Goal: Task Accomplishment & Management: Manage account settings

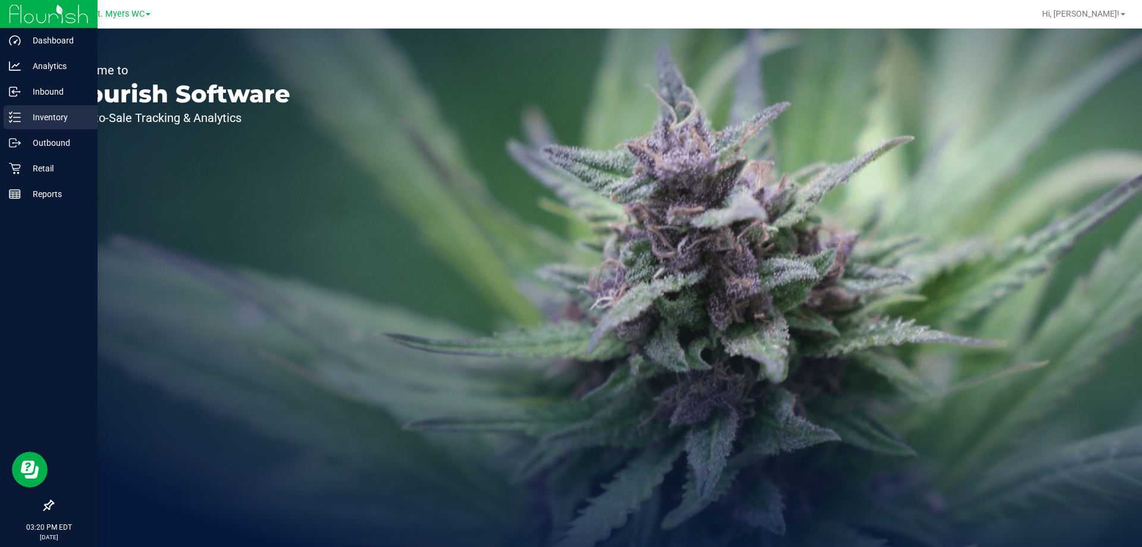
drag, startPoint x: 22, startPoint y: 113, endPoint x: 28, endPoint y: 112, distance: 6.1
click at [23, 113] on p "Inventory" at bounding box center [56, 117] width 71 height 14
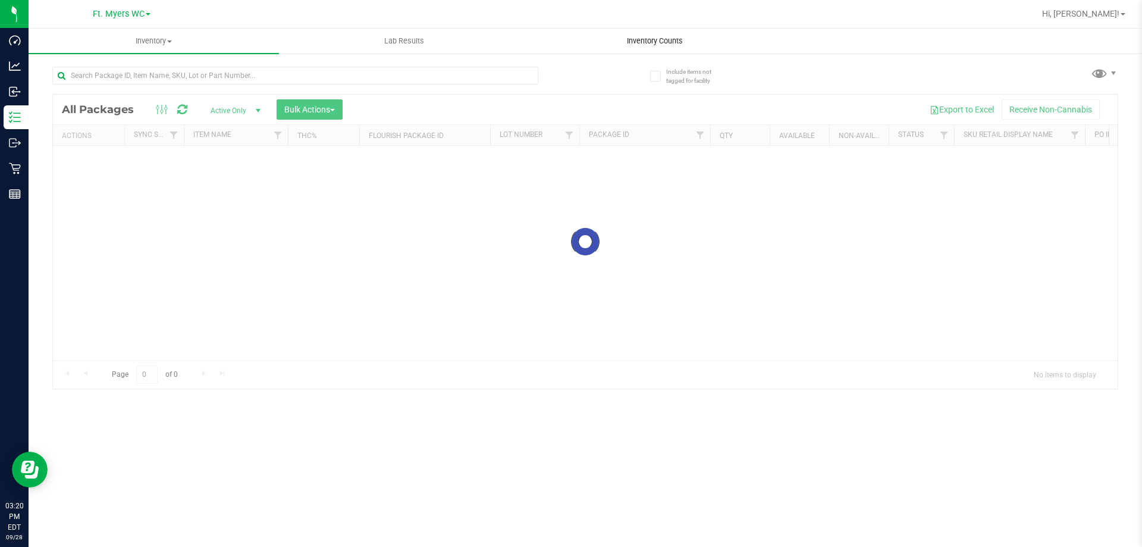
click at [627, 43] on span "Inventory Counts" at bounding box center [655, 41] width 88 height 11
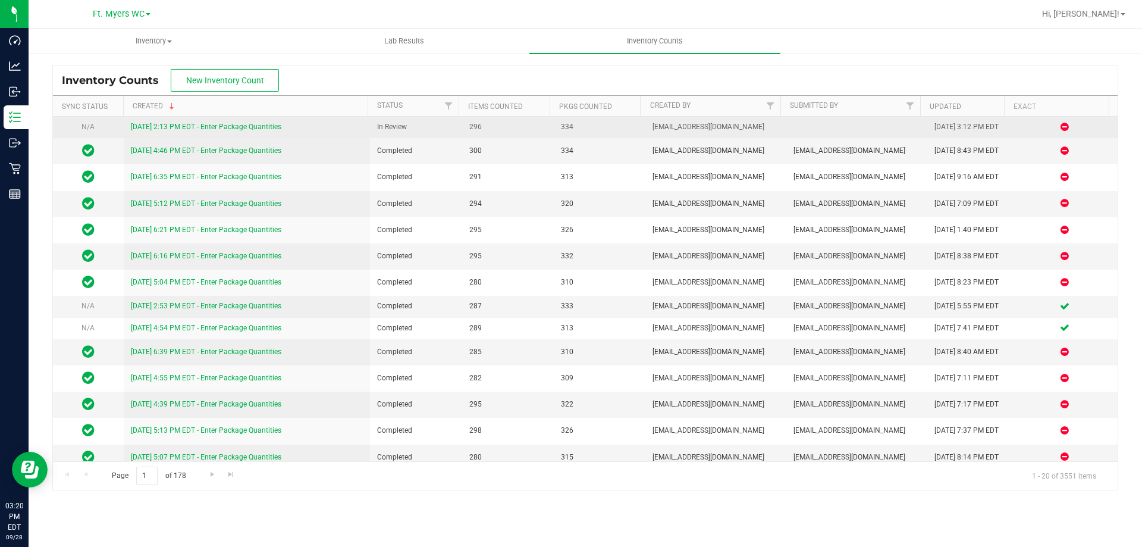
click at [193, 133] on td "[DATE] 2:13 PM EDT - Enter Package Quantities" at bounding box center [247, 127] width 247 height 21
click at [198, 131] on link "[DATE] 2:13 PM EDT - Enter Package Quantities" at bounding box center [206, 127] width 151 height 8
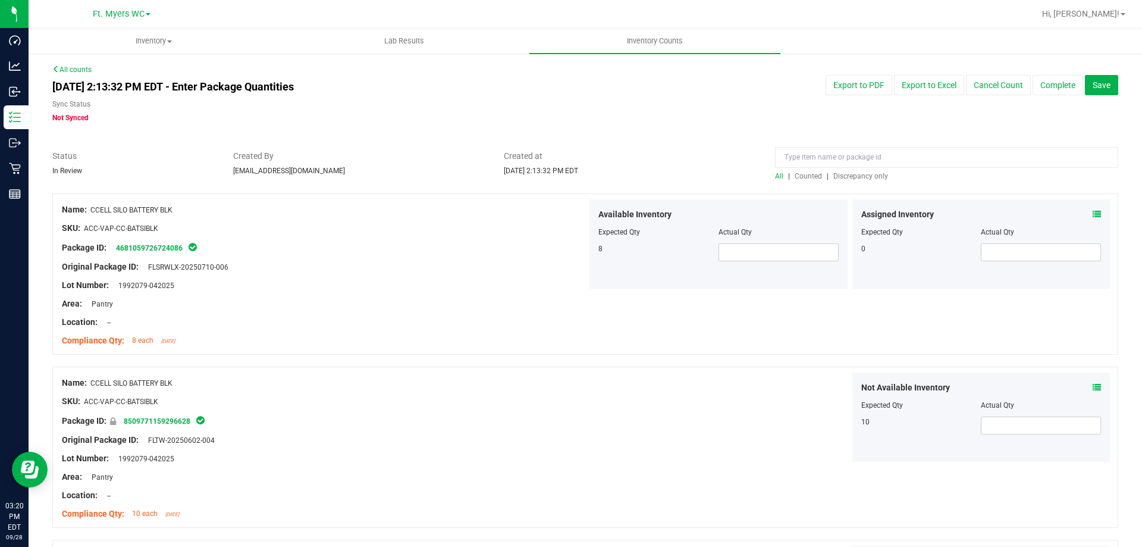
click at [840, 174] on span "Discrepancy only" at bounding box center [861, 176] width 55 height 8
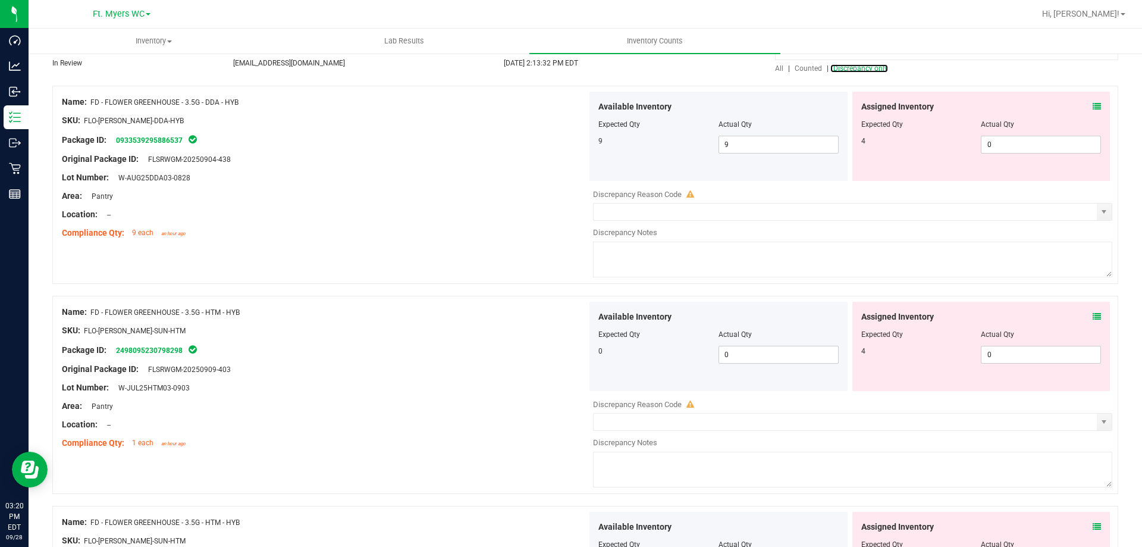
scroll to position [119, 0]
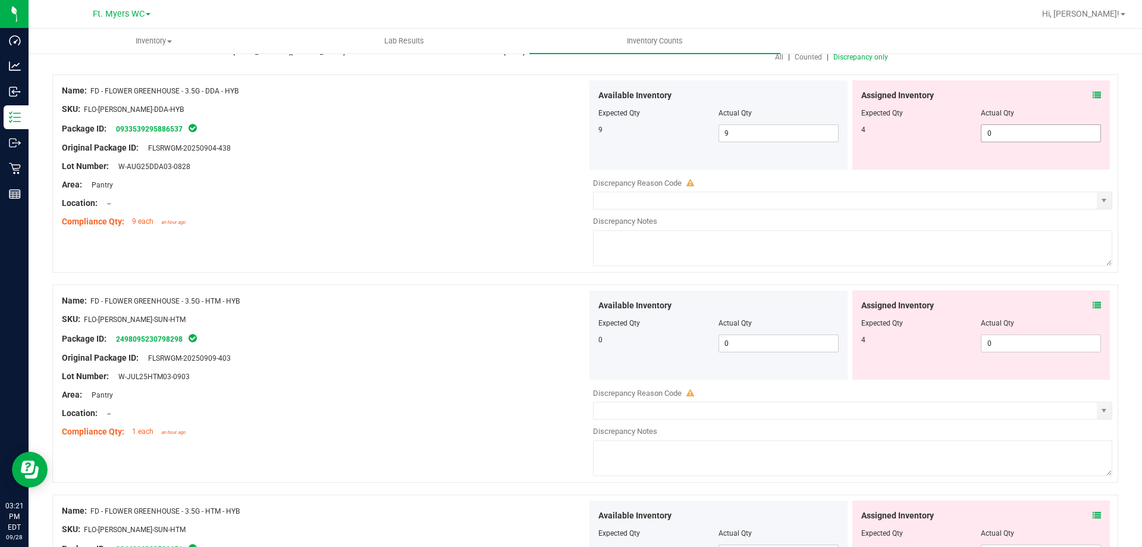
click at [1001, 138] on span "0 0" at bounding box center [1041, 133] width 120 height 18
type input "4"
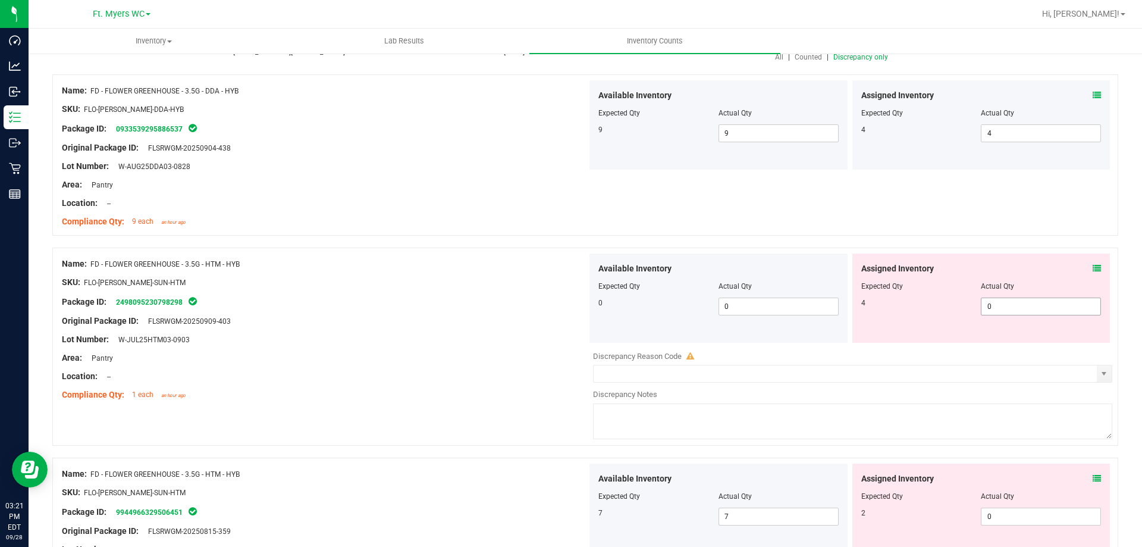
click at [1003, 308] on span "0 0" at bounding box center [1041, 307] width 120 height 18
type input "4"
drag, startPoint x: 1028, startPoint y: 531, endPoint x: 1029, endPoint y: 518, distance: 13.8
type input "4"
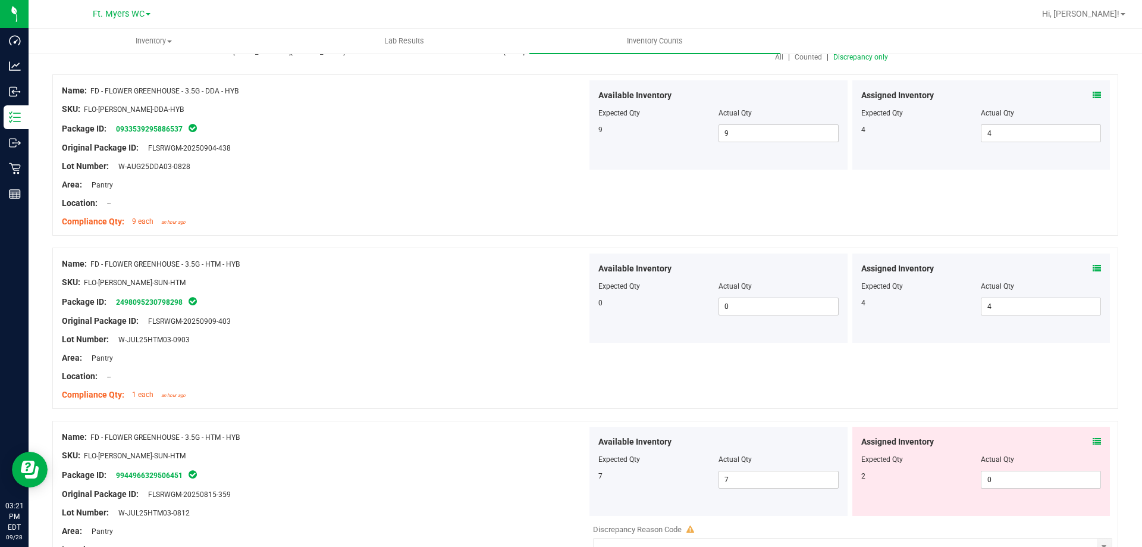
click at [1028, 515] on div "Assigned Inventory Expected Qty Actual Qty 2 0 0" at bounding box center [982, 471] width 258 height 89
click at [1010, 490] on div "Assigned Inventory Expected Qty Actual Qty 2 0 0" at bounding box center [982, 471] width 258 height 89
click at [1007, 481] on span "0 0" at bounding box center [1041, 480] width 120 height 18
type input "2"
click at [590, 468] on div "Available Inventory Expected Qty Actual Qty 7 7 7" at bounding box center [719, 471] width 258 height 89
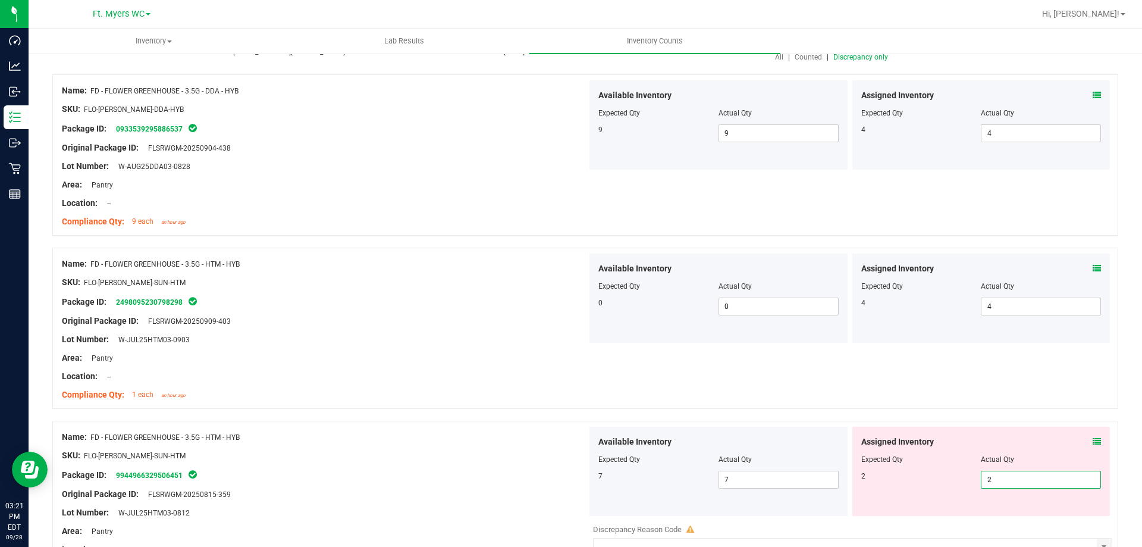
type input "2"
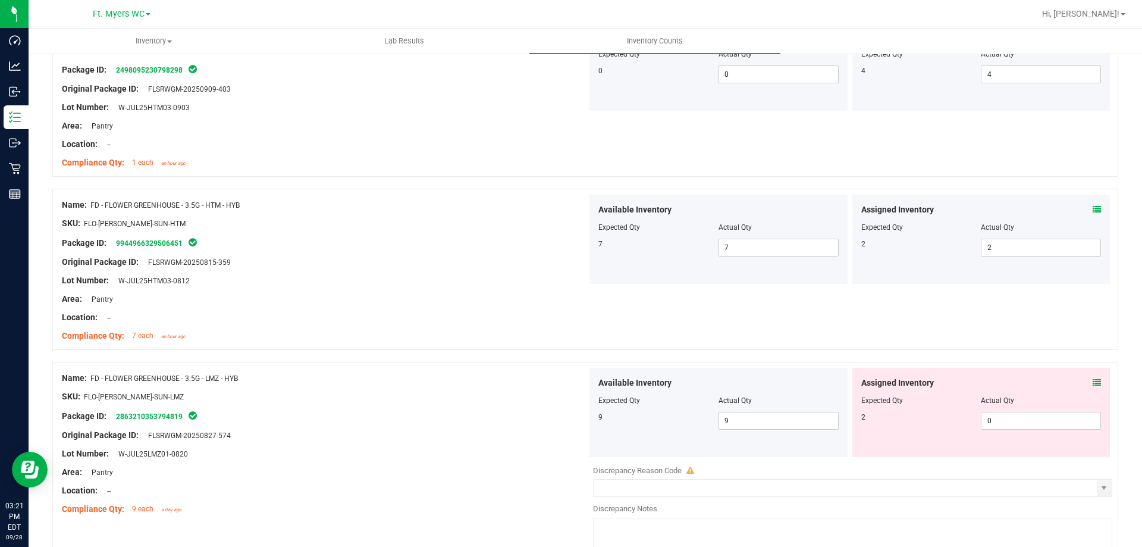
scroll to position [357, 0]
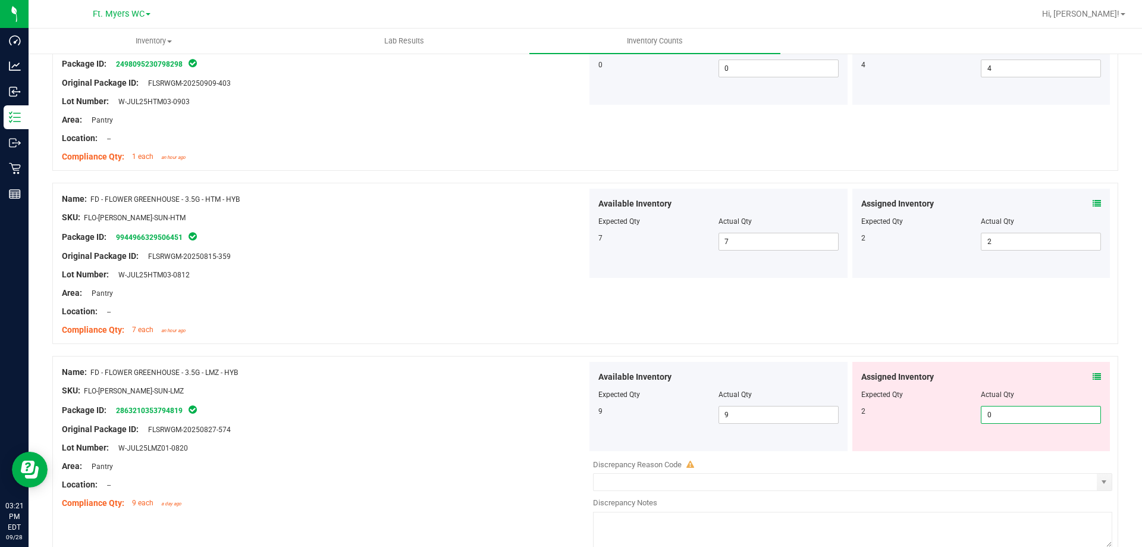
click at [1022, 418] on span "0 0" at bounding box center [1041, 415] width 120 height 18
type input "2"
click at [477, 356] on div "Name: FD - FLOWER GREENHOUSE - 3.5G - LMZ - HYB SKU: FLO-[PERSON_NAME]-SUN-LMZ …" at bounding box center [585, 455] width 1066 height 198
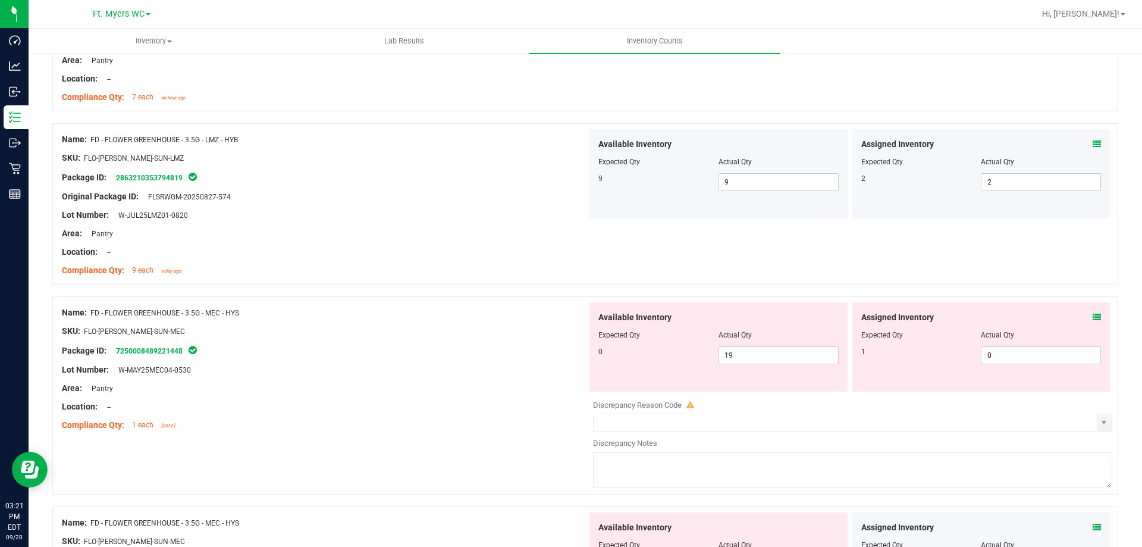
scroll to position [595, 0]
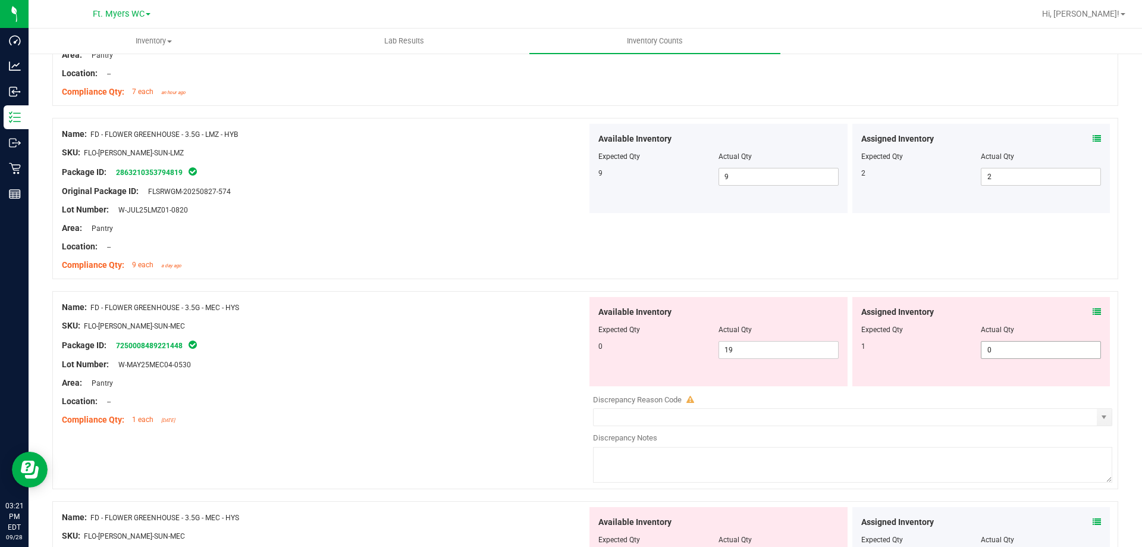
click at [1001, 356] on span "0 0" at bounding box center [1041, 350] width 120 height 18
type input "1"
click at [535, 268] on div "Compliance Qty: 9 each a day ago" at bounding box center [324, 265] width 525 height 12
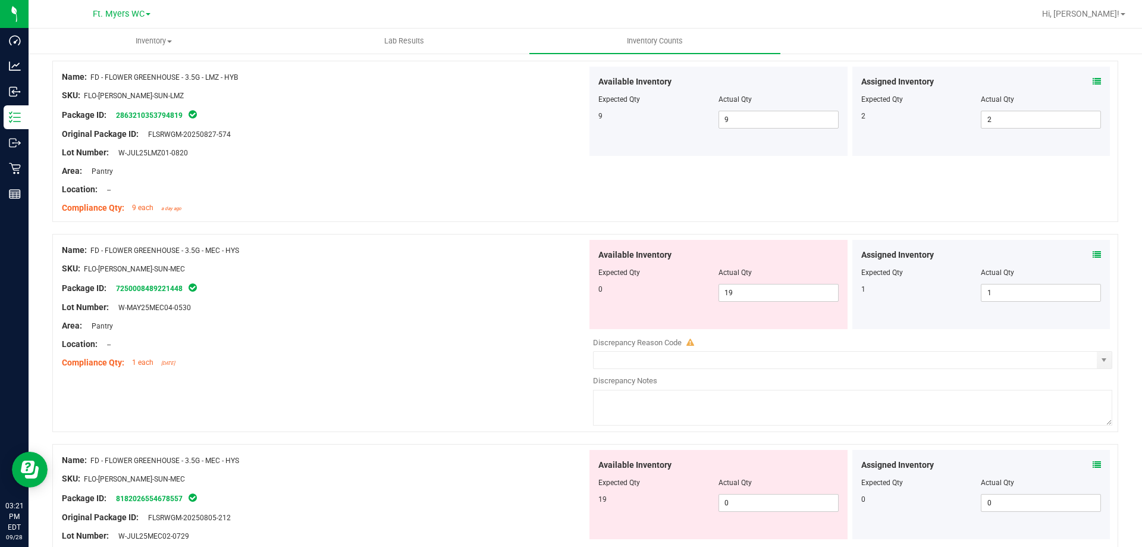
scroll to position [714, 0]
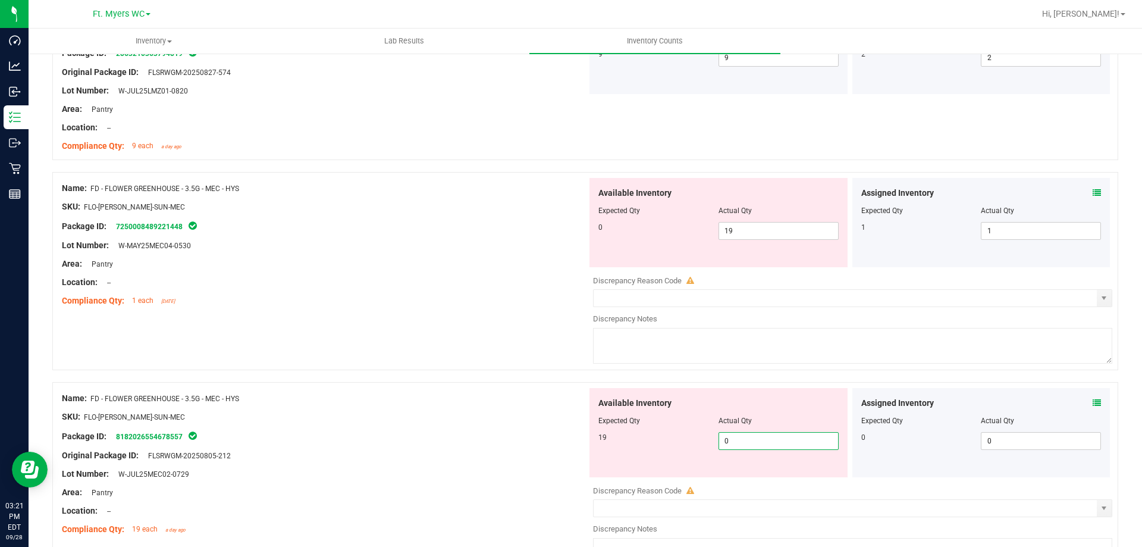
click at [804, 446] on span "0 0" at bounding box center [779, 441] width 120 height 18
type input "19"
click at [776, 238] on span "19 19" at bounding box center [779, 231] width 120 height 18
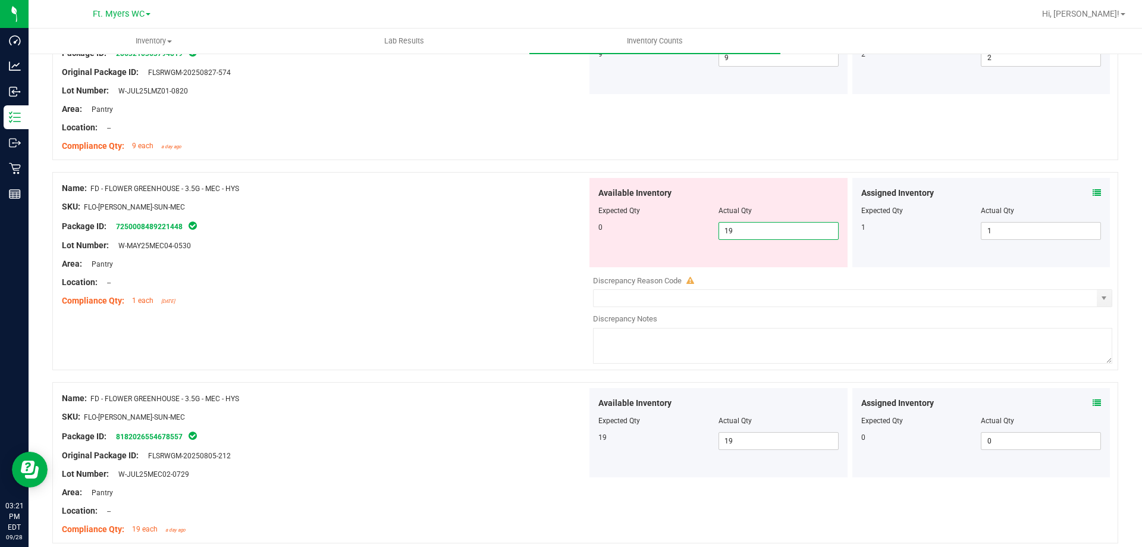
type input "1"
type input "0"
click at [372, 248] on div "Lot Number: W-MAY25MEC04-0530" at bounding box center [324, 245] width 525 height 12
type input "0"
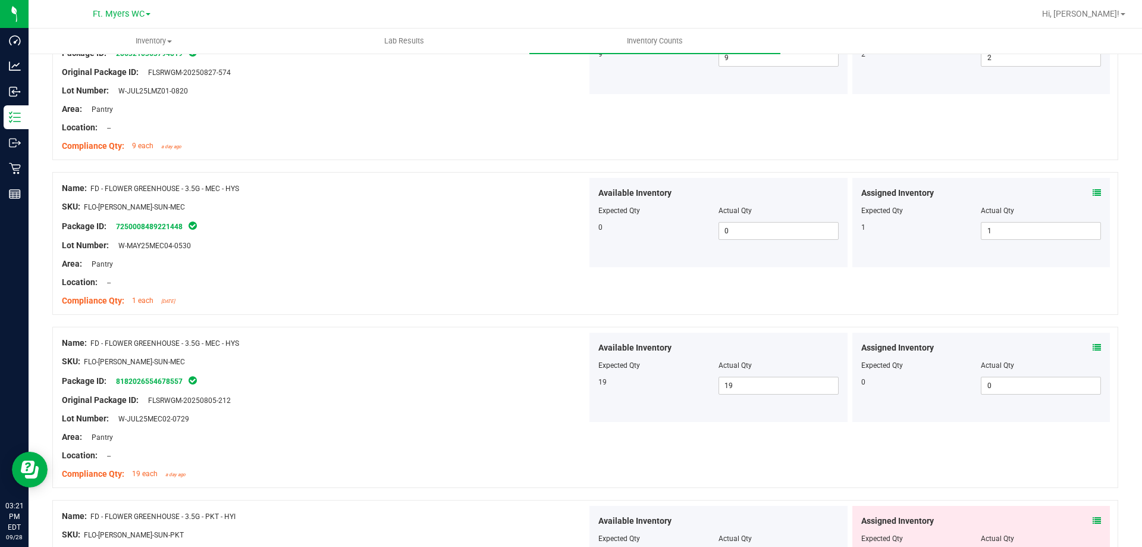
scroll to position [1012, 0]
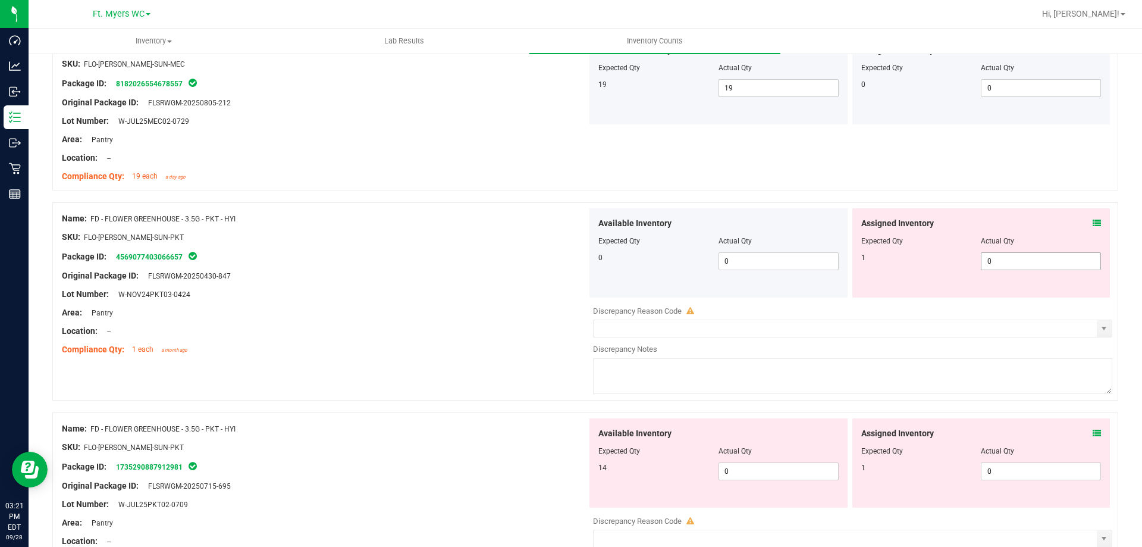
click at [1036, 256] on span "0 0" at bounding box center [1041, 261] width 120 height 18
type input "1"
click at [514, 316] on div "Area: Pantry" at bounding box center [324, 312] width 525 height 12
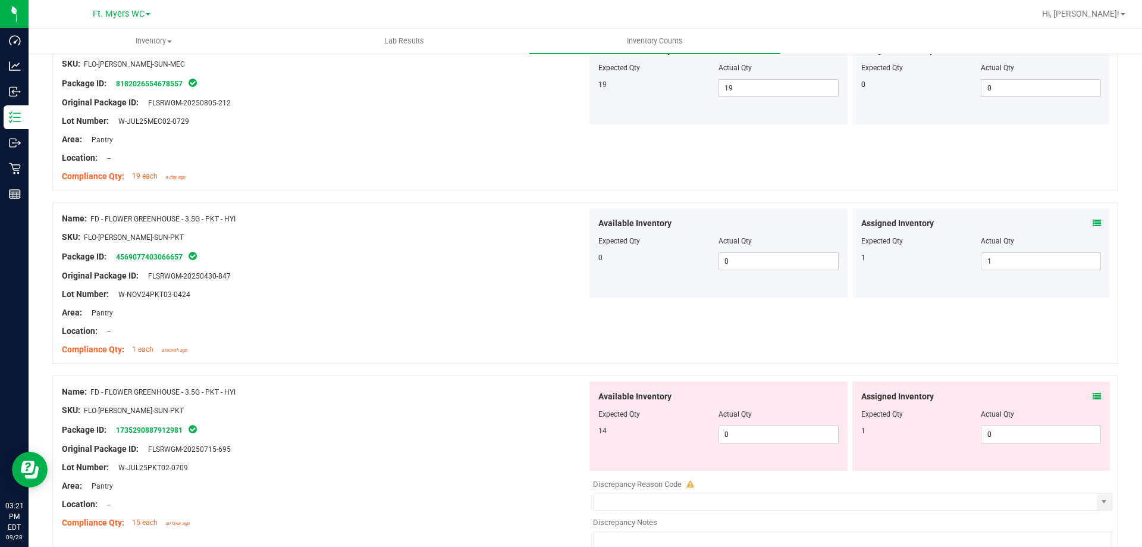
scroll to position [1190, 0]
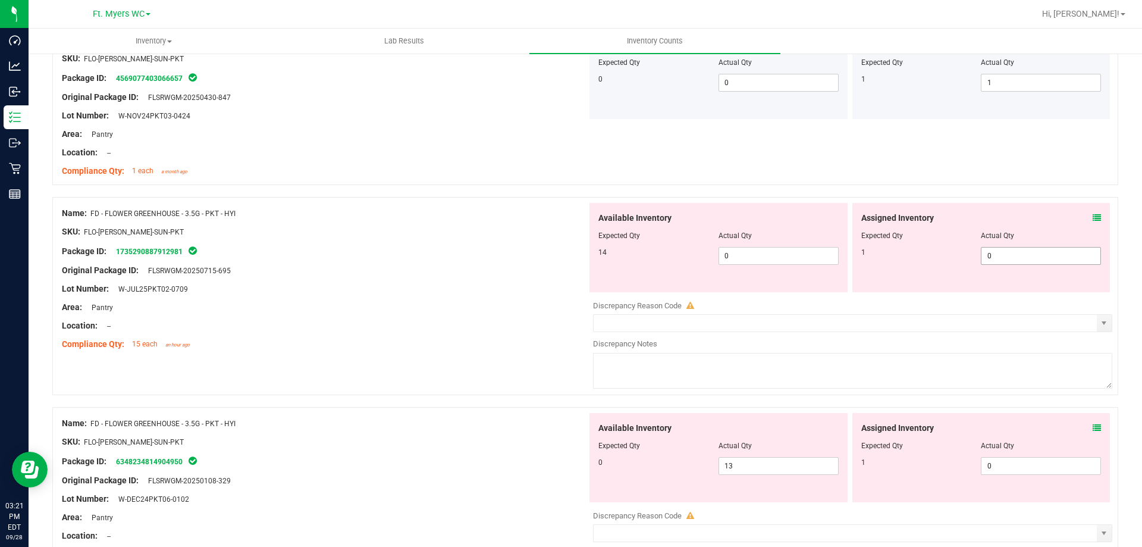
click at [1020, 250] on span "0 0" at bounding box center [1041, 256] width 120 height 18
type input "1"
click at [1034, 478] on div "Assigned Inventory Expected Qty Actual Qty 1 0 0" at bounding box center [982, 457] width 258 height 89
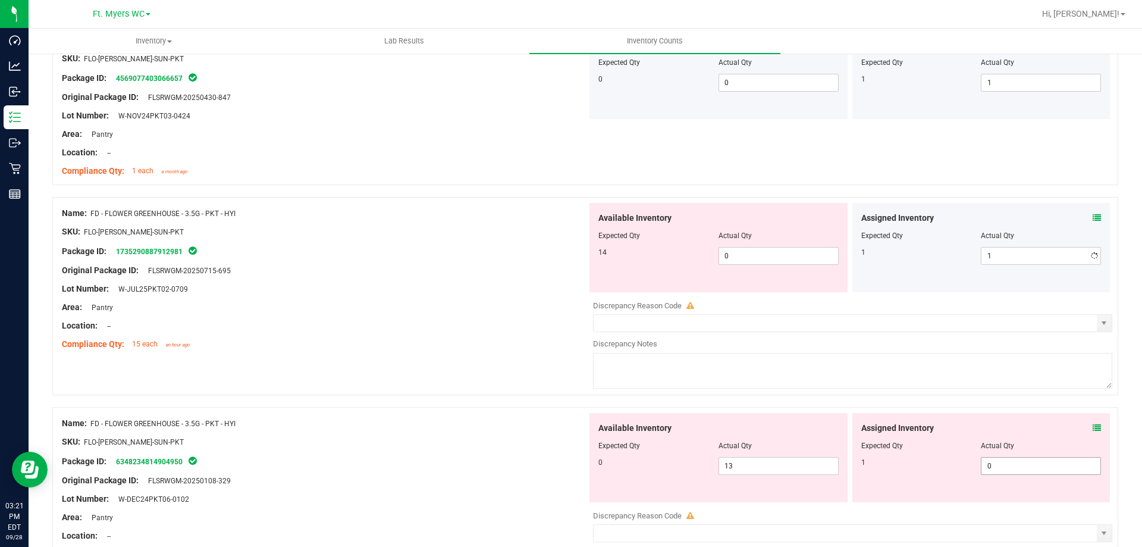
click at [1031, 471] on span "0 0" at bounding box center [1041, 466] width 120 height 18
type input "1"
click at [791, 263] on span "0 0" at bounding box center [779, 256] width 120 height 18
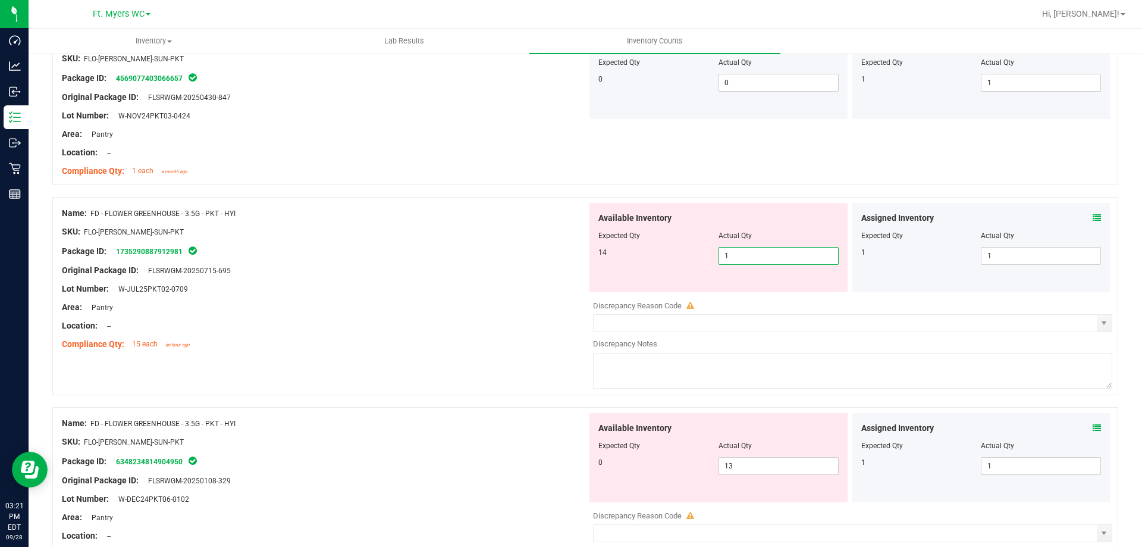
type input "14"
click at [744, 470] on div "Available Inventory Expected Qty Actual Qty 0 13 13" at bounding box center [849, 507] width 525 height 189
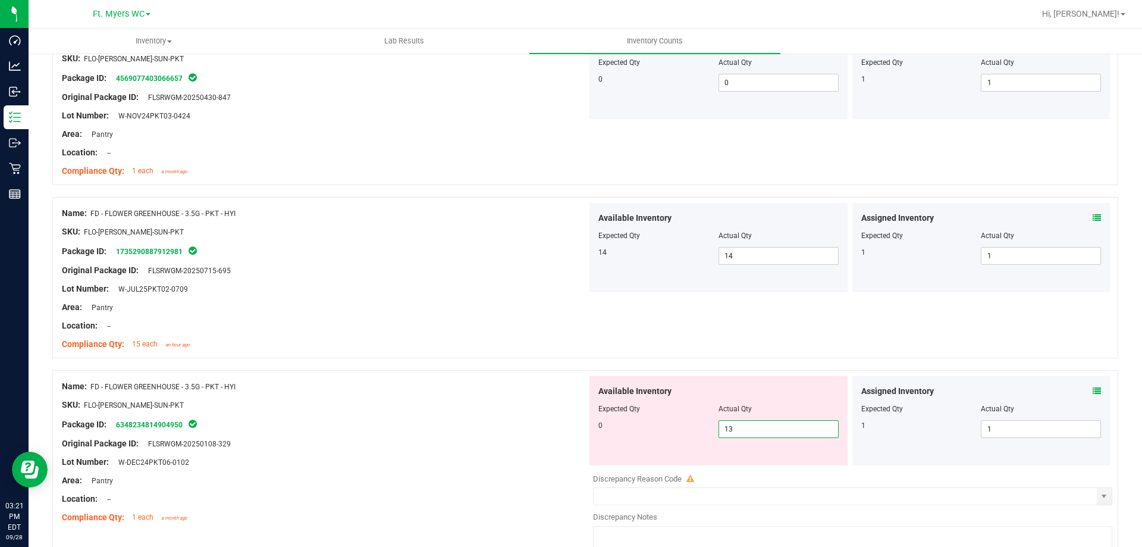
type input "1"
type input "0"
click at [278, 261] on div at bounding box center [324, 261] width 525 height 6
type input "0"
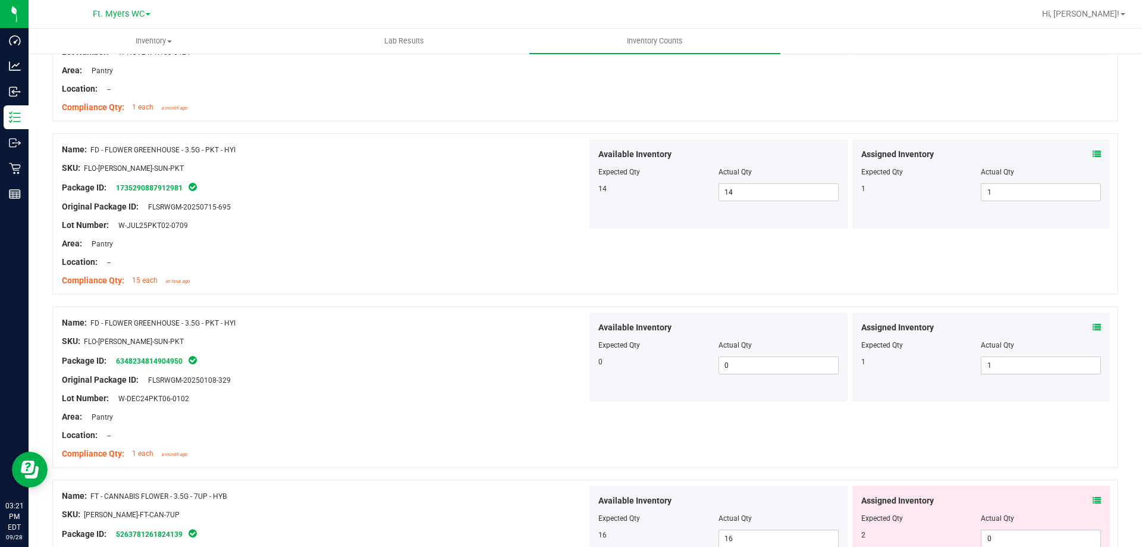
scroll to position [1428, 0]
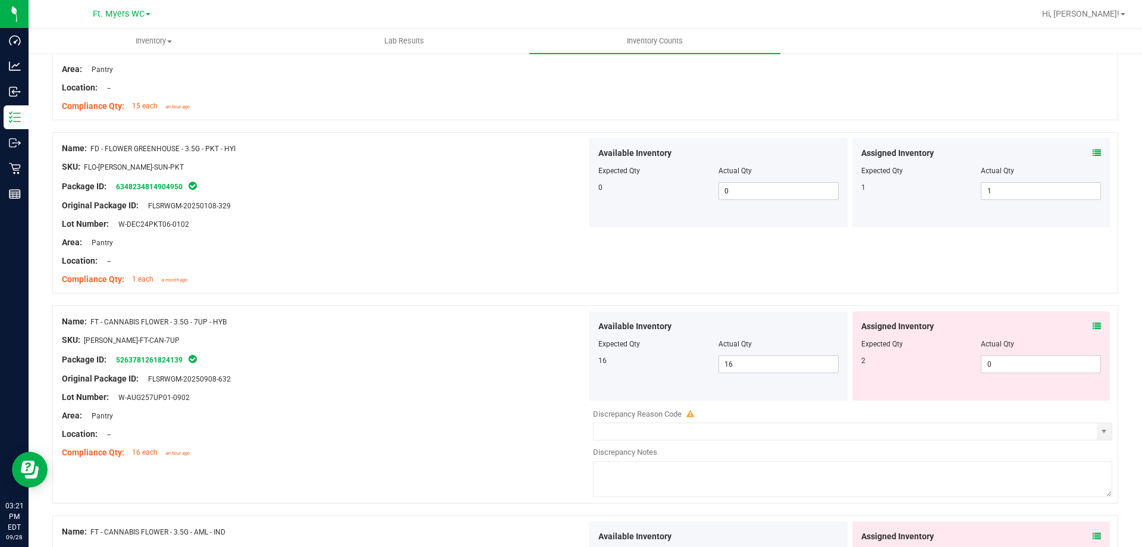
click at [1044, 354] on div at bounding box center [982, 352] width 240 height 6
click at [1044, 357] on span "0 0" at bounding box center [1041, 364] width 120 height 18
type input "2"
click at [546, 262] on div "Location: --" at bounding box center [324, 261] width 525 height 12
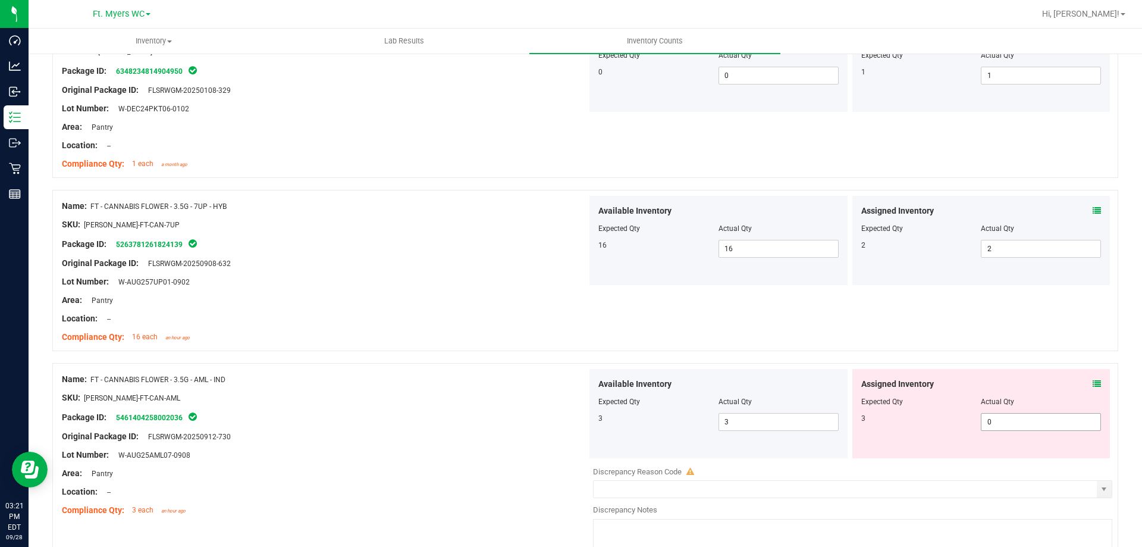
scroll to position [1726, 0]
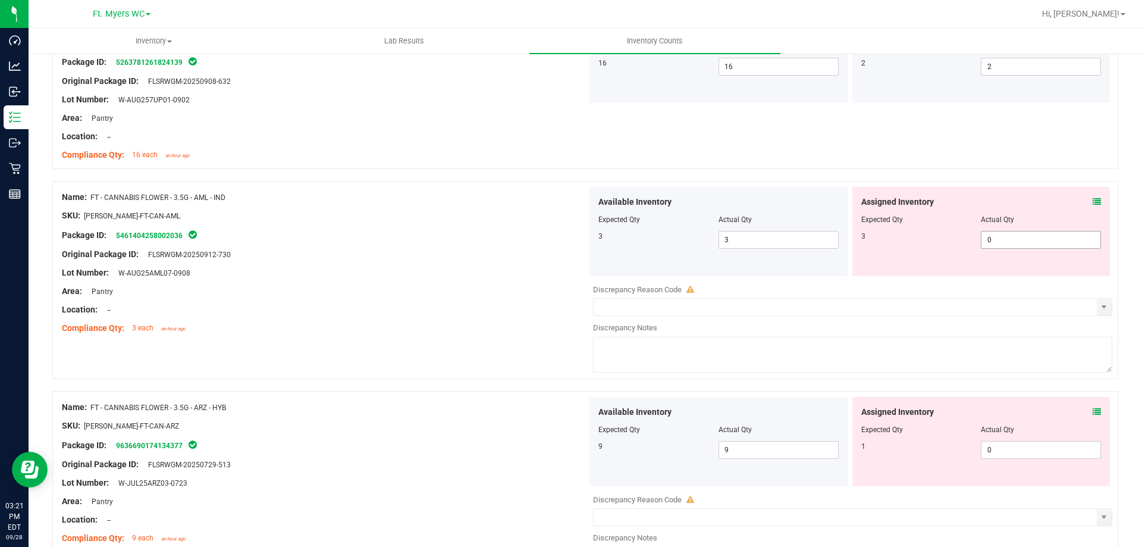
click at [1042, 242] on span "0 0" at bounding box center [1041, 240] width 120 height 18
type input "3"
click at [407, 302] on div at bounding box center [324, 301] width 525 height 6
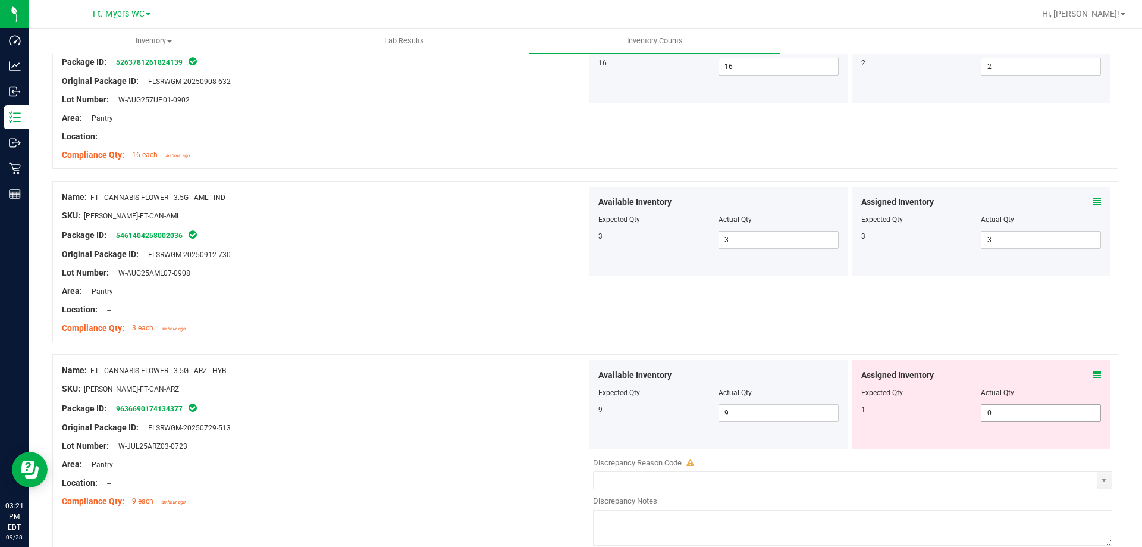
click at [1001, 418] on span "0 0" at bounding box center [1041, 413] width 120 height 18
type input "1"
click at [208, 346] on div at bounding box center [585, 348] width 1066 height 12
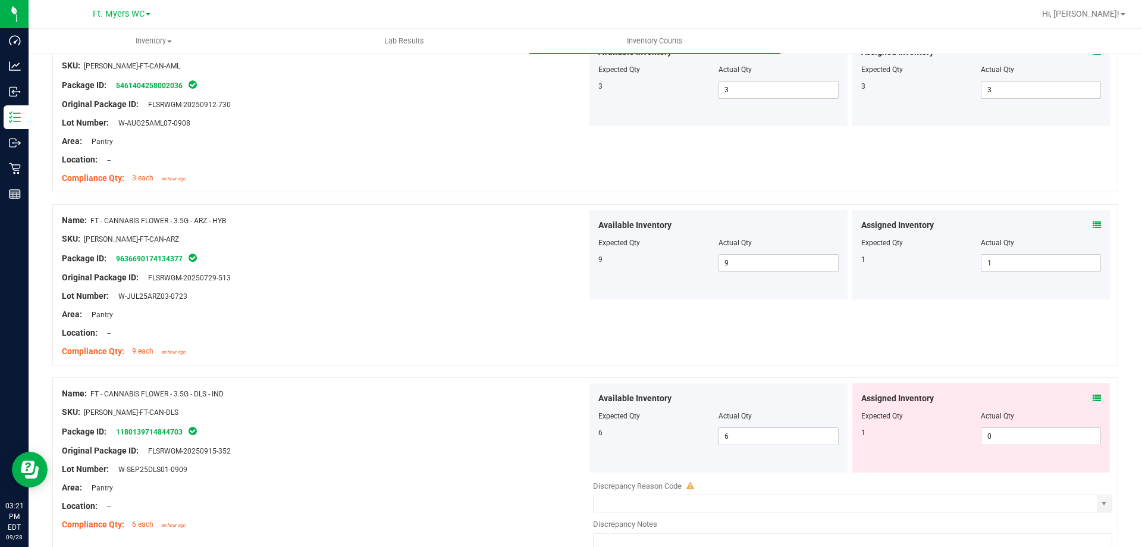
scroll to position [1964, 0]
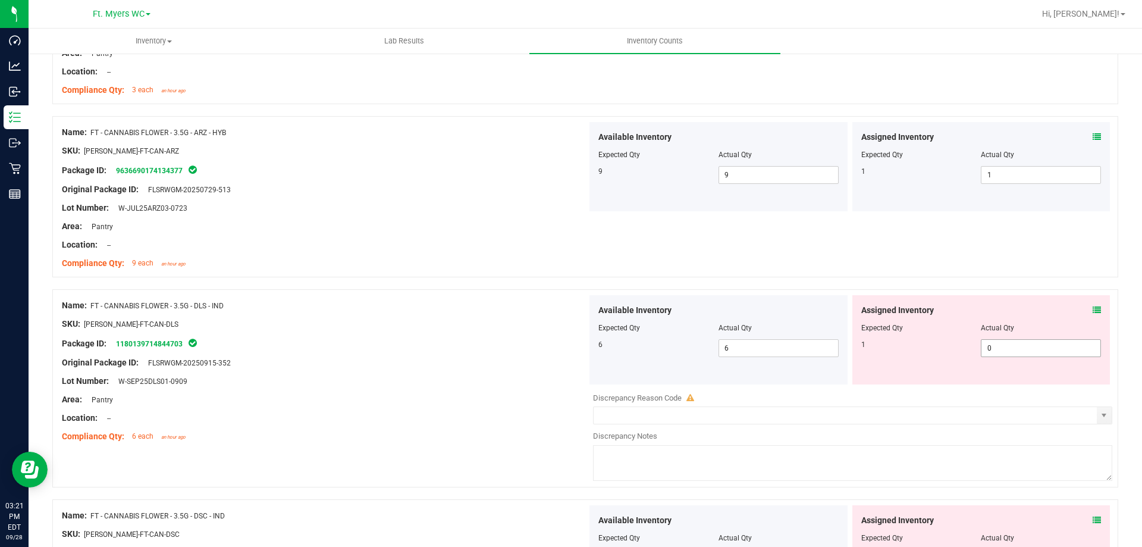
click at [1013, 345] on span "0 0" at bounding box center [1041, 348] width 120 height 18
type input "1"
click at [545, 422] on div "Location: --" at bounding box center [324, 418] width 525 height 12
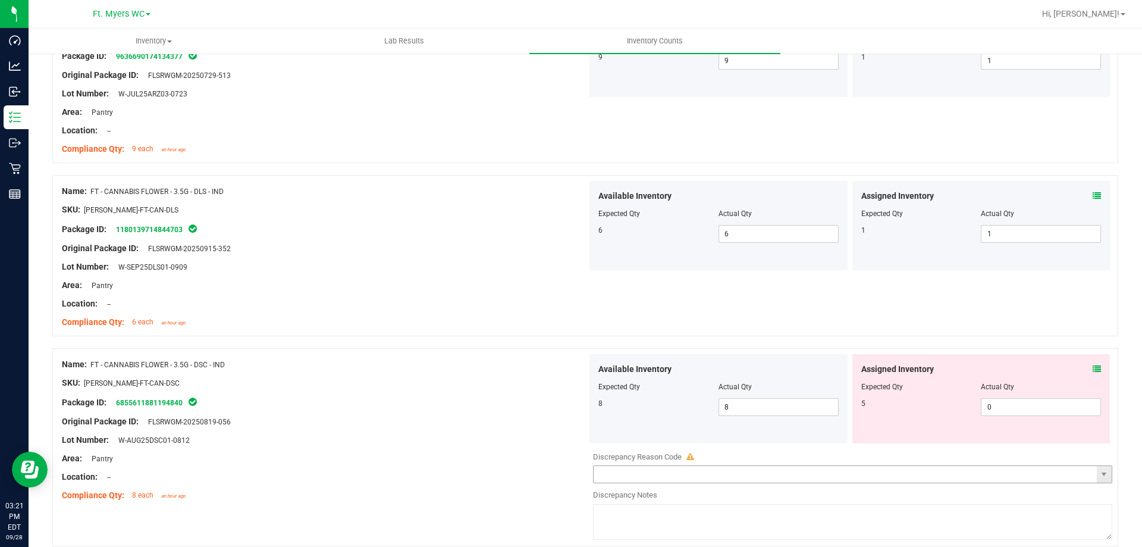
scroll to position [2142, 0]
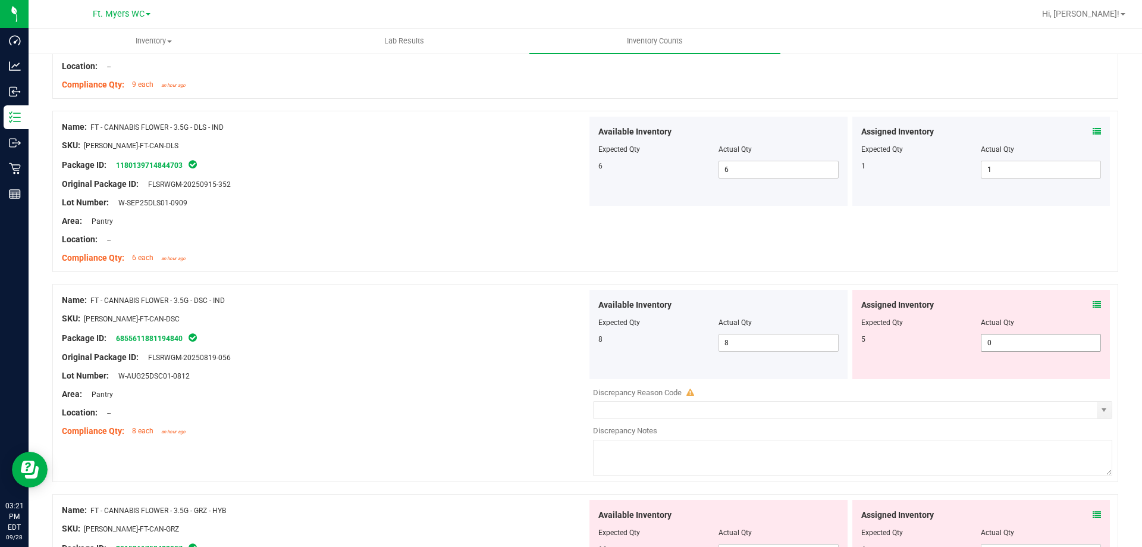
click at [998, 344] on span "0 0" at bounding box center [1041, 343] width 120 height 18
type input "5"
click at [384, 388] on div "Area: Pantry" at bounding box center [324, 394] width 525 height 12
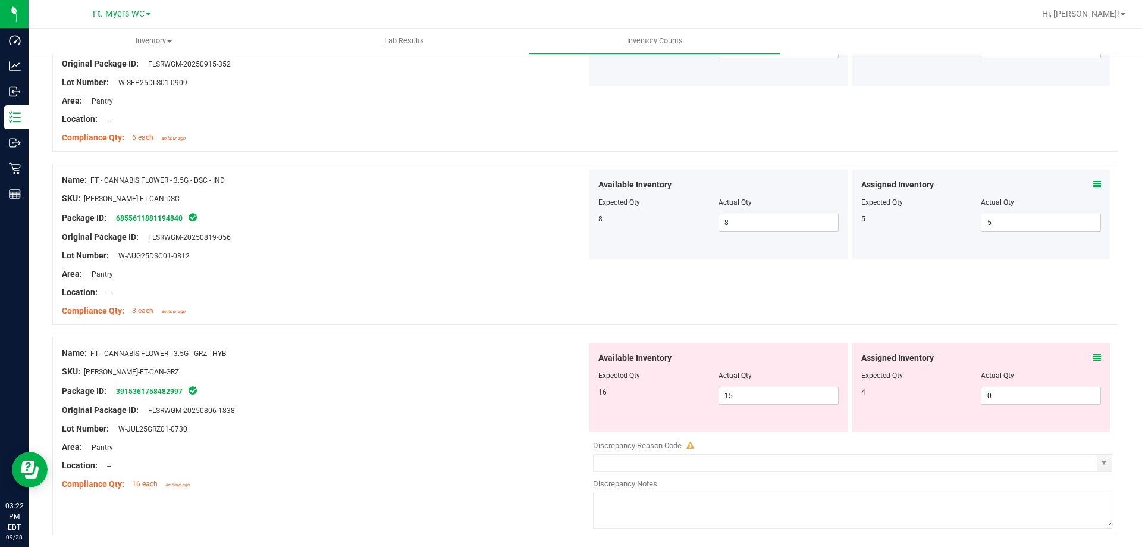
scroll to position [2380, 0]
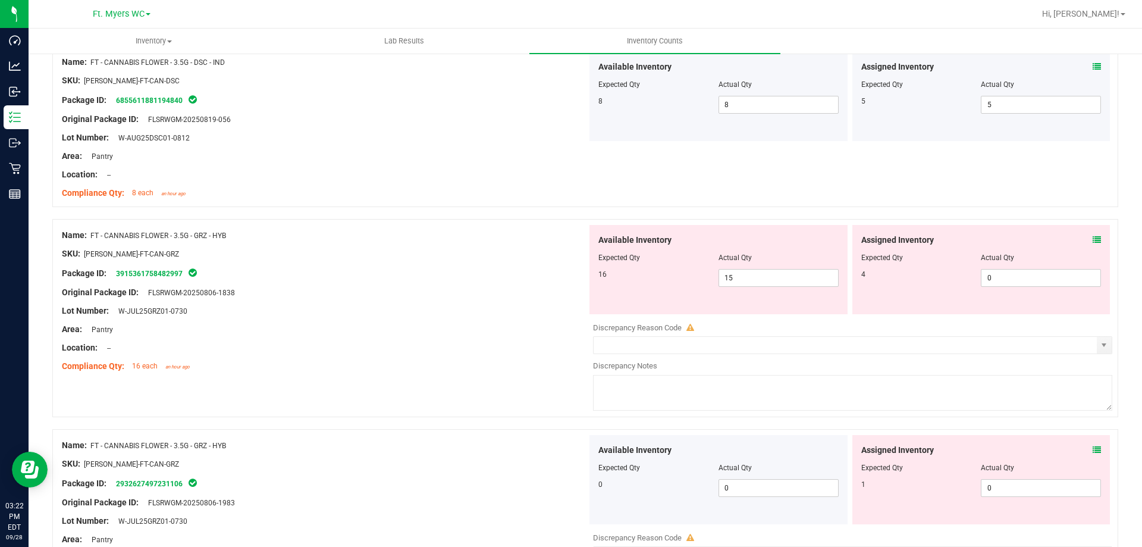
click at [1051, 295] on div "Assigned Inventory Expected Qty Actual Qty 4 0 0" at bounding box center [982, 269] width 258 height 89
click at [1049, 285] on span "0 0" at bounding box center [1041, 278] width 120 height 18
type input "4"
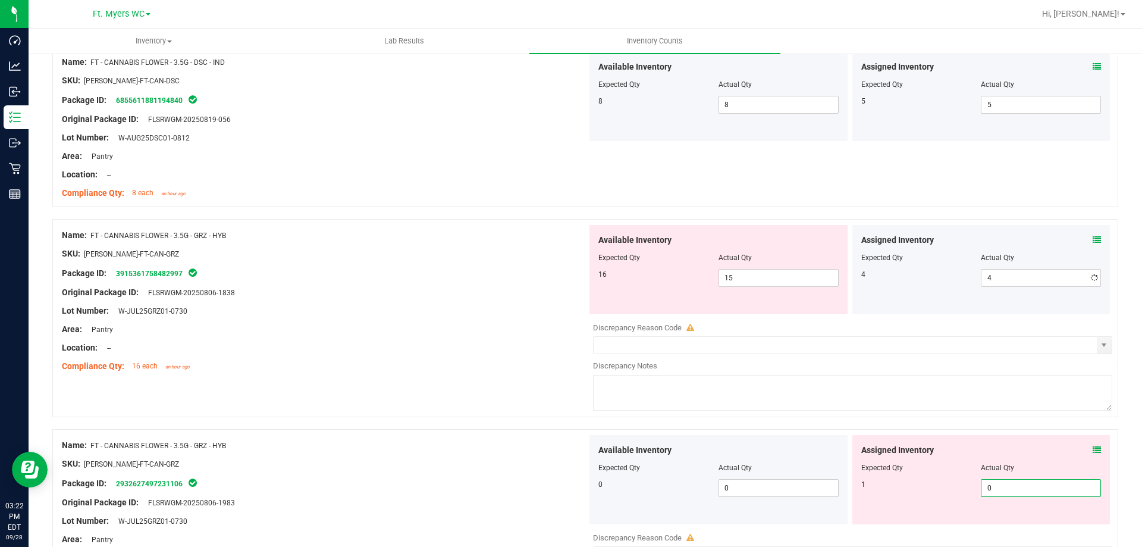
click at [1041, 480] on span "0 0" at bounding box center [1041, 488] width 120 height 18
type input "1"
click at [581, 356] on div at bounding box center [324, 357] width 525 height 6
type input "1"
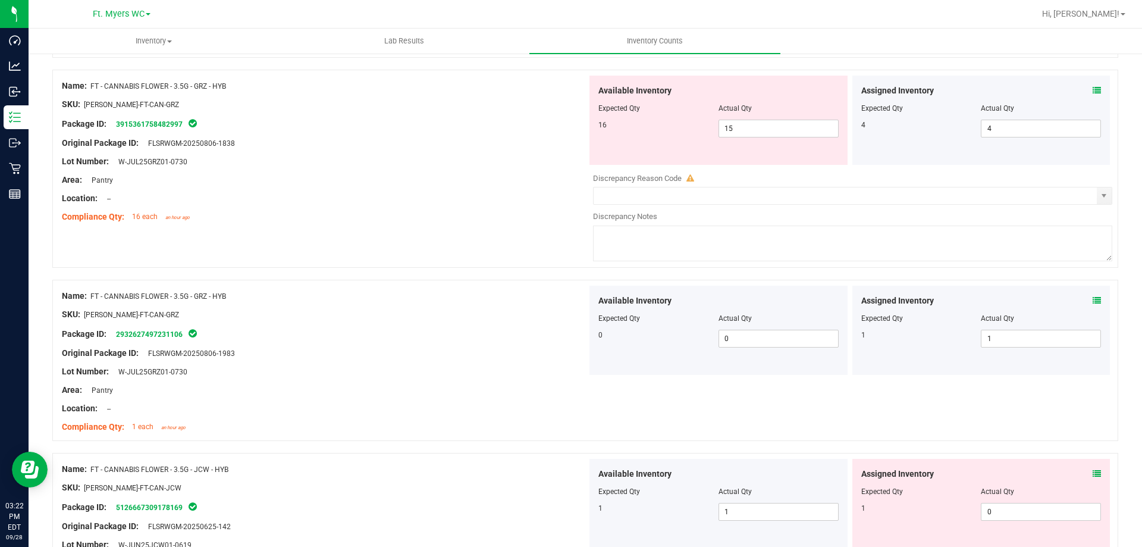
scroll to position [2618, 0]
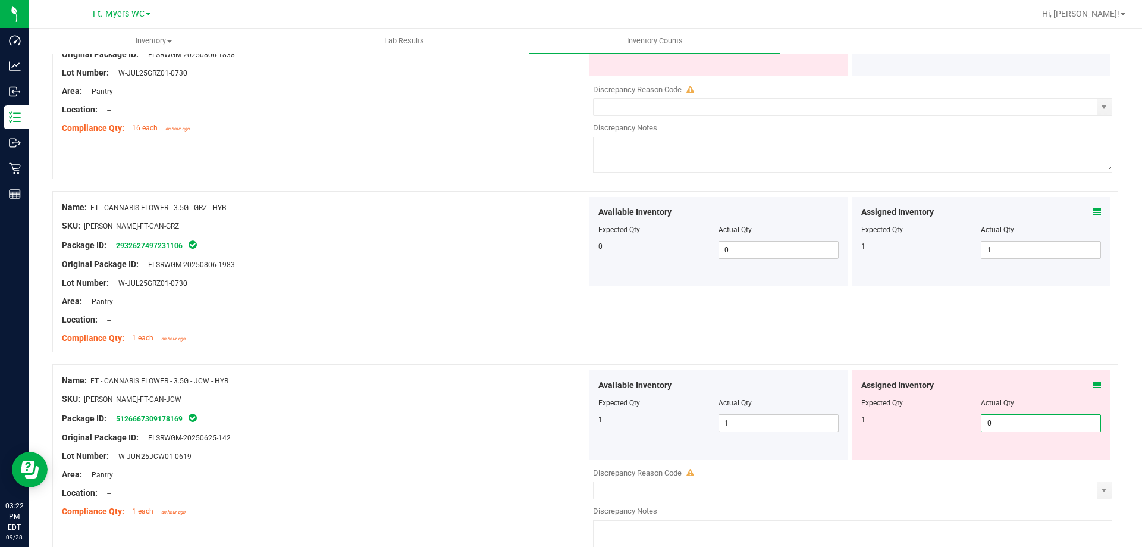
click at [989, 424] on span "0 0" at bounding box center [1041, 423] width 120 height 18
type input "1"
click at [418, 349] on div "Name: FT - CANNABIS FLOWER - 3.5G - GRZ - HYB SKU: [PERSON_NAME]-FT-CAN-GRZ Pac…" at bounding box center [585, 271] width 1066 height 161
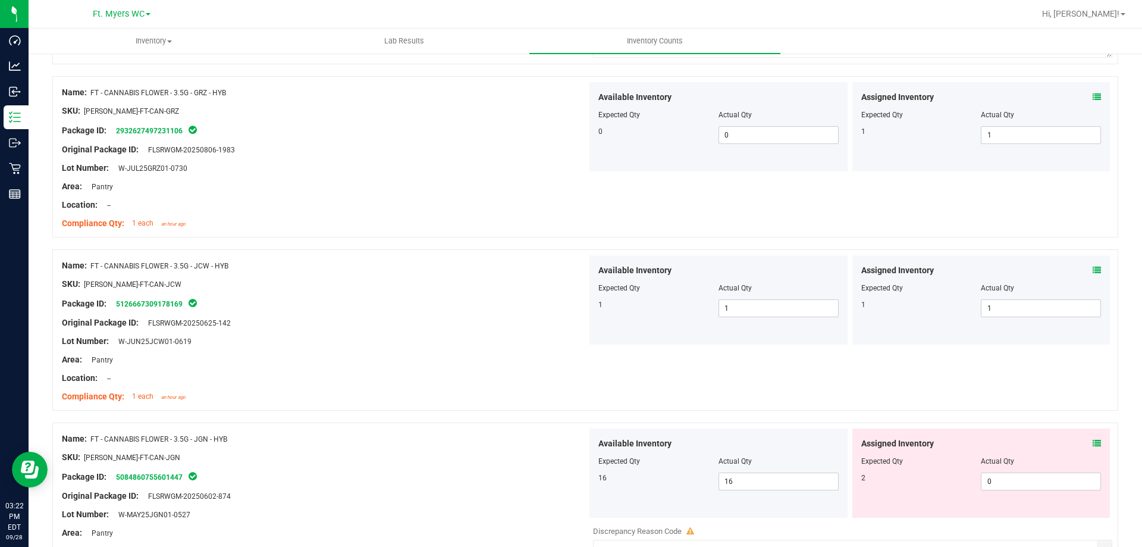
scroll to position [2916, 0]
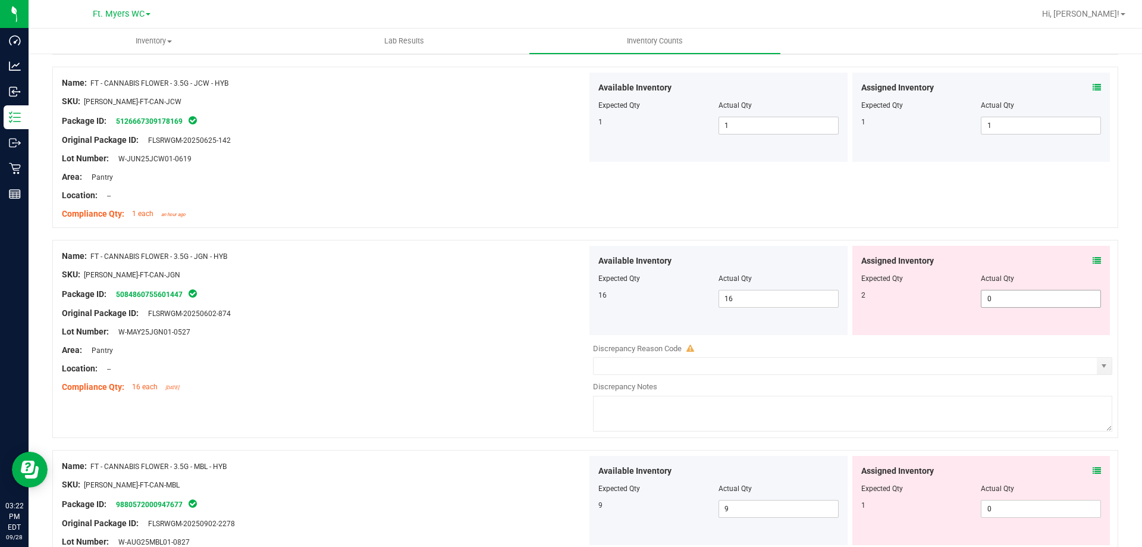
click at [1010, 296] on span "0 0" at bounding box center [1041, 299] width 120 height 18
type input "2"
click at [1045, 512] on div "Available Inventory Expected Qty Actual Qty 9 9 9" at bounding box center [849, 550] width 525 height 189
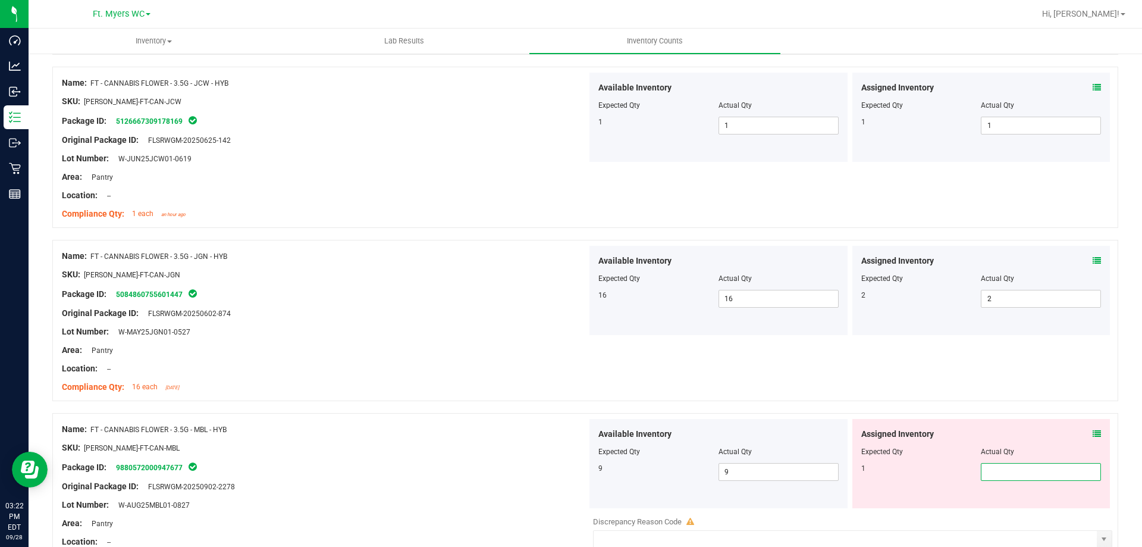
type input "1"
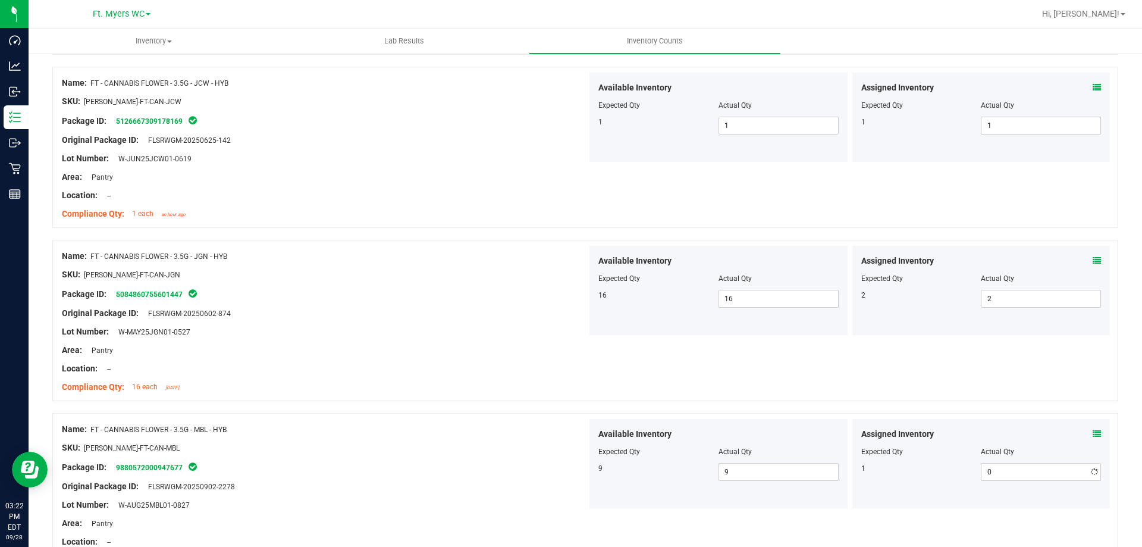
type input "1"
click at [457, 247] on div "Name: FT - CANNABIS FLOWER - 3.5G - JGN - HYB SKU: [PERSON_NAME]-FT-CAN-JGN Pac…" at bounding box center [324, 322] width 525 height 152
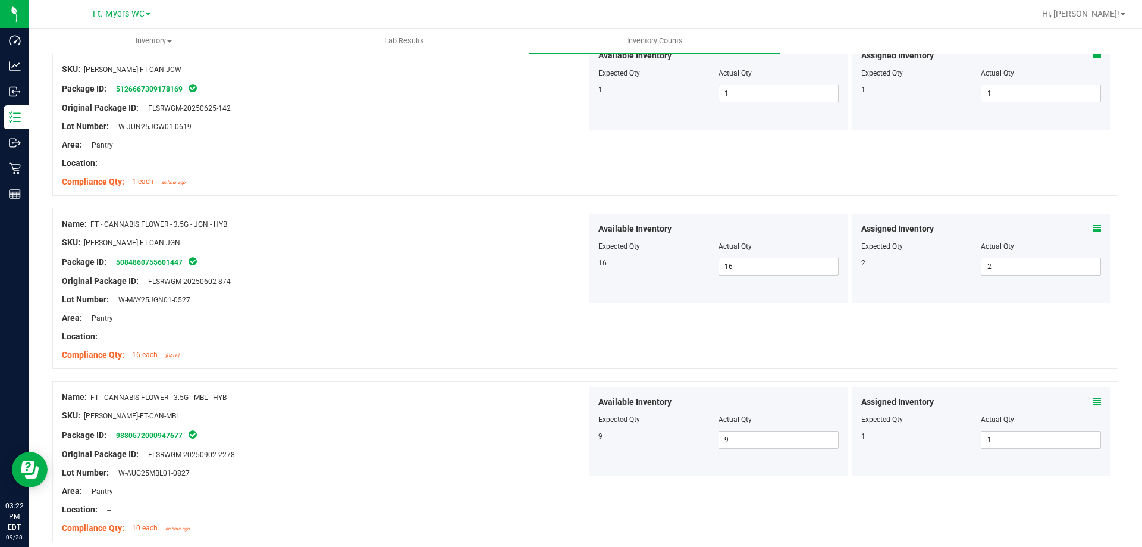
scroll to position [3154, 0]
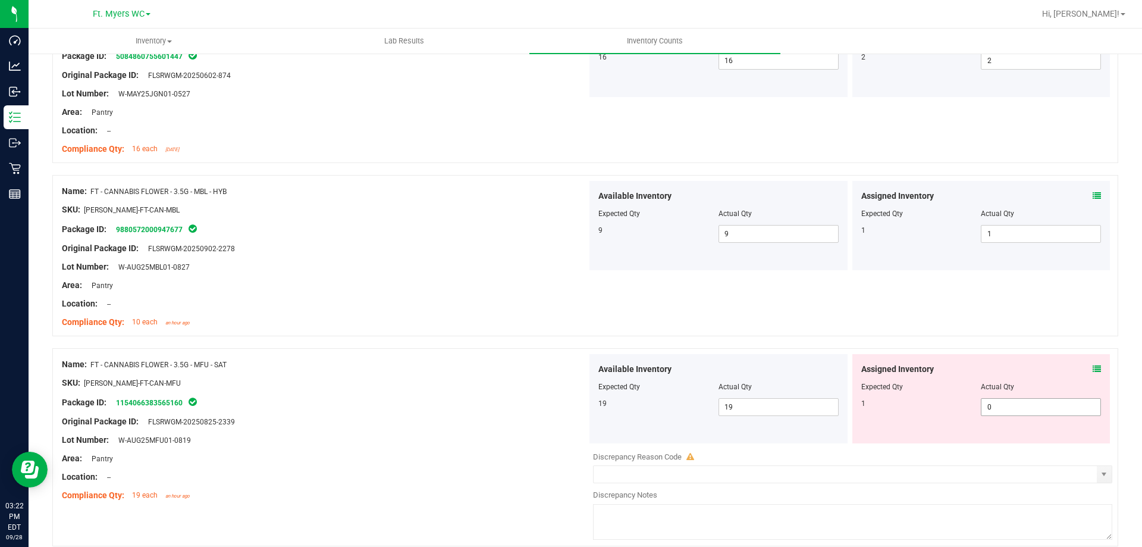
click at [1009, 408] on span "0 0" at bounding box center [1041, 407] width 120 height 18
type input "1"
click at [501, 289] on div "Area: Pantry" at bounding box center [324, 285] width 525 height 12
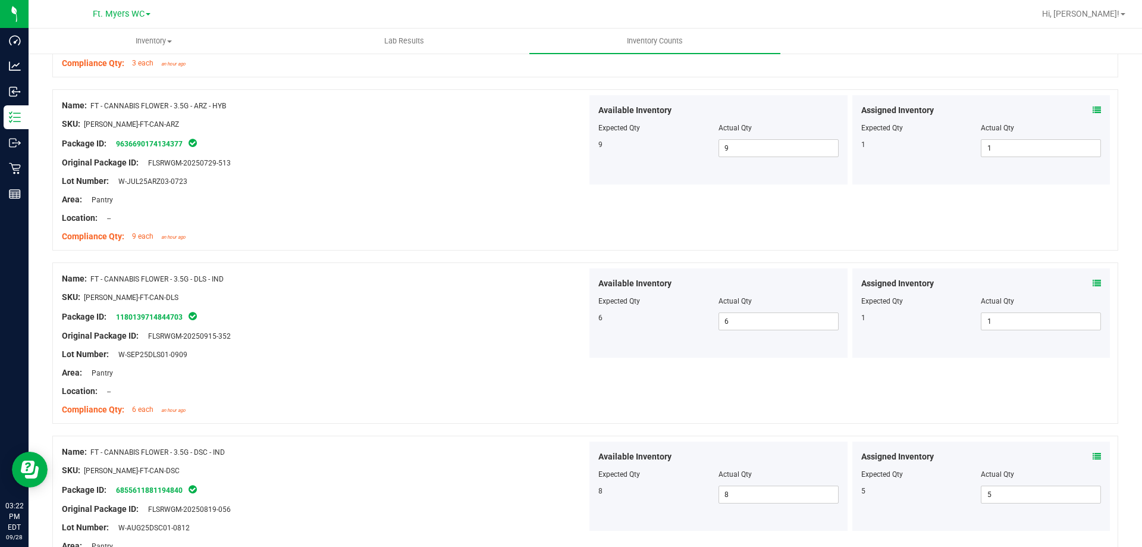
scroll to position [0, 0]
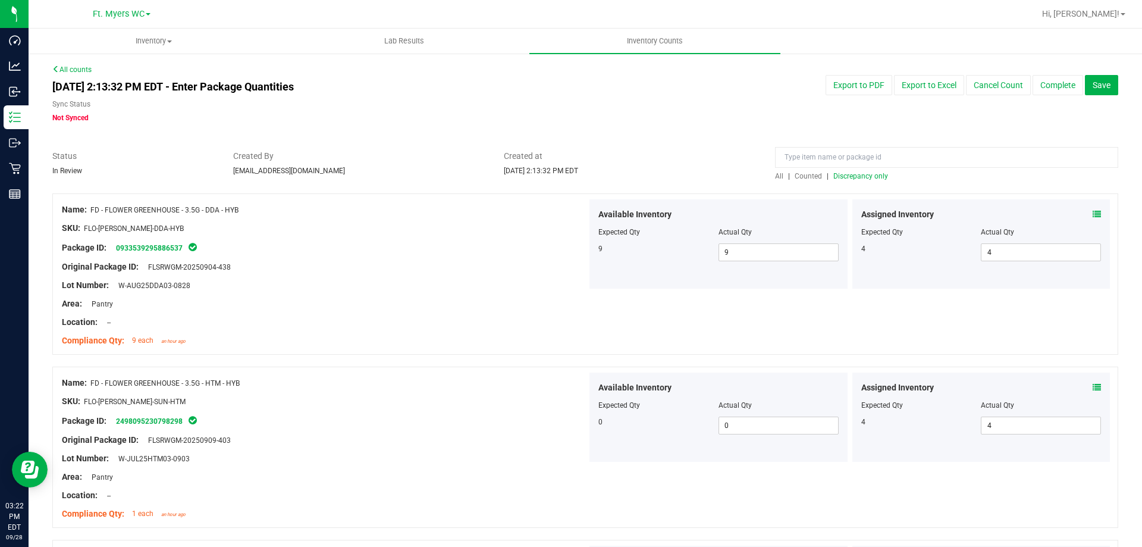
click at [871, 175] on span "Discrepancy only" at bounding box center [861, 176] width 55 height 8
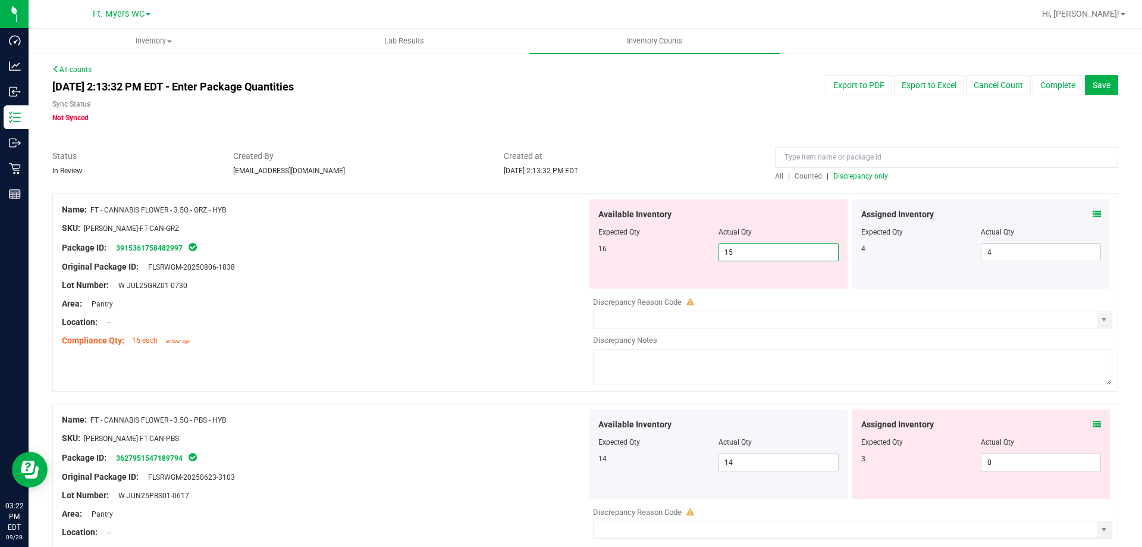
click at [809, 255] on span "15 15" at bounding box center [779, 252] width 120 height 18
click at [1093, 217] on icon at bounding box center [1097, 214] width 8 height 8
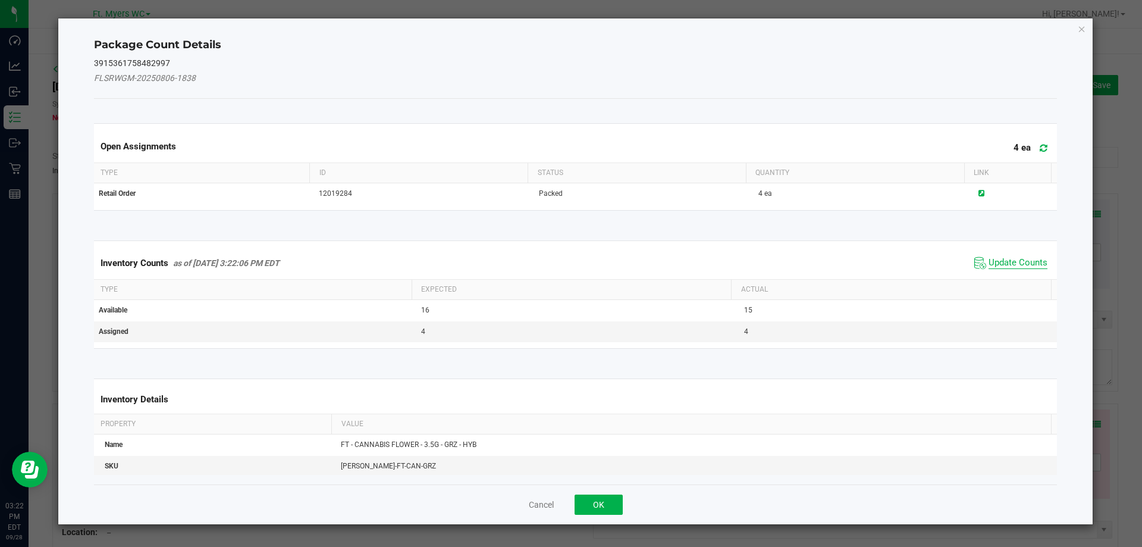
click at [1017, 265] on span "Update Counts" at bounding box center [1018, 263] width 59 height 12
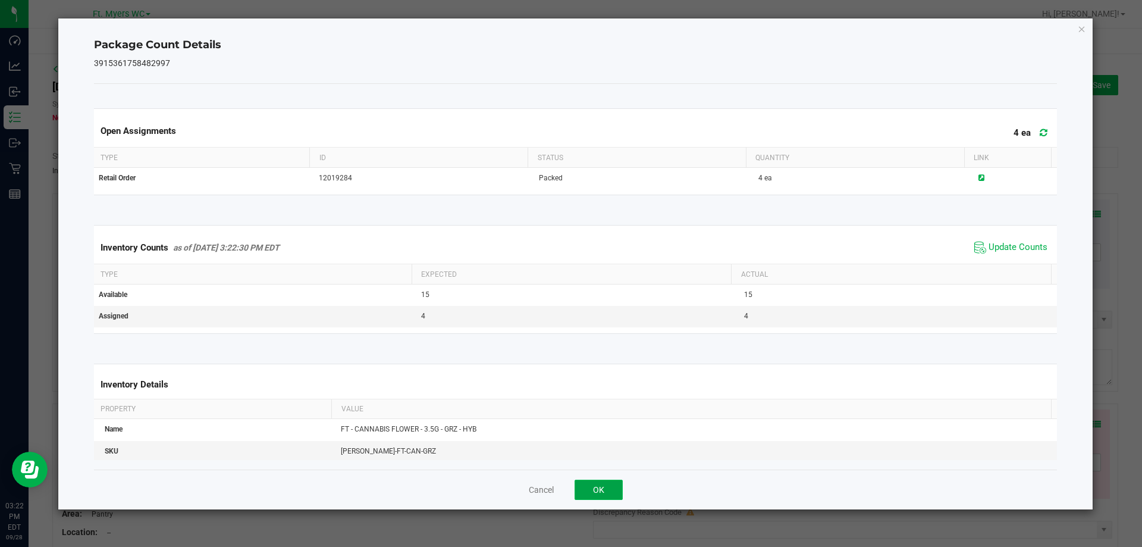
click at [606, 486] on button "OK" at bounding box center [599, 490] width 48 height 20
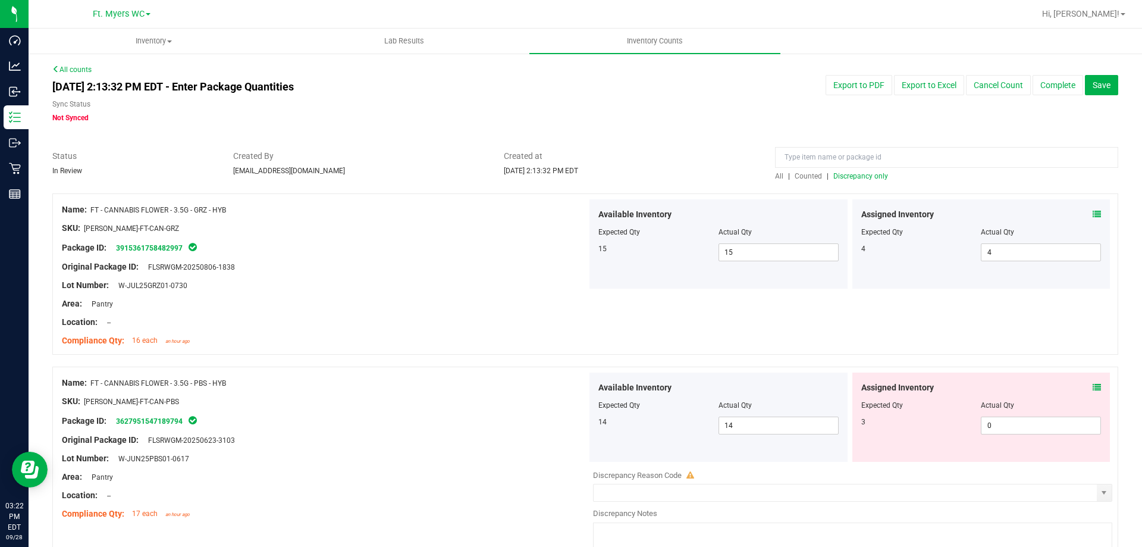
click at [1095, 384] on div "Assigned Inventory Expected Qty Actual Qty 3 0 0" at bounding box center [982, 416] width 258 height 89
click at [1093, 388] on icon at bounding box center [1097, 387] width 8 height 8
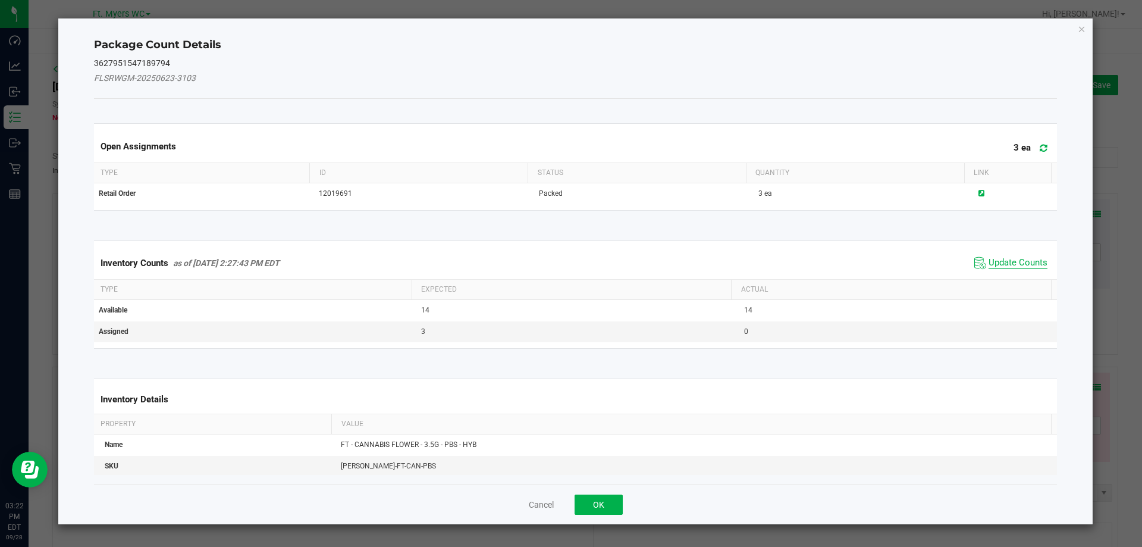
click at [991, 261] on span "Update Counts" at bounding box center [1018, 263] width 59 height 12
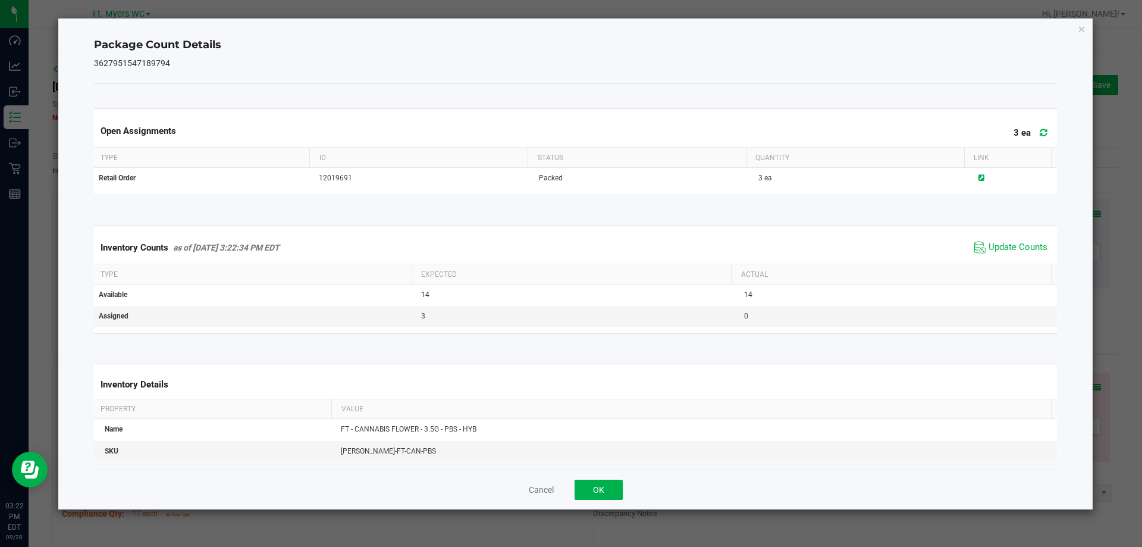
click at [629, 491] on div "Cancel OK" at bounding box center [576, 489] width 964 height 40
click at [619, 491] on button "OK" at bounding box center [599, 490] width 48 height 20
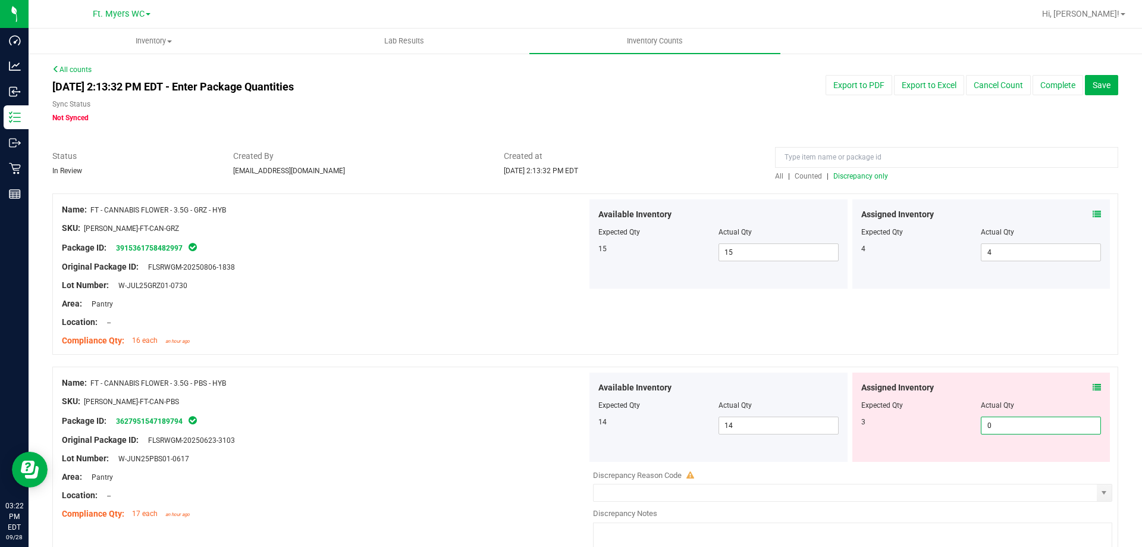
click at [997, 430] on span "0 0" at bounding box center [1041, 426] width 120 height 18
type input "1"
type input "3"
click at [578, 355] on div at bounding box center [585, 361] width 1066 height 12
type input "3"
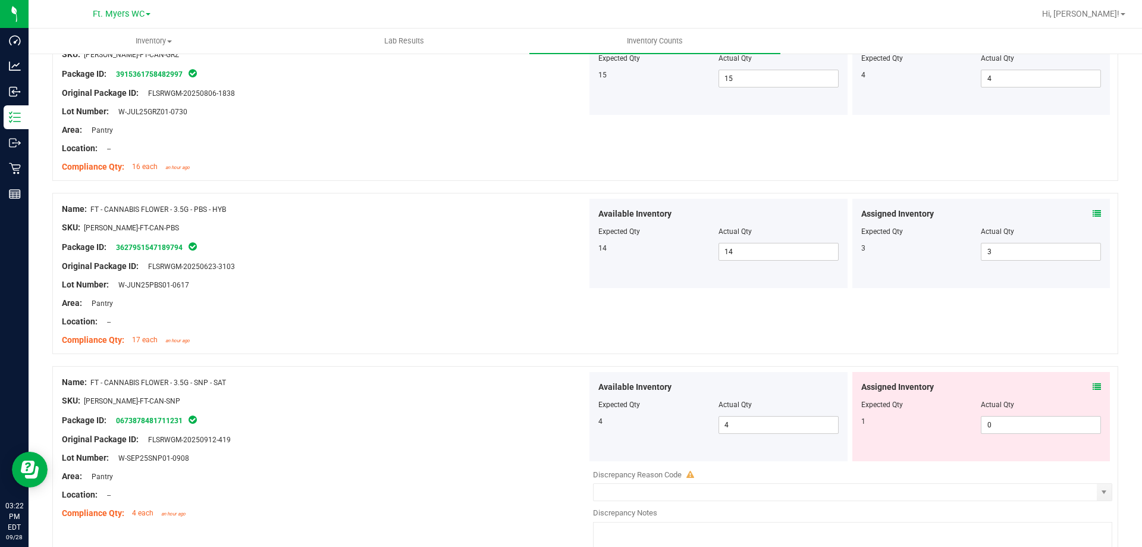
scroll to position [179, 0]
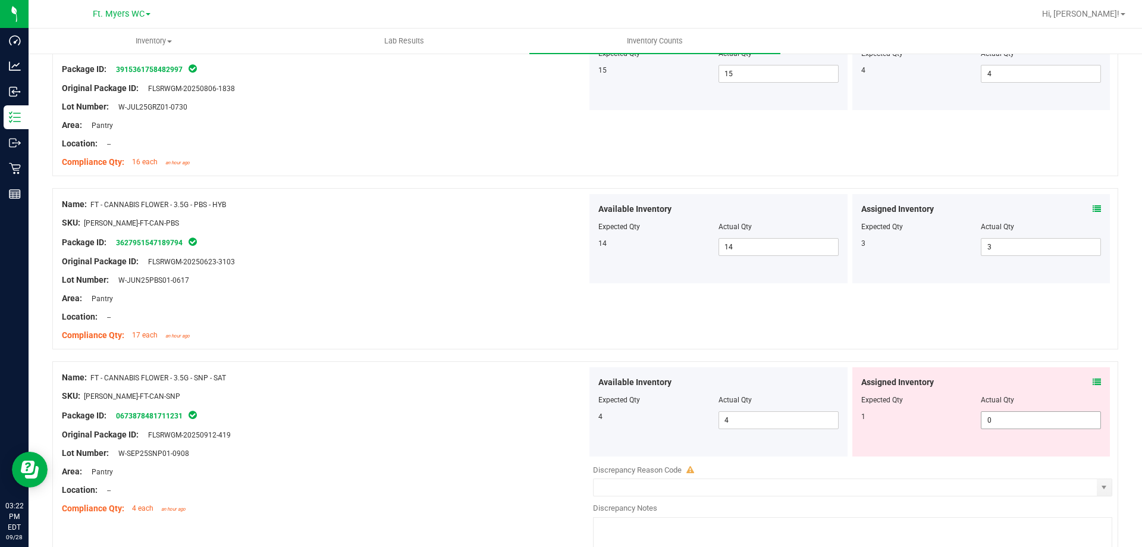
click at [992, 418] on span "0 0" at bounding box center [1041, 420] width 120 height 18
type input "1"
click at [480, 412] on div "Package ID: 0673878481711231" at bounding box center [324, 415] width 525 height 14
type input "1"
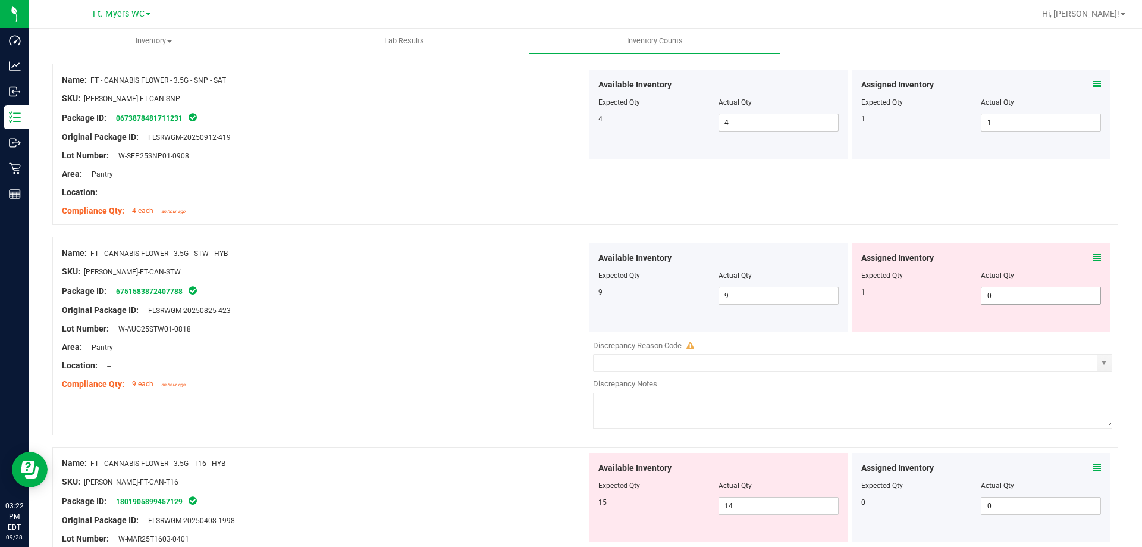
click at [1028, 297] on span "0 0" at bounding box center [1041, 296] width 120 height 18
type input "1"
click at [560, 339] on div at bounding box center [324, 338] width 525 height 6
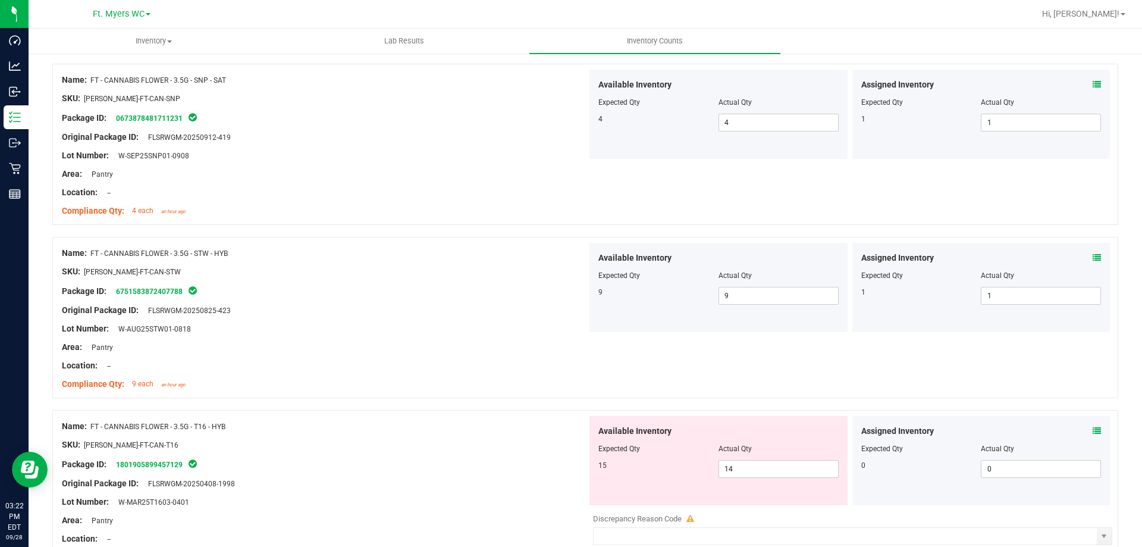
click at [1093, 430] on icon at bounding box center [1097, 431] width 8 height 8
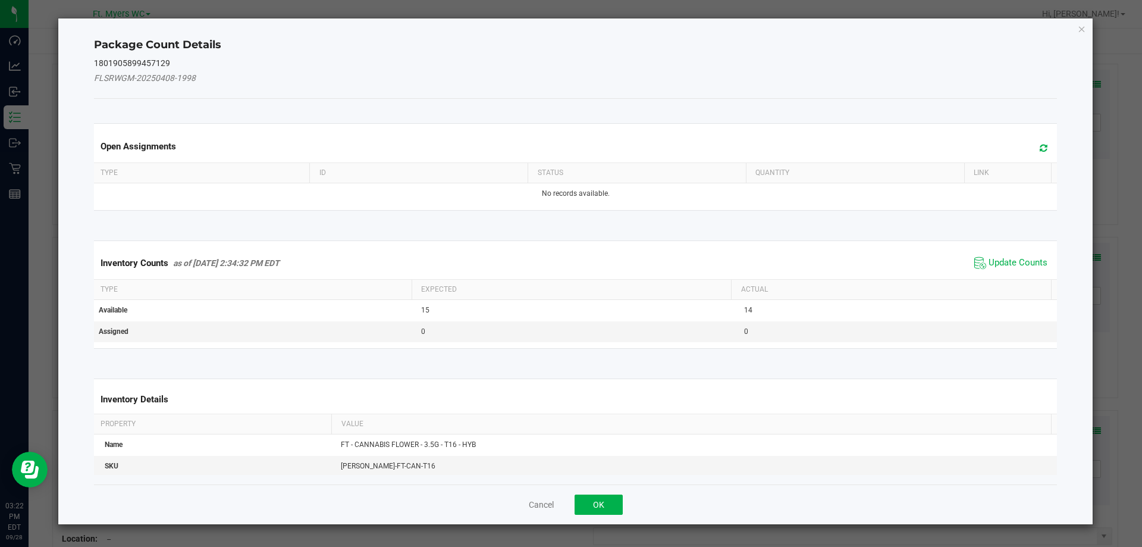
click at [1000, 256] on span "Update Counts" at bounding box center [1011, 263] width 79 height 18
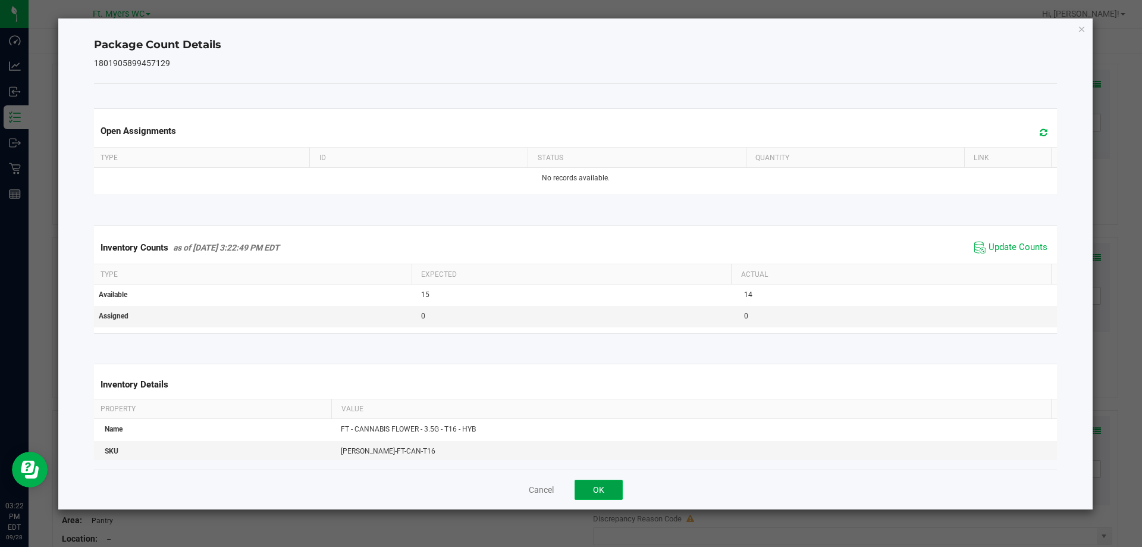
click at [581, 481] on button "OK" at bounding box center [599, 490] width 48 height 20
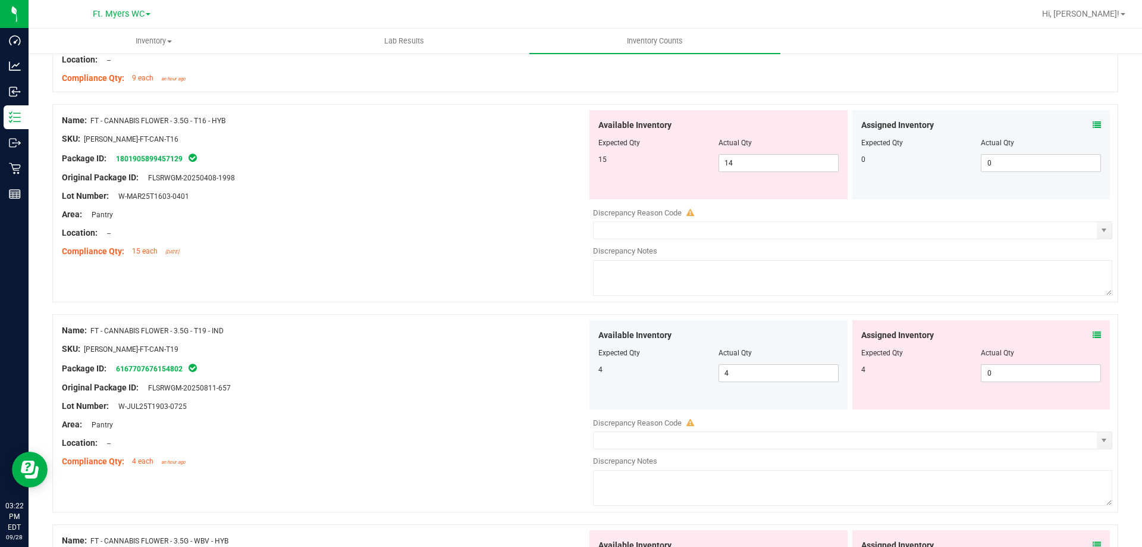
scroll to position [714, 0]
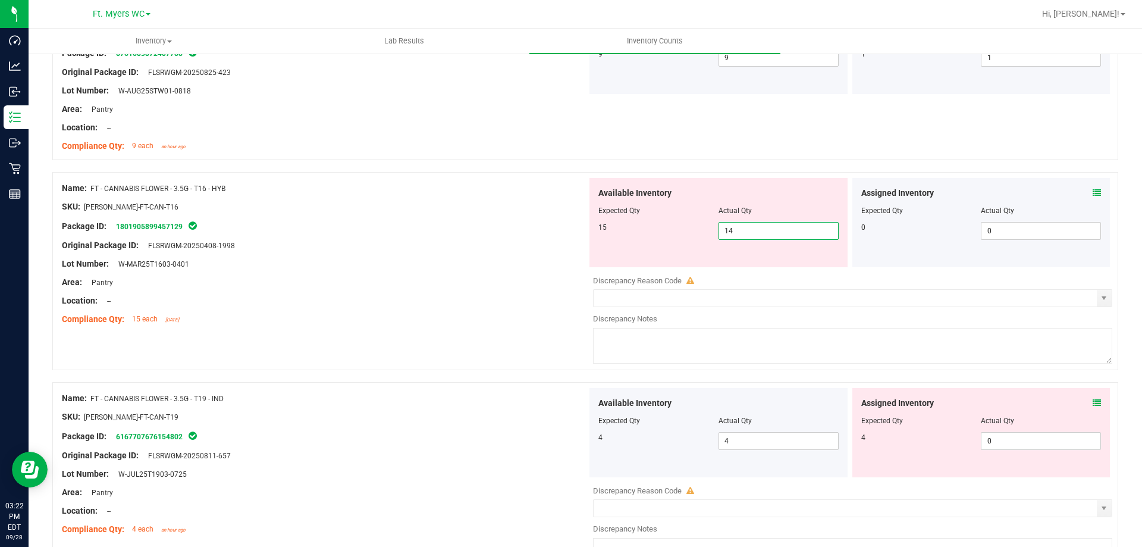
click at [769, 227] on span "14 14" at bounding box center [779, 231] width 120 height 18
type input "15"
click at [493, 214] on div at bounding box center [324, 216] width 525 height 6
type input "15"
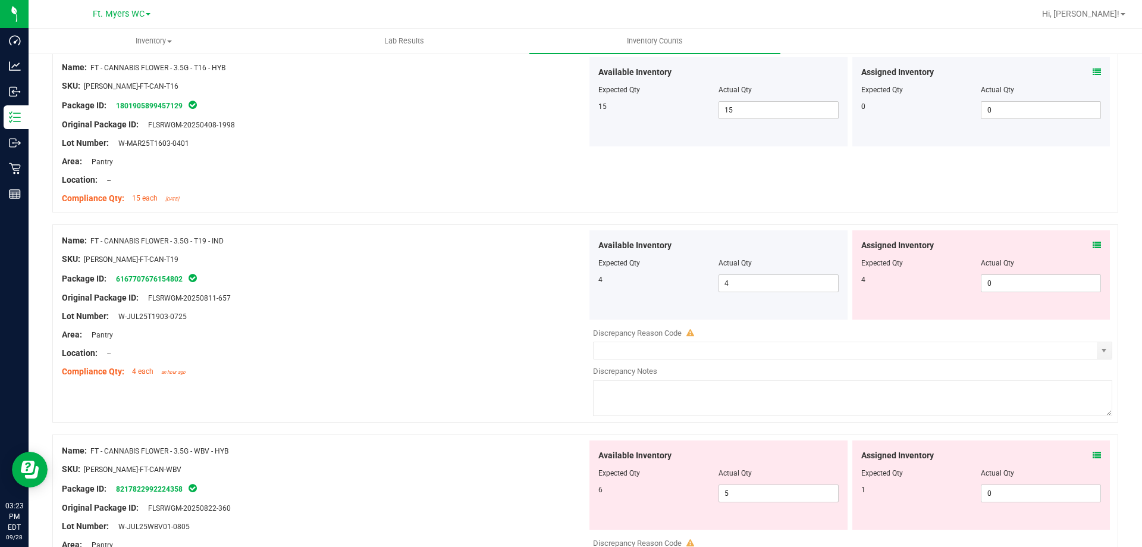
scroll to position [952, 0]
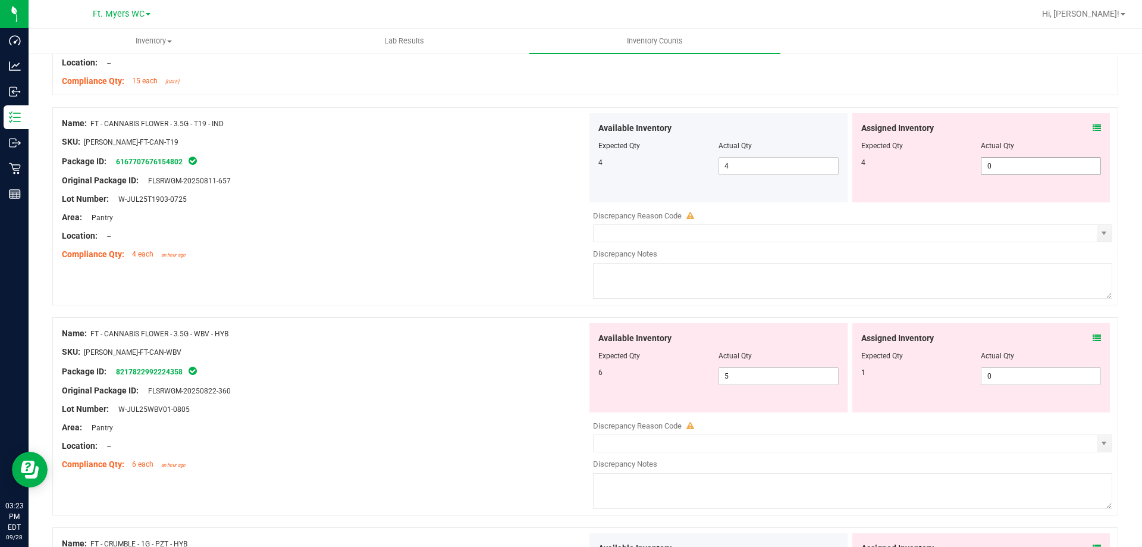
click at [1022, 169] on span "0 0" at bounding box center [1041, 166] width 120 height 18
type input "4"
click at [462, 270] on div "Name: FT - CANNABIS FLOWER - 3.5G - T19 - IND SKU: [PERSON_NAME]-FT-CAN-T19 Pac…" at bounding box center [585, 212] width 1066 height 210
type input "4"
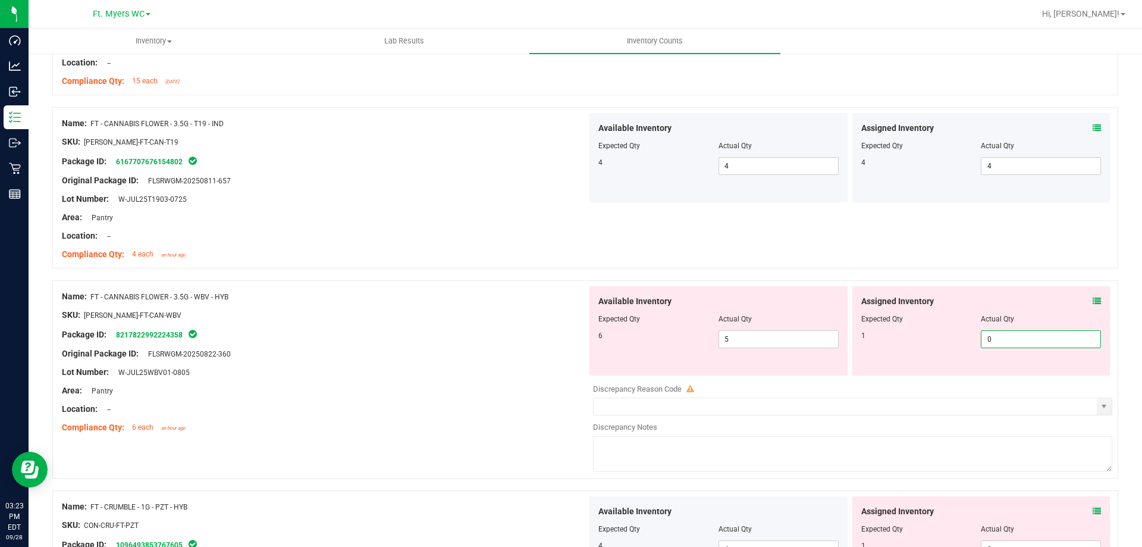
click at [1008, 343] on span "0 0" at bounding box center [1041, 339] width 120 height 18
type input "1"
click at [418, 356] on div "Original Package ID: FLSRWGM-20250822-360" at bounding box center [324, 353] width 525 height 12
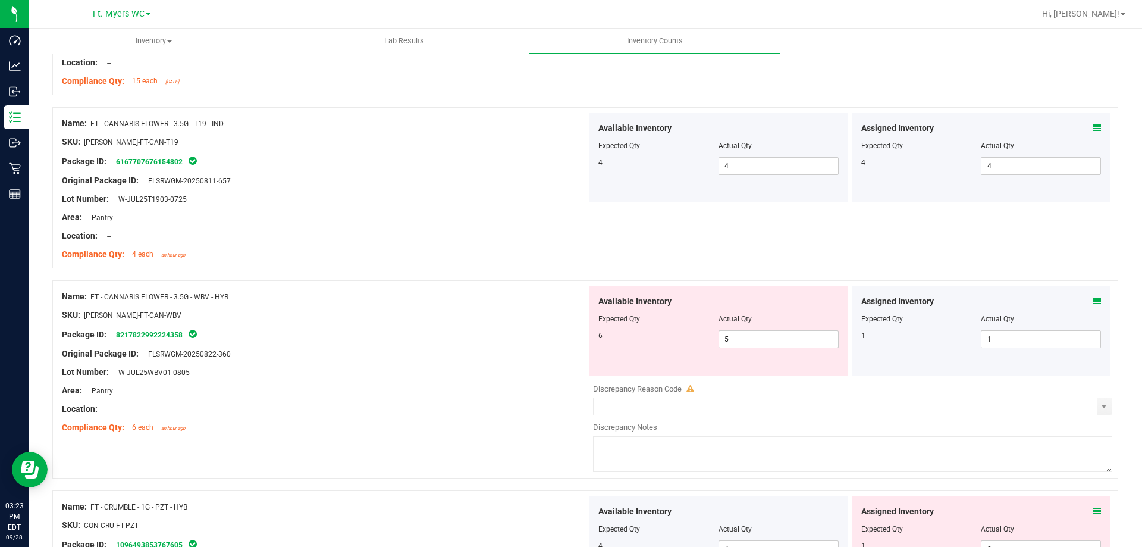
click at [1093, 304] on icon at bounding box center [1097, 301] width 8 height 8
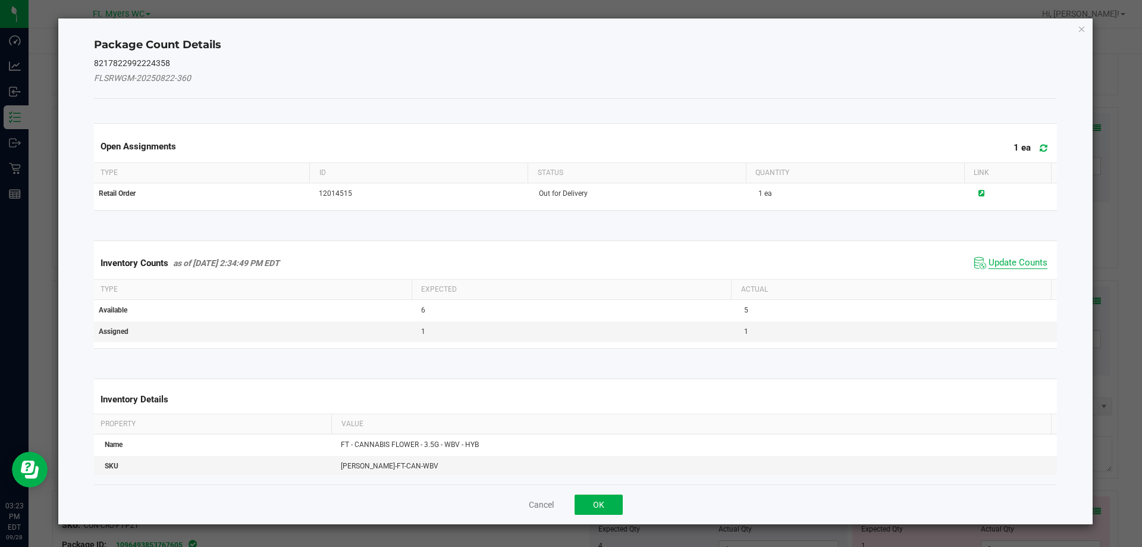
click at [1000, 266] on span "Update Counts" at bounding box center [1018, 263] width 59 height 12
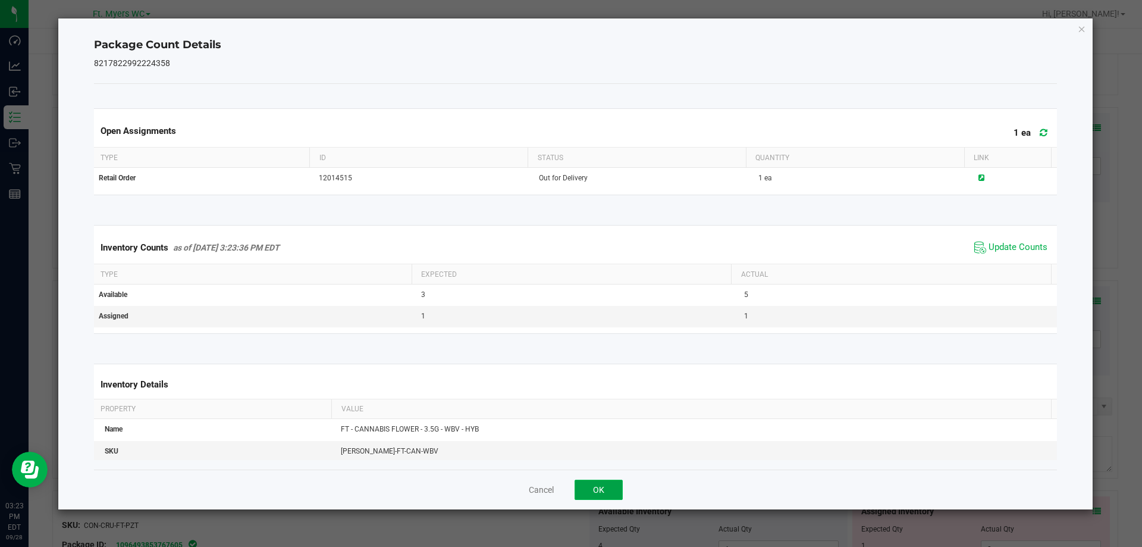
click at [616, 493] on button "OK" at bounding box center [599, 490] width 48 height 20
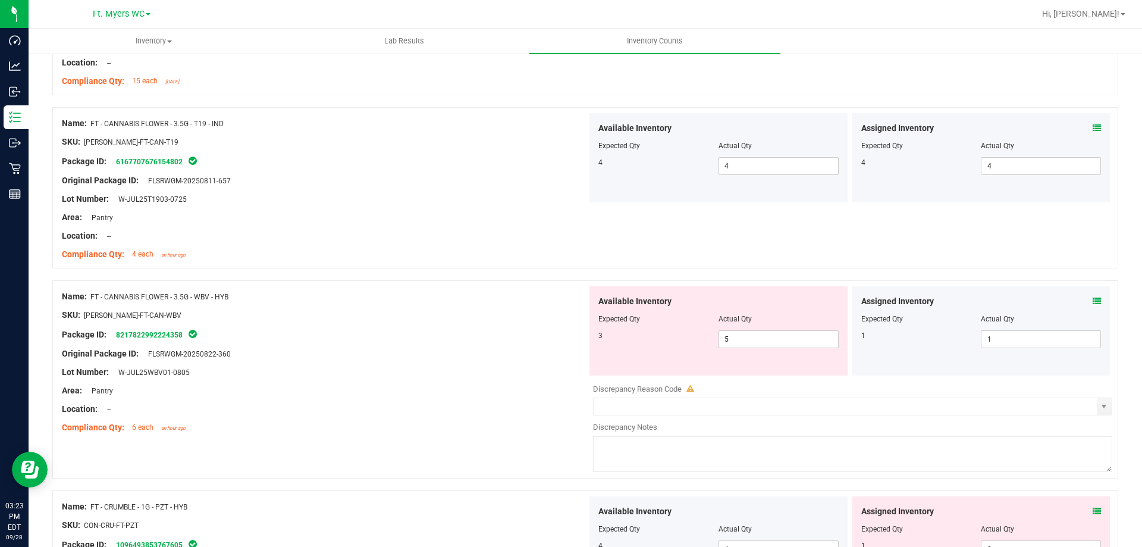
click at [747, 348] on div "Available Inventory Expected Qty Actual Qty 3 5 5" at bounding box center [719, 330] width 258 height 89
click at [747, 344] on span "5 5" at bounding box center [779, 339] width 120 height 18
type input "3"
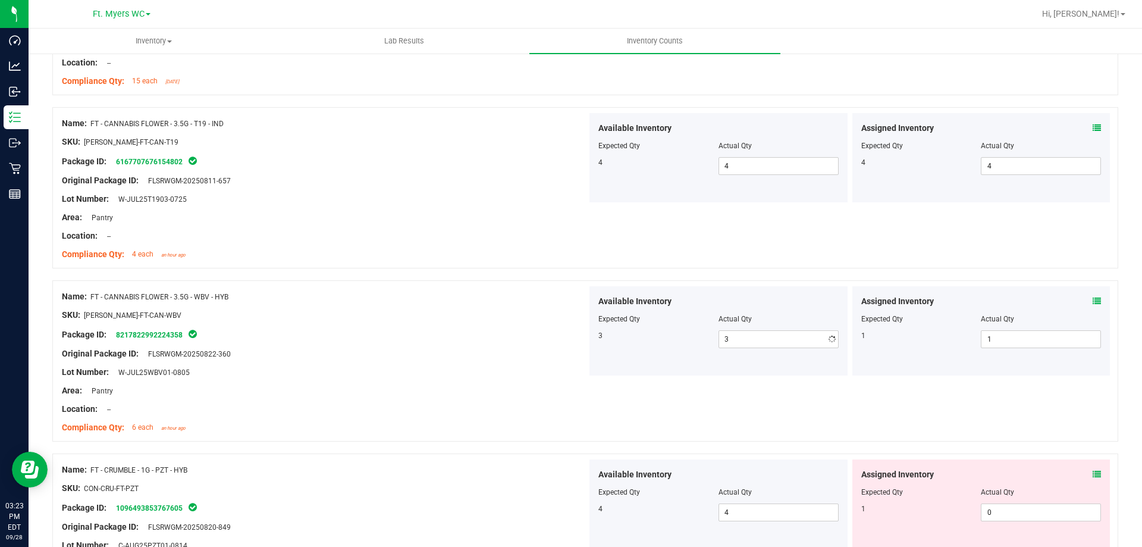
click at [547, 356] on div "Original Package ID: FLSRWGM-20250822-360" at bounding box center [324, 353] width 525 height 12
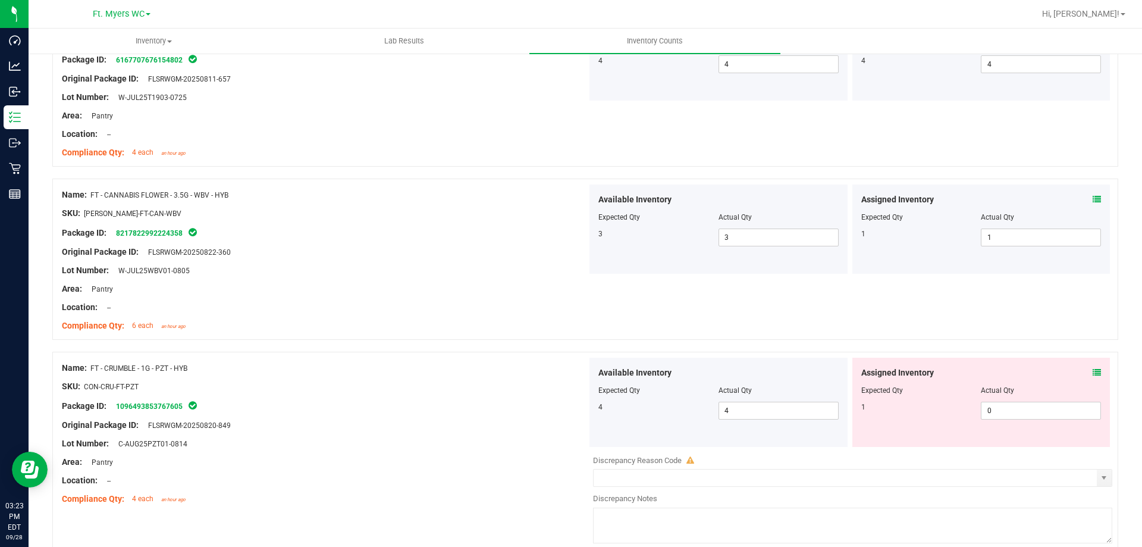
scroll to position [1250, 0]
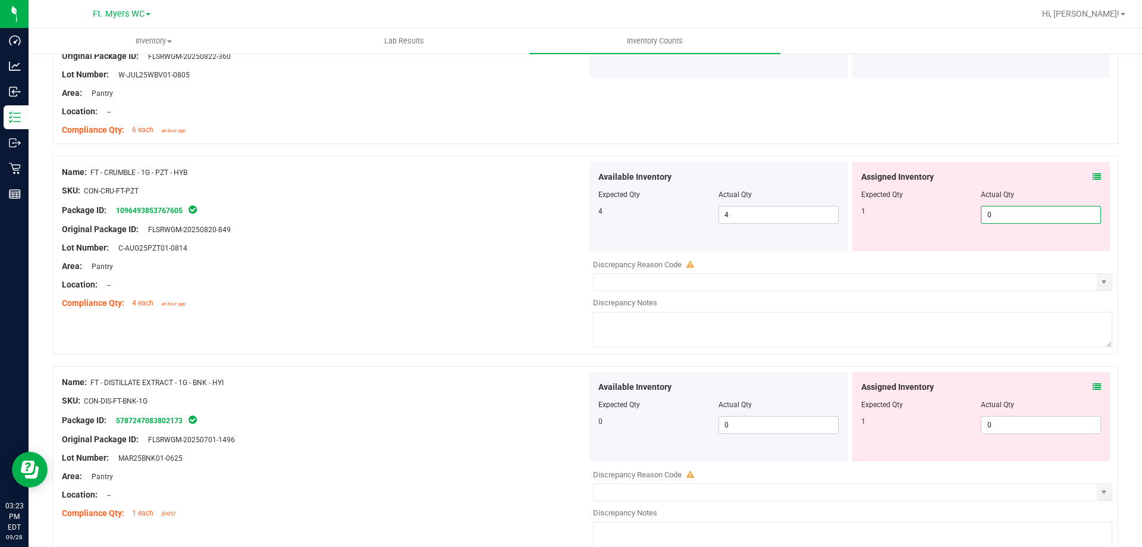
click at [1006, 215] on span "0 0" at bounding box center [1041, 215] width 120 height 18
type input "1"
click at [1020, 415] on div "Assigned Inventory Expected Qty Actual Qty 1 0 0" at bounding box center [982, 416] width 258 height 89
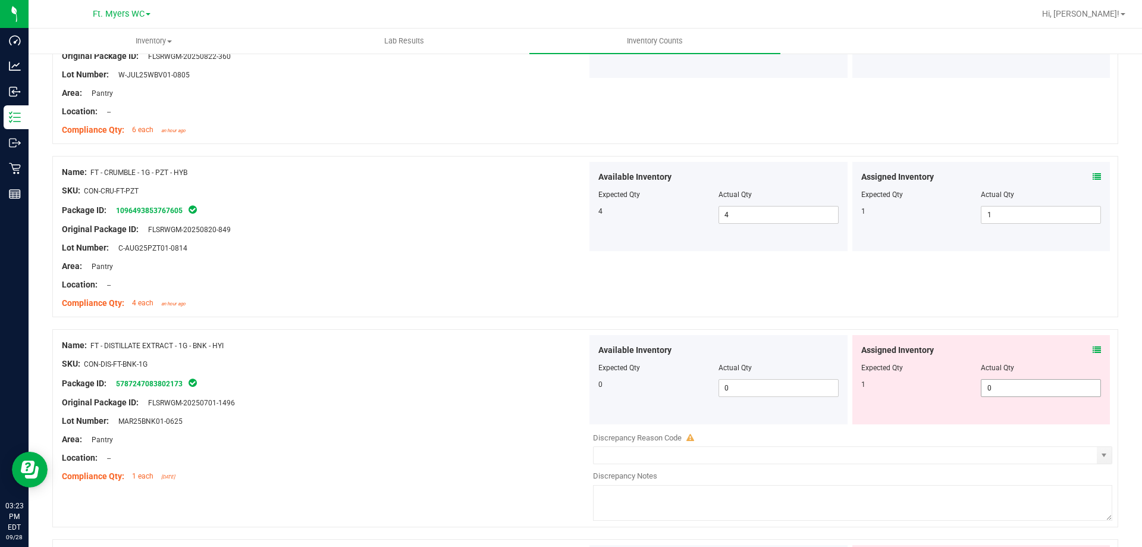
click at [1005, 379] on span "0 0" at bounding box center [1041, 388] width 120 height 18
click at [1002, 380] on span "0 0" at bounding box center [1041, 388] width 120 height 18
type input "1"
click at [382, 260] on div "Area: Pantry" at bounding box center [324, 266] width 525 height 12
type input "1"
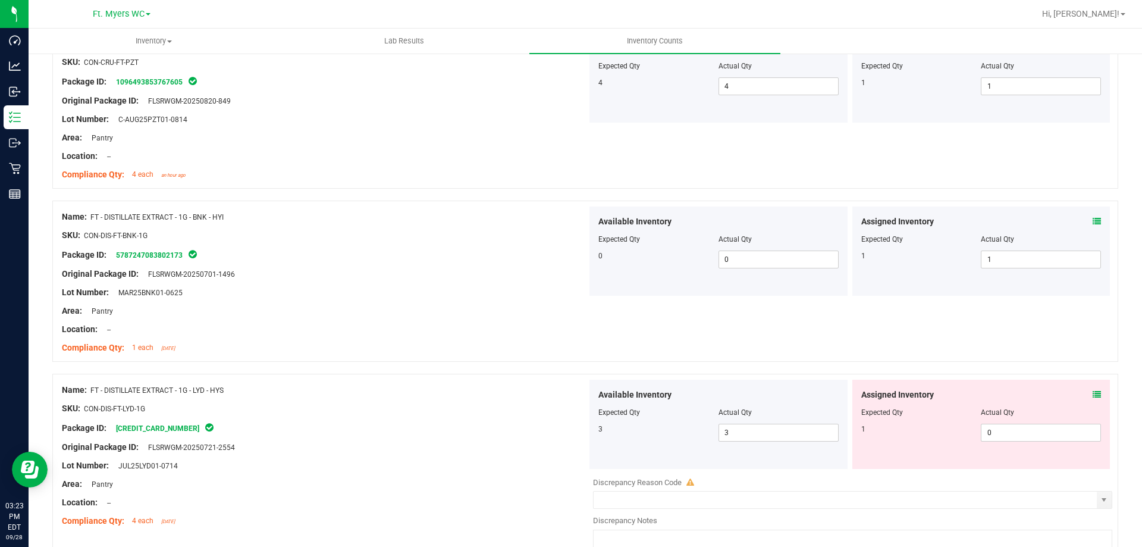
scroll to position [1488, 0]
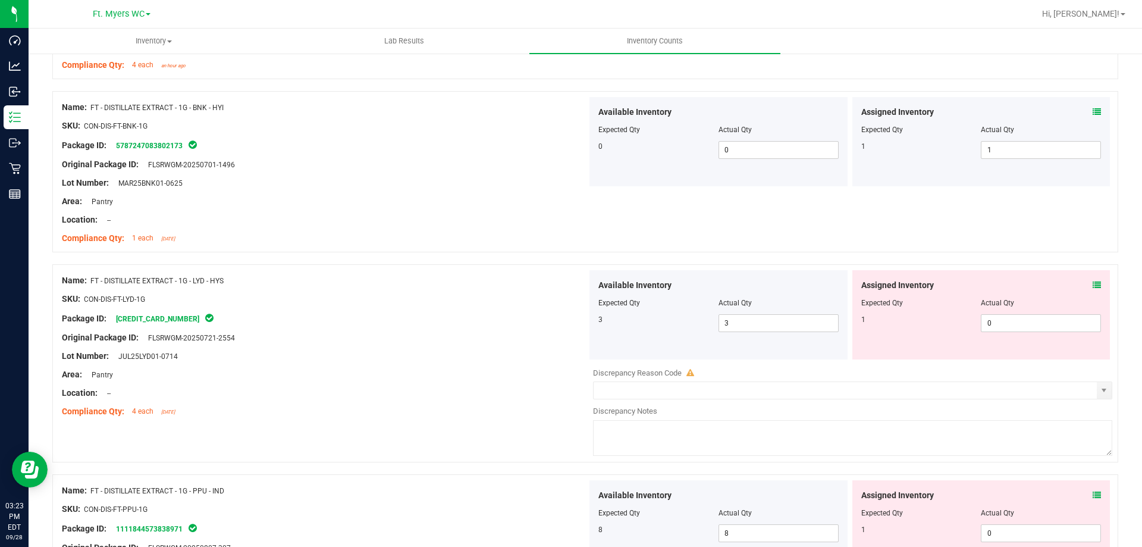
click at [994, 309] on div at bounding box center [982, 311] width 240 height 6
click at [997, 325] on span "0 0" at bounding box center [1041, 323] width 120 height 18
type input "1"
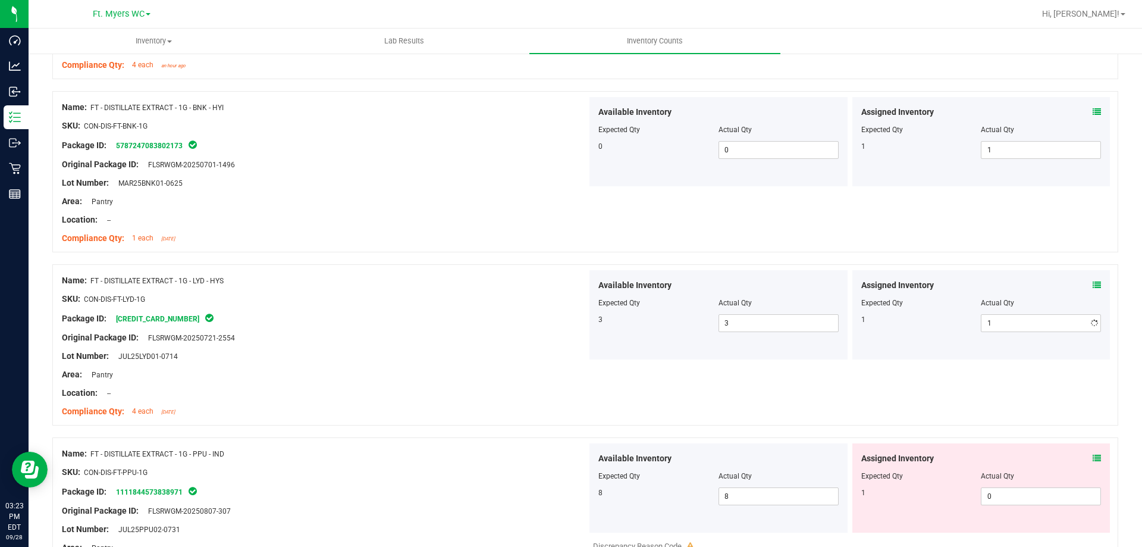
click at [300, 259] on div at bounding box center [585, 258] width 1066 height 12
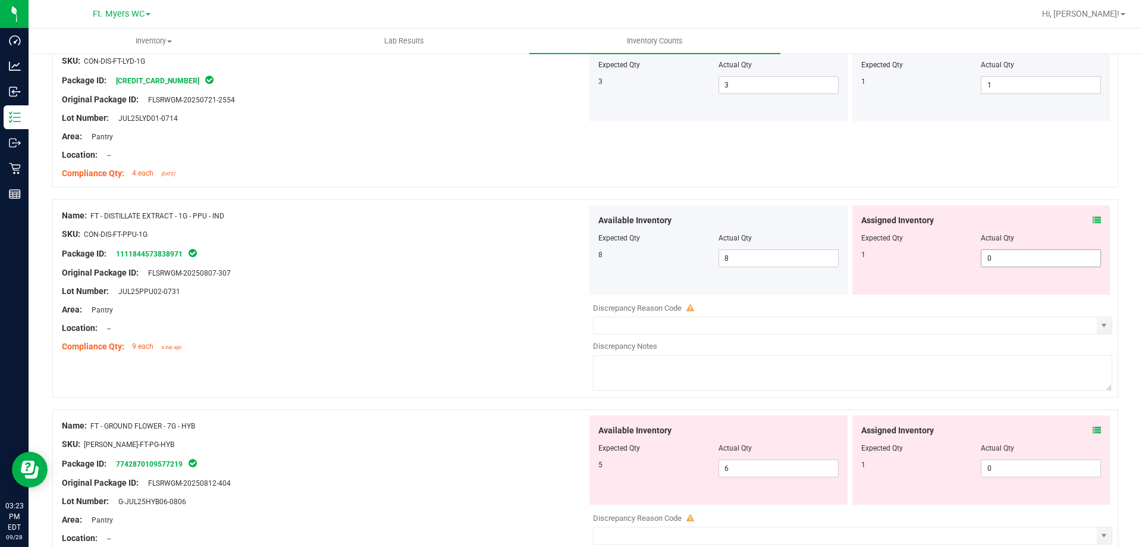
click at [998, 250] on span "0 0" at bounding box center [1041, 258] width 120 height 18
type input "1"
click at [475, 362] on div "Name: FT - DISTILLATE EXTRACT - 1G - PPU - IND SKU: CON-DIS-FT-PPU-1G Package I…" at bounding box center [585, 304] width 1066 height 210
type input "1"
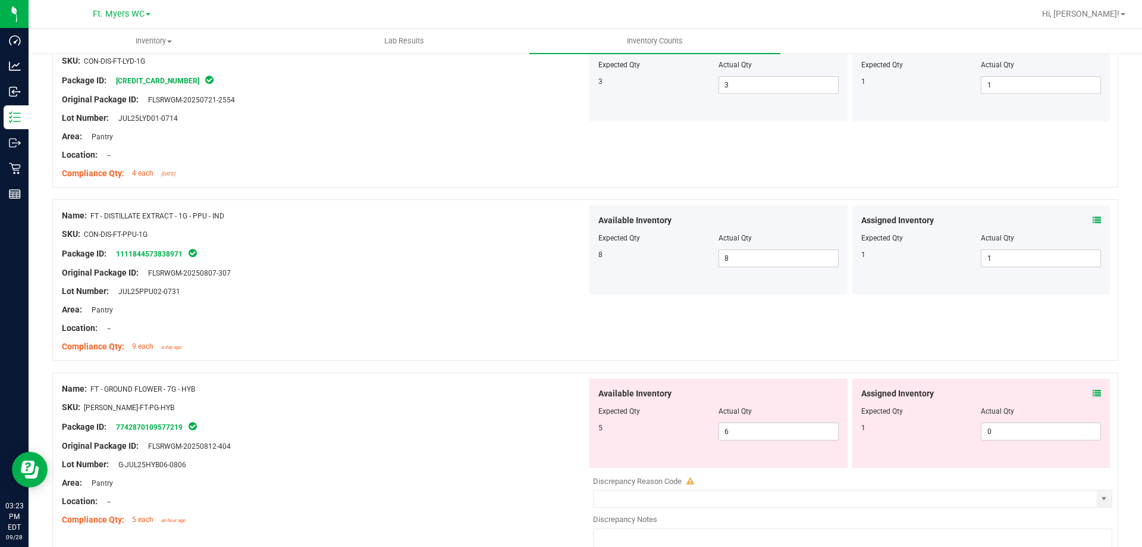
click at [1093, 392] on icon at bounding box center [1097, 393] width 8 height 8
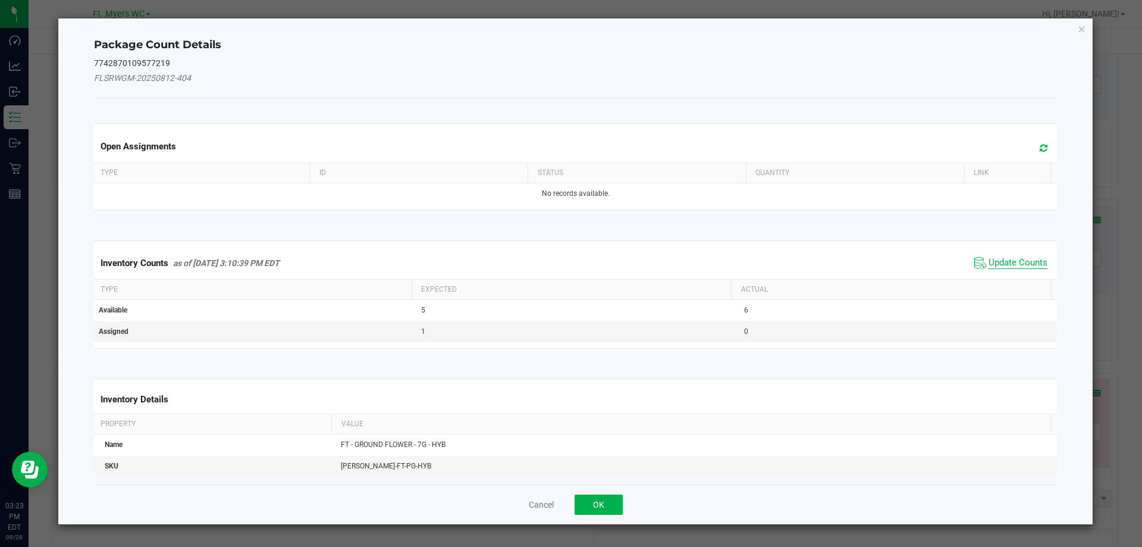
click at [992, 261] on span "Update Counts" at bounding box center [1018, 263] width 59 height 12
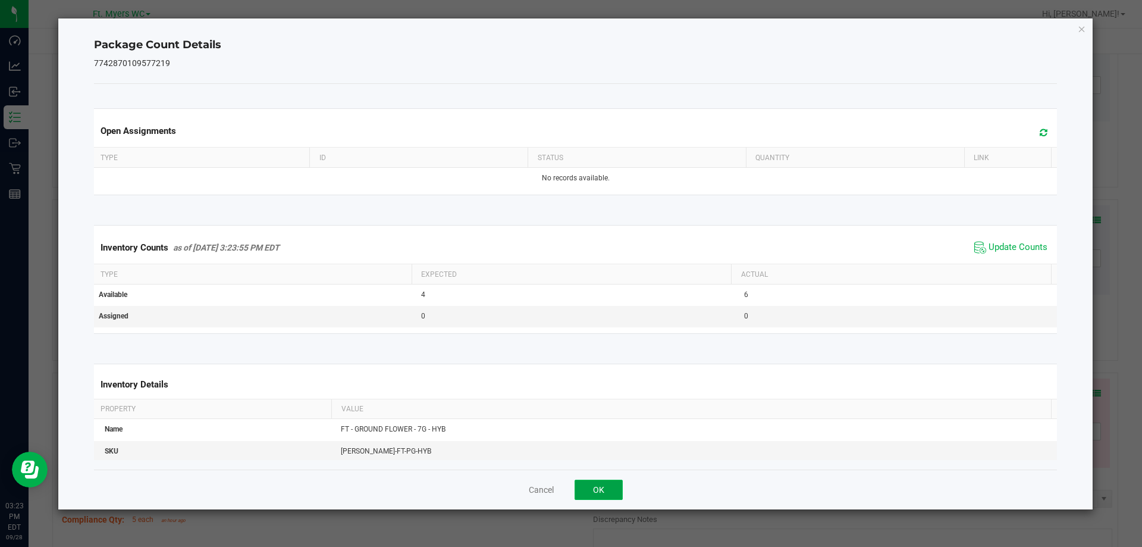
click at [606, 490] on button "OK" at bounding box center [599, 490] width 48 height 20
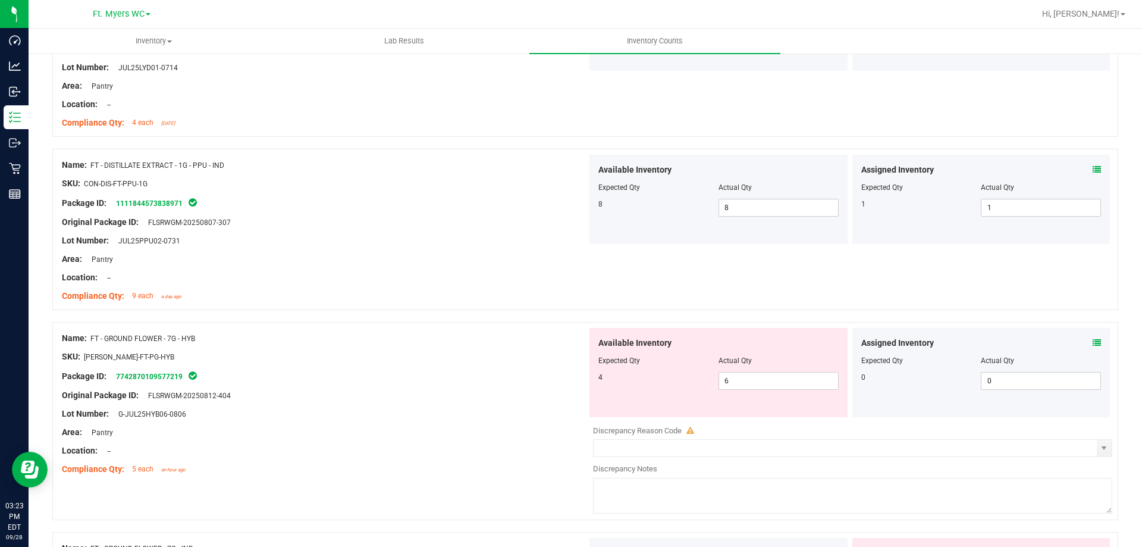
scroll to position [1845, 0]
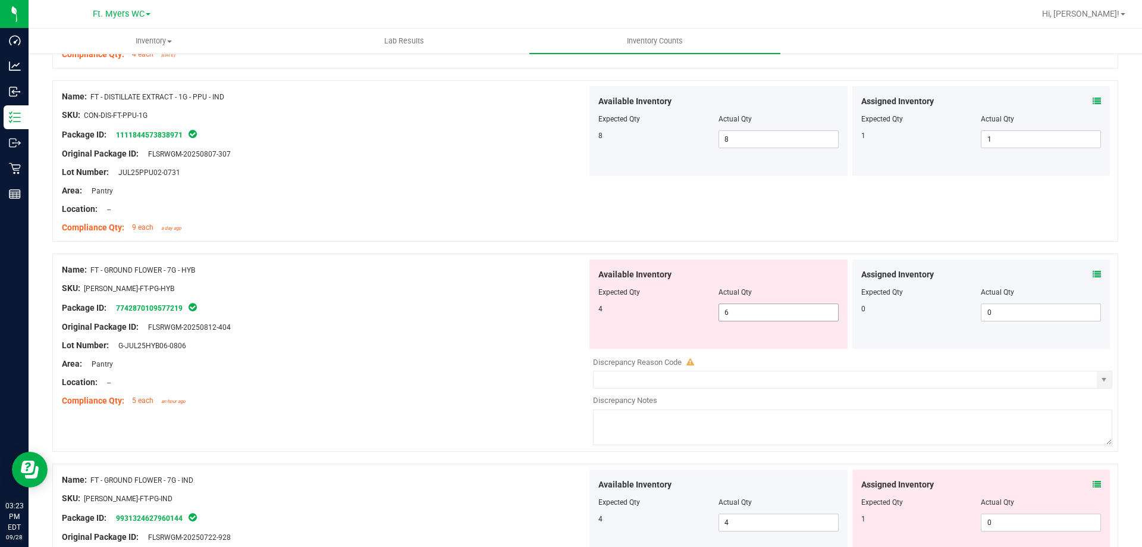
click at [756, 319] on span "6 6" at bounding box center [779, 312] width 120 height 18
type input "4"
click at [535, 306] on div "Package ID: 7742870109577219" at bounding box center [324, 307] width 525 height 14
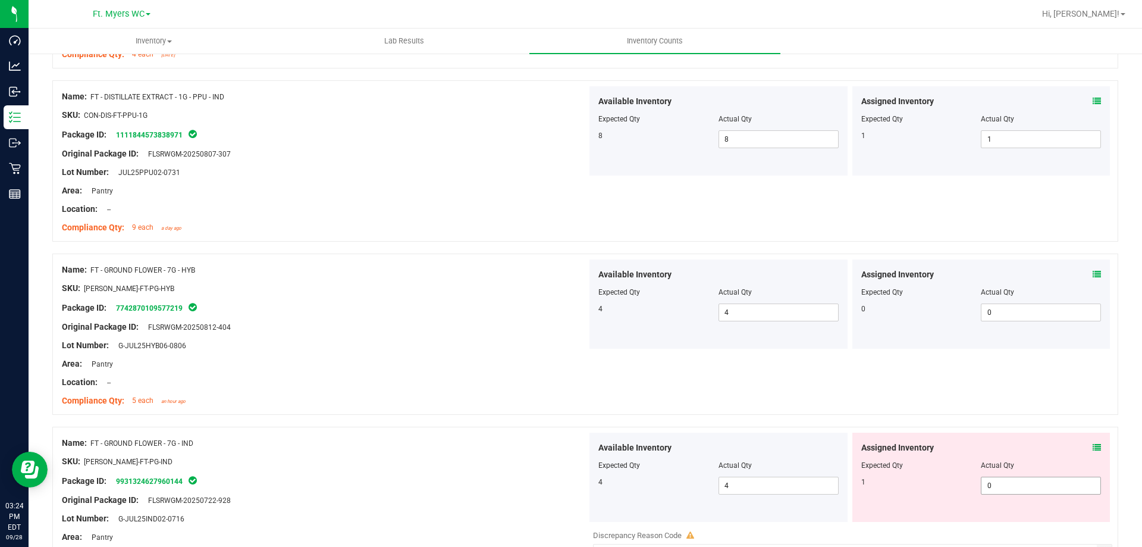
click at [988, 487] on span "0 0" at bounding box center [1041, 486] width 120 height 18
type input "1"
click at [421, 291] on div "SKU: [PERSON_NAME]-FT-PG-HYB" at bounding box center [324, 288] width 525 height 12
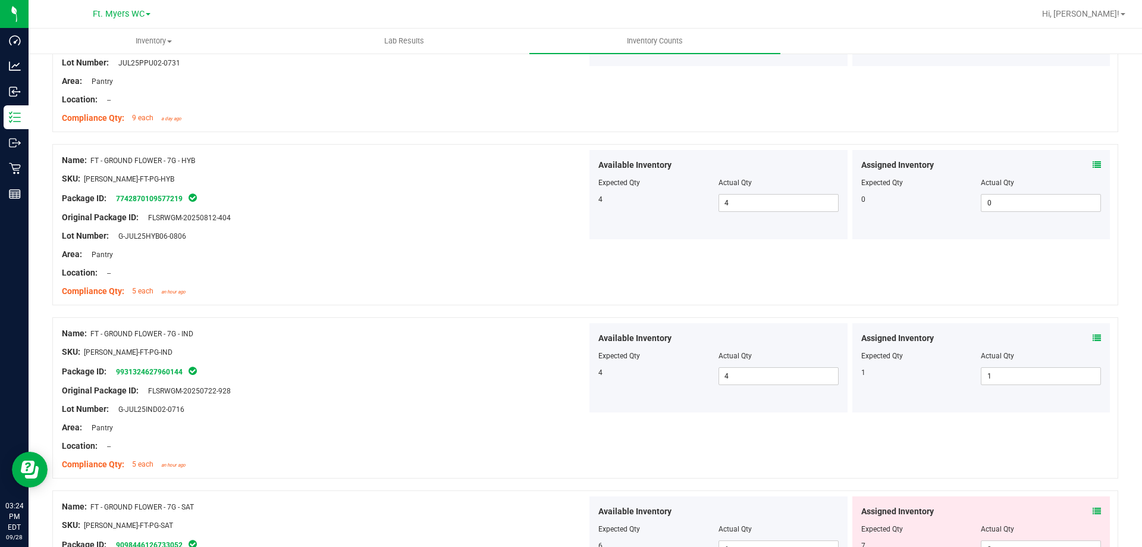
scroll to position [2023, 0]
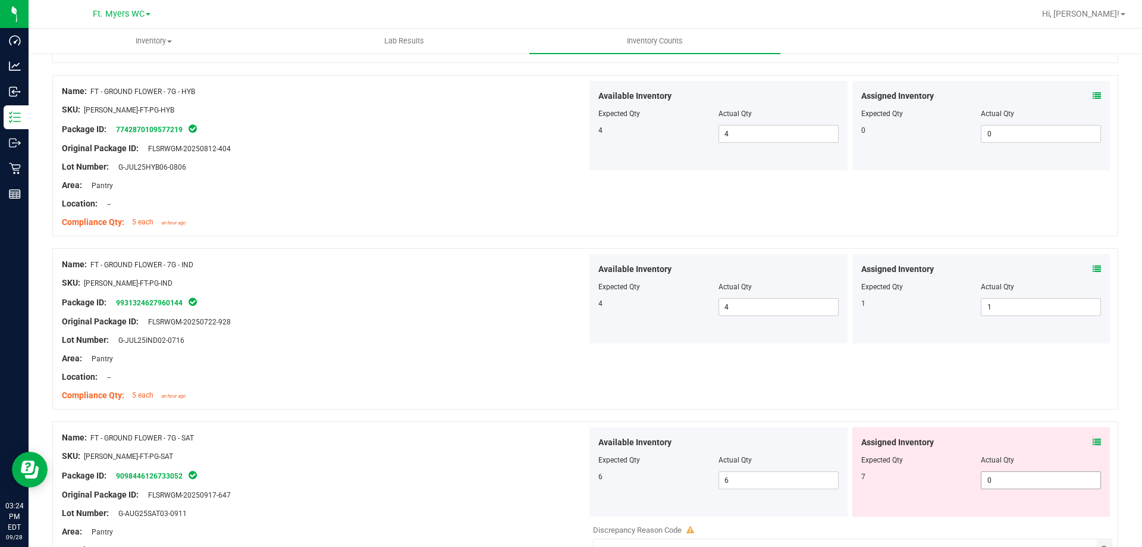
click at [994, 477] on span "0 0" at bounding box center [1041, 480] width 120 height 18
type input "7"
click at [442, 392] on div "Compliance Qty: 5 each an hour ago" at bounding box center [324, 395] width 525 height 12
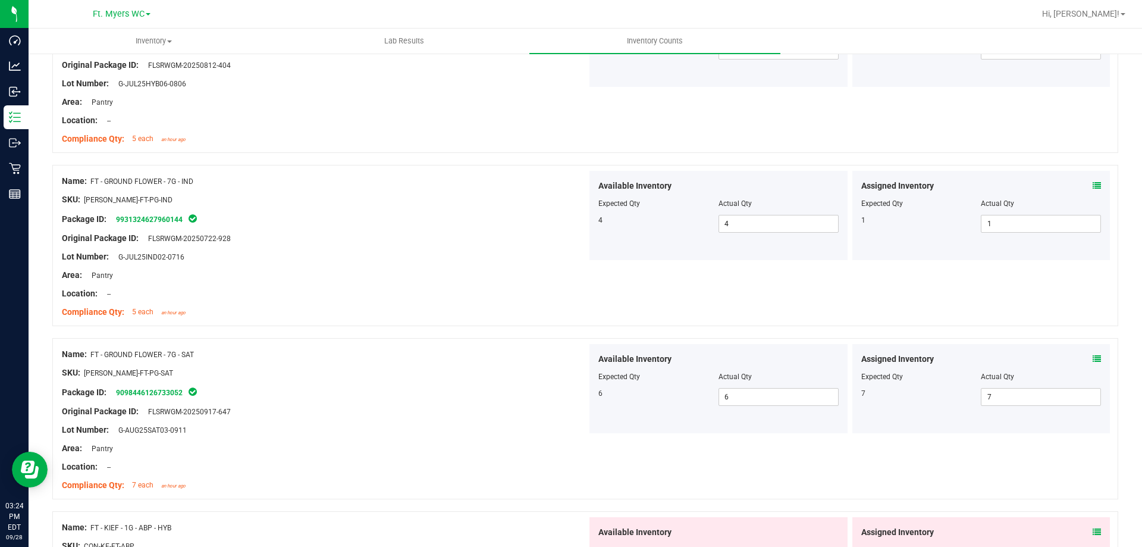
scroll to position [2202, 0]
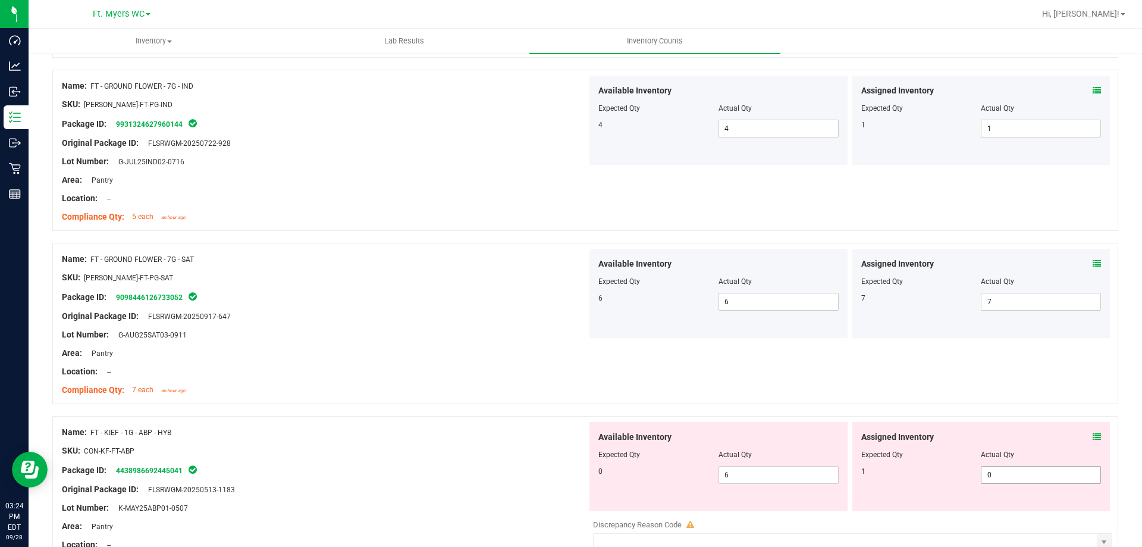
click at [994, 475] on span "0 0" at bounding box center [1041, 475] width 120 height 18
type input "1"
click at [596, 380] on div "Name: FT - GROUND FLOWER - 7G - SAT SKU: [PERSON_NAME]-FT-PG-SAT Package ID: 90…" at bounding box center [585, 323] width 1066 height 161
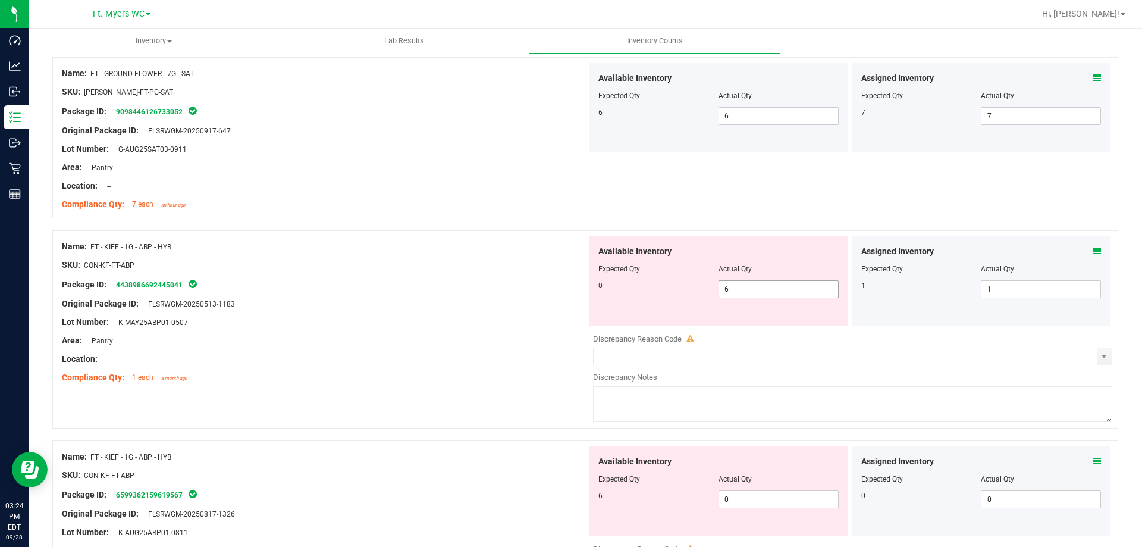
scroll to position [2499, 0]
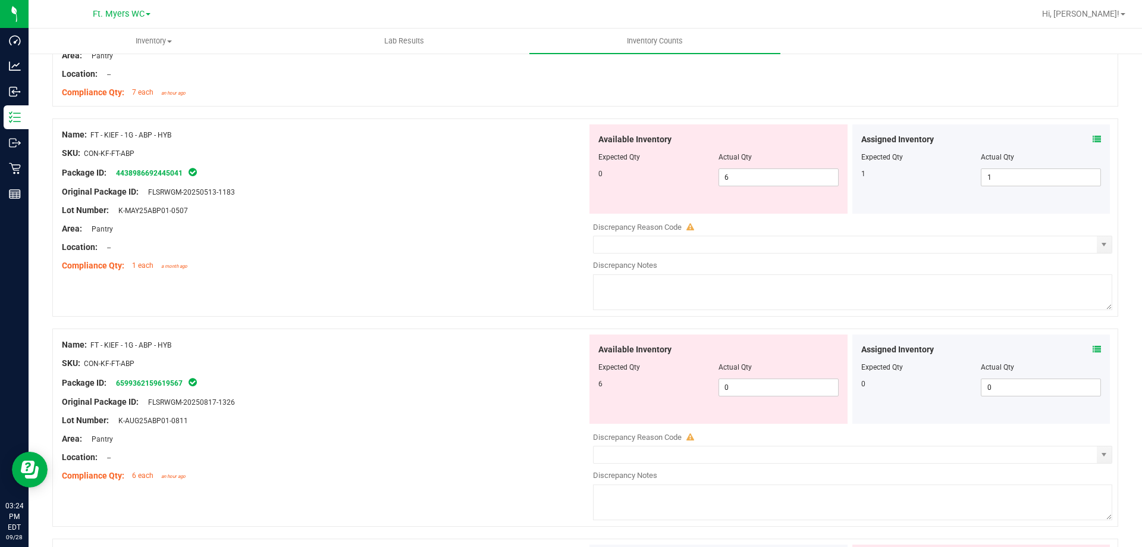
click at [724, 377] on div at bounding box center [719, 375] width 240 height 6
click at [724, 383] on span "0 0" at bounding box center [779, 387] width 120 height 18
type input "6"
click at [756, 167] on div at bounding box center [719, 165] width 240 height 6
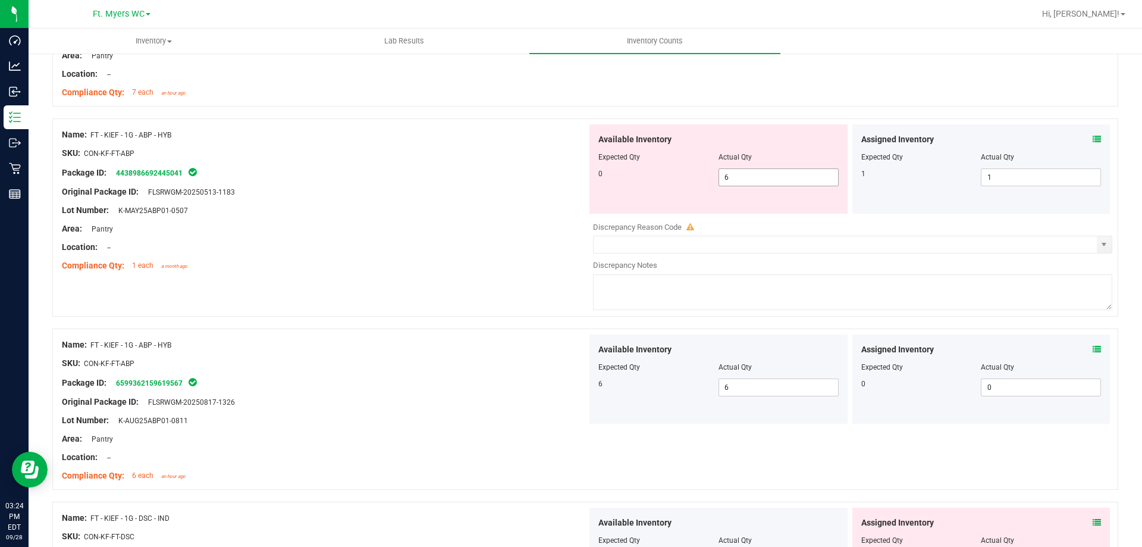
click at [747, 175] on span "6 6" at bounding box center [779, 177] width 120 height 18
type input "0"
click at [522, 223] on div "Area: Pantry" at bounding box center [324, 229] width 525 height 12
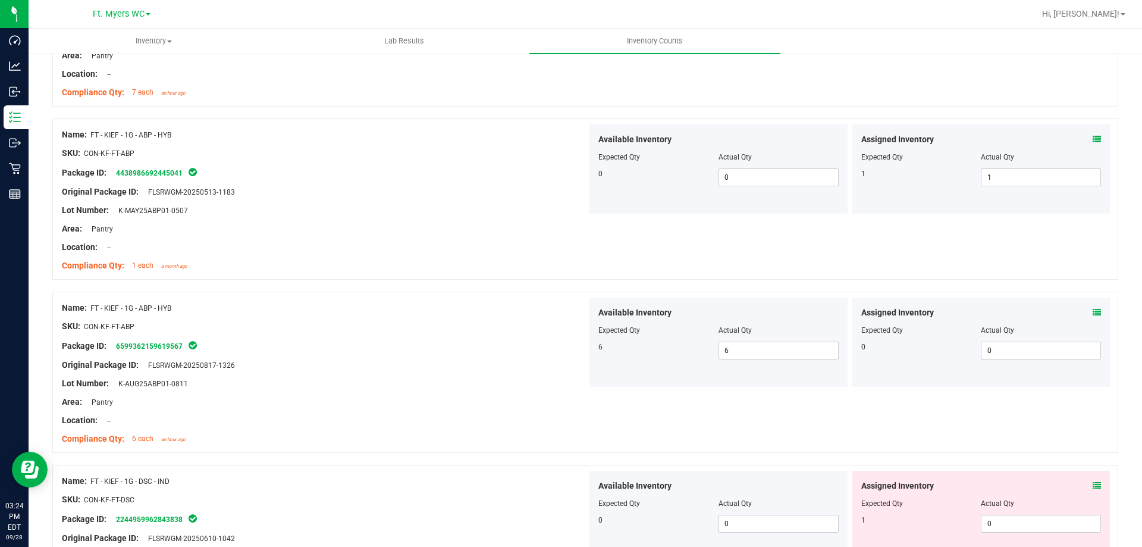
scroll to position [2737, 0]
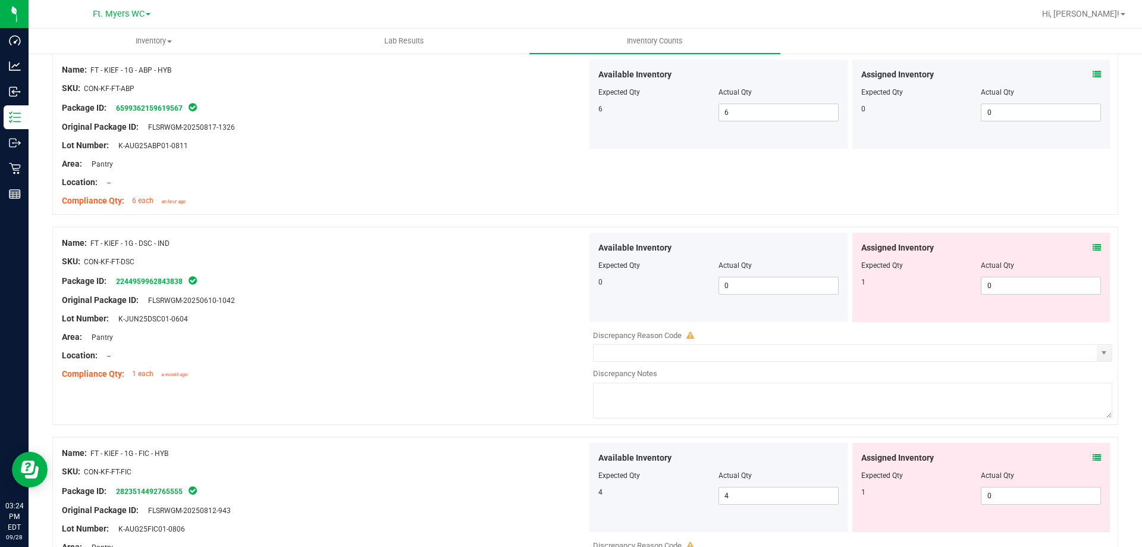
click at [1055, 296] on div "Assigned Inventory Expected Qty Actual Qty 1 0 0" at bounding box center [982, 277] width 258 height 89
click at [1039, 280] on span "0 0" at bounding box center [1041, 286] width 120 height 18
type input "1"
click at [1001, 491] on div "Assigned Inventory Expected Qty Actual Qty 1 0 0" at bounding box center [982, 487] width 258 height 89
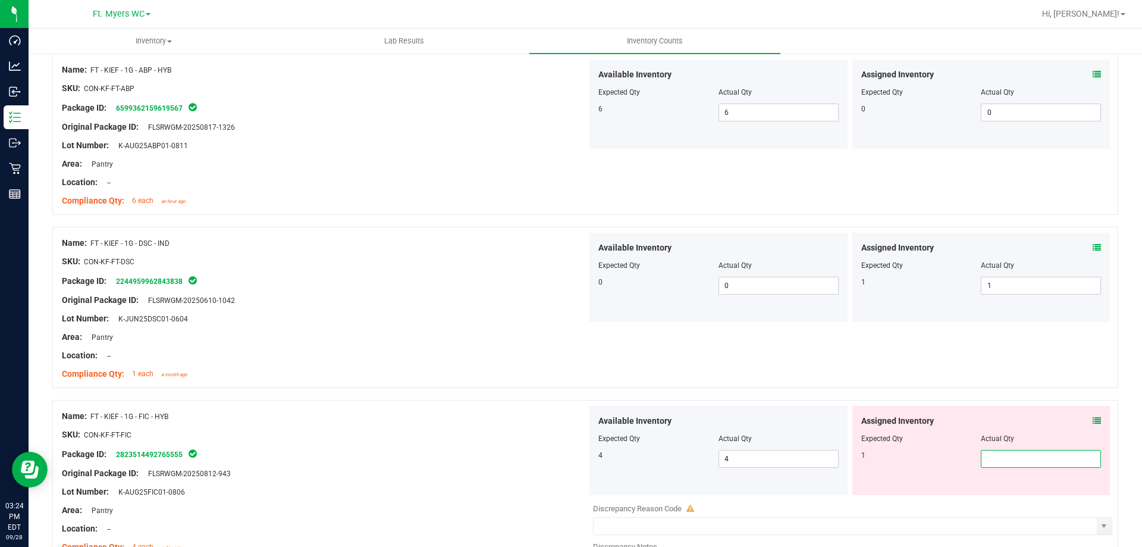
type input "1"
click at [552, 355] on div "Location: --" at bounding box center [324, 355] width 525 height 12
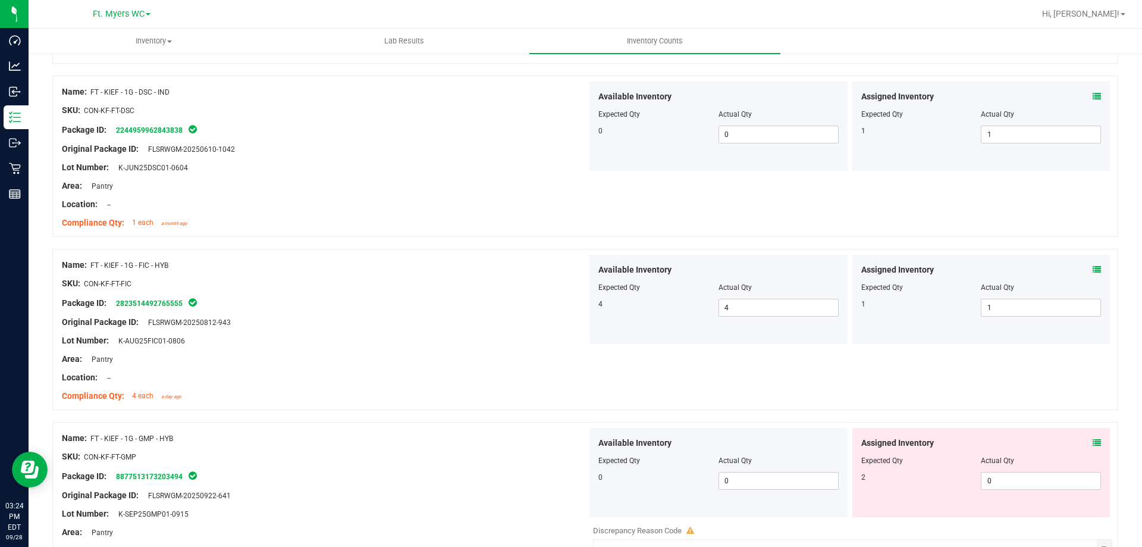
scroll to position [2975, 0]
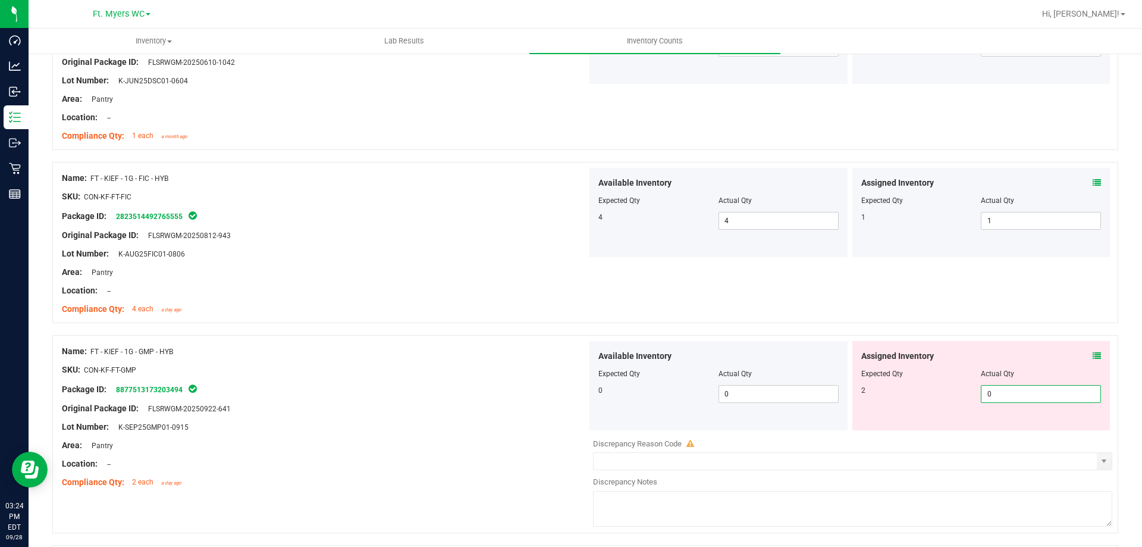
click at [1017, 394] on span "0 0" at bounding box center [1041, 394] width 120 height 18
type input "2"
click at [450, 394] on div "Package ID: 8877513173203494" at bounding box center [324, 389] width 525 height 14
type input "2"
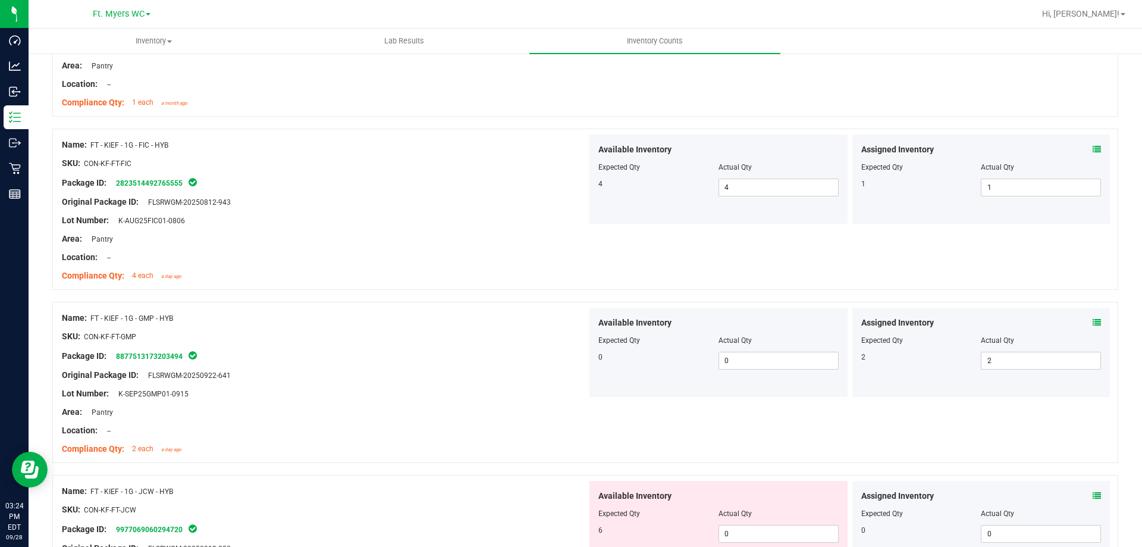
scroll to position [0, 0]
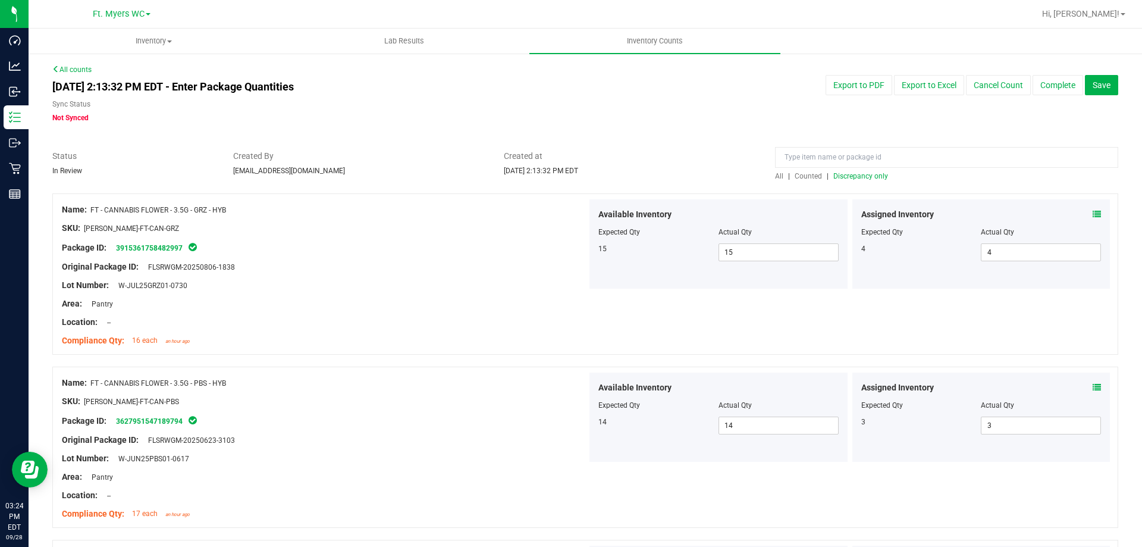
click at [838, 180] on span "Discrepancy only" at bounding box center [861, 176] width 55 height 8
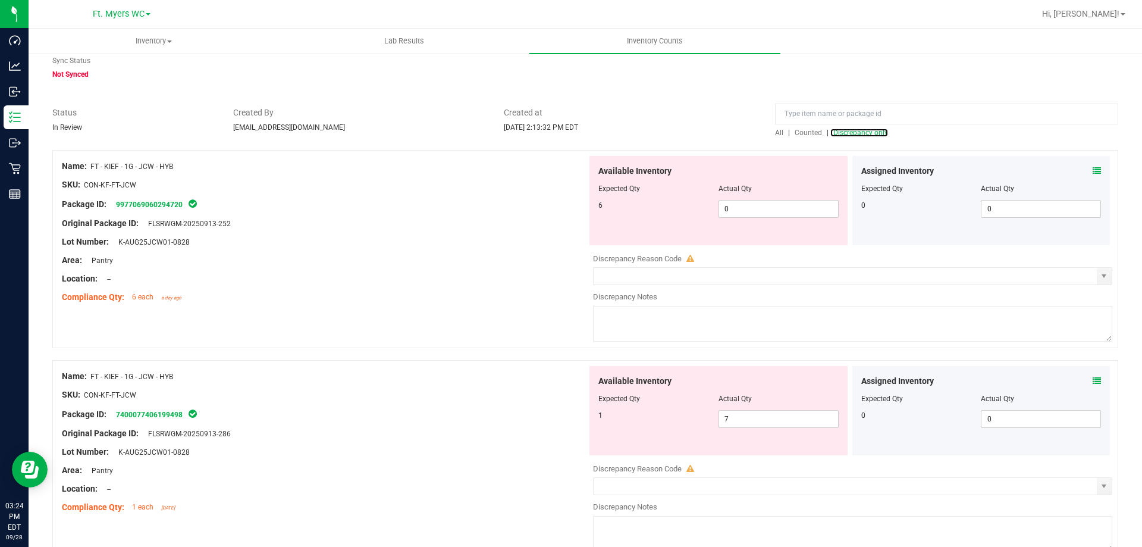
scroll to position [119, 0]
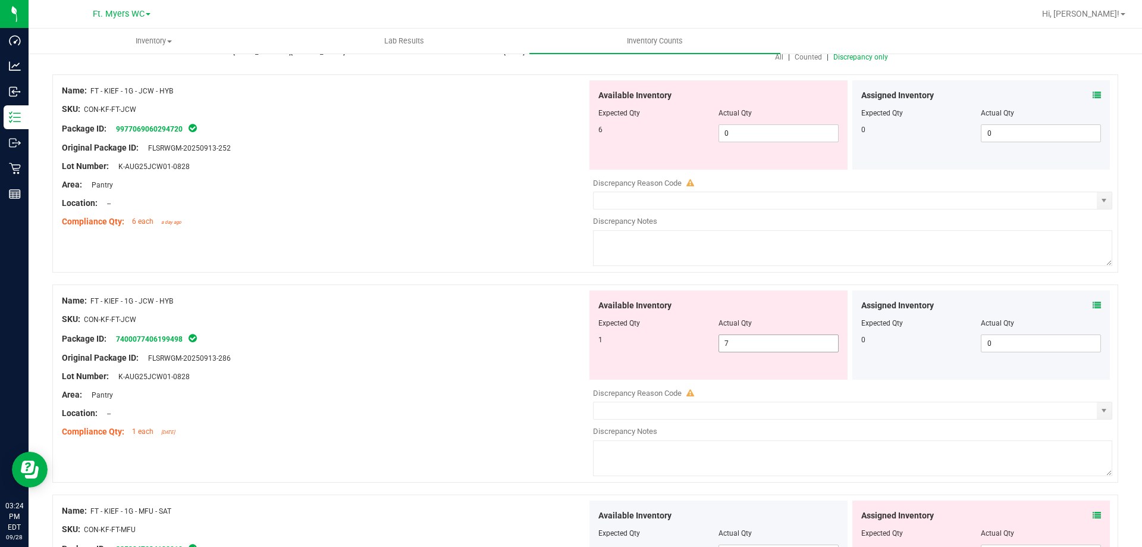
click at [801, 343] on span "7 7" at bounding box center [779, 343] width 120 height 18
type input "1"
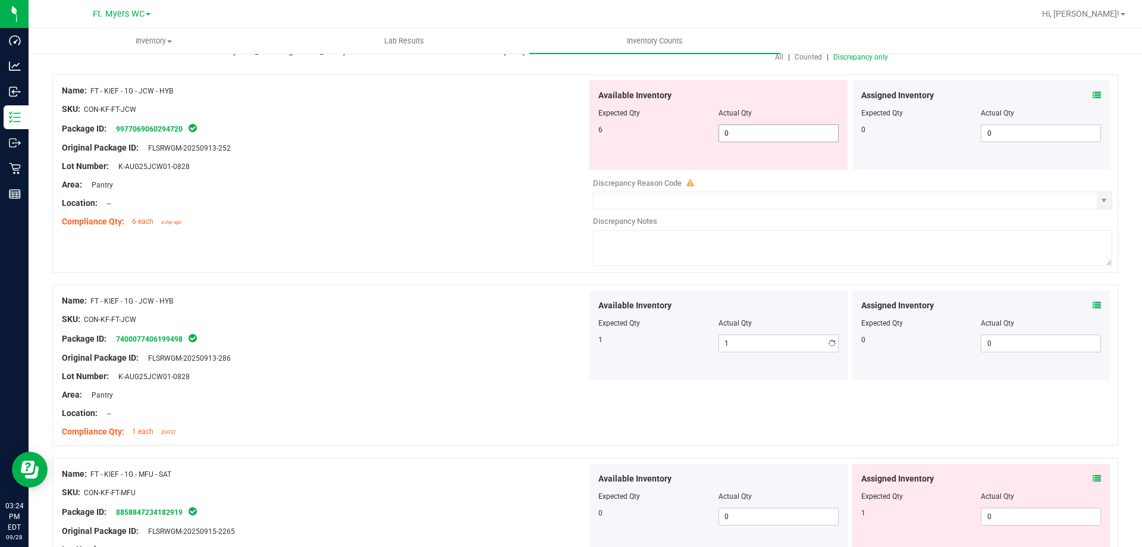
click at [734, 142] on span "0 0" at bounding box center [779, 133] width 120 height 18
click at [734, 135] on span "0 0" at bounding box center [779, 133] width 120 height 18
type input "6"
click at [393, 129] on div "Package ID: 9977069060294720" at bounding box center [324, 128] width 525 height 14
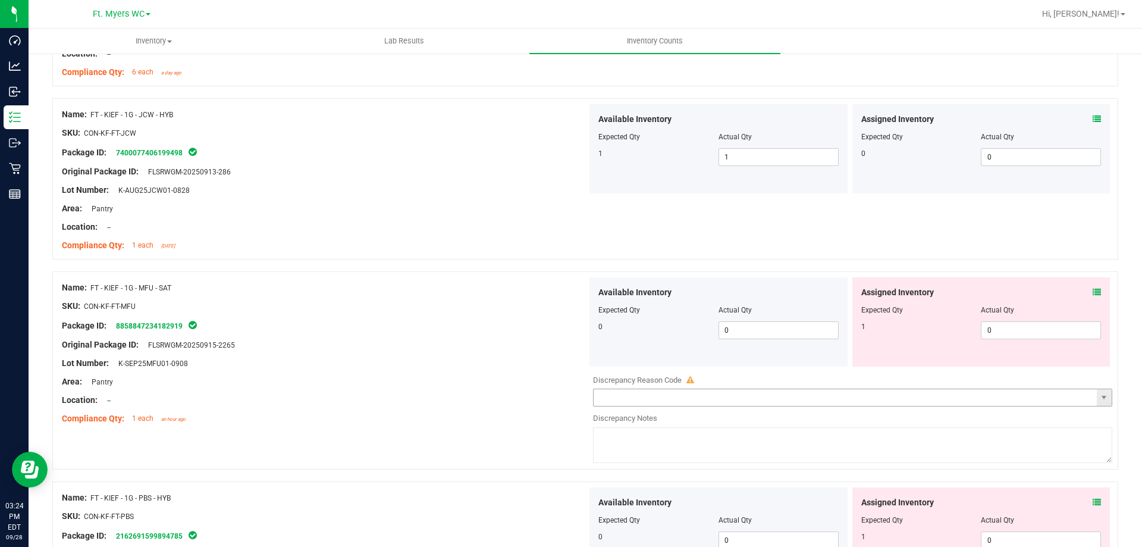
scroll to position [357, 0]
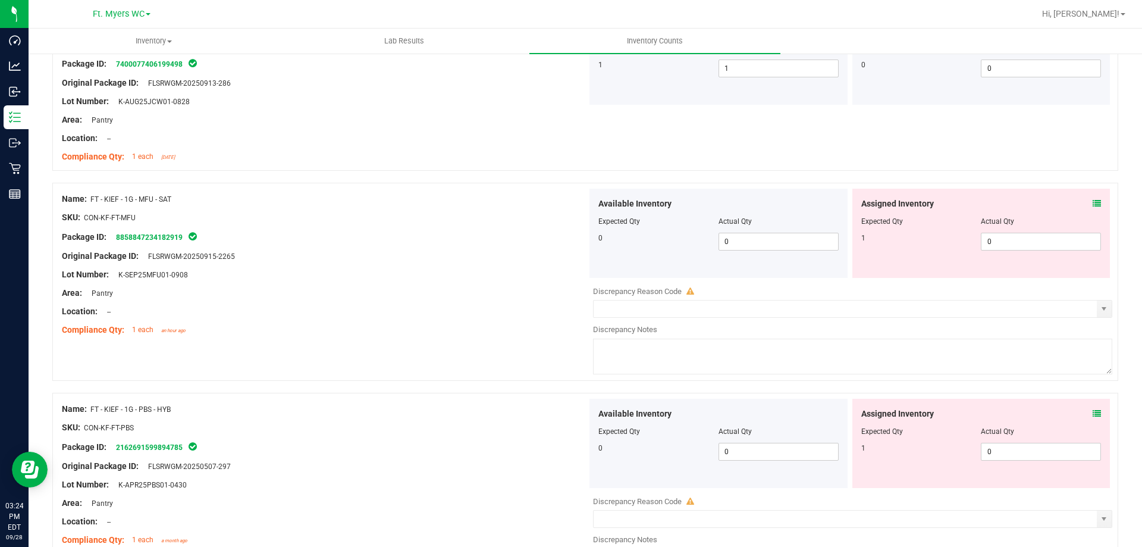
click at [1003, 255] on div "Assigned Inventory Expected Qty Actual Qty 1 0 0" at bounding box center [982, 233] width 258 height 89
click at [1005, 246] on span "0 0" at bounding box center [1041, 242] width 120 height 18
type input "1"
click at [999, 457] on div "Available Inventory Expected Qty Actual Qty 0 0 0" at bounding box center [849, 493] width 525 height 189
type input "1"
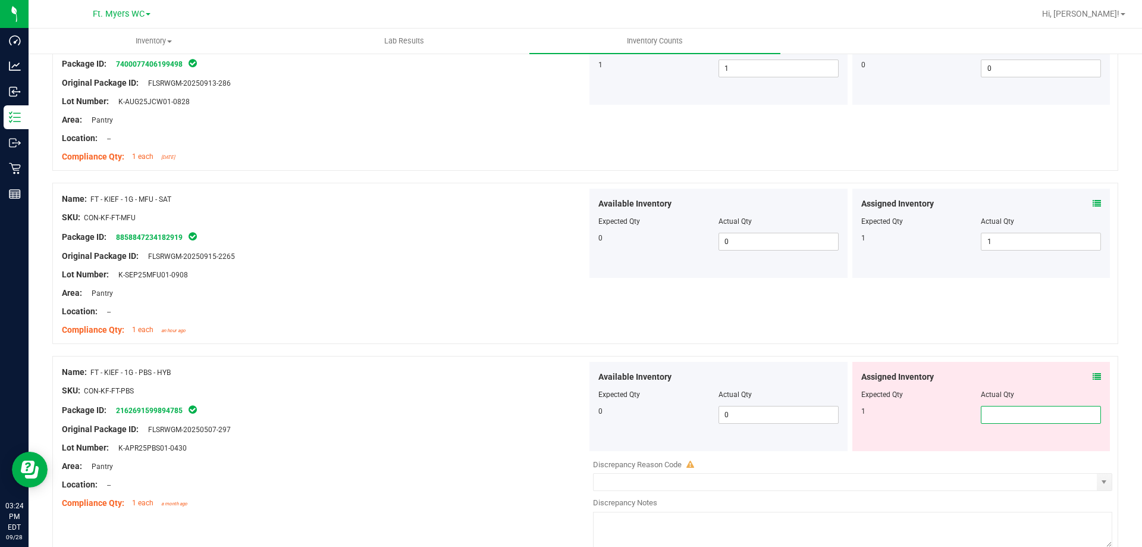
type input "1"
click at [527, 255] on div "Original Package ID: FLSRWGM-20250915-2265" at bounding box center [324, 256] width 525 height 12
type input "1"
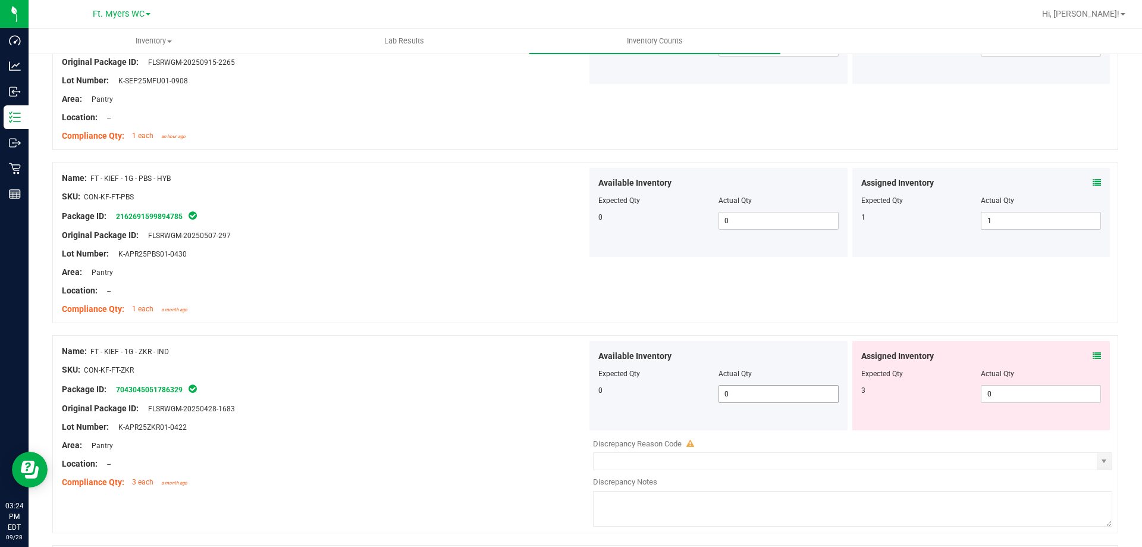
scroll to position [655, 0]
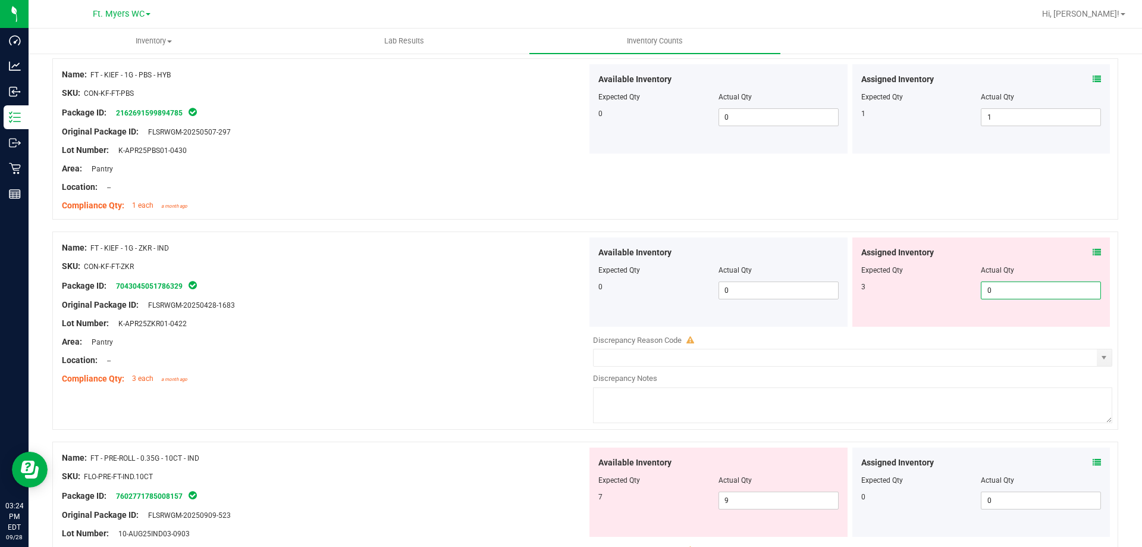
click at [1013, 290] on span "0 0" at bounding box center [1041, 290] width 120 height 18
type input "3"
click at [421, 352] on div at bounding box center [324, 351] width 525 height 6
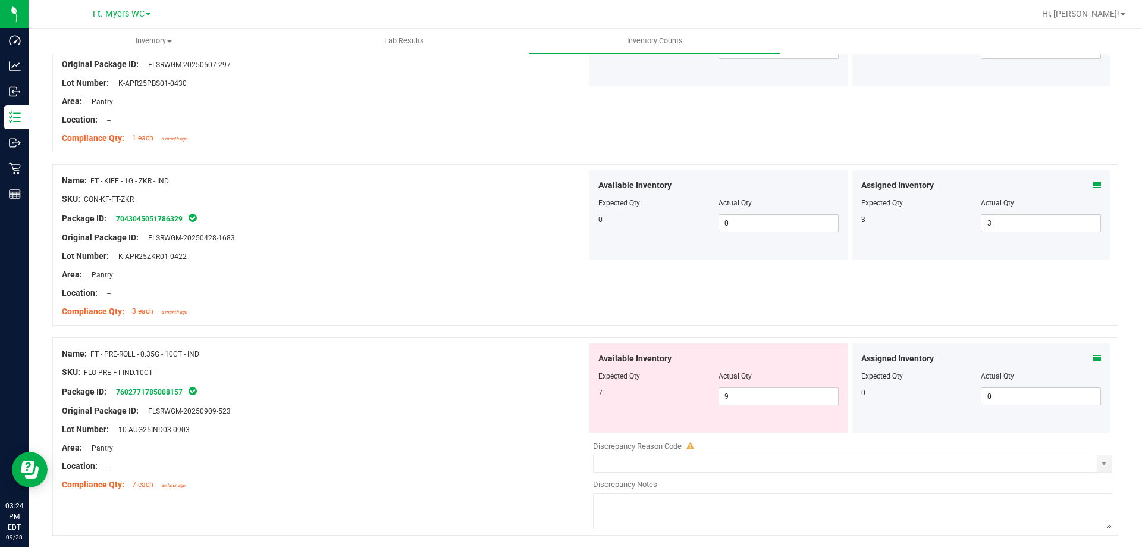
scroll to position [774, 0]
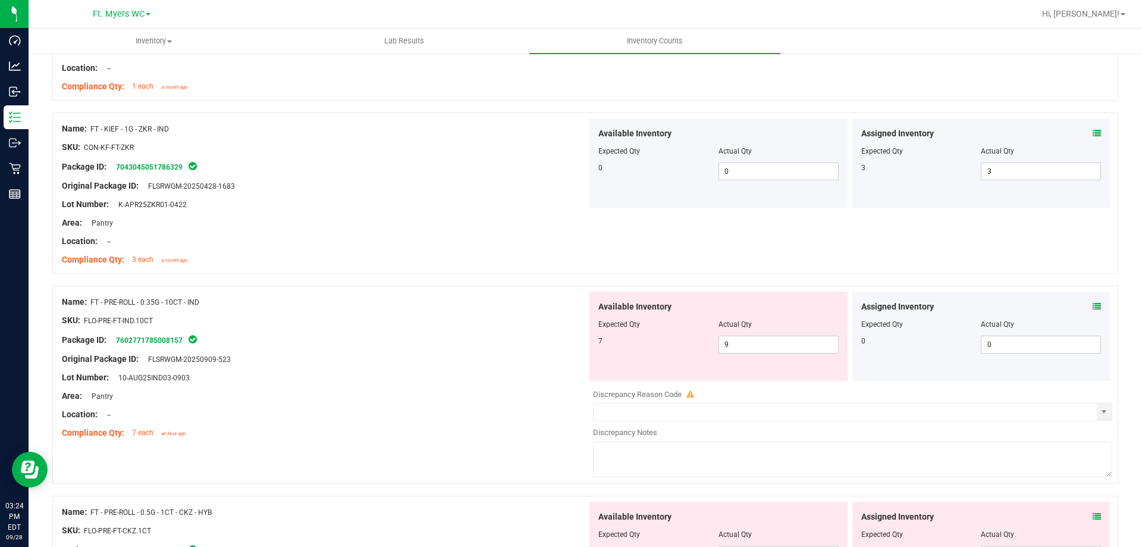
click at [1085, 314] on div at bounding box center [982, 316] width 240 height 6
click at [1093, 302] on icon at bounding box center [1097, 306] width 8 height 8
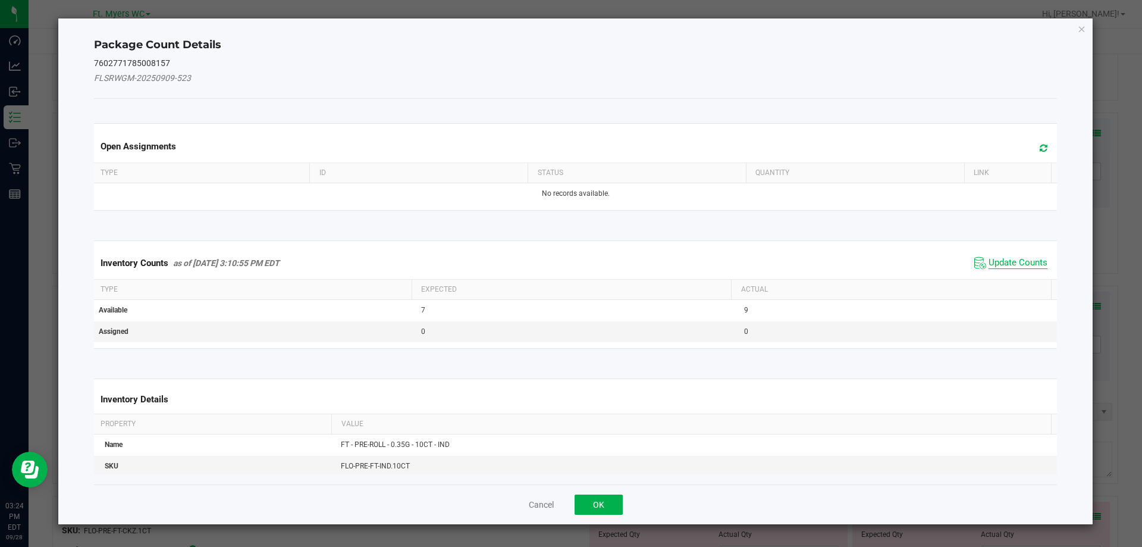
click at [1020, 259] on span "Update Counts" at bounding box center [1018, 263] width 59 height 12
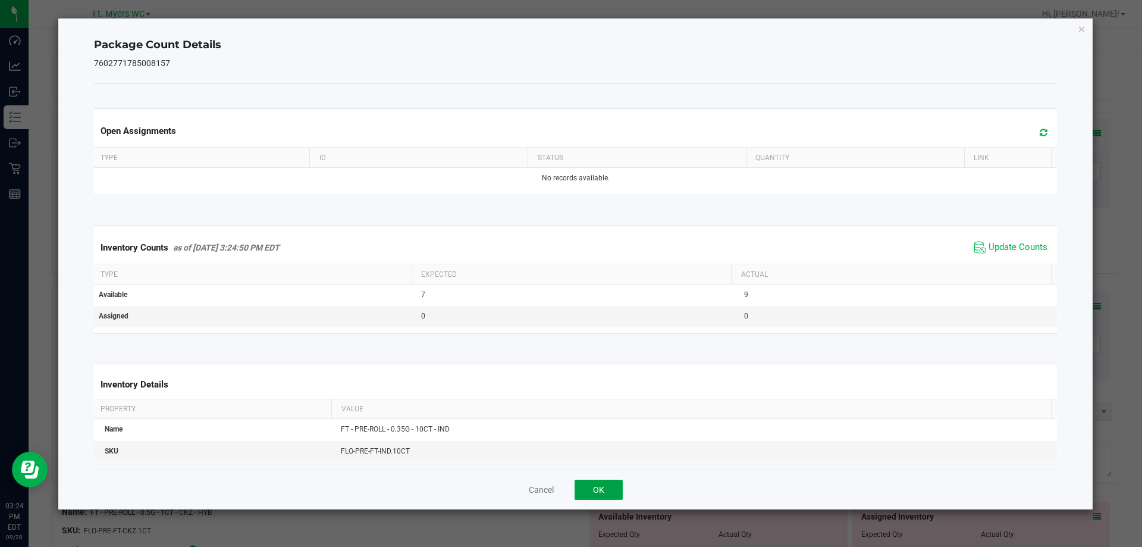
click at [593, 481] on button "OK" at bounding box center [599, 490] width 48 height 20
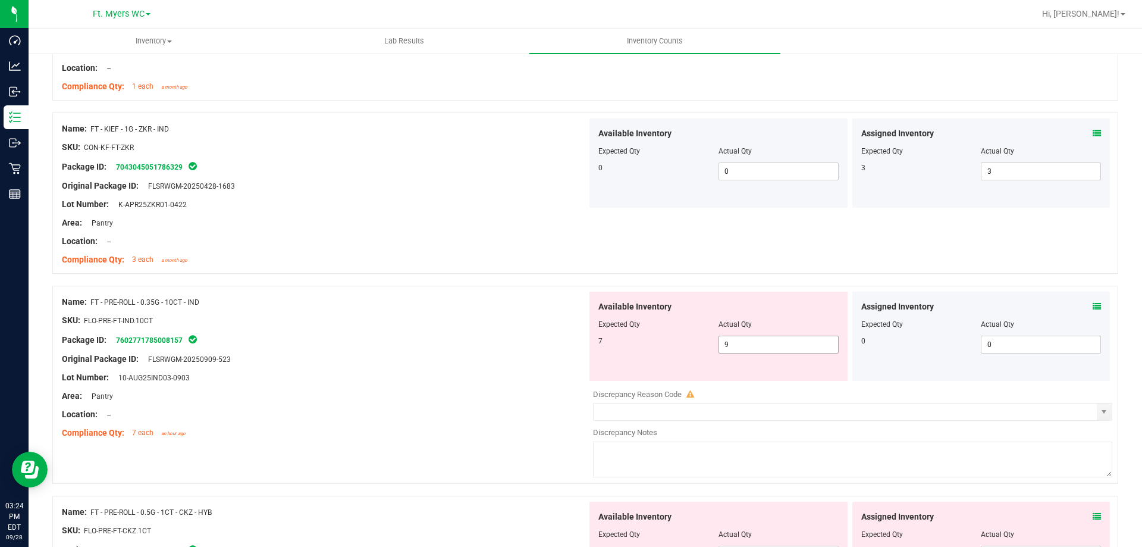
click at [730, 345] on span "9 9" at bounding box center [779, 345] width 120 height 18
type input "7"
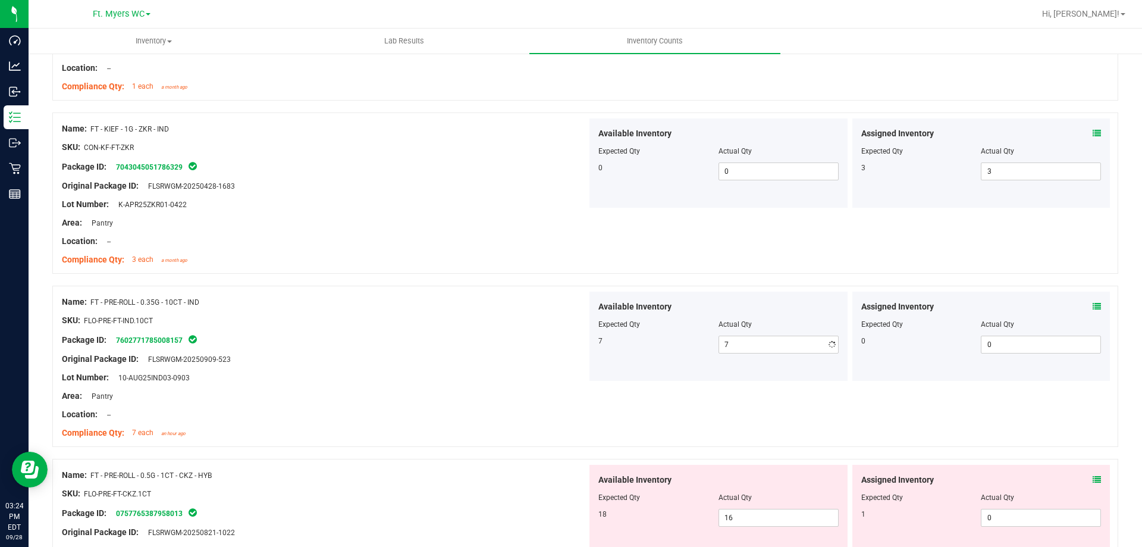
click at [474, 361] on div "Original Package ID: FLSRWGM-20250909-523" at bounding box center [324, 359] width 525 height 12
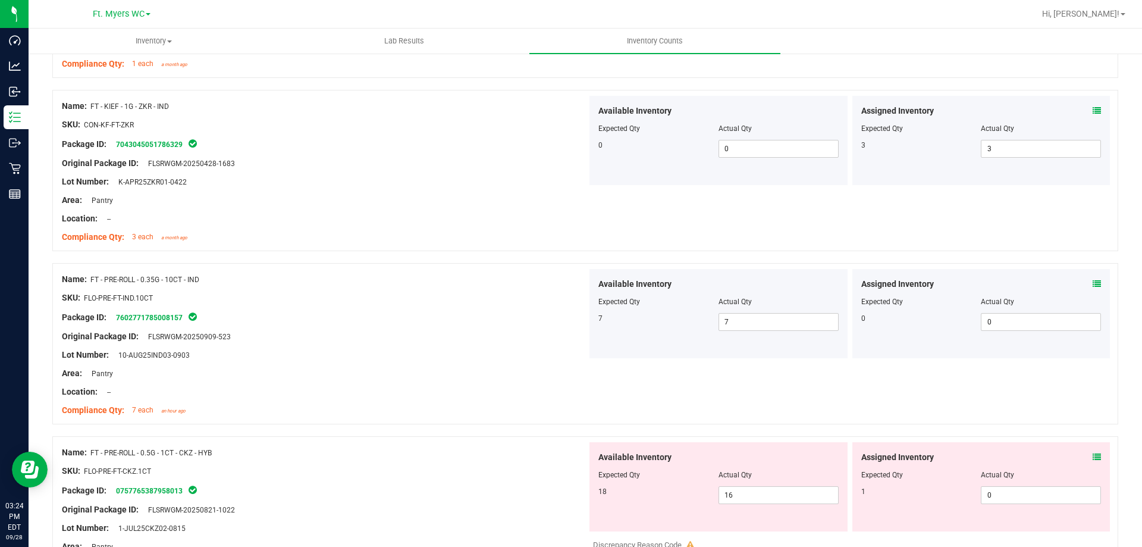
scroll to position [833, 0]
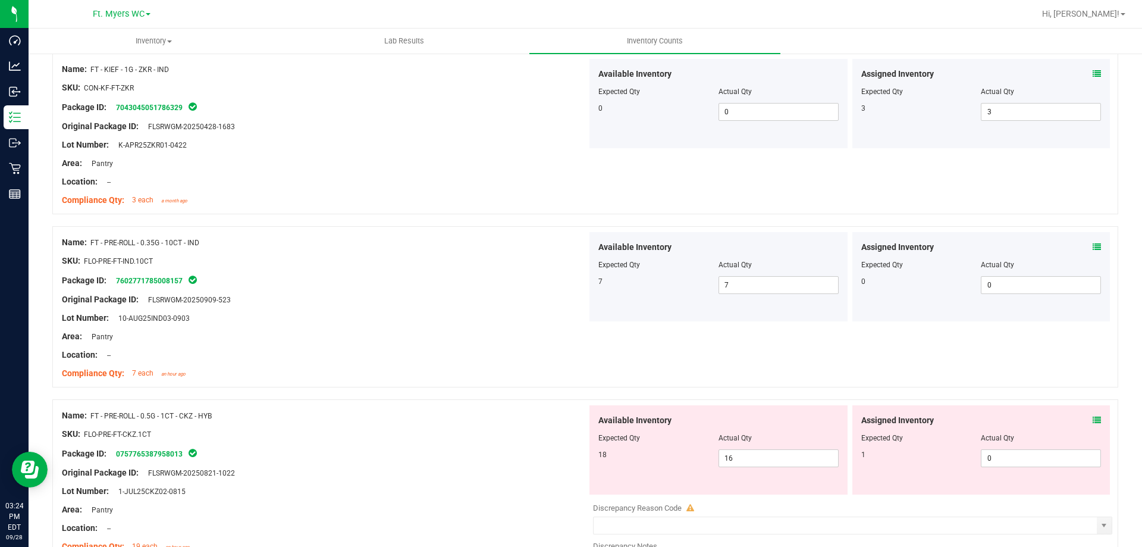
click at [1093, 420] on icon at bounding box center [1097, 420] width 8 height 8
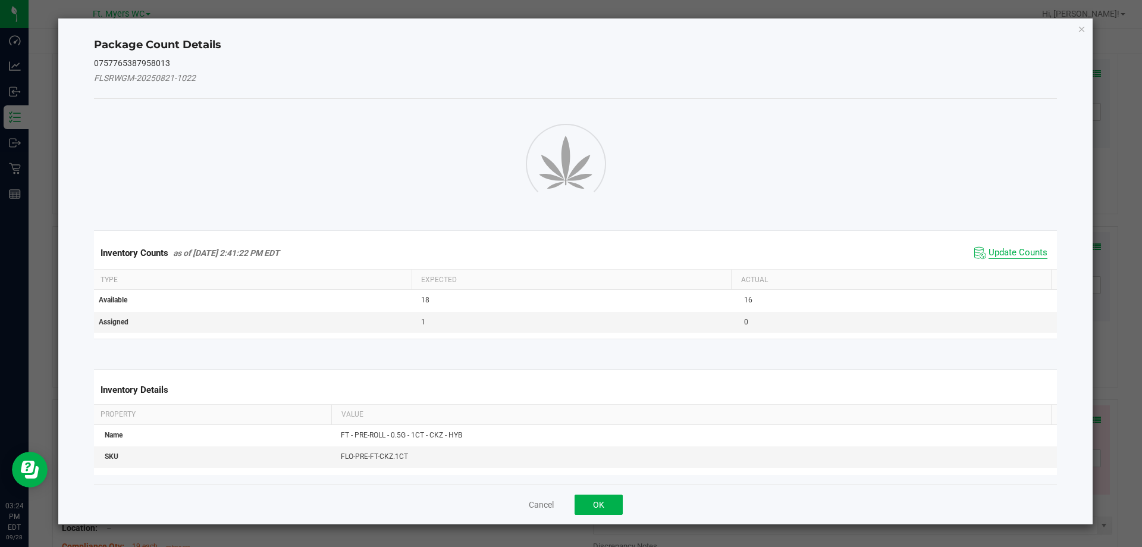
click at [1006, 252] on span "Update Counts" at bounding box center [1018, 253] width 59 height 12
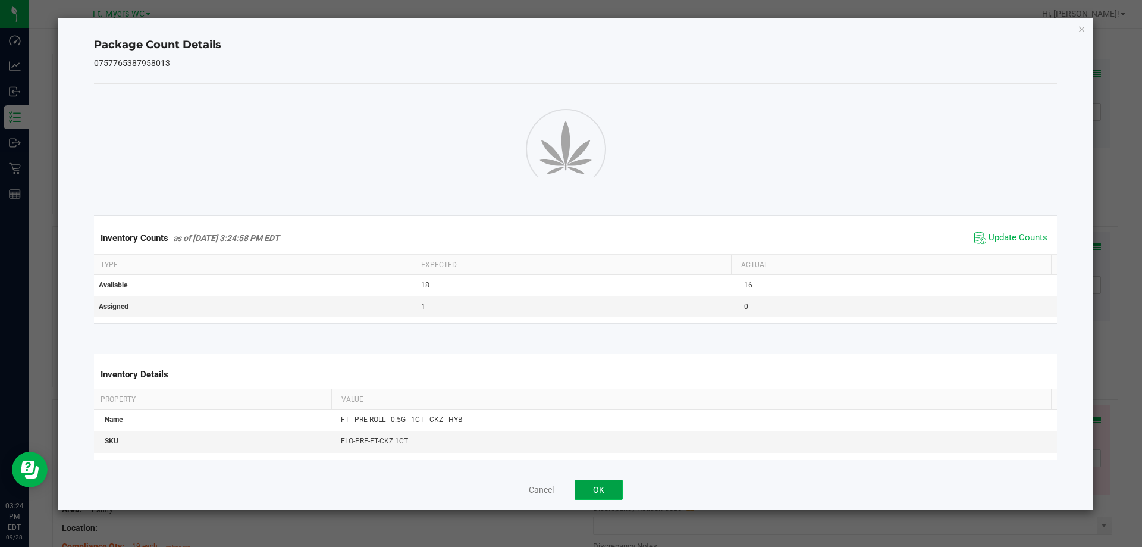
click at [587, 481] on button "OK" at bounding box center [599, 490] width 48 height 20
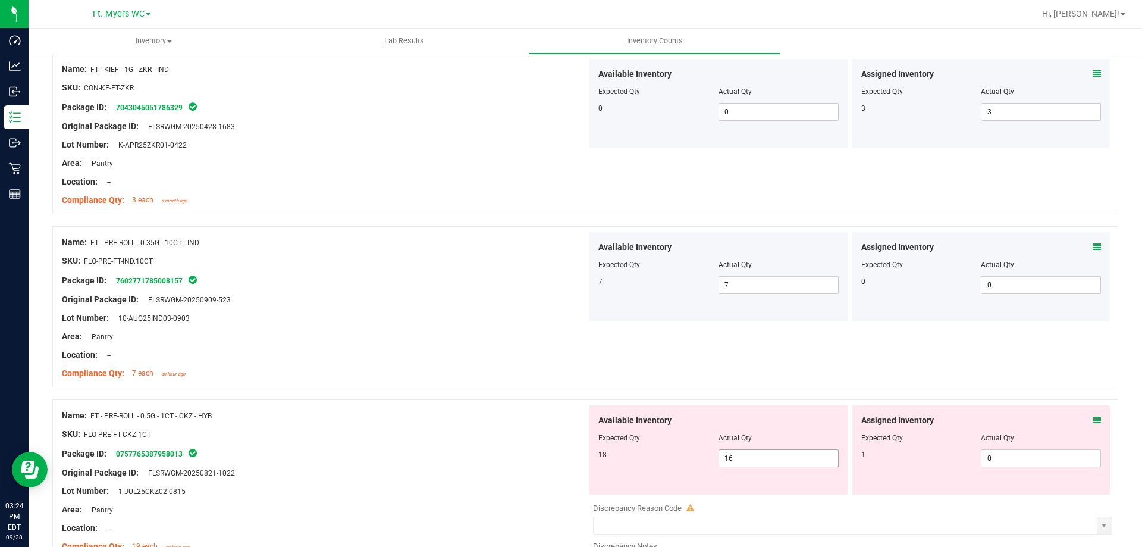
click at [737, 463] on span "16 16" at bounding box center [779, 458] width 120 height 18
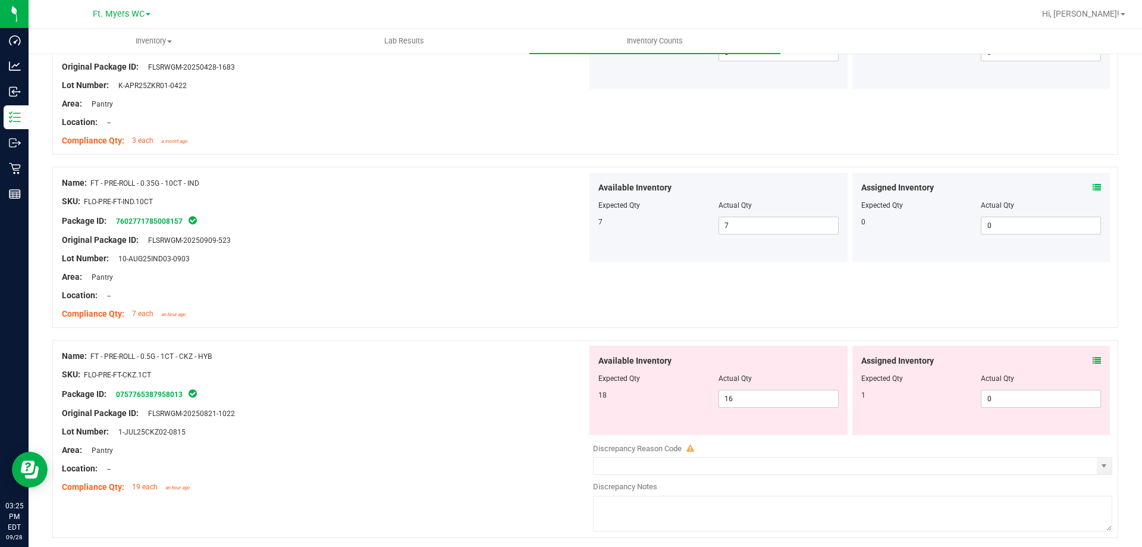
click at [707, 498] on textarea at bounding box center [852, 514] width 519 height 36
type textarea "-2"
click at [550, 486] on div "Compliance Qty: 19 each an hour ago" at bounding box center [324, 487] width 525 height 12
click at [1084, 387] on div at bounding box center [982, 387] width 240 height 6
click at [1069, 401] on span "0 0" at bounding box center [1041, 399] width 120 height 18
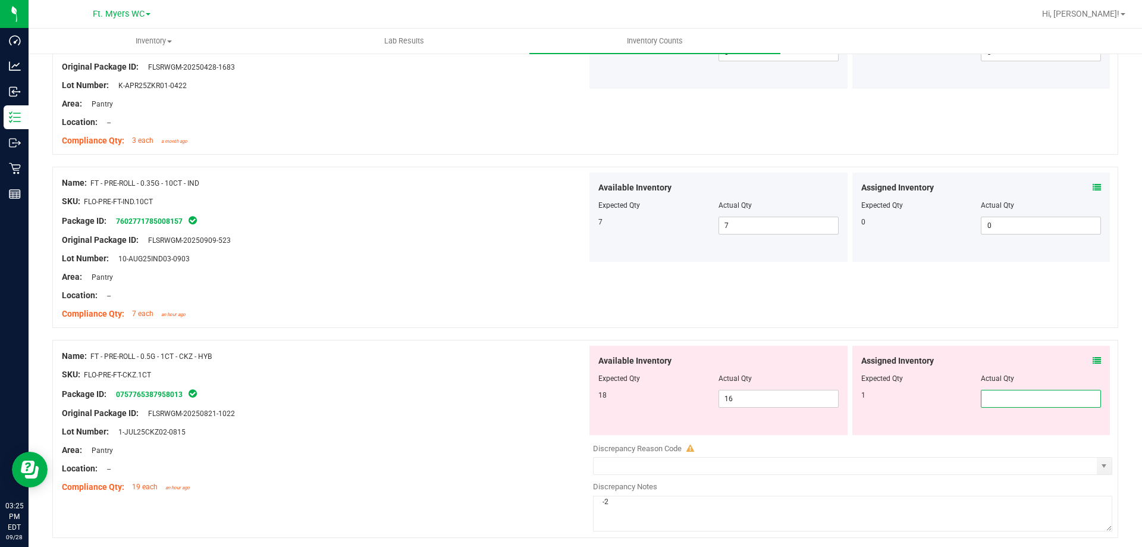
type input "1"
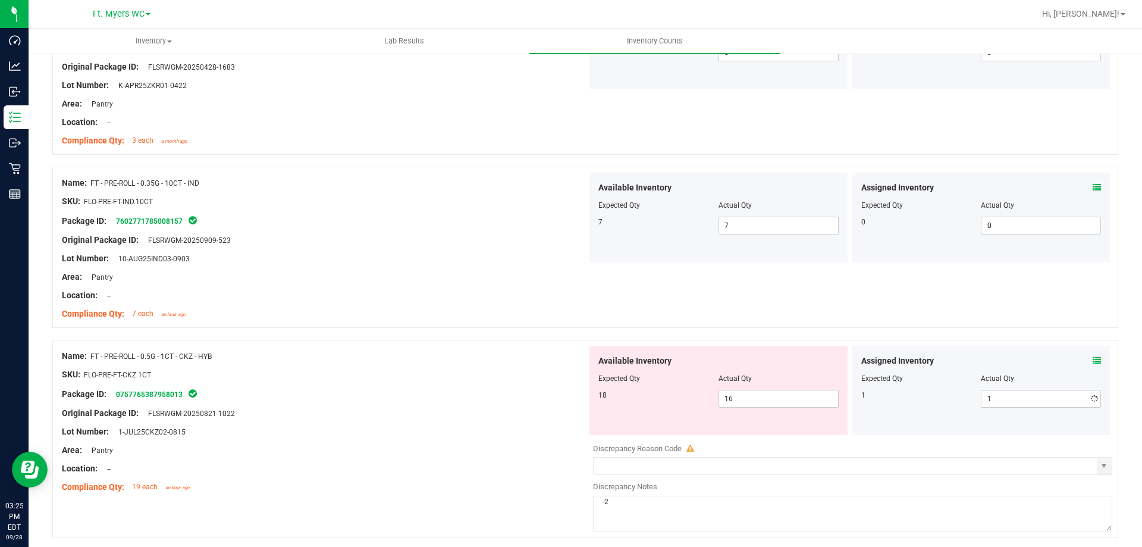
click at [423, 393] on div "Package ID: 0757765387958013" at bounding box center [324, 394] width 525 height 14
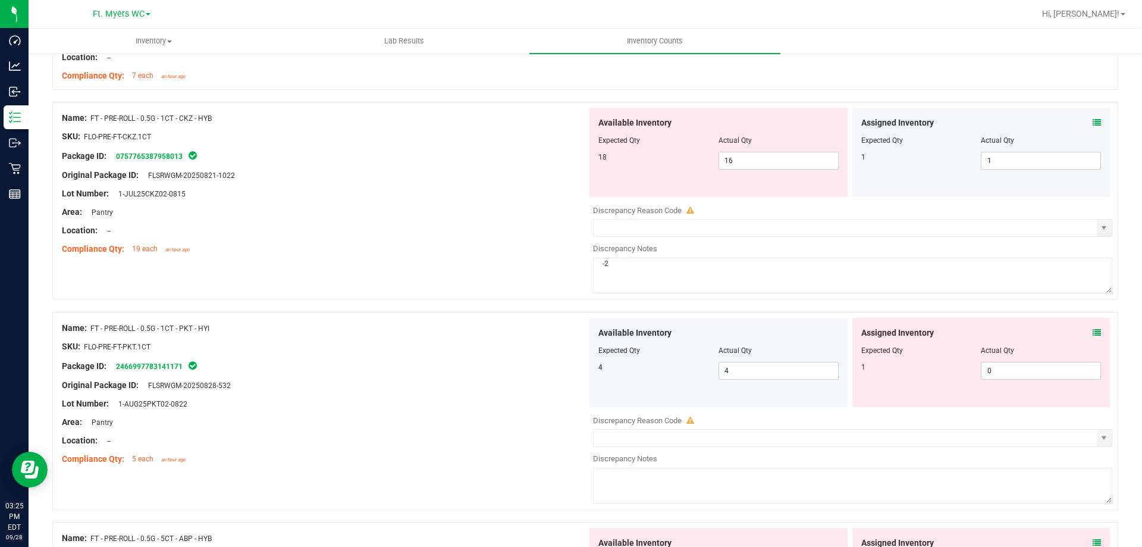
click at [1092, 332] on div "Assigned Inventory Expected Qty Actual Qty 1 0 0" at bounding box center [982, 362] width 258 height 89
click at [1073, 335] on div "Assigned Inventory" at bounding box center [982, 333] width 240 height 12
click at [1092, 335] on div "Assigned Inventory Expected Qty Actual Qty 1 0 0" at bounding box center [982, 362] width 258 height 89
click at [1092, 334] on div "Assigned Inventory Expected Qty Actual Qty 1 0 0" at bounding box center [982, 362] width 258 height 89
click at [1092, 331] on div "Assigned Inventory Expected Qty Actual Qty 1 0 0" at bounding box center [982, 362] width 258 height 89
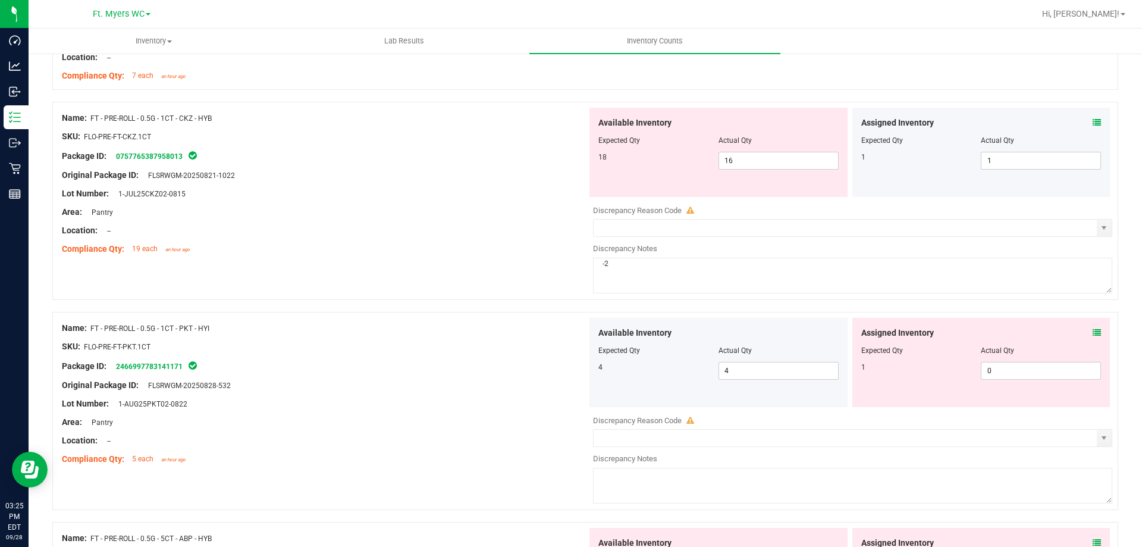
click at [1093, 328] on icon at bounding box center [1097, 332] width 8 height 8
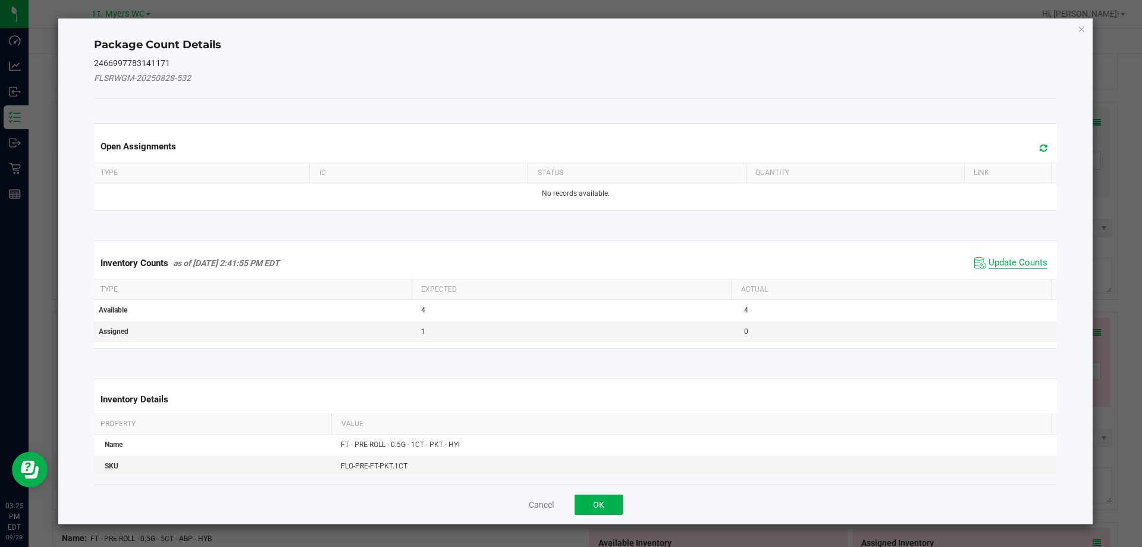
click at [1001, 258] on span "Update Counts" at bounding box center [1018, 263] width 59 height 12
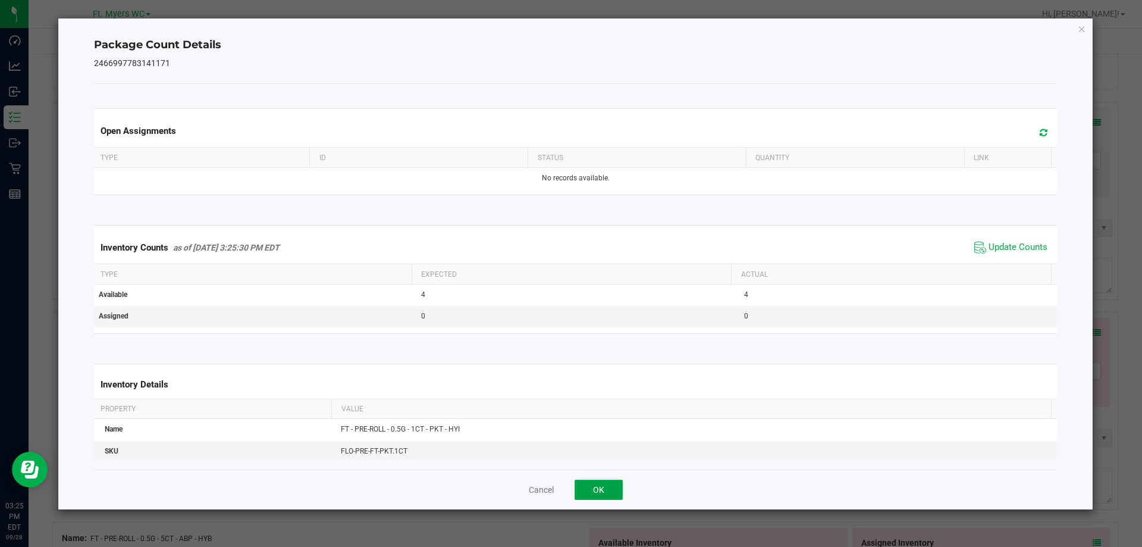
click at [617, 481] on button "OK" at bounding box center [599, 490] width 48 height 20
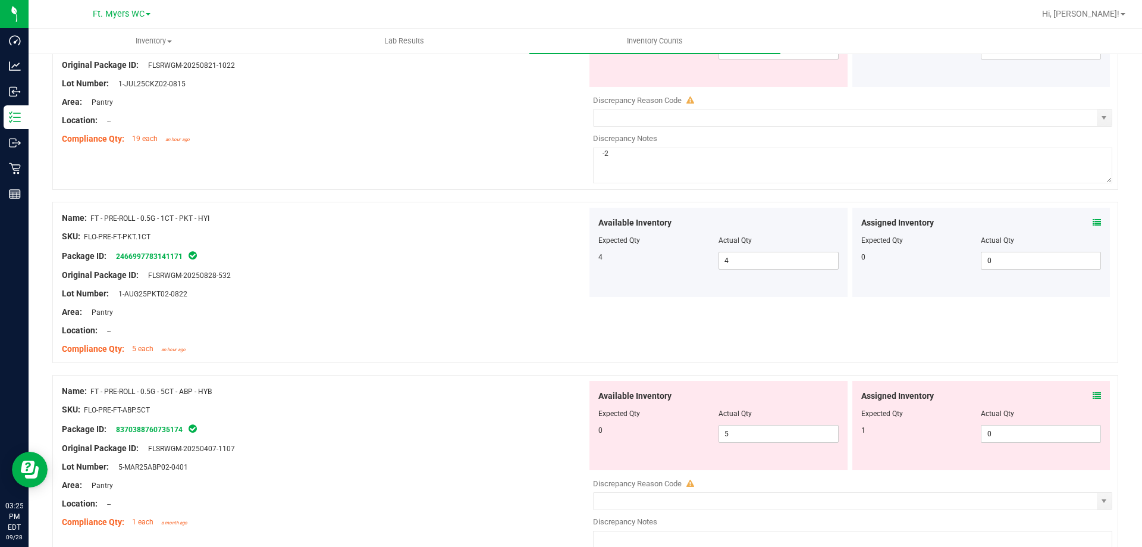
scroll to position [1369, 0]
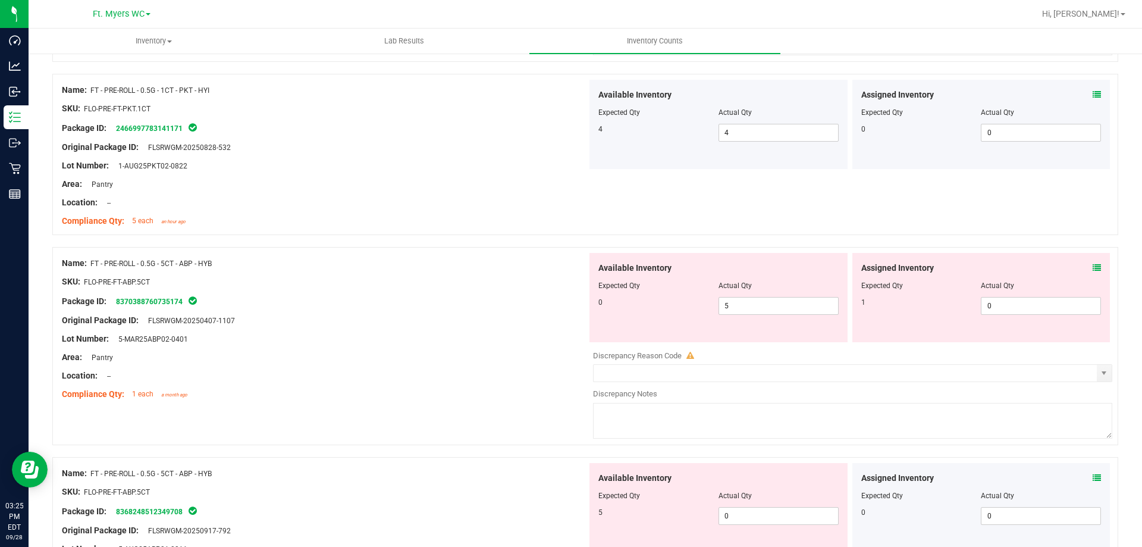
click at [1093, 266] on icon at bounding box center [1097, 268] width 8 height 8
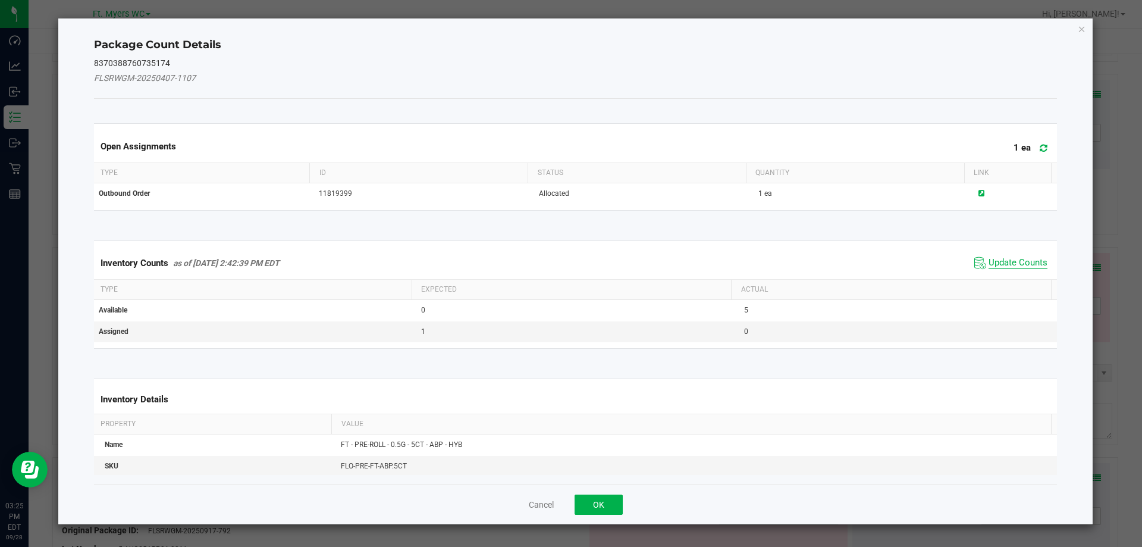
click at [989, 262] on span "Update Counts" at bounding box center [1018, 263] width 59 height 12
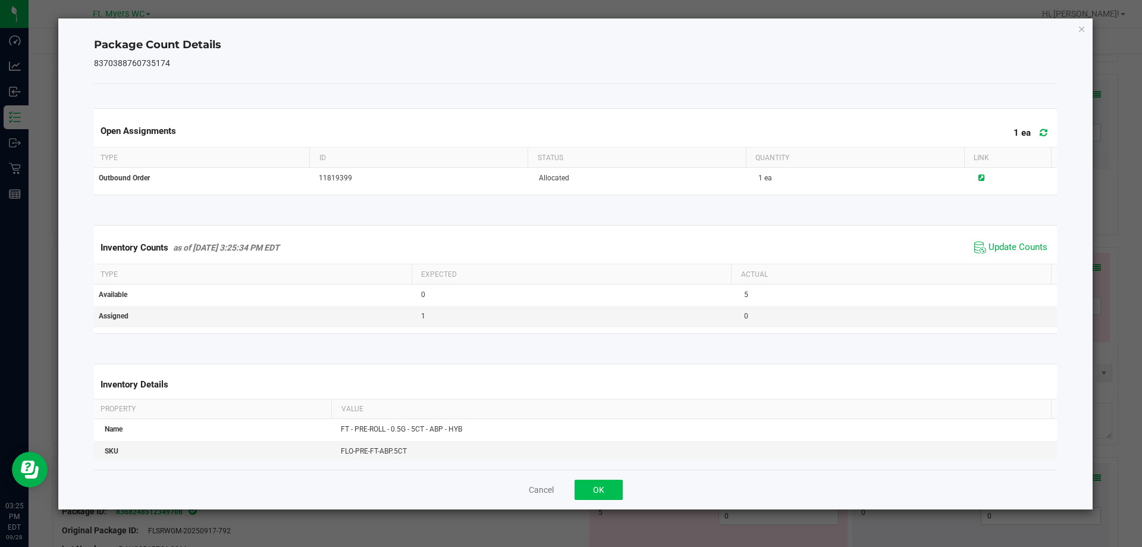
click at [598, 497] on div "Cancel OK" at bounding box center [576, 489] width 964 height 40
click at [602, 491] on button "OK" at bounding box center [599, 490] width 48 height 20
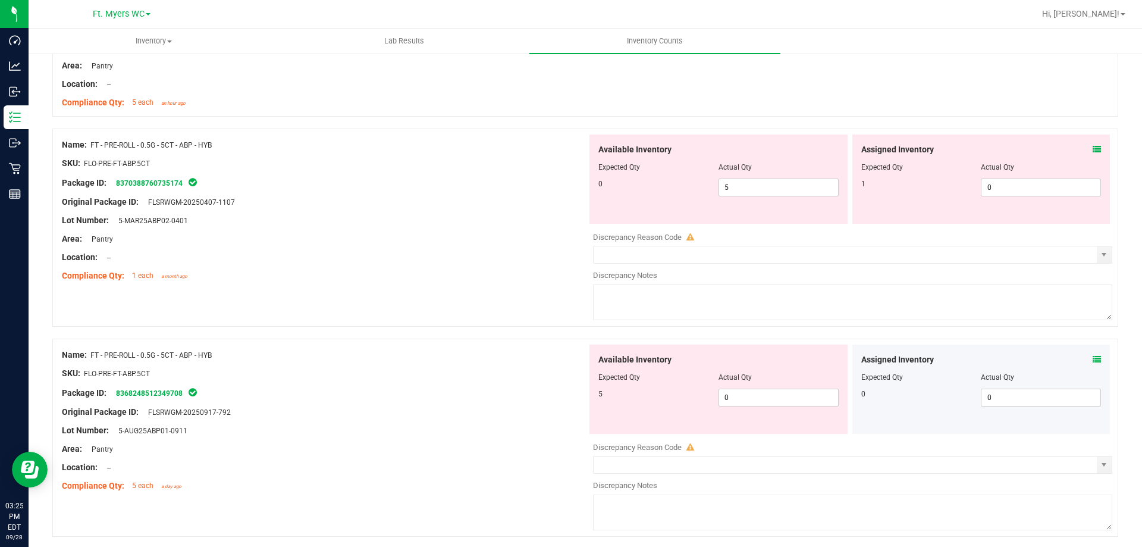
scroll to position [1488, 0]
click at [751, 399] on span "0 0" at bounding box center [779, 397] width 120 height 18
type input "5"
click at [753, 180] on span "5 5" at bounding box center [779, 187] width 120 height 18
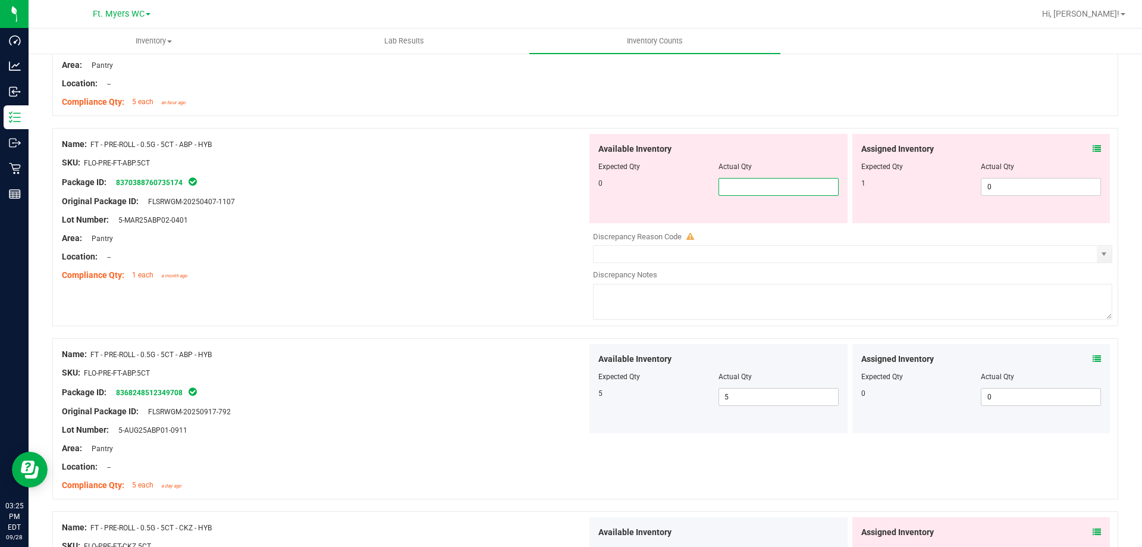
type input "0"
click at [1003, 195] on span "0 0" at bounding box center [1041, 187] width 120 height 18
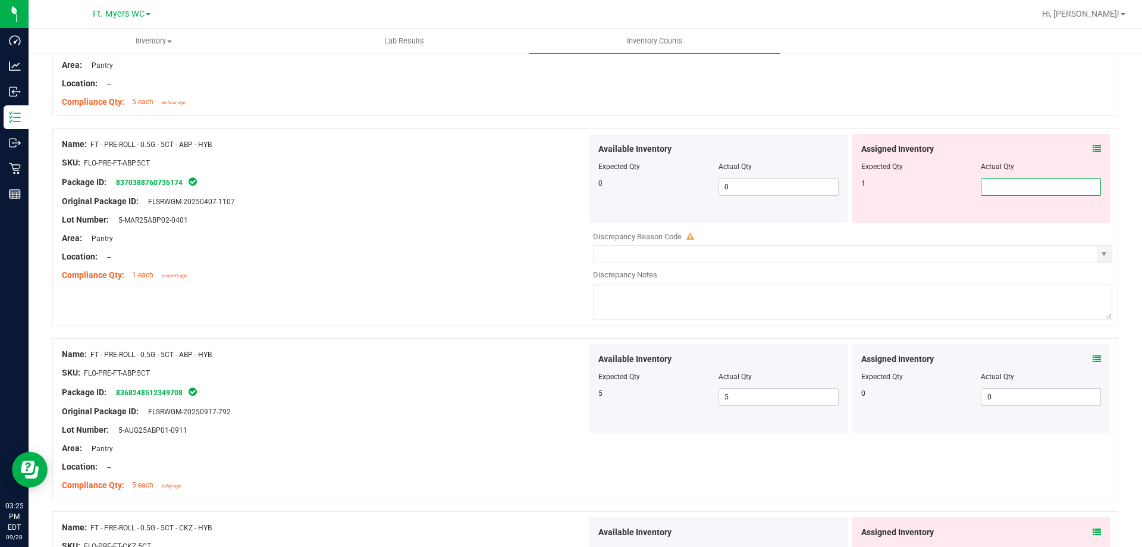
type input "1"
click at [562, 260] on div "Location: --" at bounding box center [324, 256] width 525 height 12
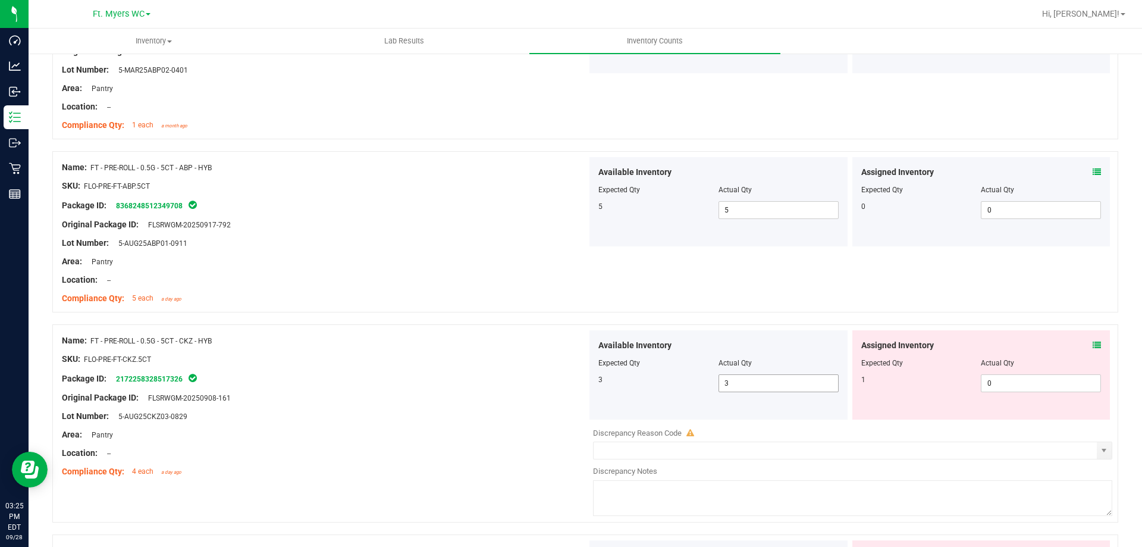
scroll to position [1726, 0]
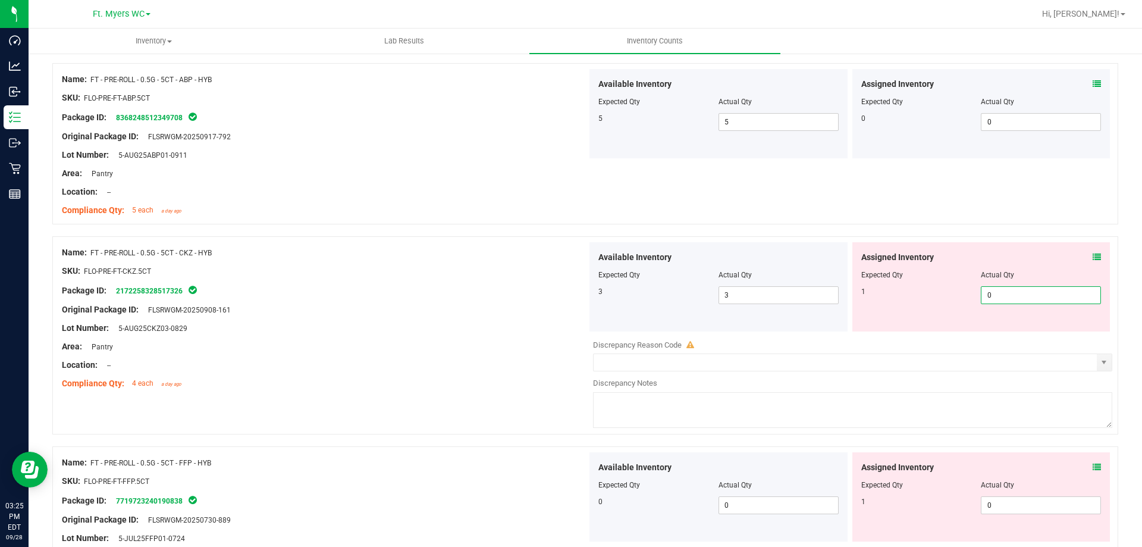
click at [987, 298] on span "0 0" at bounding box center [1041, 295] width 120 height 18
type input "1"
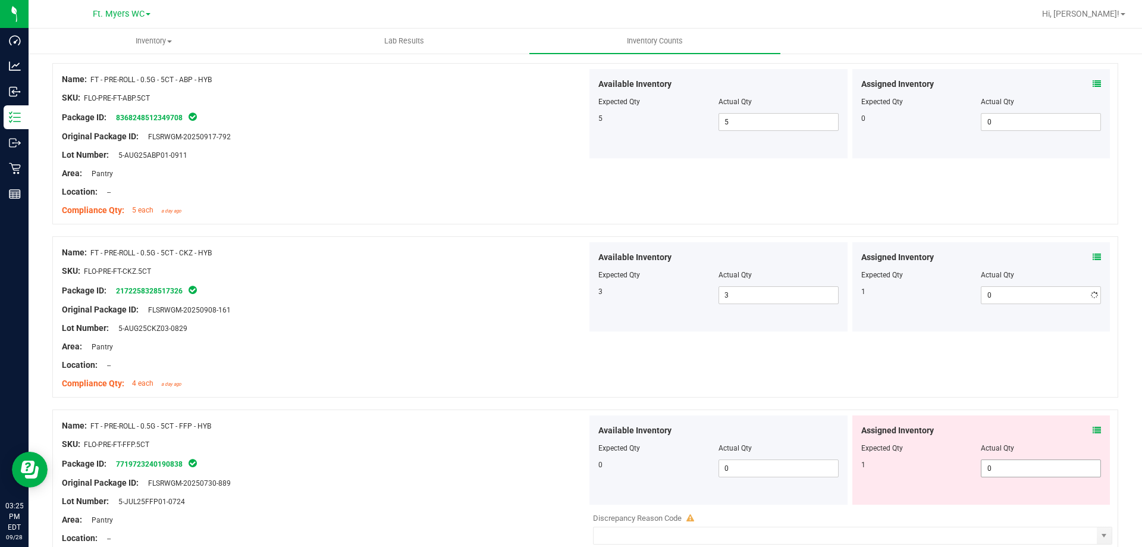
type input "1"
click at [1011, 509] on div "Available Inventory Expected Qty Actual Qty 0 0 0" at bounding box center [849, 509] width 525 height 189
type input "1"
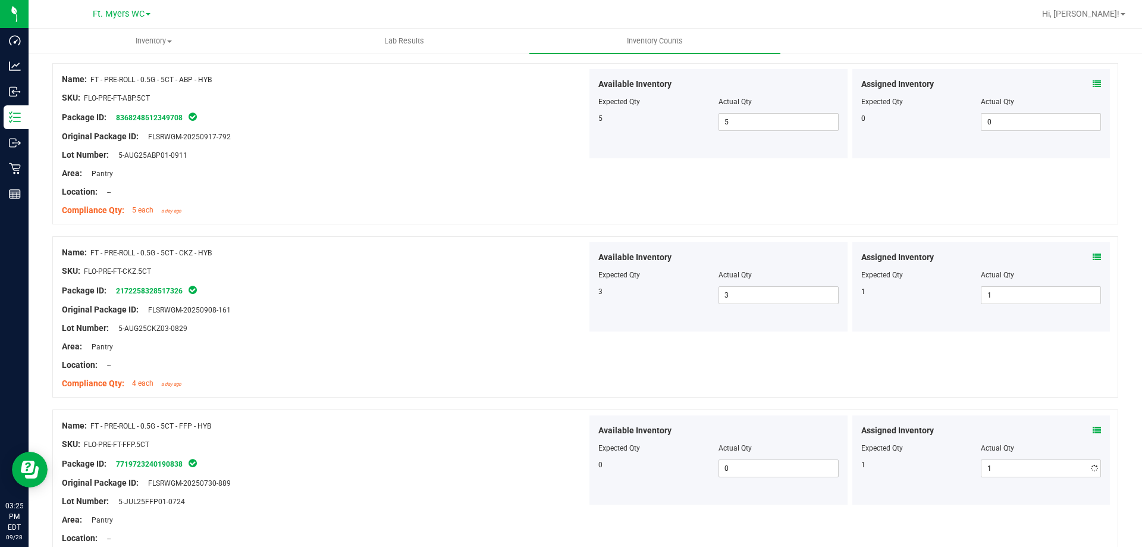
click at [428, 431] on div "Name: FT - PRE-ROLL - 0.5G - 5CT - FFP - HYB" at bounding box center [324, 425] width 525 height 12
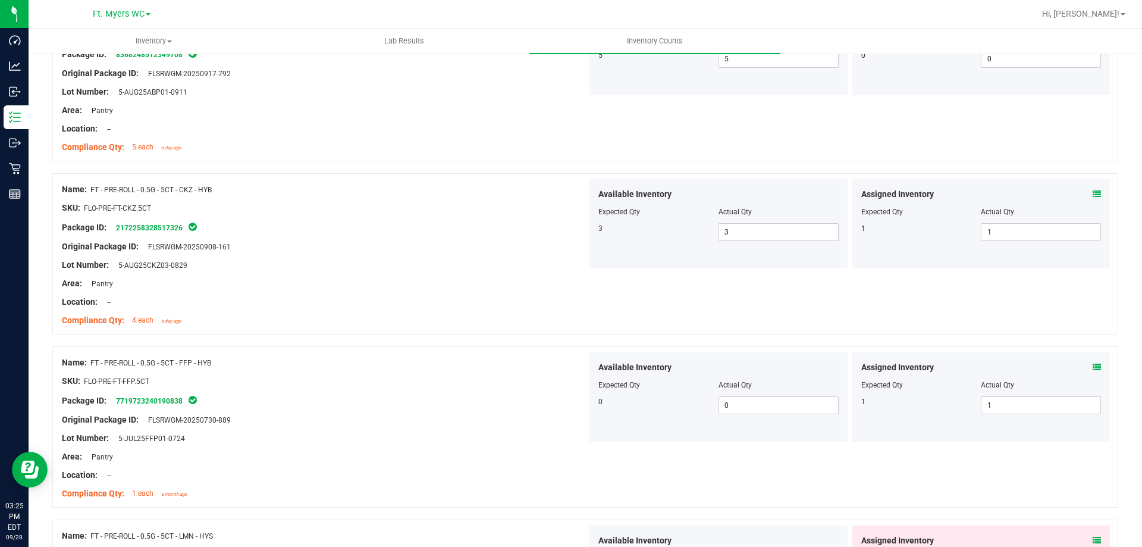
scroll to position [1964, 0]
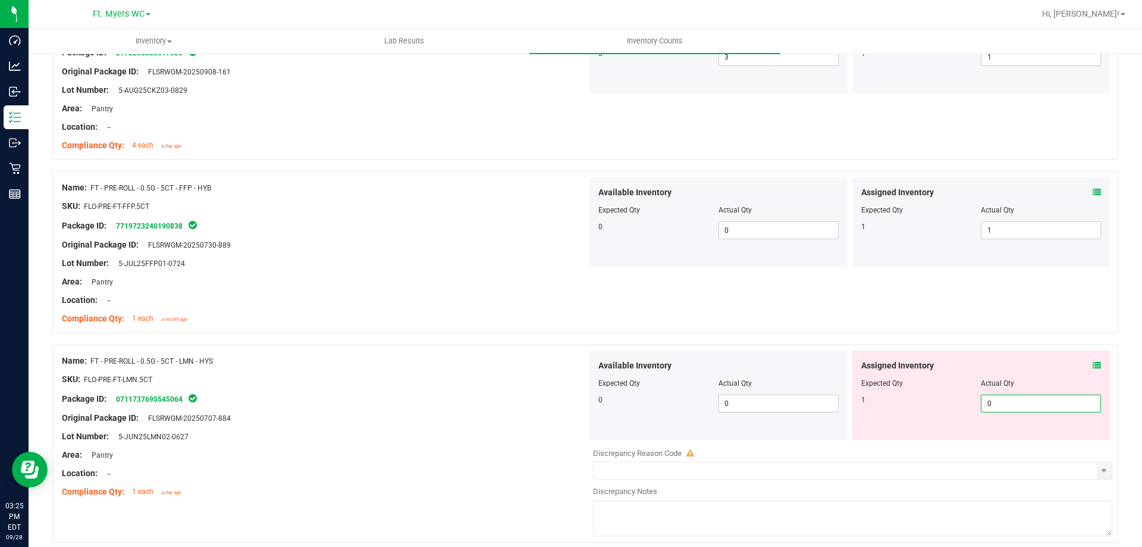
click at [1009, 408] on span "0 0" at bounding box center [1041, 403] width 120 height 18
type input "1"
click at [573, 390] on div at bounding box center [324, 389] width 525 height 6
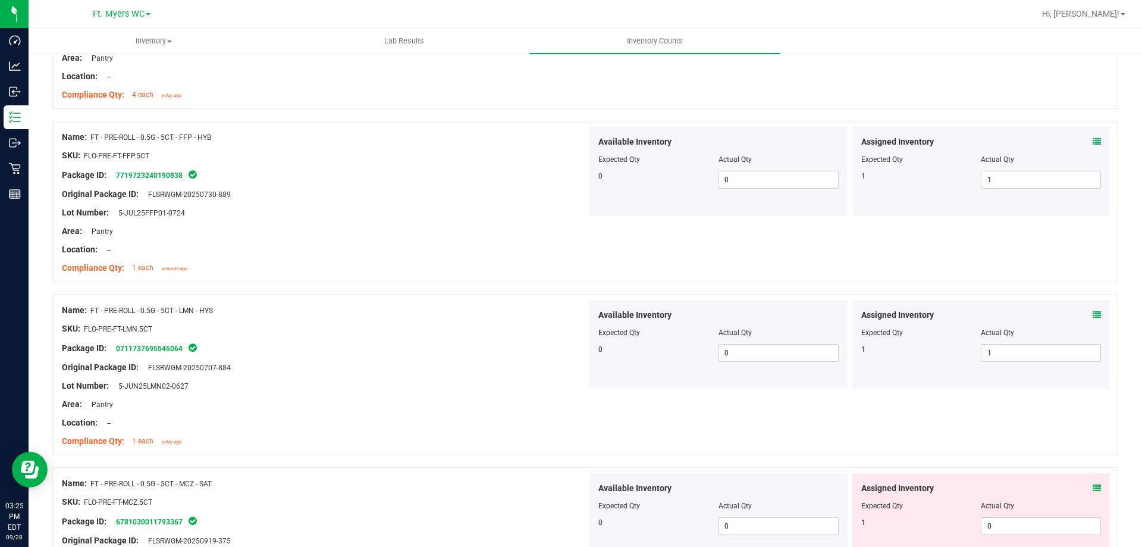
scroll to position [2083, 0]
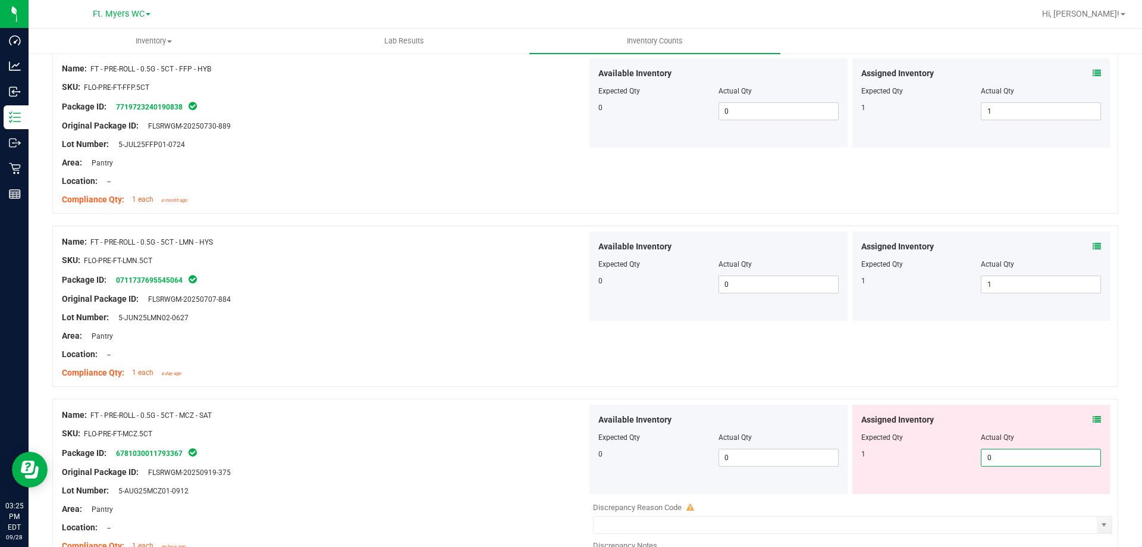
click at [1030, 451] on span "0 0" at bounding box center [1041, 458] width 120 height 18
type input "1"
click at [525, 390] on div at bounding box center [585, 393] width 1066 height 12
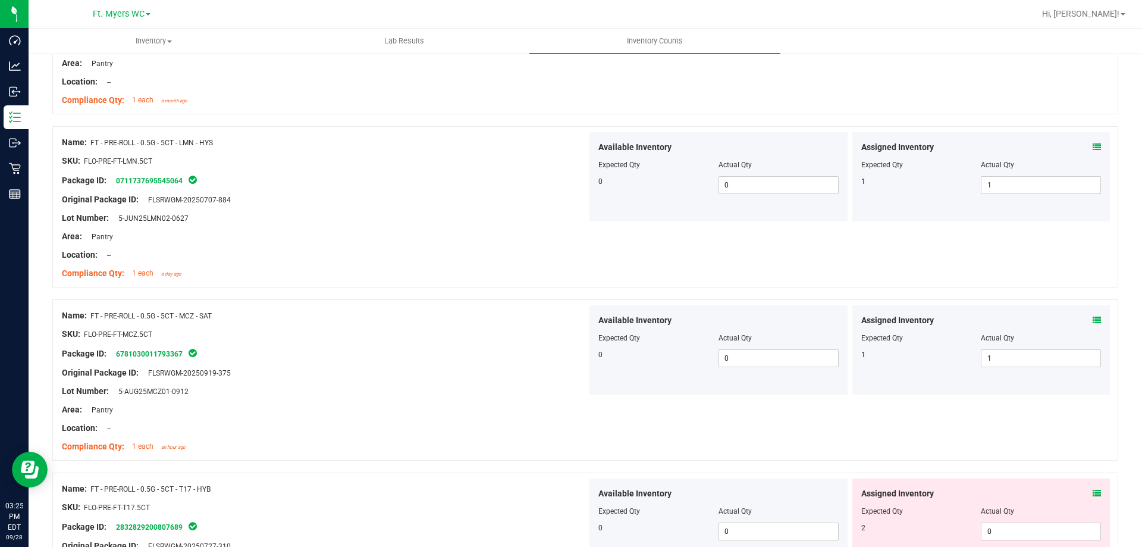
scroll to position [2321, 0]
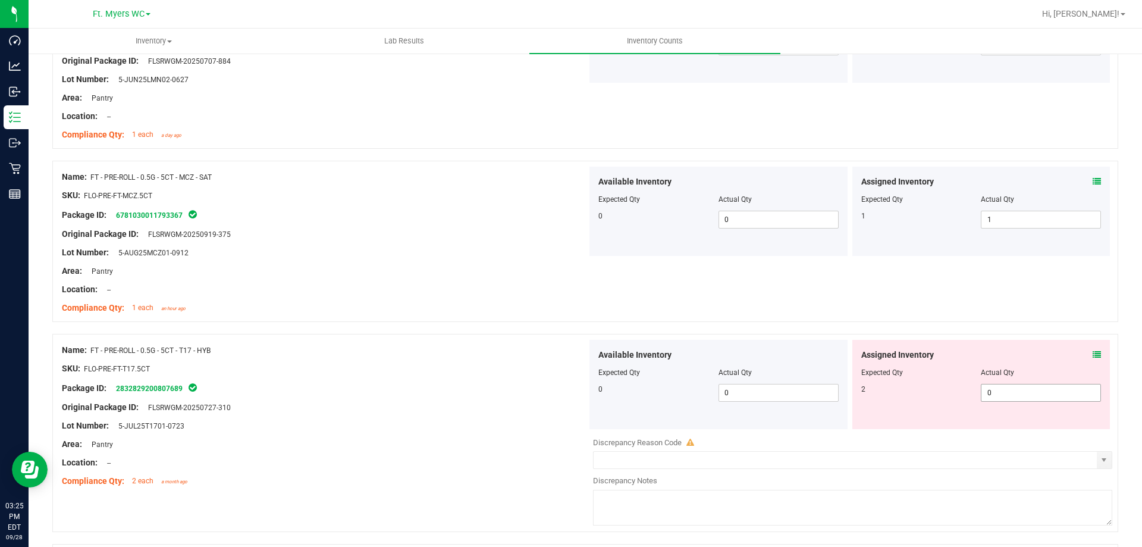
click at [1004, 396] on span "0 0" at bounding box center [1041, 393] width 120 height 18
type input "2"
click at [506, 384] on div "Package ID: 2832829200807689" at bounding box center [324, 388] width 525 height 14
type input "2"
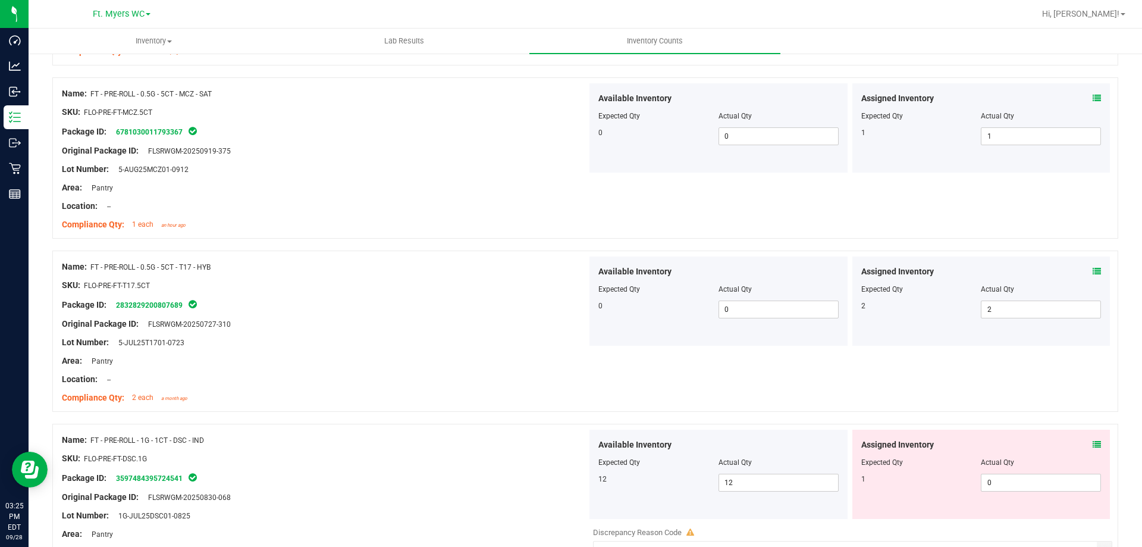
scroll to position [2499, 0]
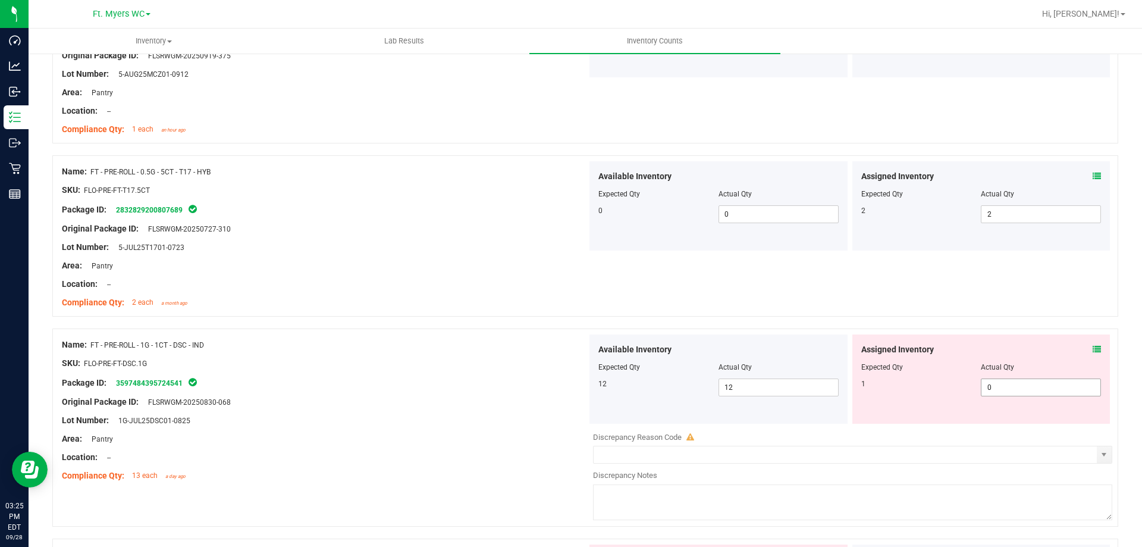
click at [992, 387] on span "0 0" at bounding box center [1041, 387] width 120 height 18
type input "1"
click at [462, 468] on div at bounding box center [324, 467] width 525 height 6
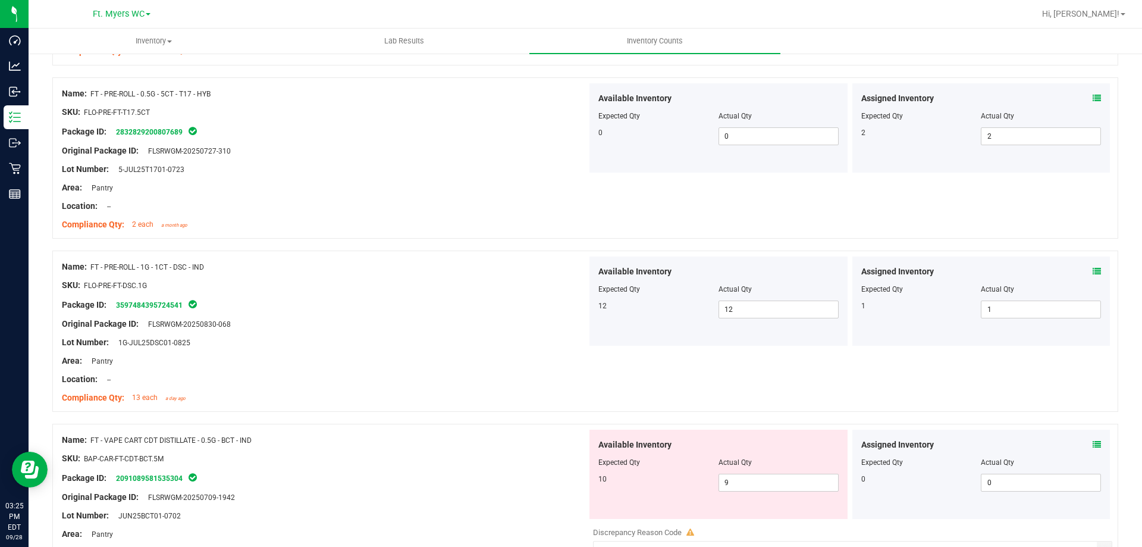
scroll to position [2678, 0]
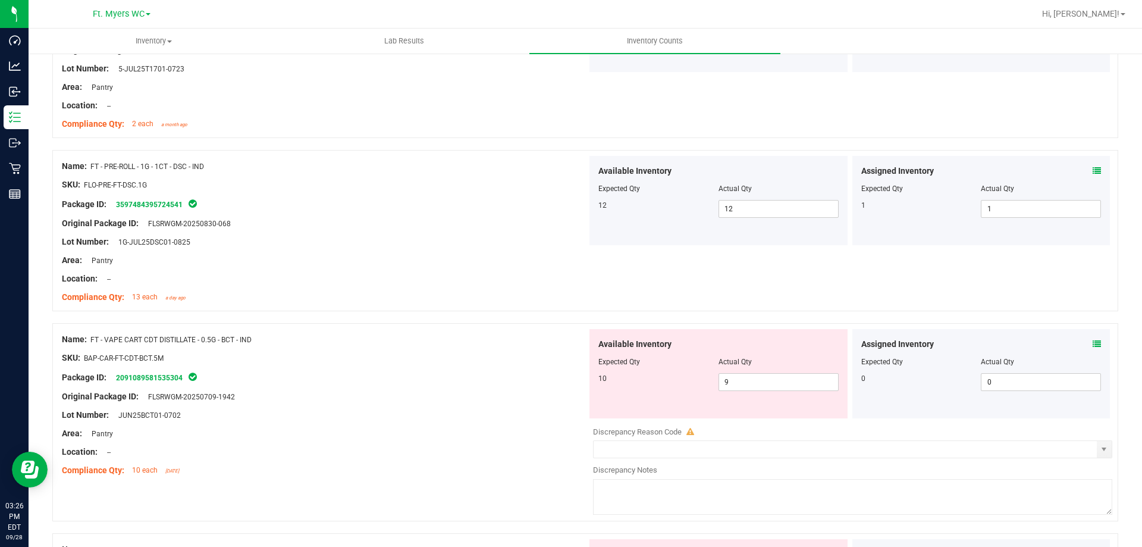
click at [1093, 341] on icon at bounding box center [1097, 344] width 8 height 8
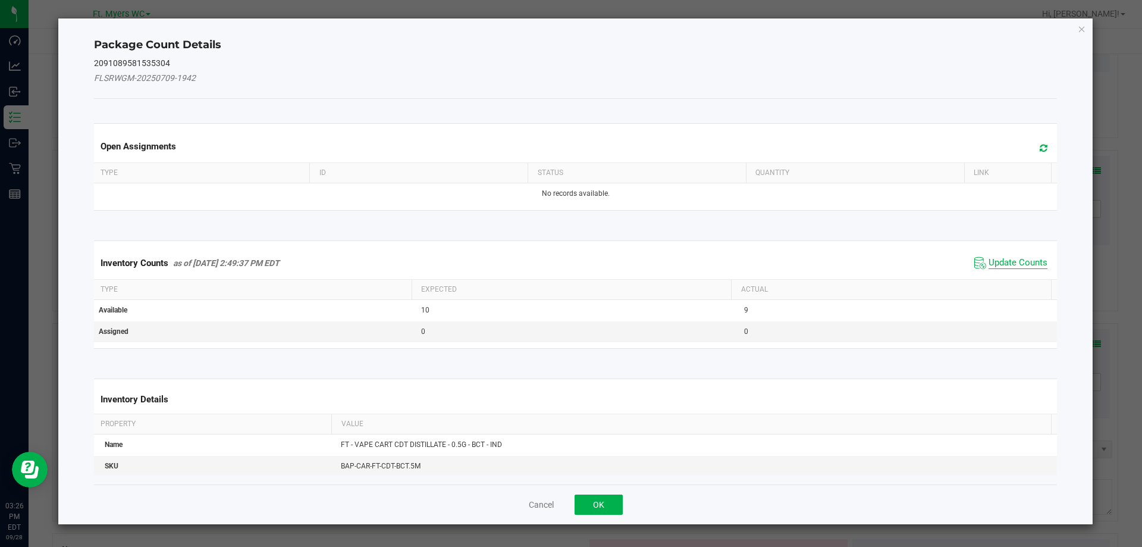
click at [1011, 268] on span "Update Counts" at bounding box center [1018, 263] width 59 height 12
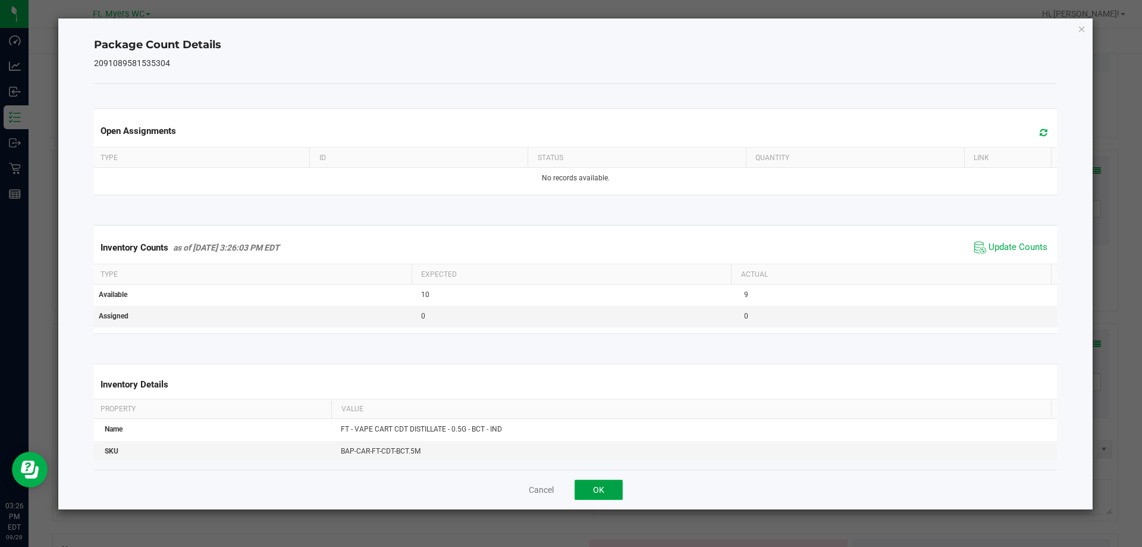
click at [614, 493] on button "OK" at bounding box center [599, 490] width 48 height 20
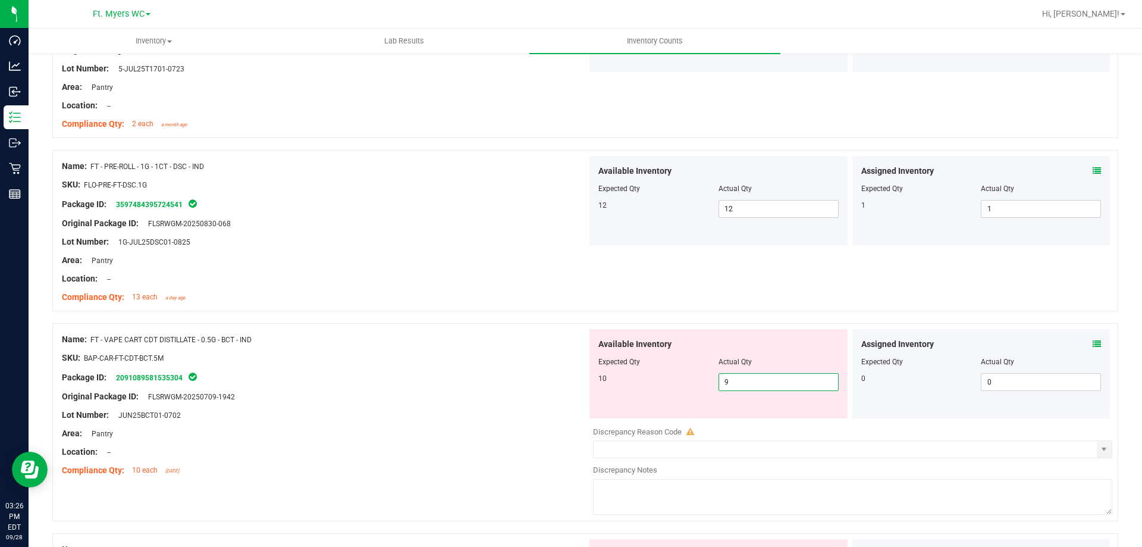
click at [779, 385] on span "9 9" at bounding box center [779, 382] width 120 height 18
type input "10"
click at [380, 403] on div at bounding box center [324, 406] width 525 height 6
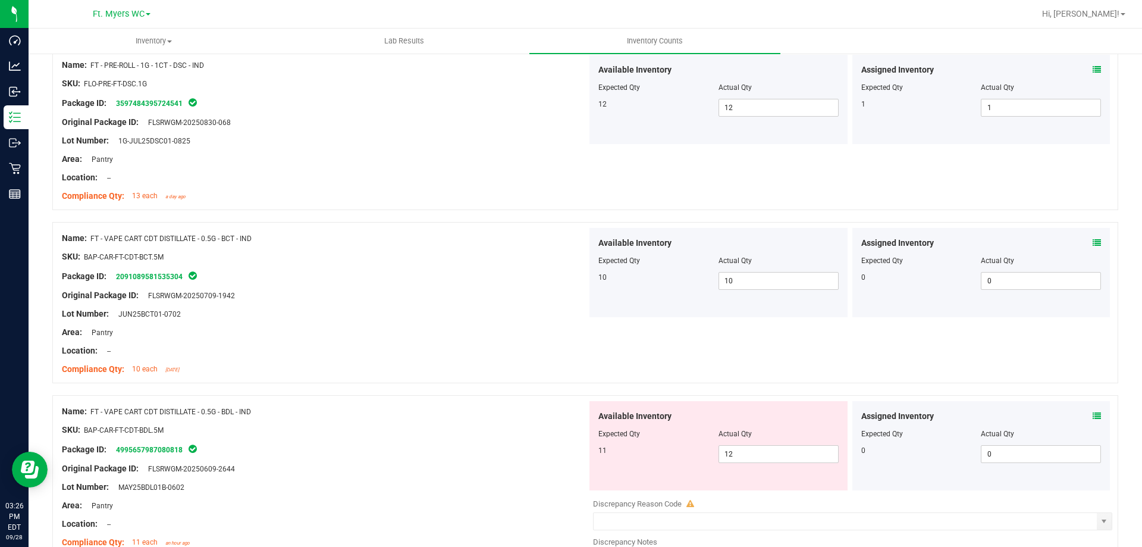
scroll to position [2856, 0]
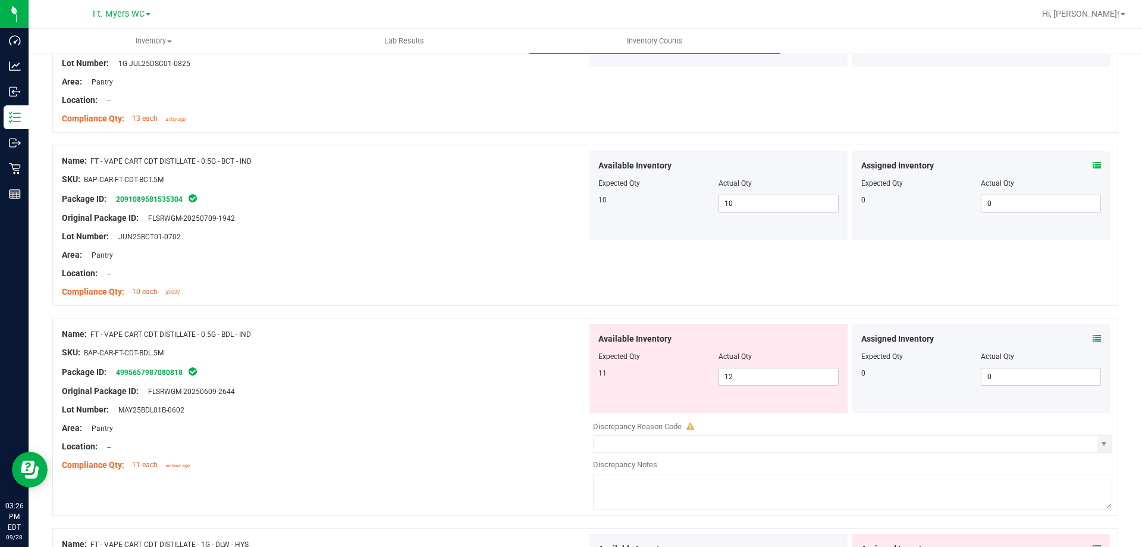
click at [1045, 337] on div "Assigned Inventory" at bounding box center [982, 339] width 240 height 12
click at [1093, 335] on icon at bounding box center [1097, 338] width 8 height 8
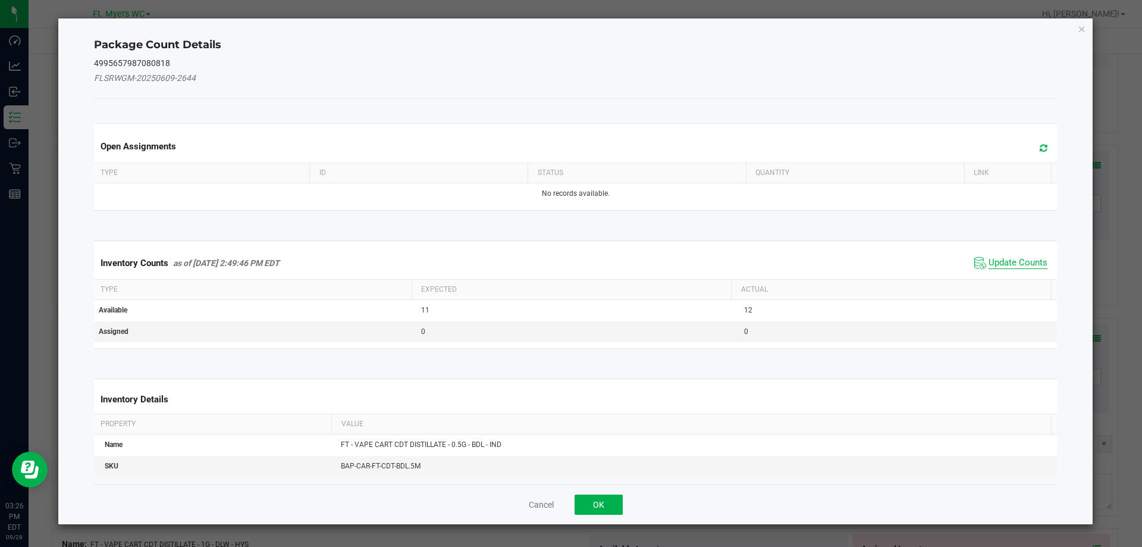
click at [1020, 262] on span "Update Counts" at bounding box center [1018, 263] width 59 height 12
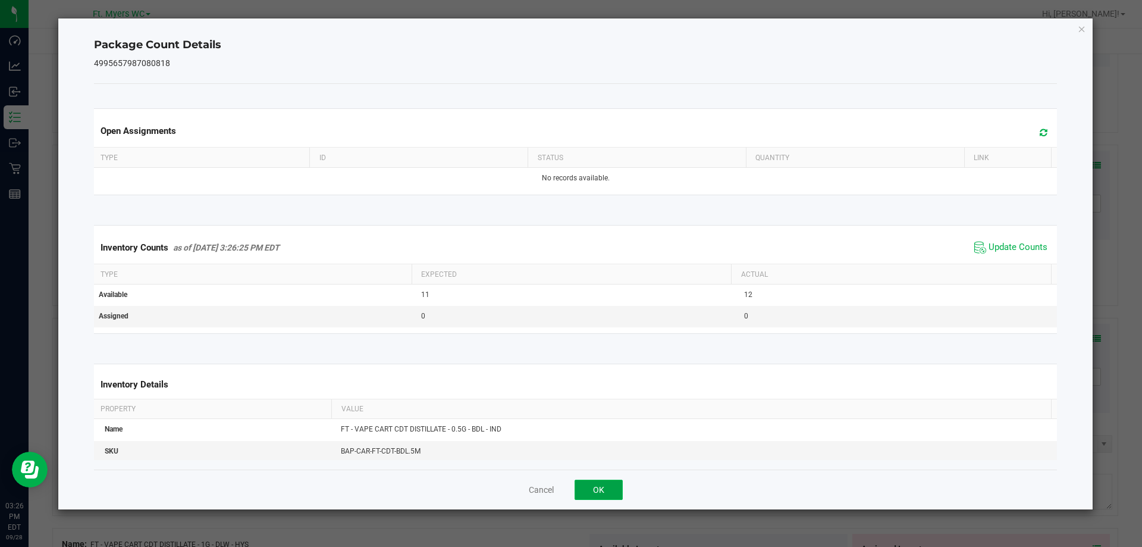
click at [581, 480] on button "OK" at bounding box center [599, 490] width 48 height 20
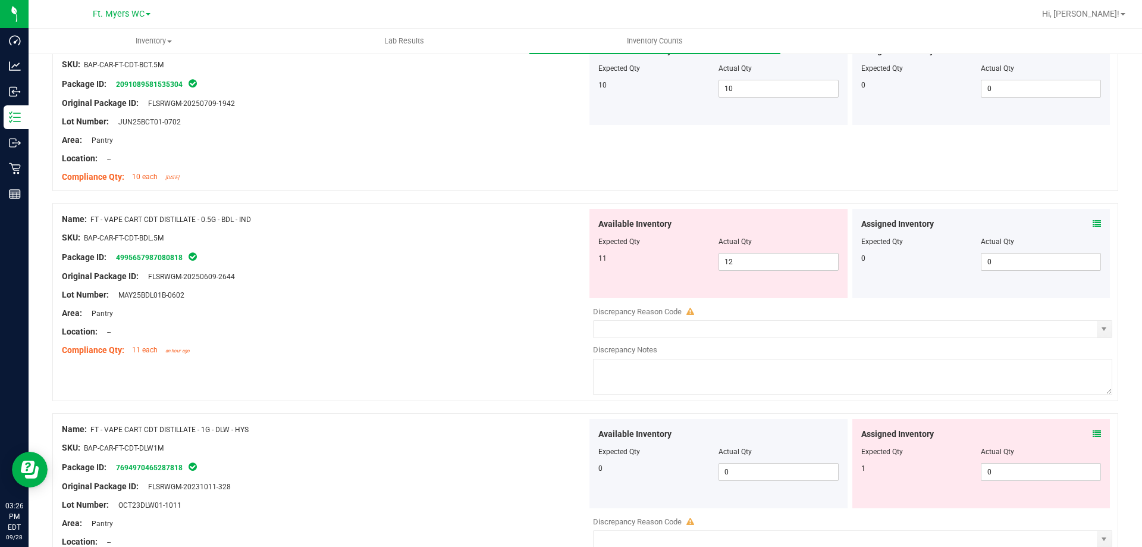
scroll to position [2975, 0]
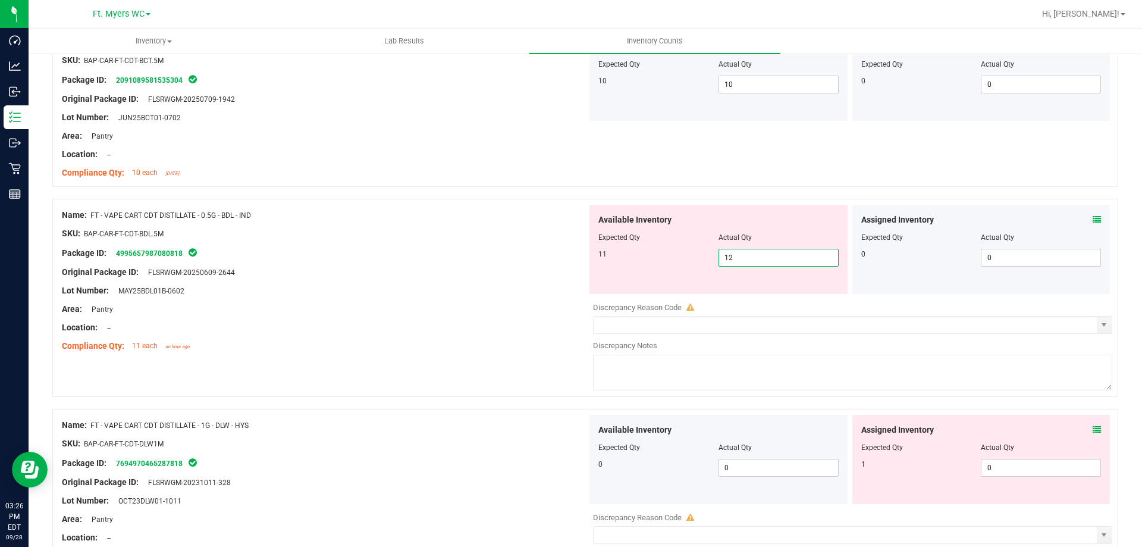
click at [760, 258] on span "12 12" at bounding box center [779, 258] width 120 height 18
type input "11"
click at [549, 285] on div "Lot Number: MAY25BDL01B-0602" at bounding box center [324, 290] width 525 height 12
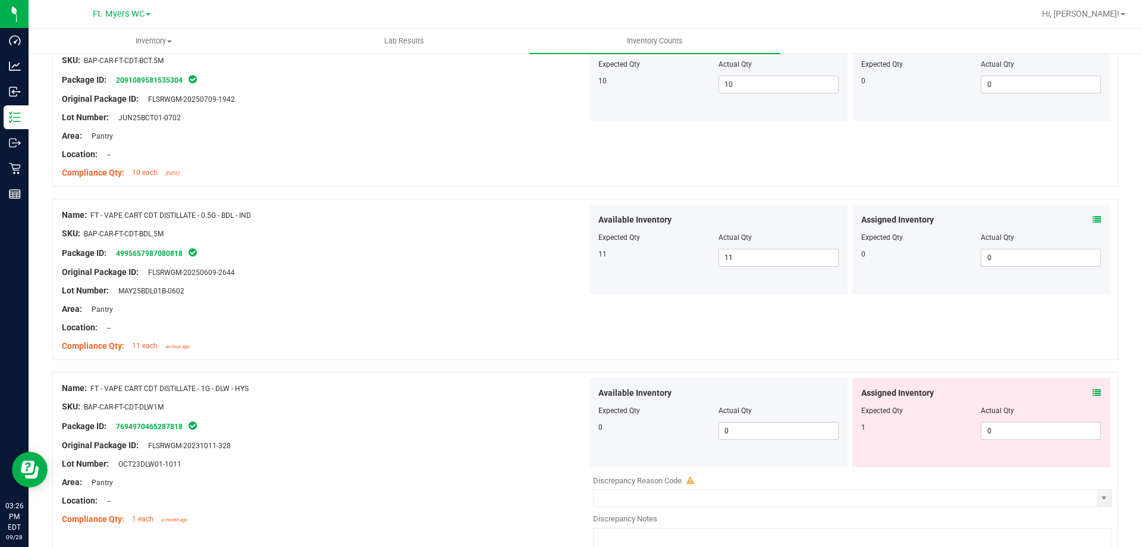
click at [1093, 397] on span at bounding box center [1097, 393] width 8 height 12
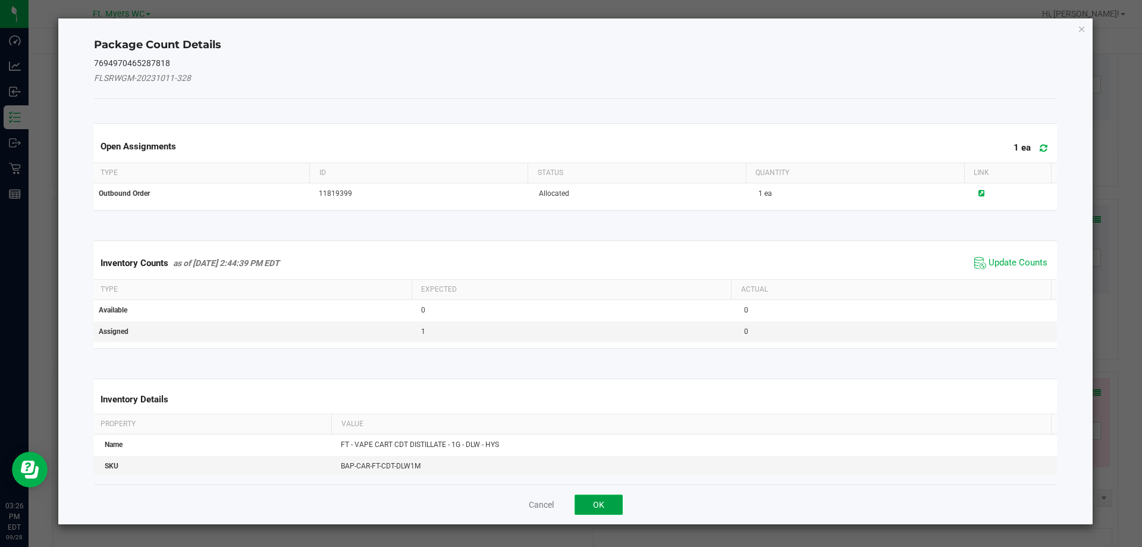
click at [618, 503] on button "OK" at bounding box center [599, 504] width 48 height 20
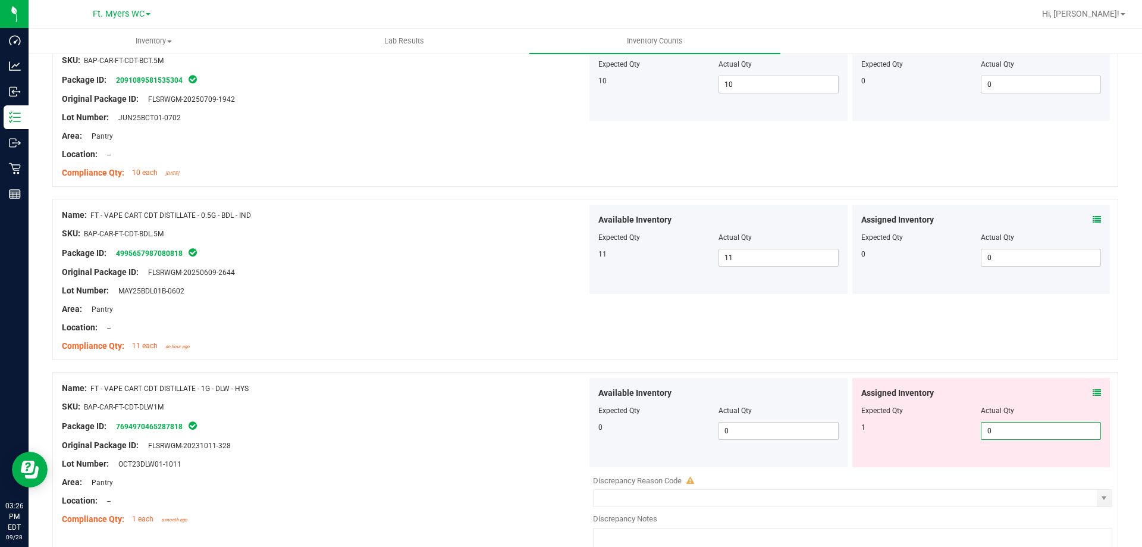
click at [1003, 423] on span "0 0" at bounding box center [1041, 431] width 120 height 18
type input "1"
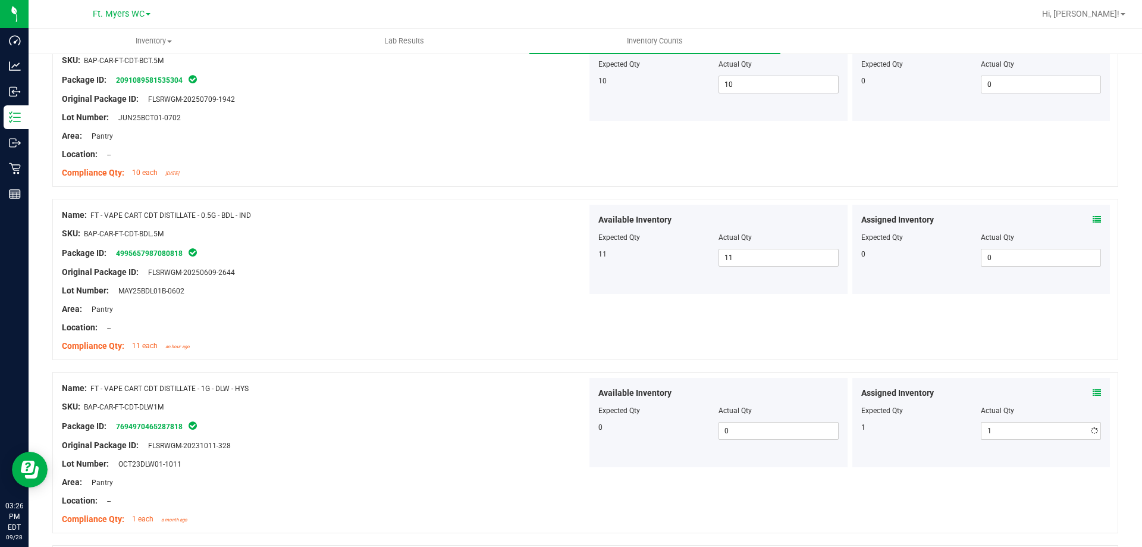
click at [563, 399] on div at bounding box center [324, 397] width 525 height 6
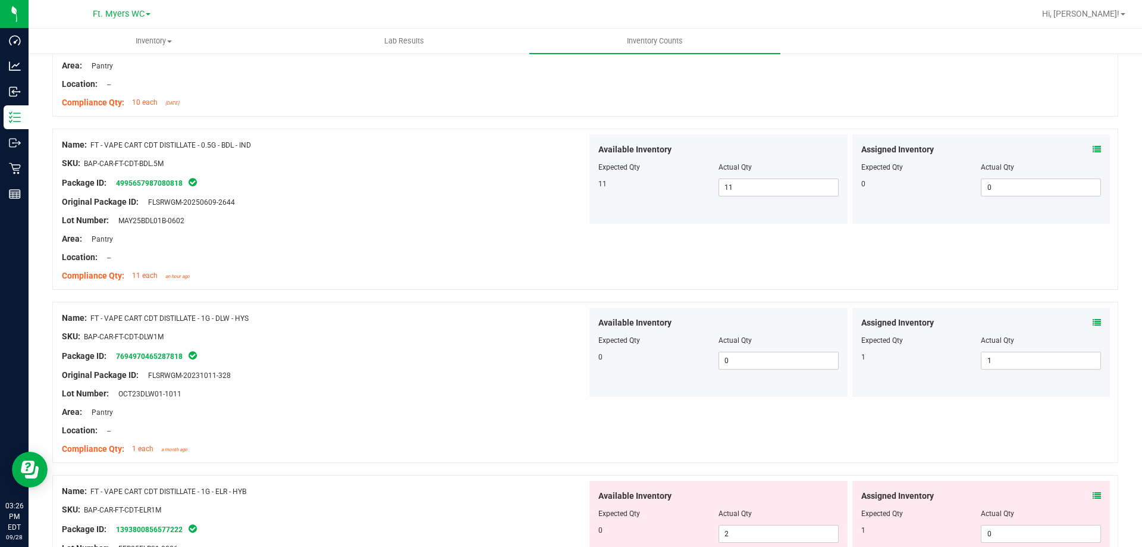
scroll to position [0, 0]
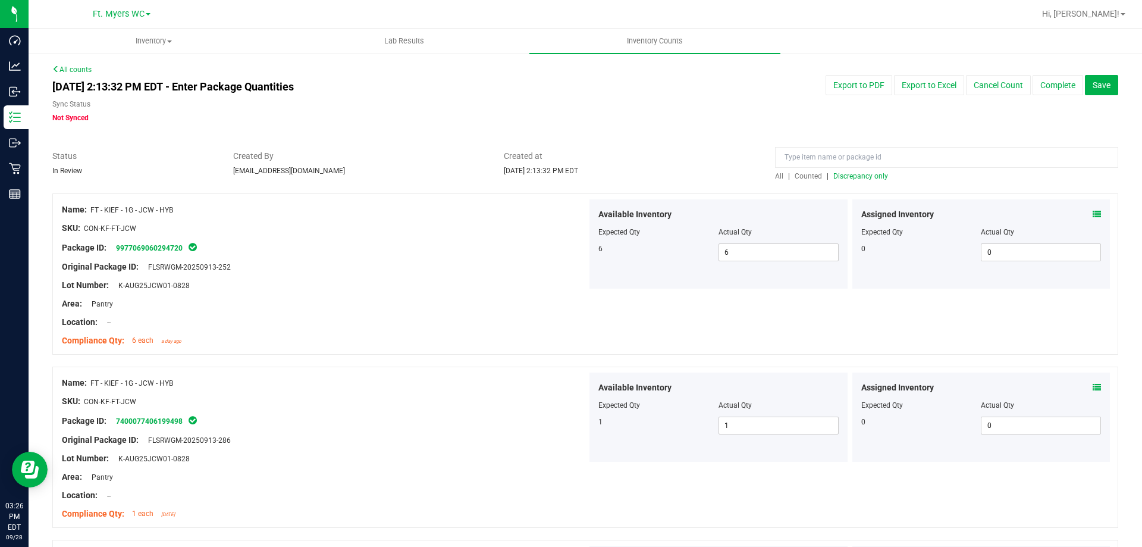
click at [851, 177] on span "Discrepancy only" at bounding box center [861, 176] width 55 height 8
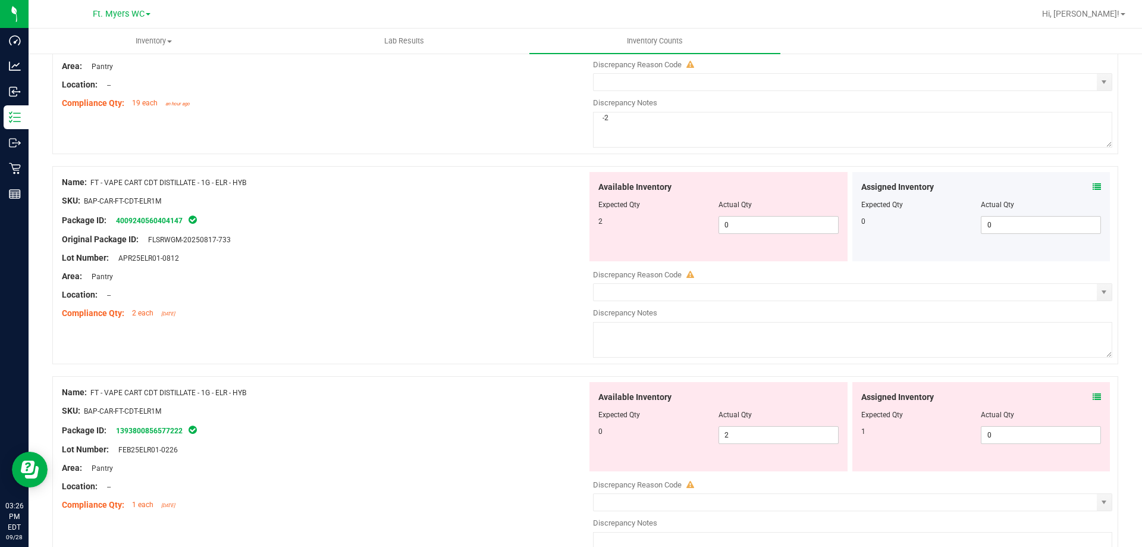
scroll to position [238, 0]
click at [783, 441] on span "2 2" at bounding box center [779, 434] width 120 height 18
type input "0"
click at [783, 222] on span "0 0" at bounding box center [779, 224] width 120 height 18
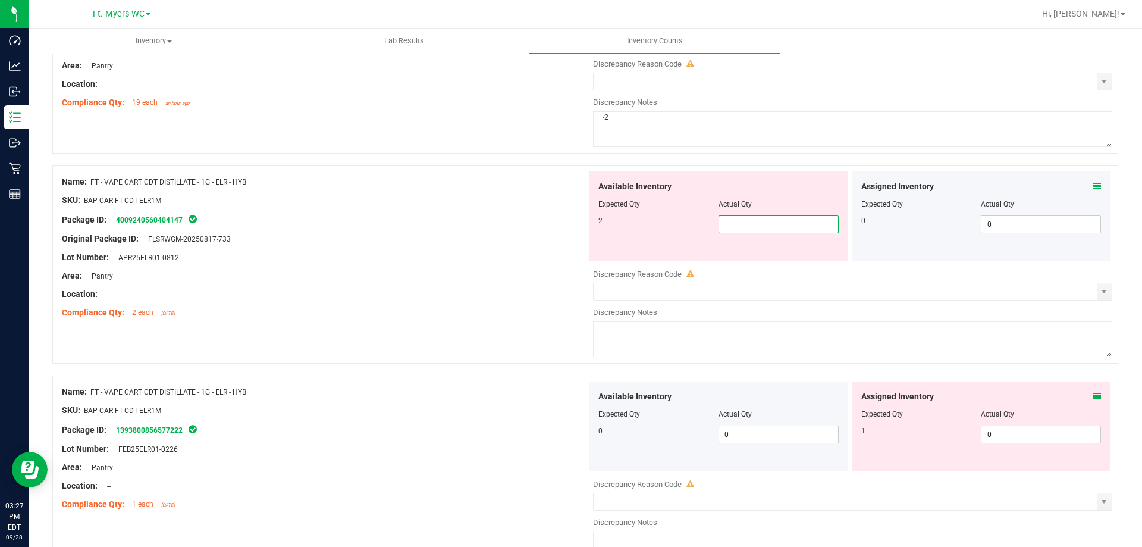
type input "2"
click at [1092, 399] on div "Assigned Inventory Expected Qty Actual Qty 1 0 0" at bounding box center [982, 425] width 258 height 89
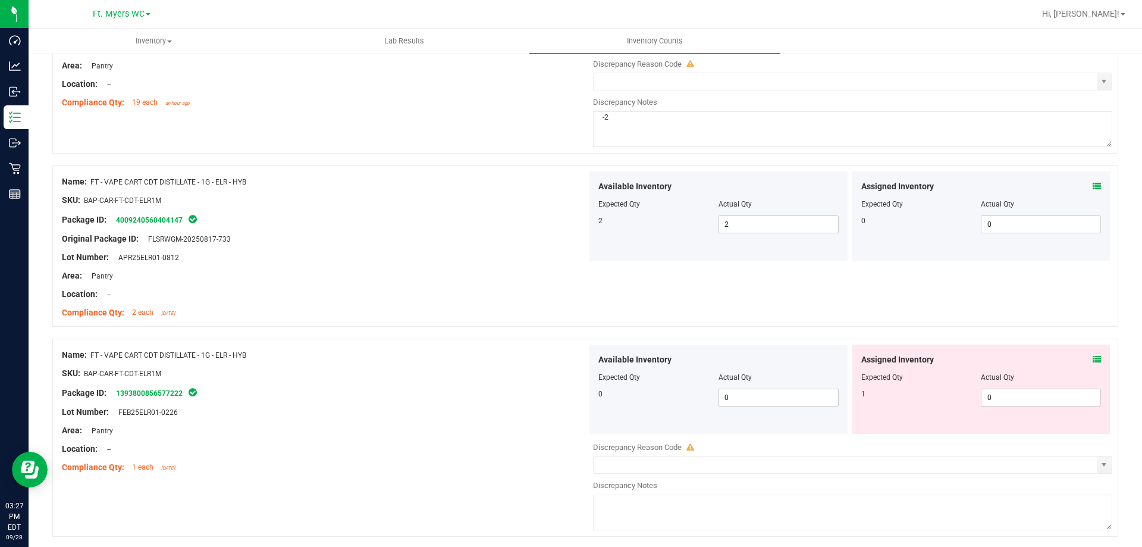
click at [1093, 358] on icon at bounding box center [1097, 359] width 8 height 8
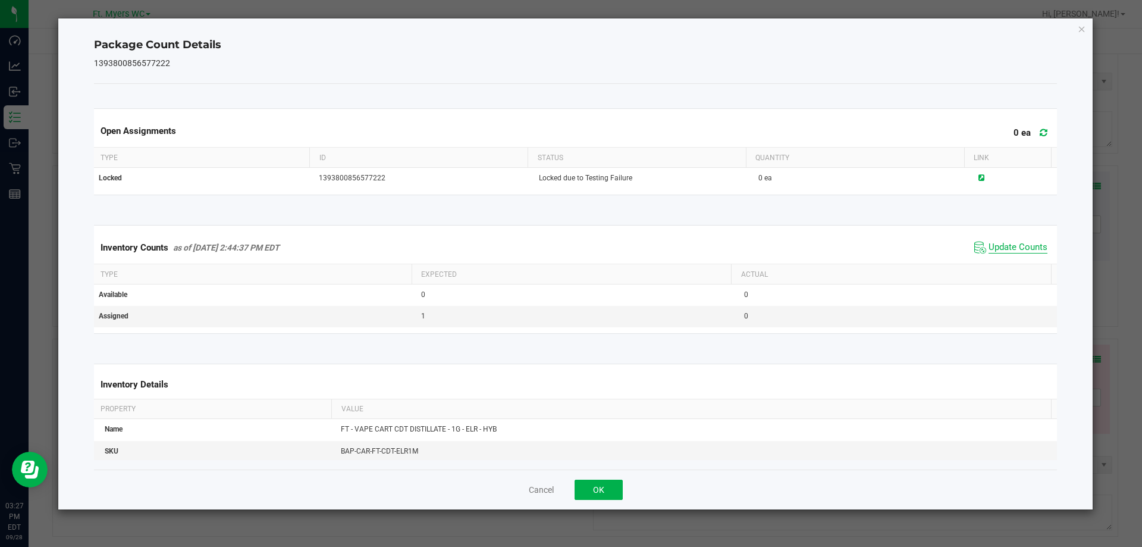
click at [989, 251] on span "Update Counts" at bounding box center [1018, 248] width 59 height 12
click at [607, 499] on button "OK" at bounding box center [599, 490] width 48 height 20
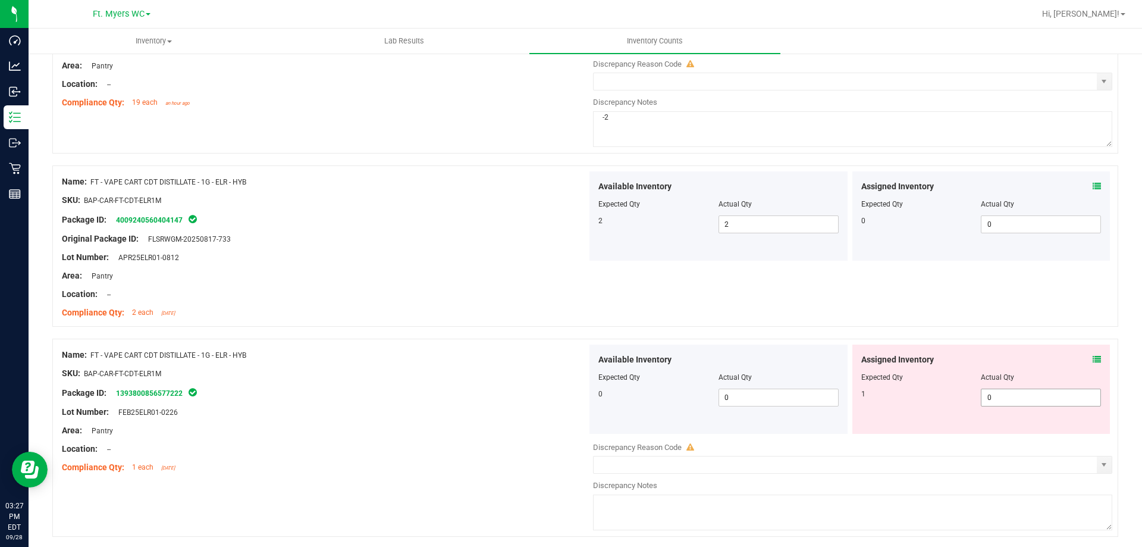
click at [983, 400] on span "0 0" at bounding box center [1041, 398] width 120 height 18
type input "1"
click at [436, 356] on div "Name: FT - VAPE CART CDT DISTILLATE - 1G - ELR - HYB" at bounding box center [324, 355] width 525 height 12
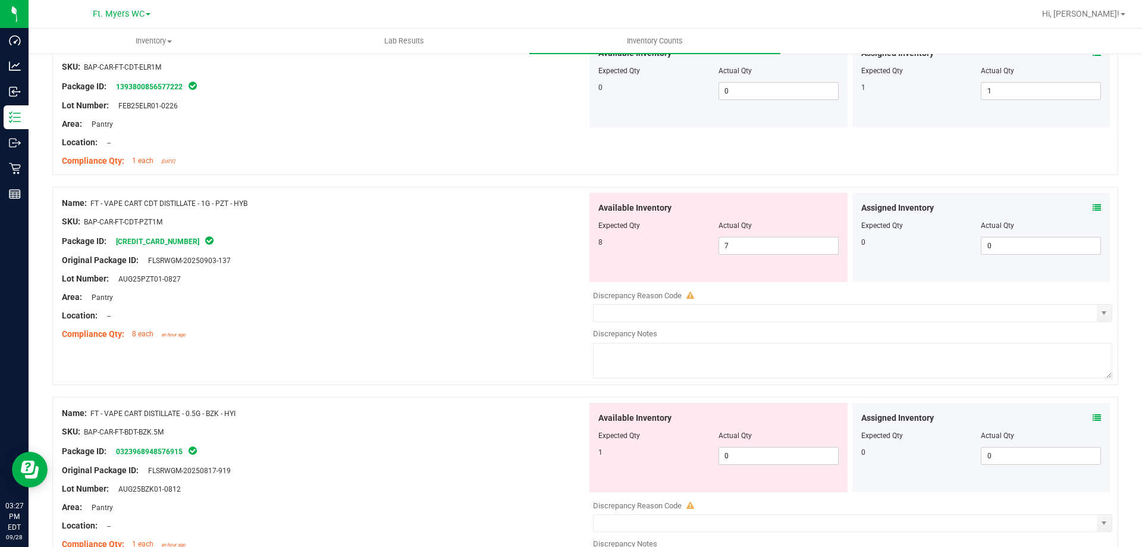
scroll to position [476, 0]
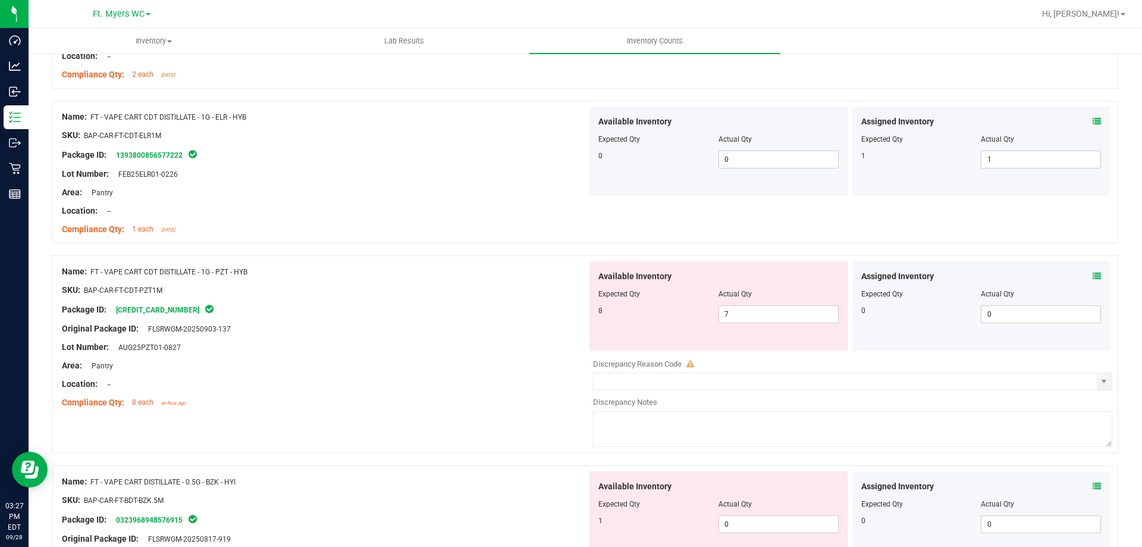
click at [1093, 275] on icon at bounding box center [1097, 276] width 8 height 8
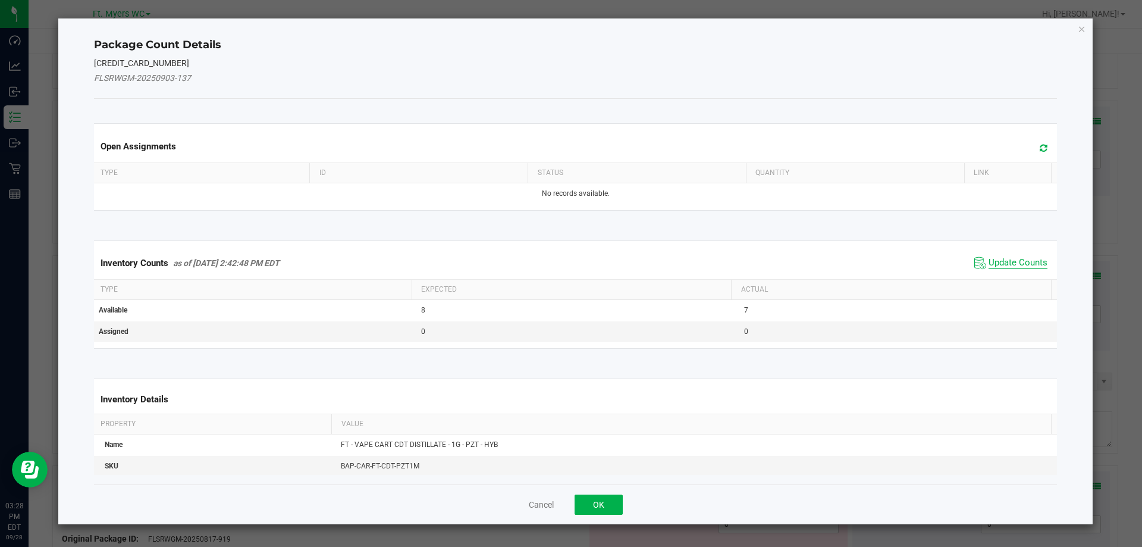
click at [992, 267] on span "Update Counts" at bounding box center [1018, 263] width 59 height 12
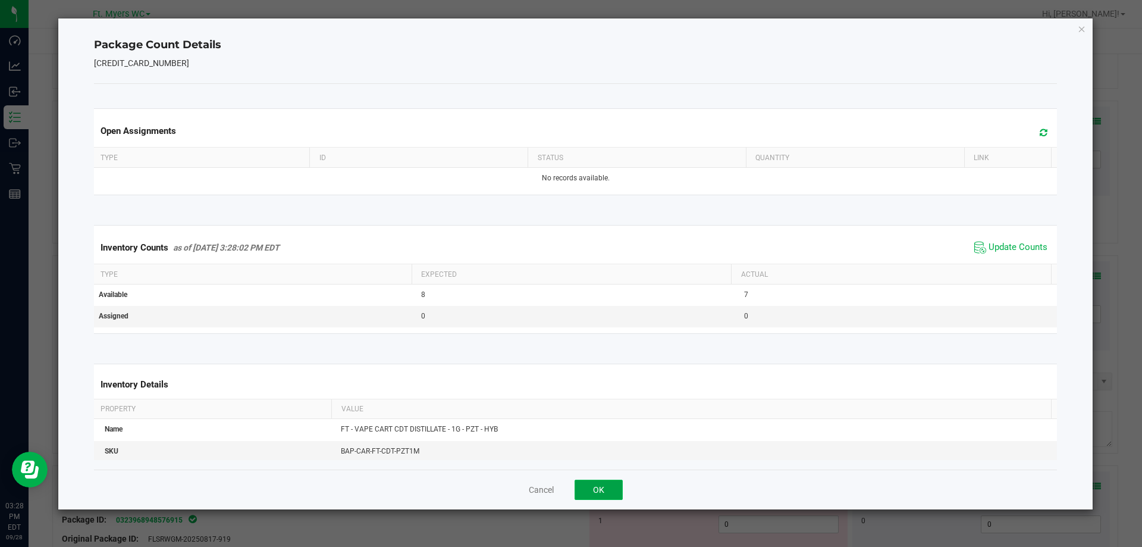
click at [606, 493] on button "OK" at bounding box center [599, 490] width 48 height 20
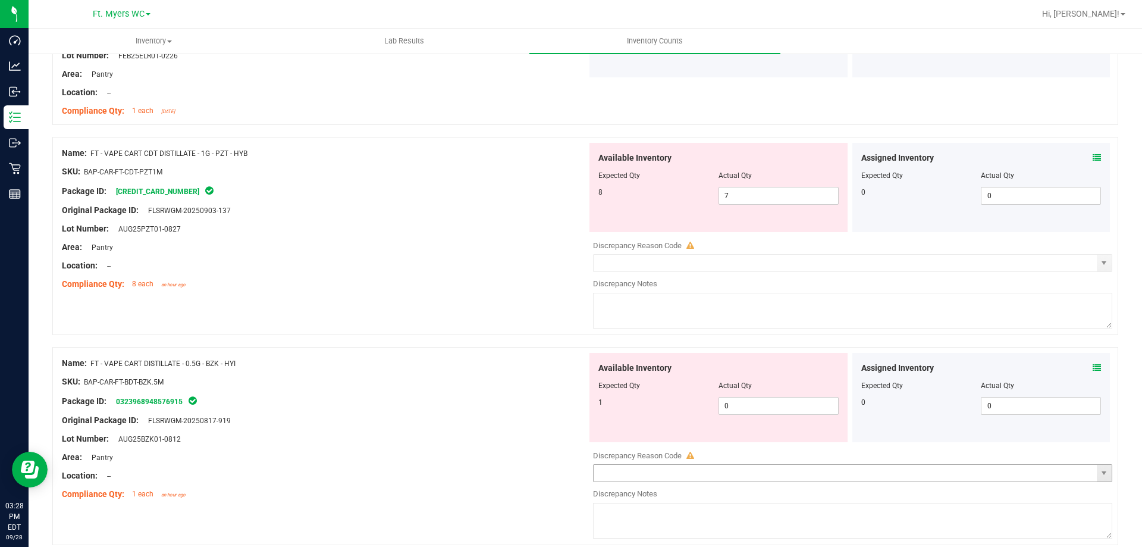
scroll to position [595, 0]
click at [772, 204] on div "Available Inventory Expected Qty Actual Qty 8 7 7" at bounding box center [719, 186] width 258 height 89
click at [771, 199] on span "7 7" at bounding box center [779, 195] width 120 height 18
type input "8"
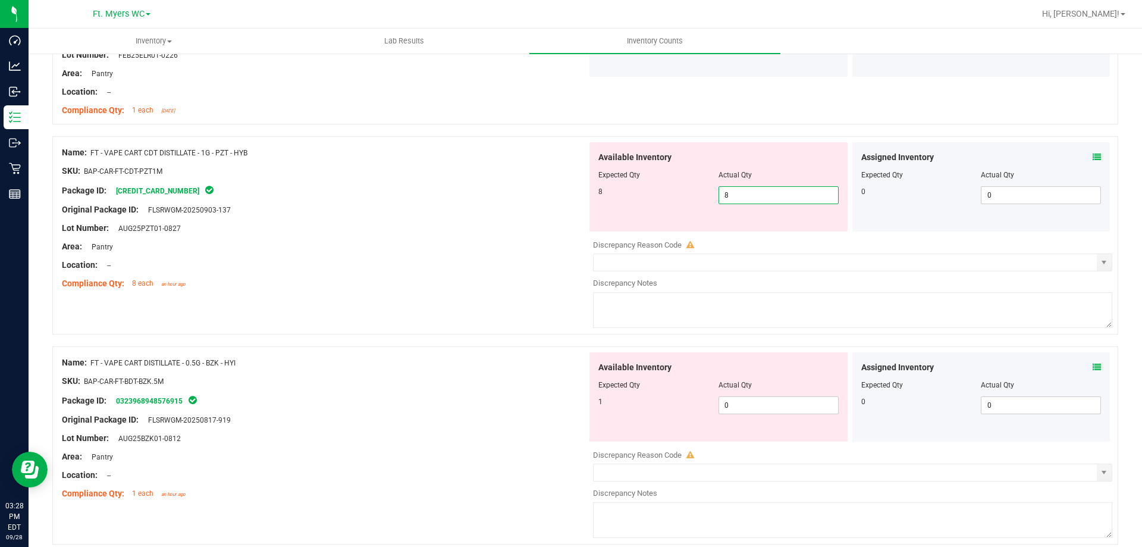
click at [510, 264] on div "Location: --" at bounding box center [324, 265] width 525 height 12
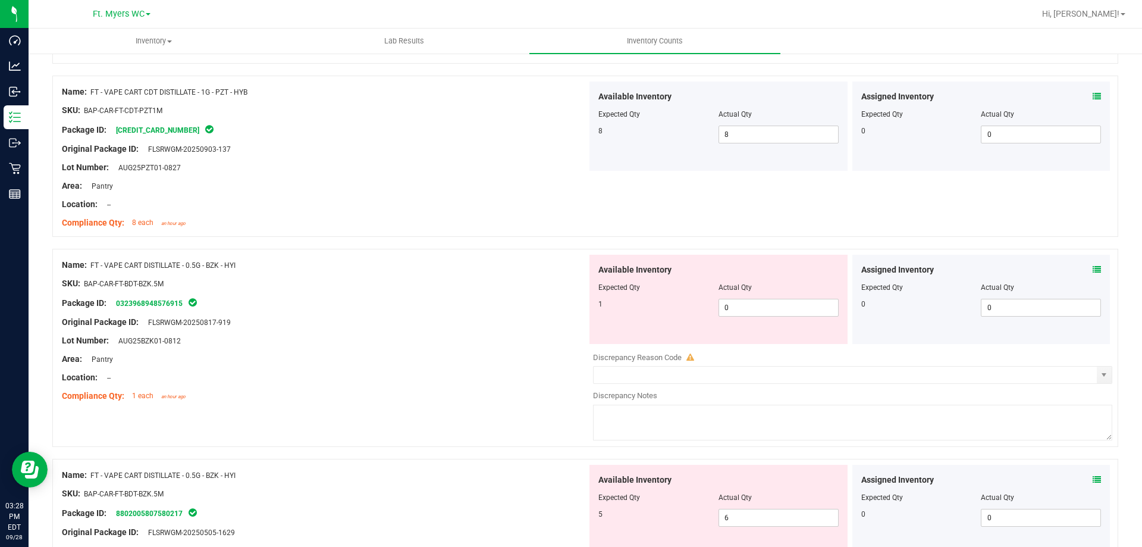
scroll to position [714, 0]
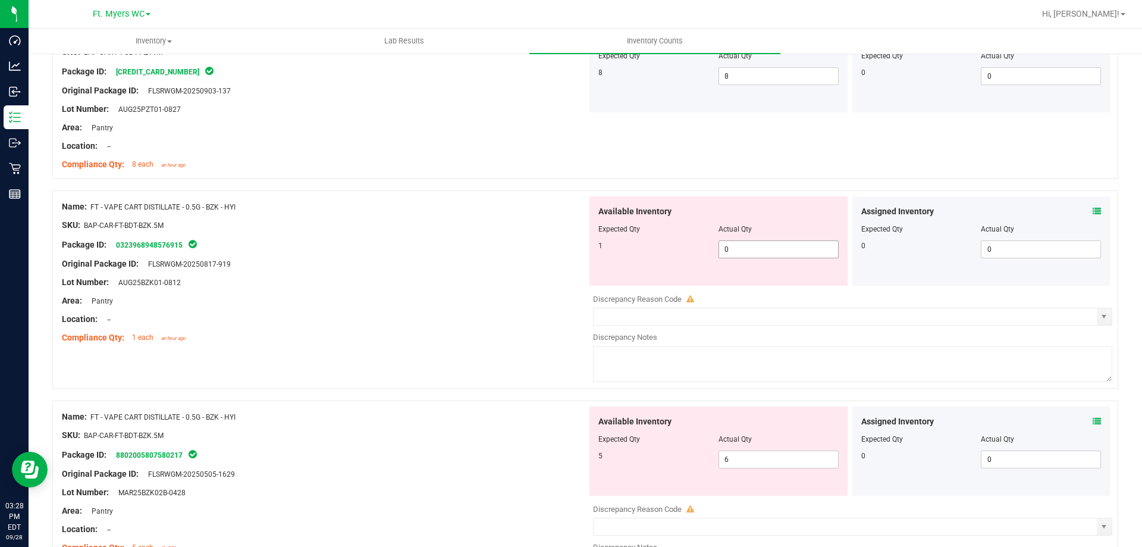
click at [746, 249] on span "0 0" at bounding box center [779, 249] width 120 height 18
click at [730, 459] on span "6 6" at bounding box center [779, 459] width 120 height 18
type input "5"
click at [747, 253] on span "0 0" at bounding box center [779, 249] width 120 height 18
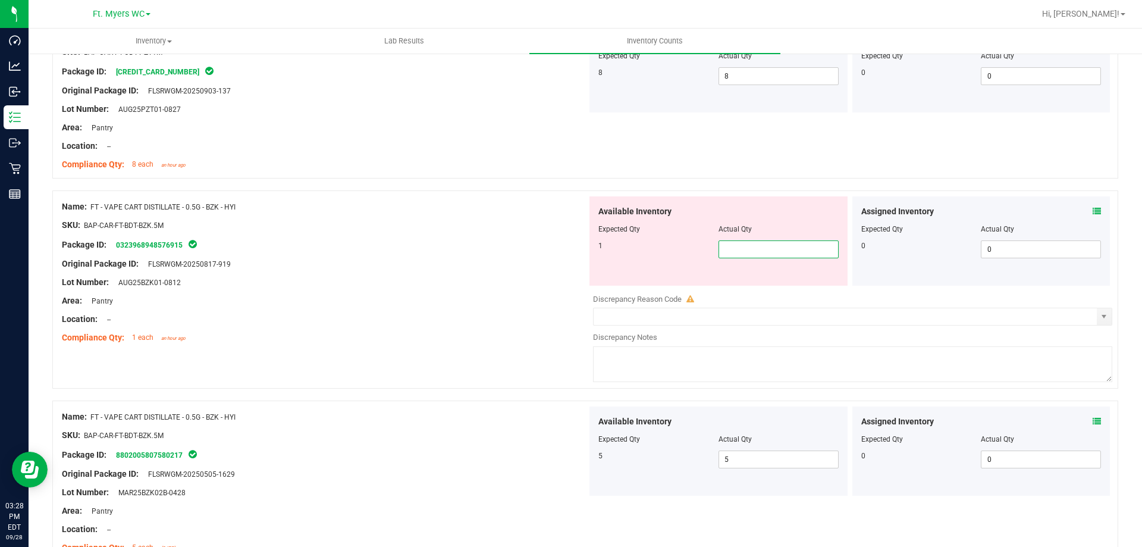
type input "1"
drag, startPoint x: 416, startPoint y: 258, endPoint x: 424, endPoint y: 254, distance: 8.5
click at [420, 255] on ng-container "Original Package ID: FLSRWGM-20250817-919" at bounding box center [324, 261] width 525 height 18
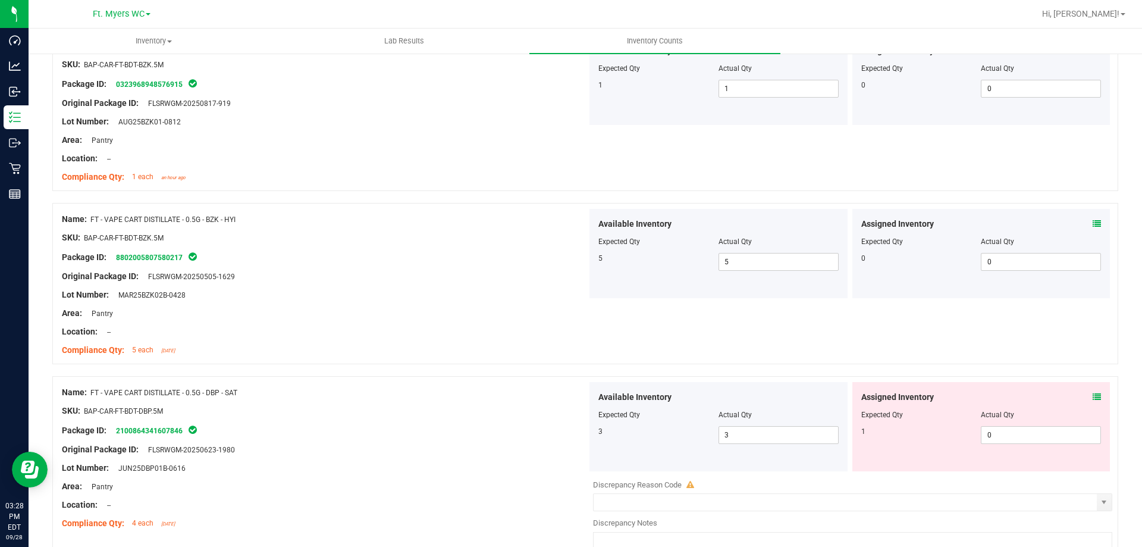
scroll to position [952, 0]
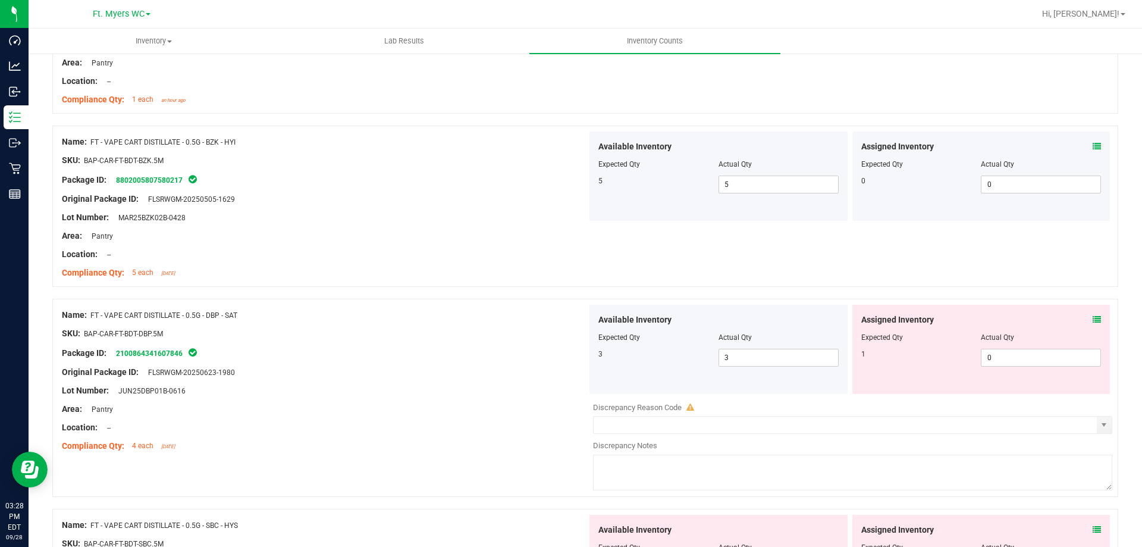
click at [1093, 320] on icon at bounding box center [1097, 319] width 8 height 8
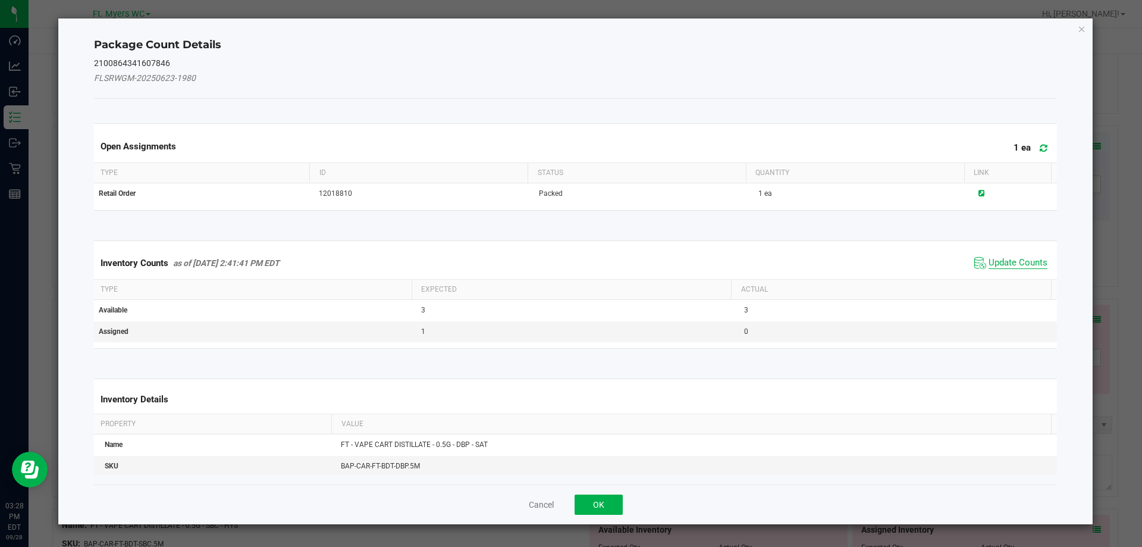
click at [993, 261] on span "Update Counts" at bounding box center [1018, 263] width 59 height 12
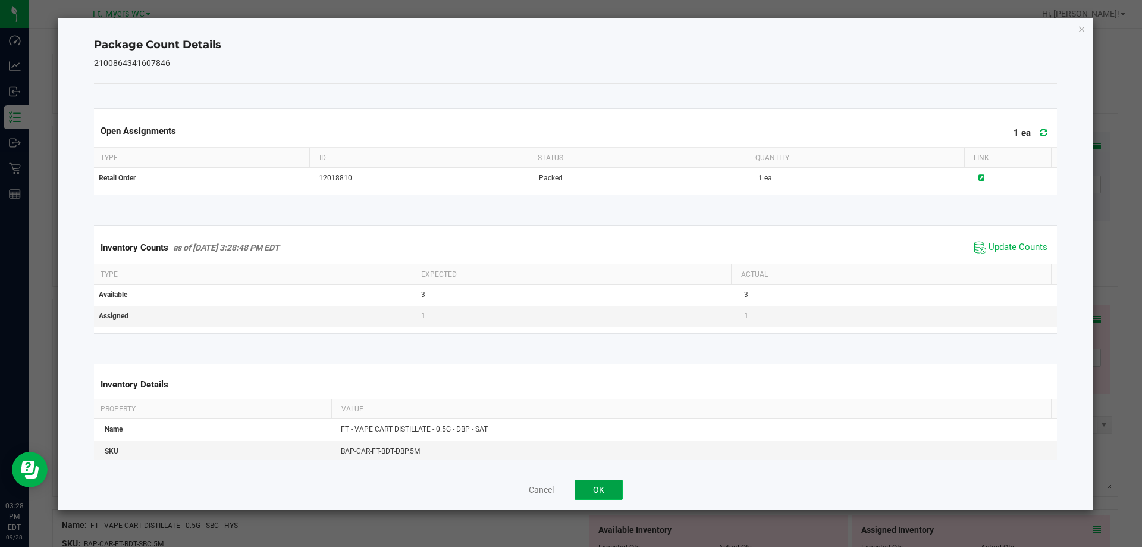
click at [597, 490] on button "OK" at bounding box center [599, 490] width 48 height 20
type input "1"
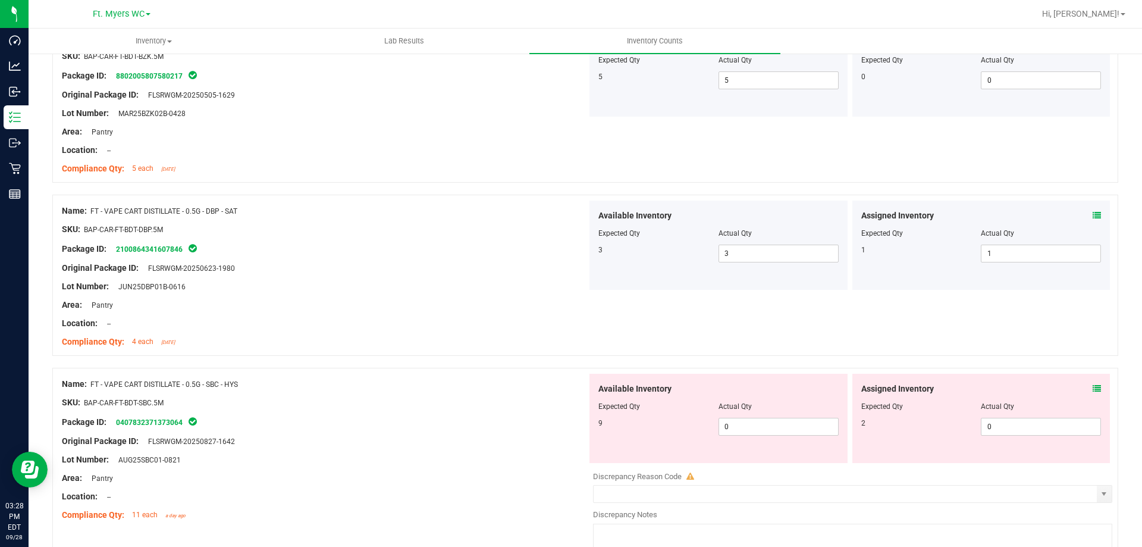
scroll to position [1071, 0]
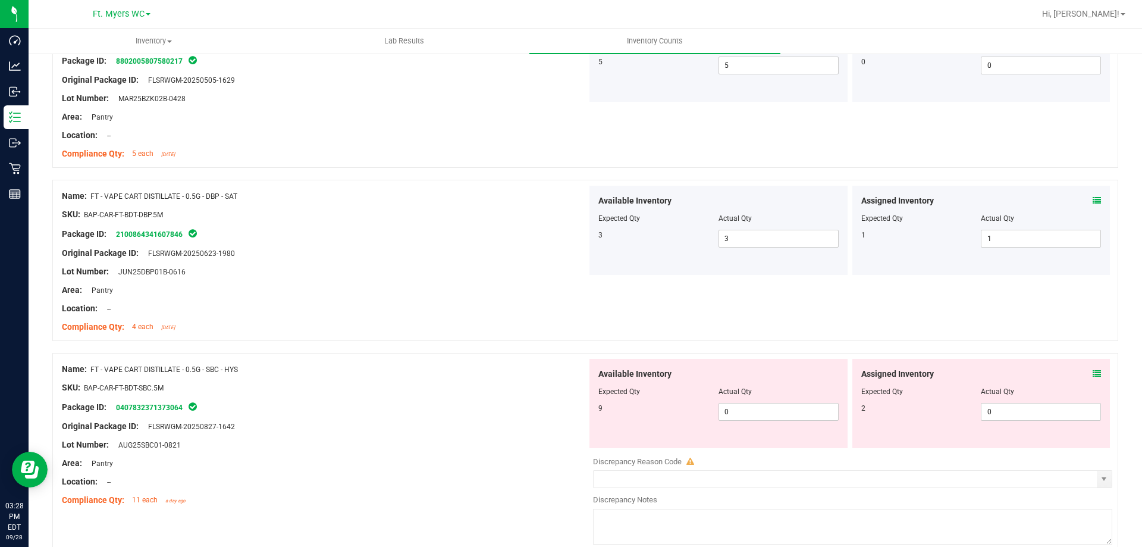
click at [1093, 378] on span at bounding box center [1097, 374] width 8 height 12
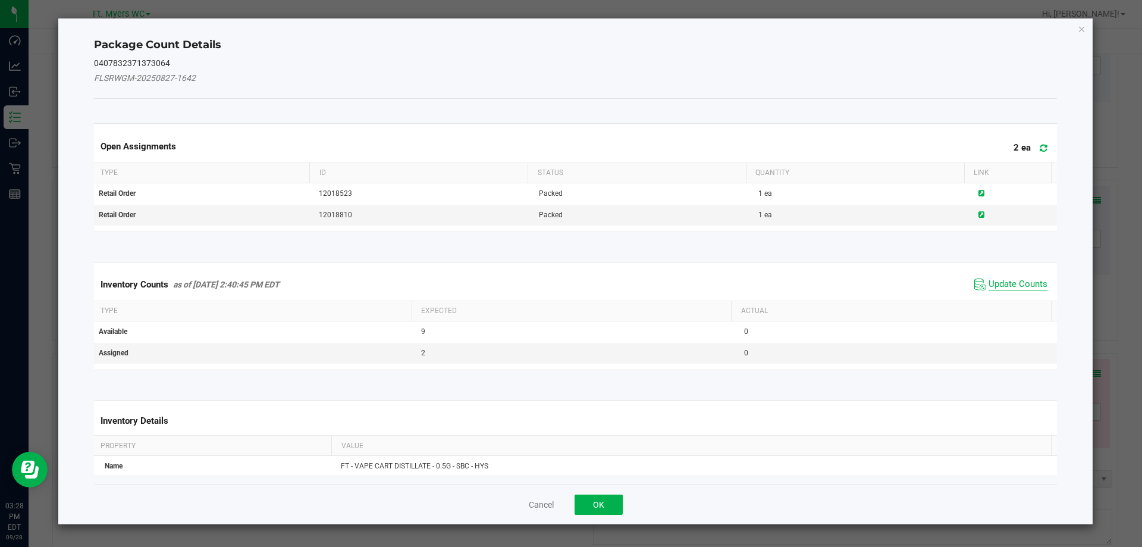
click at [989, 281] on span "Update Counts" at bounding box center [1018, 284] width 59 height 12
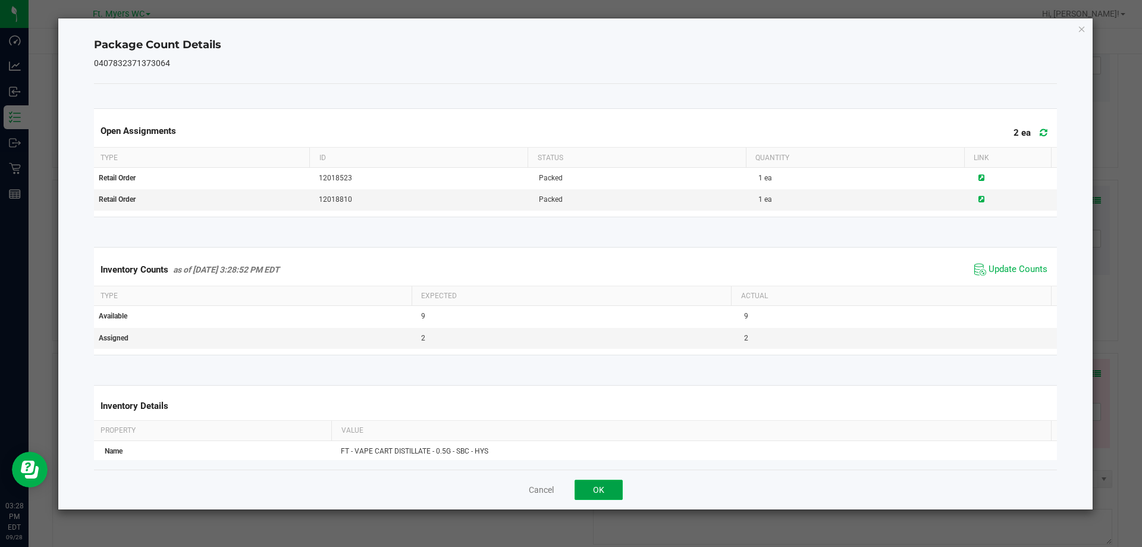
drag, startPoint x: 590, startPoint y: 497, endPoint x: 630, endPoint y: 450, distance: 61.2
click at [591, 497] on button "OK" at bounding box center [599, 490] width 48 height 20
type input "2"
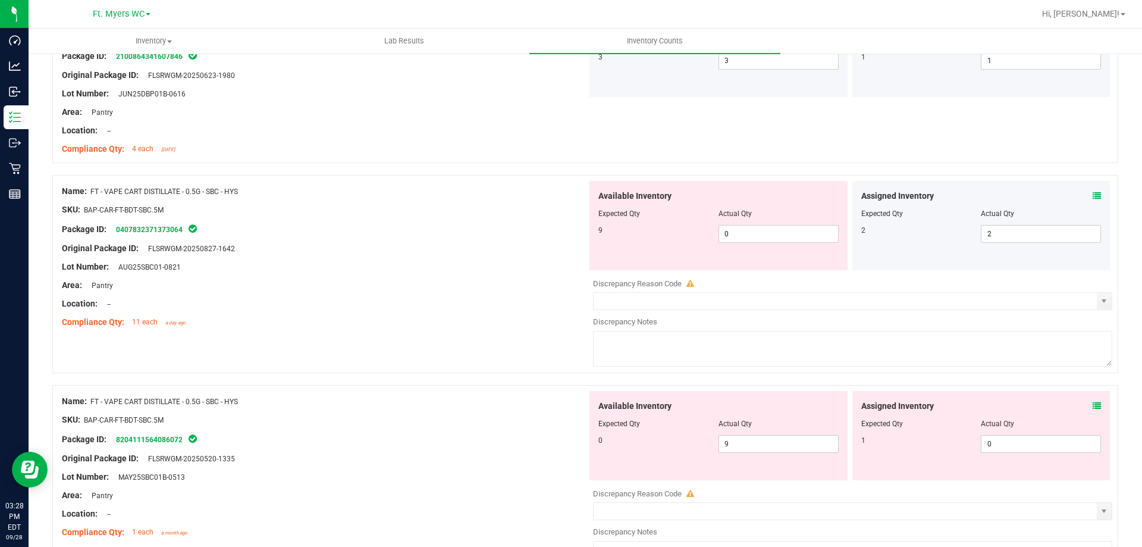
scroll to position [1250, 0]
click at [747, 233] on span "0 0" at bounding box center [779, 233] width 120 height 18
type input "9"
click at [750, 448] on div "Available Inventory Expected Qty Actual Qty 0 9 9" at bounding box center [849, 484] width 525 height 189
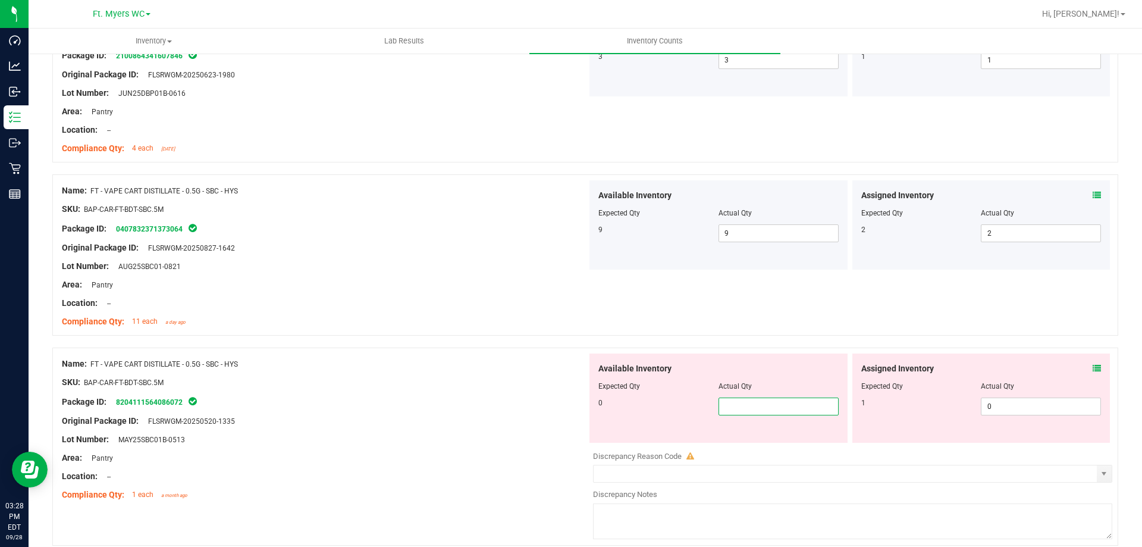
type input "0"
click at [594, 320] on div "Name: FT - VAPE CART DISTILLATE - 0.5G - SBC - HYS SKU: BAP-CAR-FT-BDT-SBC.5M P…" at bounding box center [585, 254] width 1066 height 161
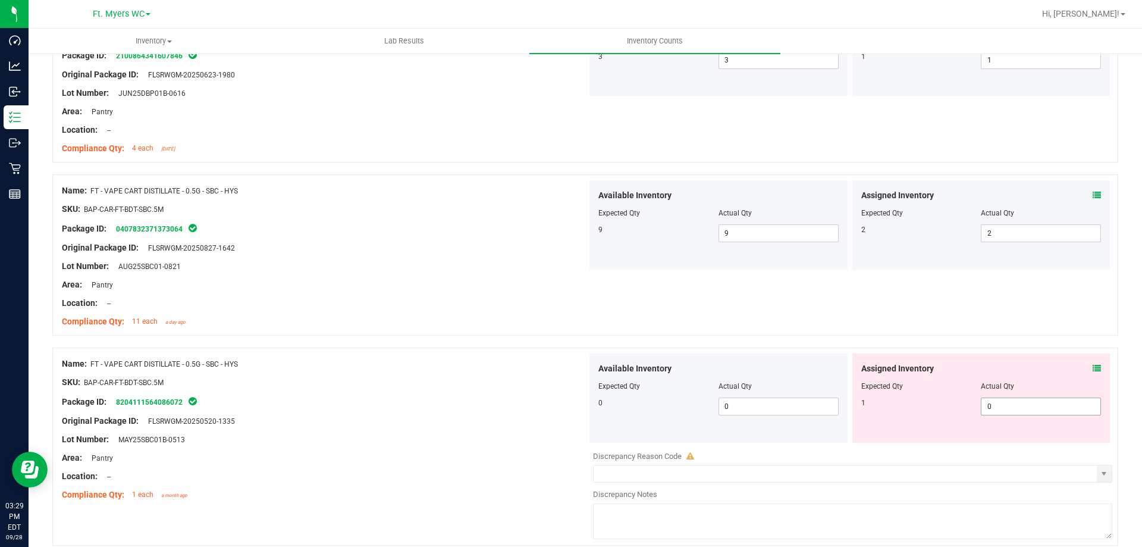
click at [989, 397] on div "Assigned Inventory Expected Qty Actual Qty 1 0 0" at bounding box center [982, 397] width 258 height 89
click at [989, 397] on span "0 0" at bounding box center [1041, 406] width 120 height 18
click at [989, 403] on span "0 0" at bounding box center [1041, 406] width 120 height 18
type input "1"
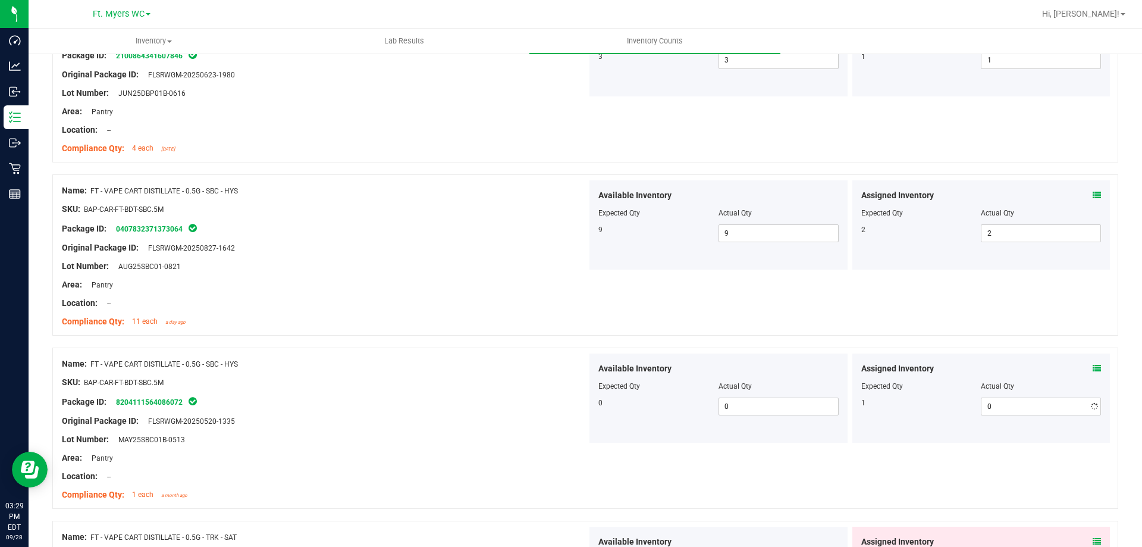
type input "1"
click at [403, 287] on div "Area: Pantry" at bounding box center [324, 284] width 525 height 12
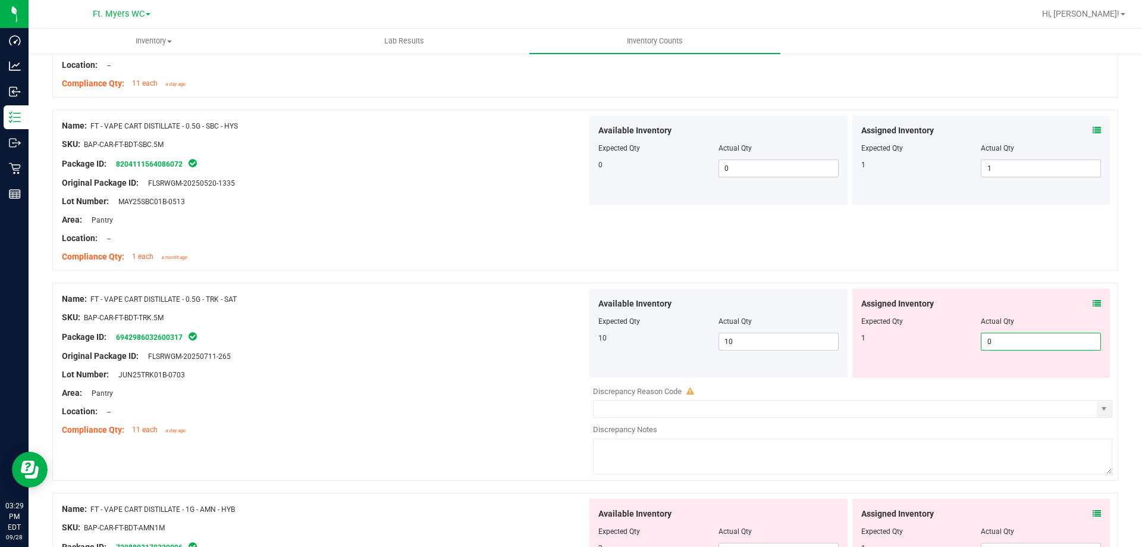
click at [985, 346] on span "0 0" at bounding box center [1041, 342] width 120 height 18
type input "1"
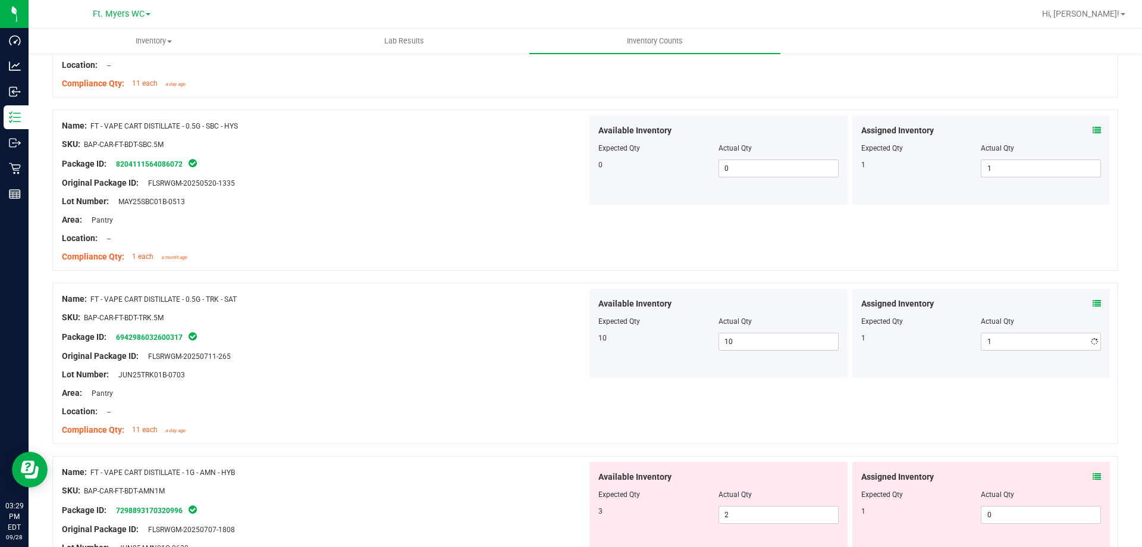
click at [434, 334] on div "Package ID: 6942986032600317" at bounding box center [324, 337] width 525 height 14
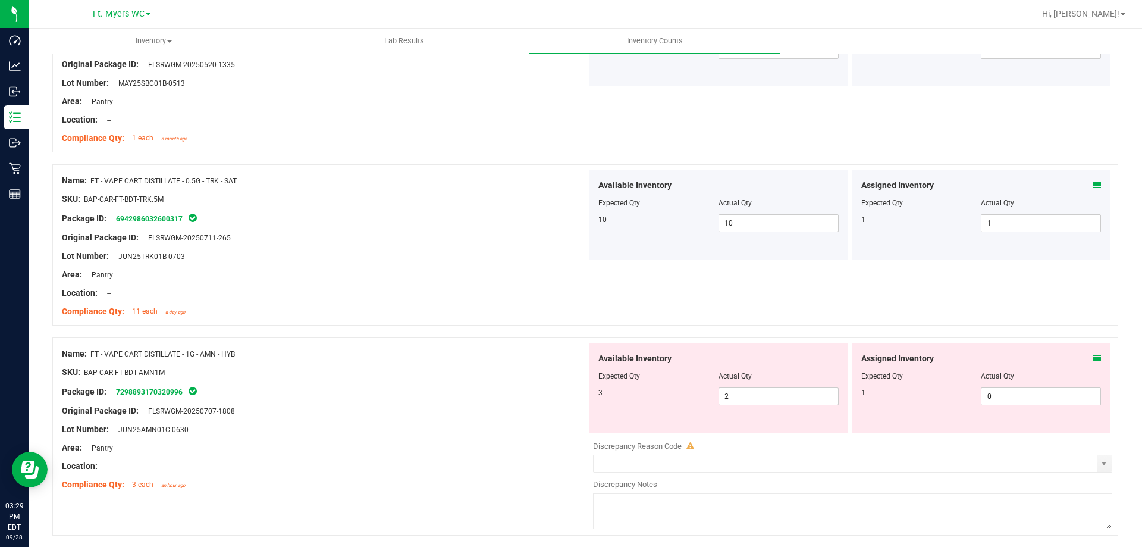
scroll to position [1607, 0]
click at [768, 500] on textarea at bounding box center [852, 511] width 519 height 36
type textarea "-1"
click at [412, 423] on div "Lot Number: JUN25AMN01C-0630" at bounding box center [324, 428] width 525 height 12
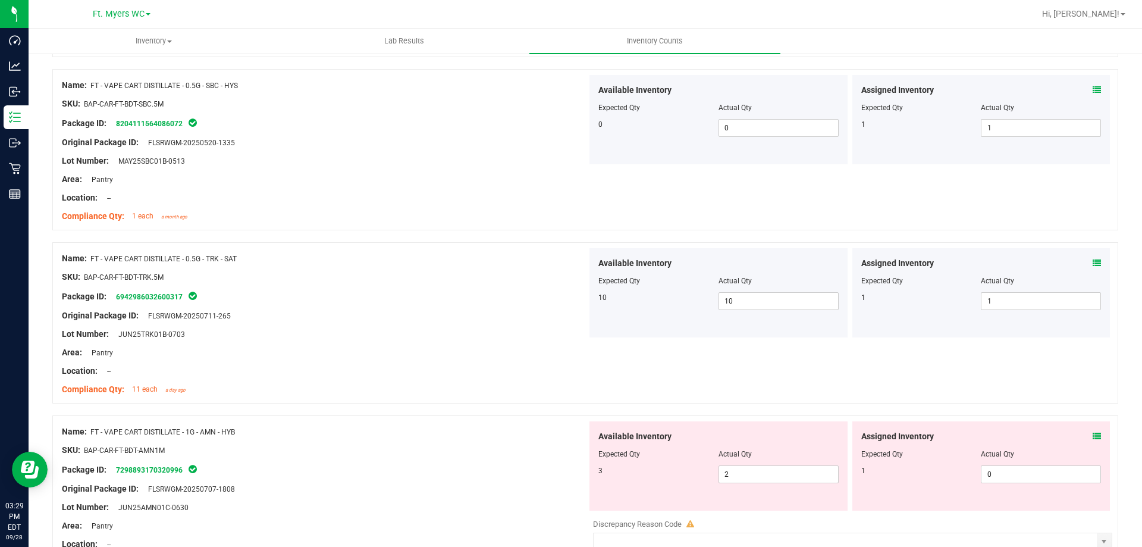
scroll to position [0, 0]
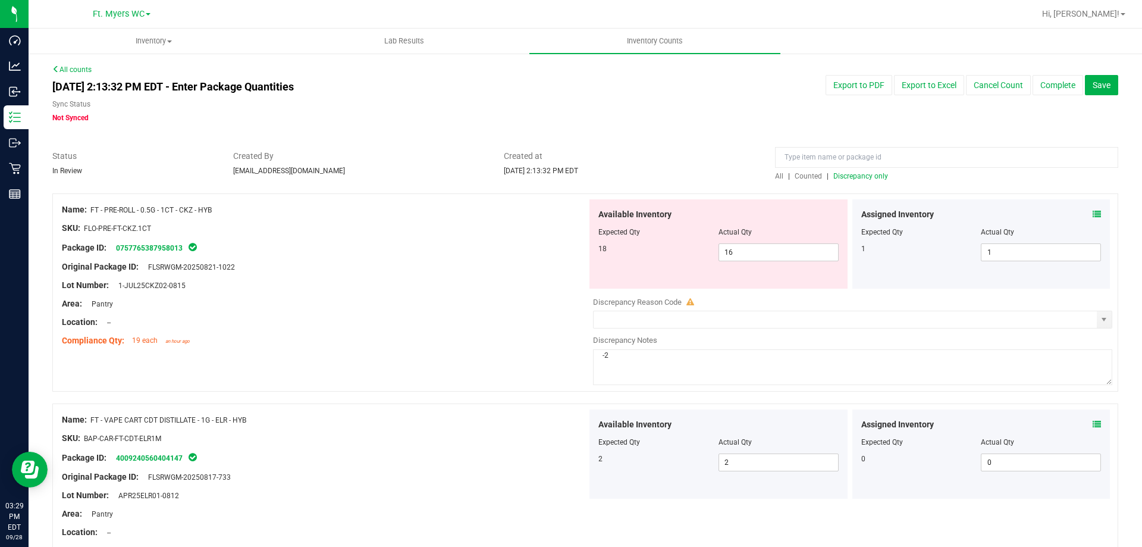
click at [860, 181] on div at bounding box center [585, 187] width 1066 height 12
click at [862, 172] on span "Discrepancy only" at bounding box center [861, 176] width 55 height 8
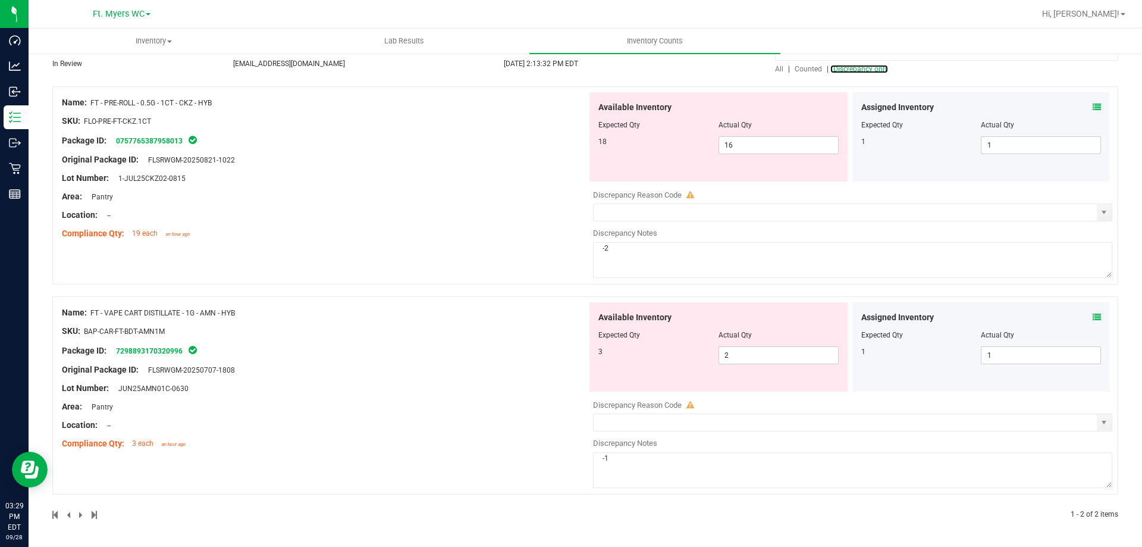
scroll to position [48, 0]
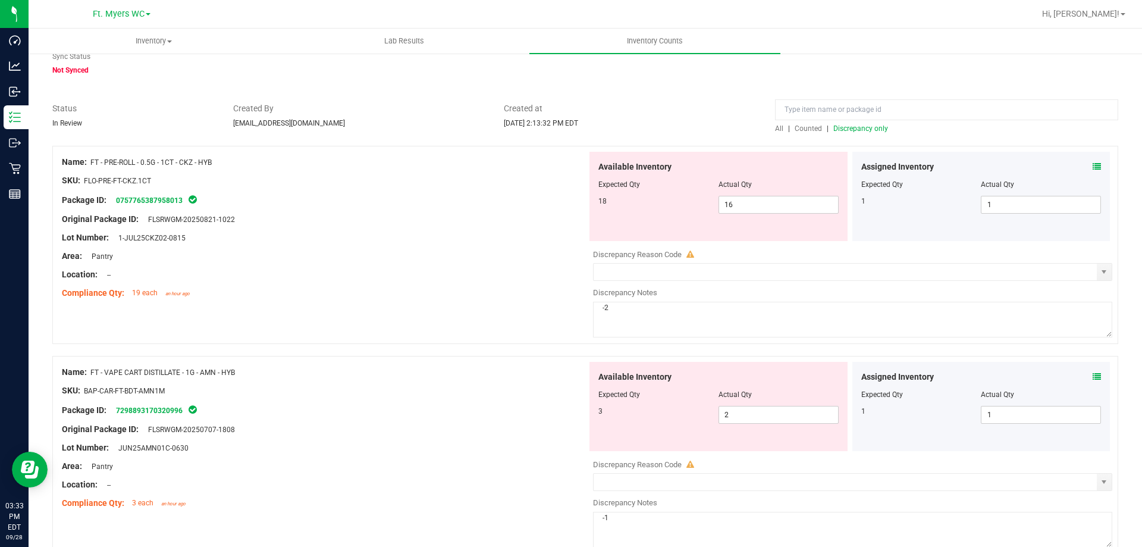
click at [340, 221] on div "Original Package ID: FLSRWGM-20250821-1022" at bounding box center [324, 219] width 525 height 12
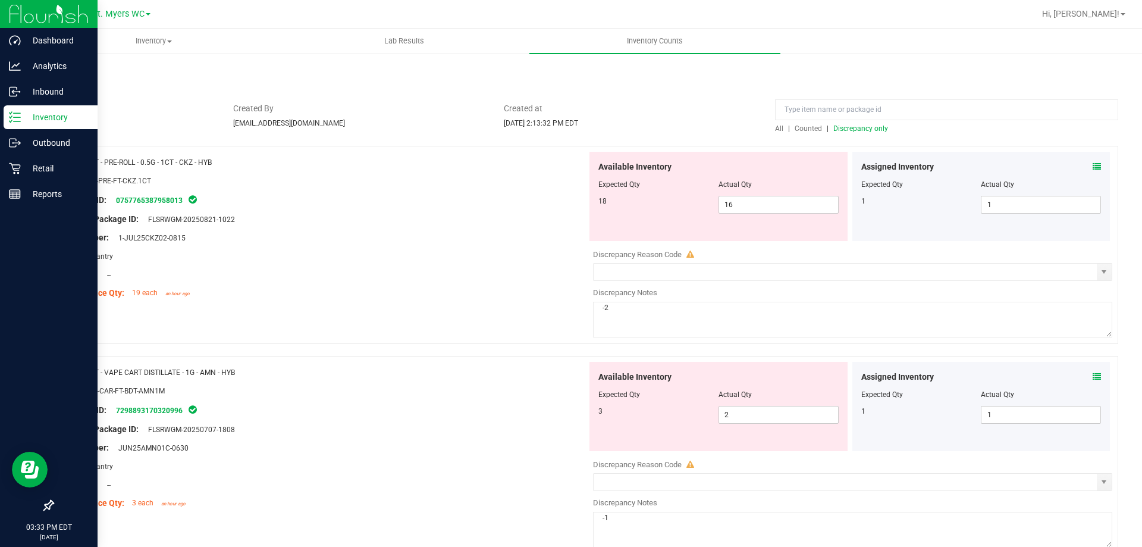
click at [26, 114] on p "Inventory" at bounding box center [56, 117] width 71 height 14
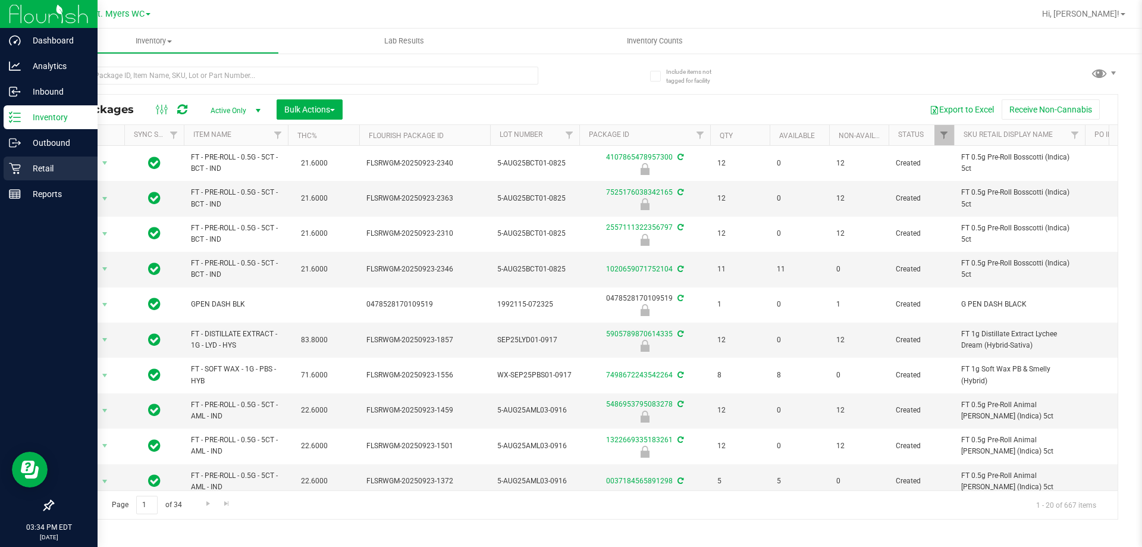
click at [31, 165] on p "Retail" at bounding box center [56, 168] width 71 height 14
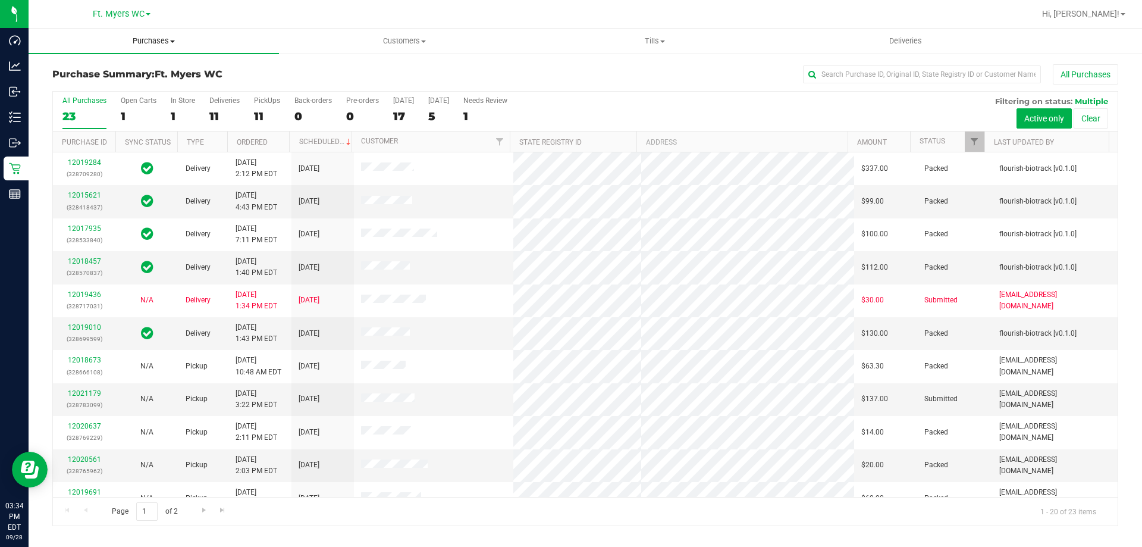
click at [181, 45] on span "Purchases" at bounding box center [154, 41] width 250 height 11
click at [130, 85] on li "Fulfillment" at bounding box center [154, 86] width 250 height 14
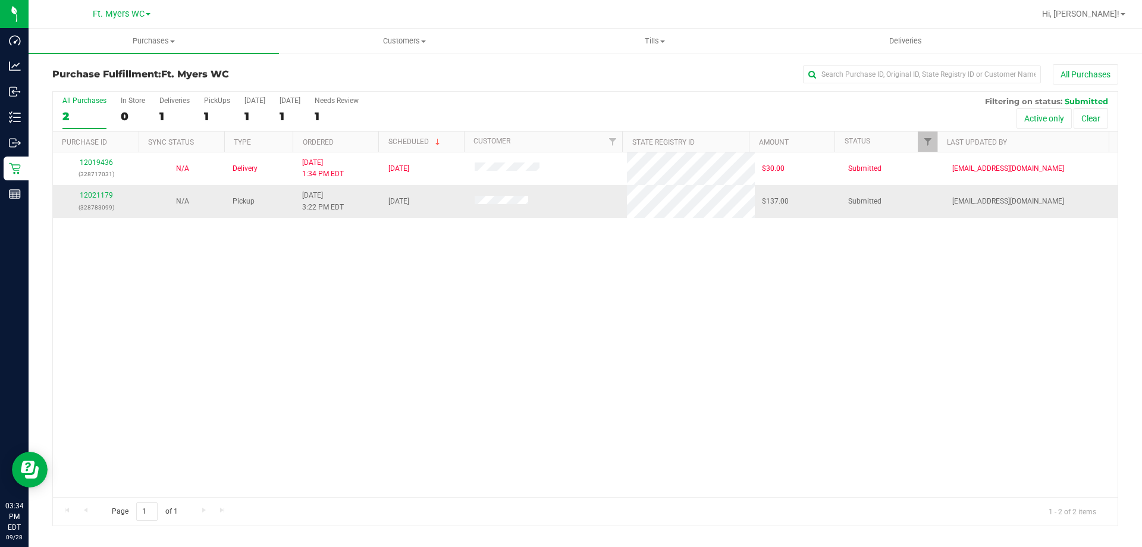
click at [107, 189] on td "12021179 (328783099)" at bounding box center [96, 201] width 86 height 32
click at [102, 194] on link "12021179" at bounding box center [96, 195] width 33 height 8
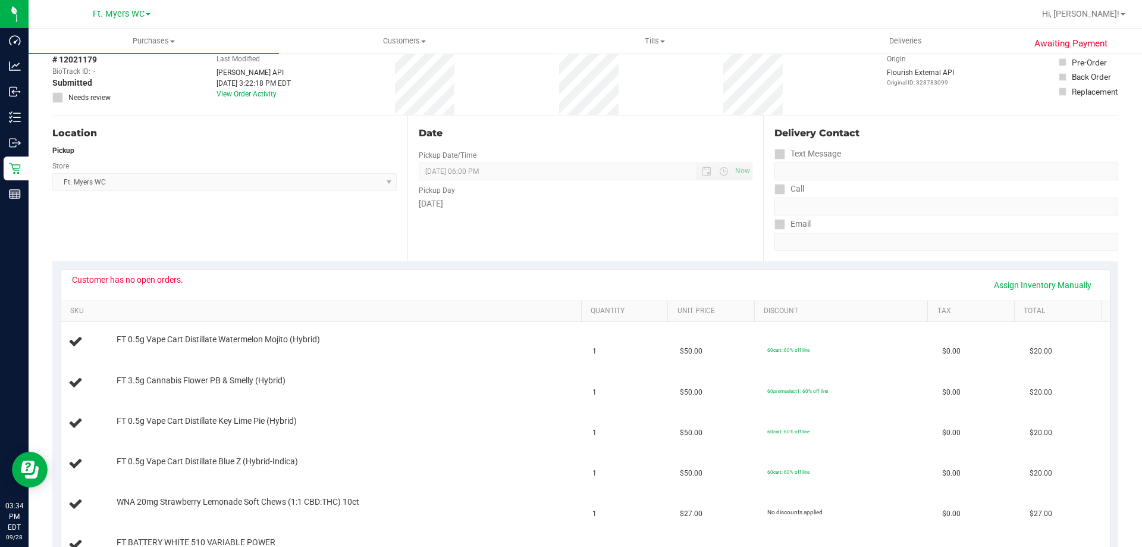
scroll to position [179, 0]
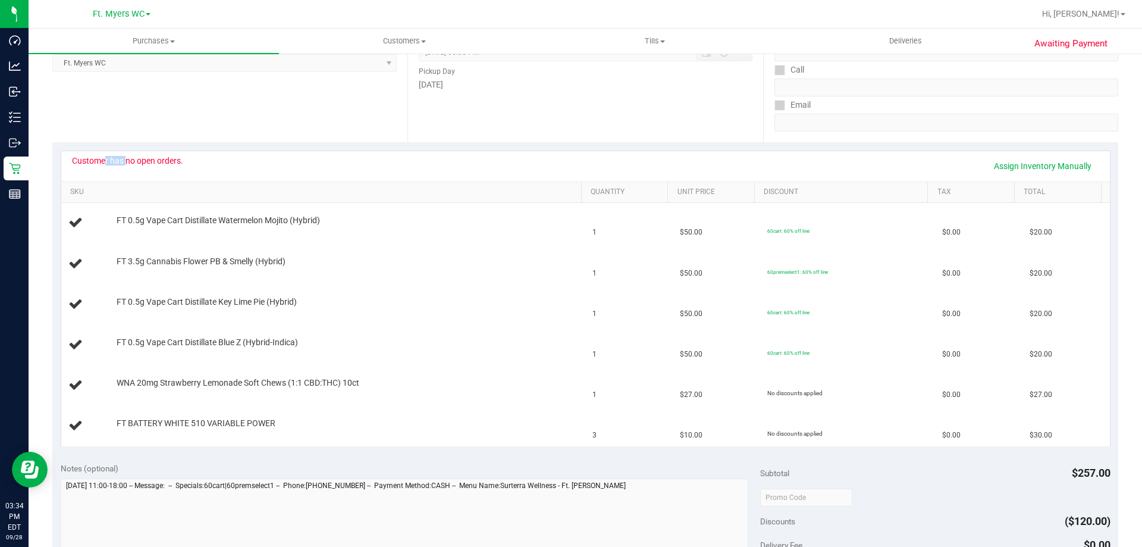
drag, startPoint x: 186, startPoint y: 154, endPoint x: 97, endPoint y: 161, distance: 88.9
click at [98, 161] on div "Customer has no open orders. Assign Inventory Manually" at bounding box center [585, 166] width 1049 height 30
click at [171, 168] on div "Customer has no open orders. Assign Inventory Manually" at bounding box center [586, 166] width 1028 height 20
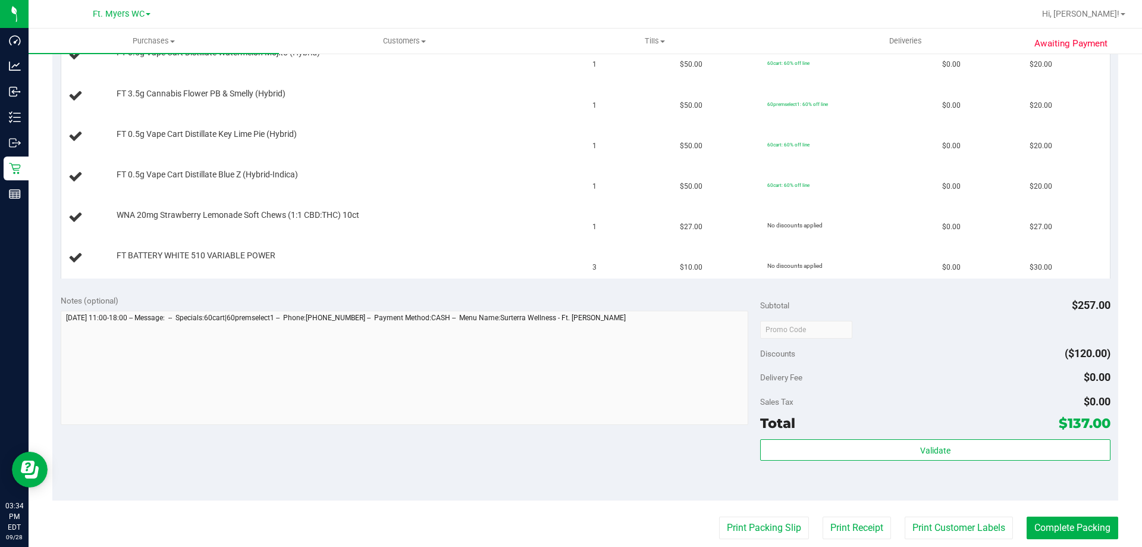
scroll to position [536, 0]
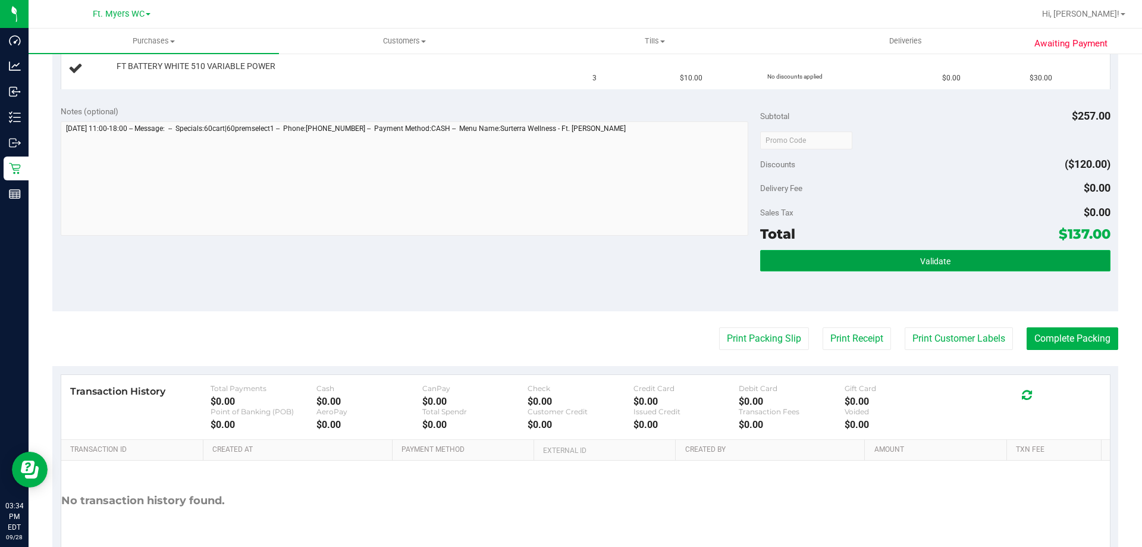
click at [882, 264] on button "Validate" at bounding box center [935, 260] width 350 height 21
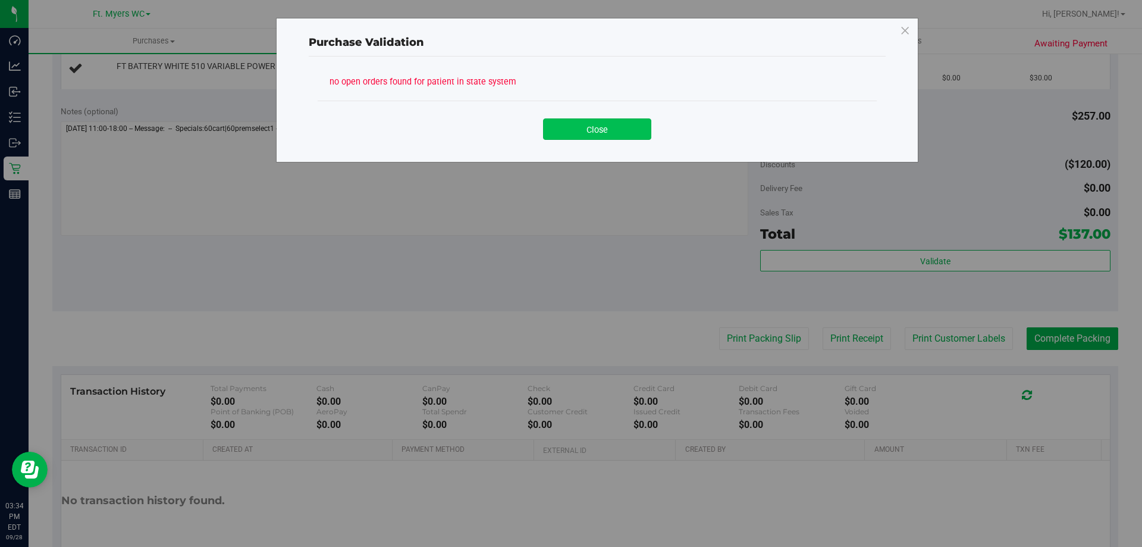
click at [602, 125] on button "Close" at bounding box center [597, 128] width 108 height 21
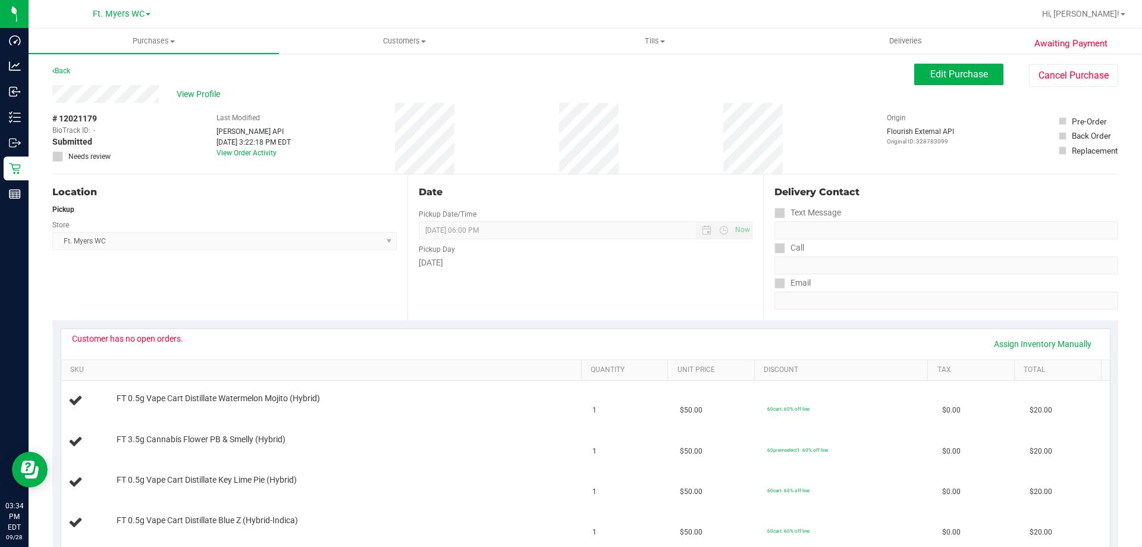
scroll to position [0, 0]
click at [1033, 90] on div "View Profile # 12021179 BioTrack ID: - Submitted Needs review Last Modified [PE…" at bounding box center [585, 130] width 1066 height 89
click at [1036, 78] on button "Cancel Purchase" at bounding box center [1073, 76] width 89 height 23
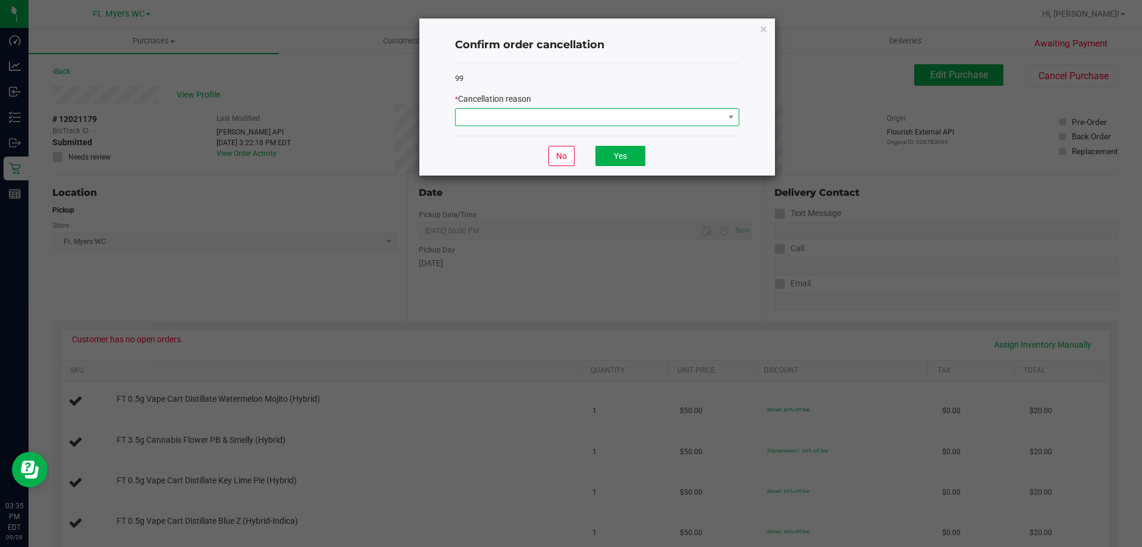
click at [613, 115] on span at bounding box center [590, 117] width 268 height 17
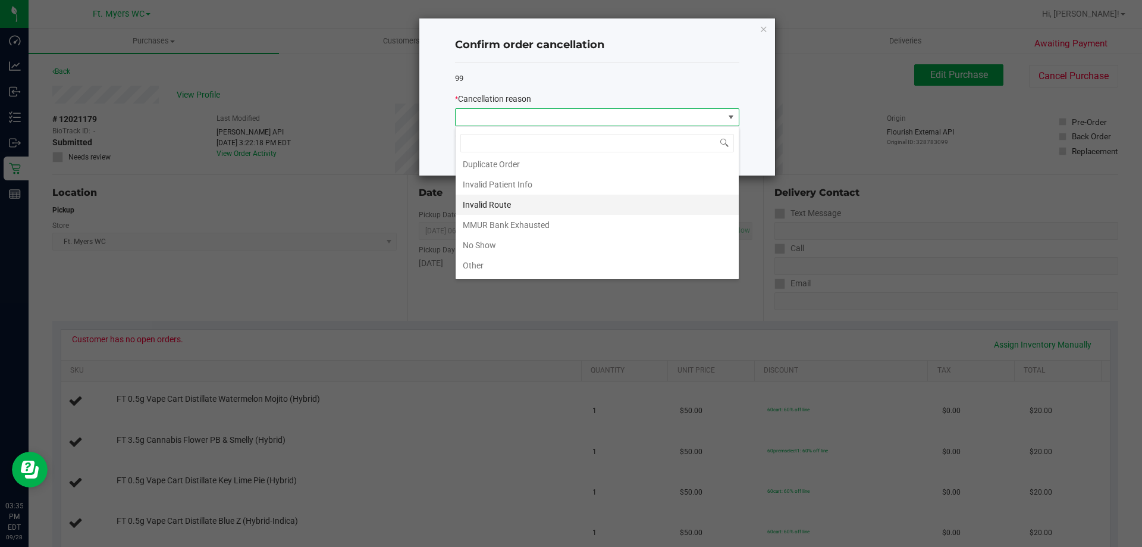
scroll to position [4, 0]
click at [546, 206] on li "Invalid Patient Info" at bounding box center [597, 205] width 283 height 20
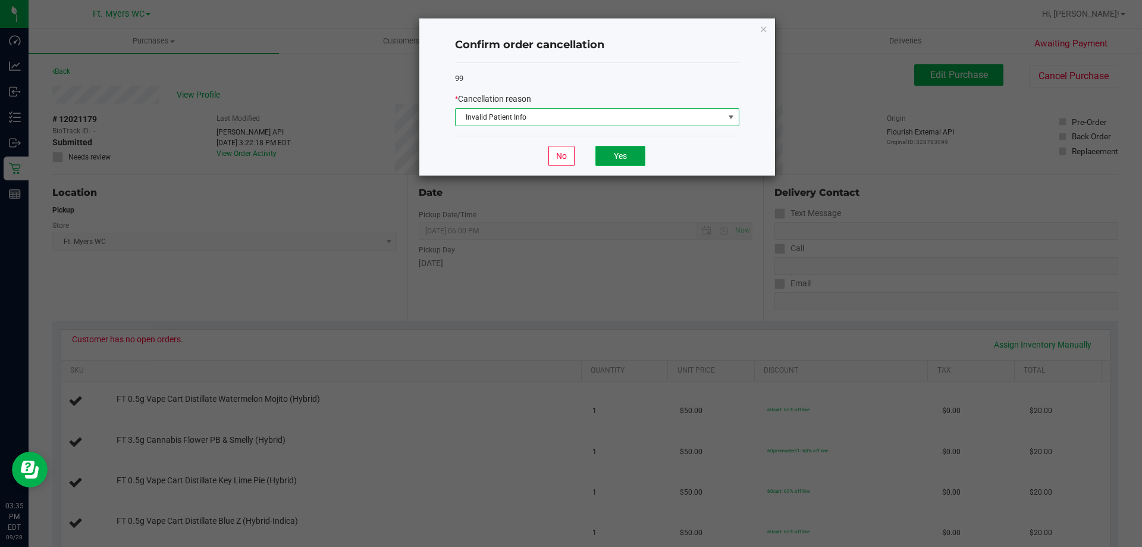
click at [634, 155] on button "Yes" at bounding box center [621, 156] width 50 height 20
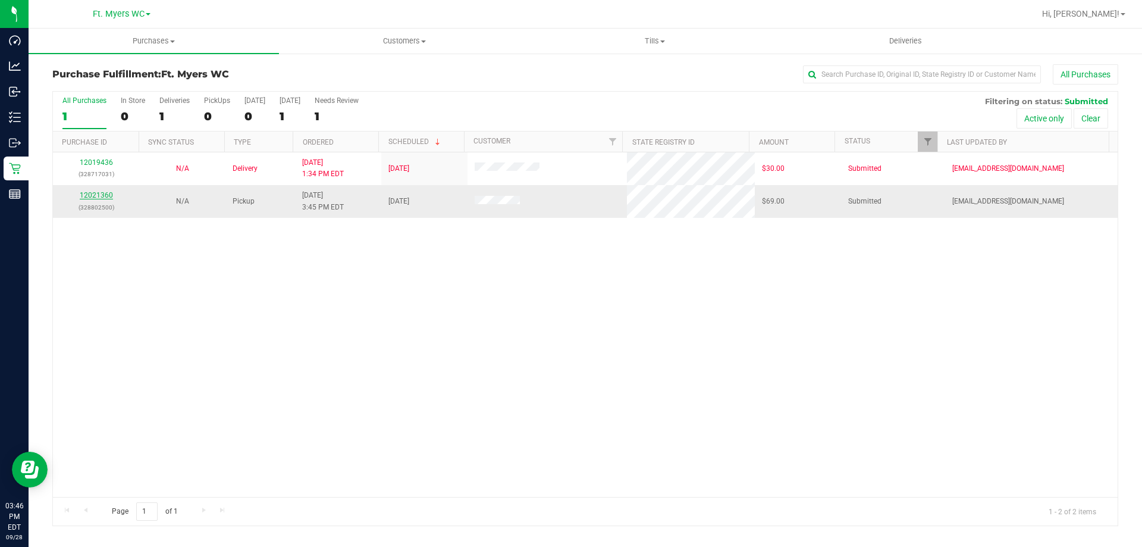
click at [92, 196] on link "12021360" at bounding box center [96, 195] width 33 height 8
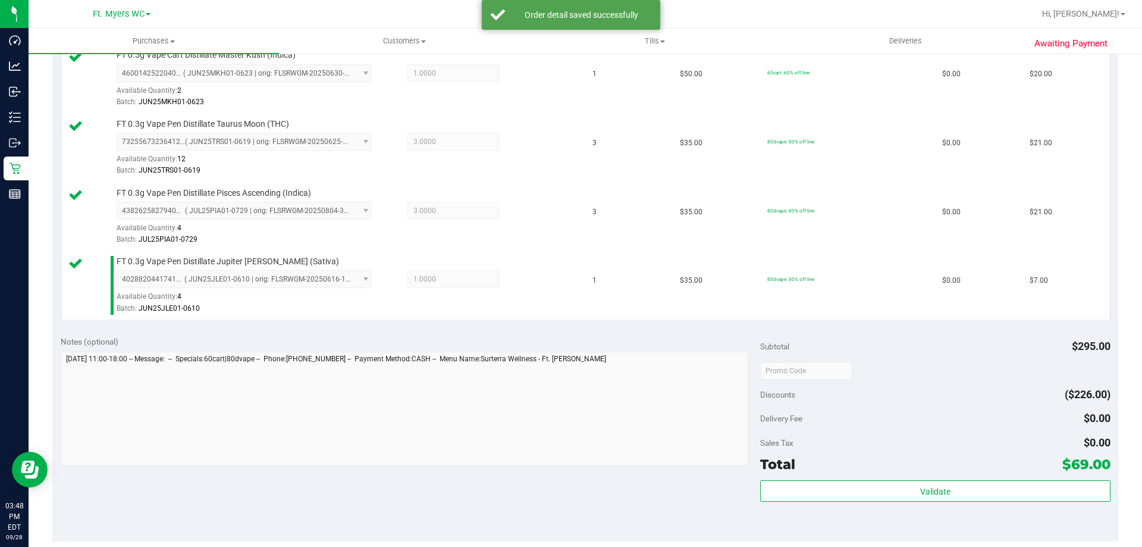
scroll to position [417, 0]
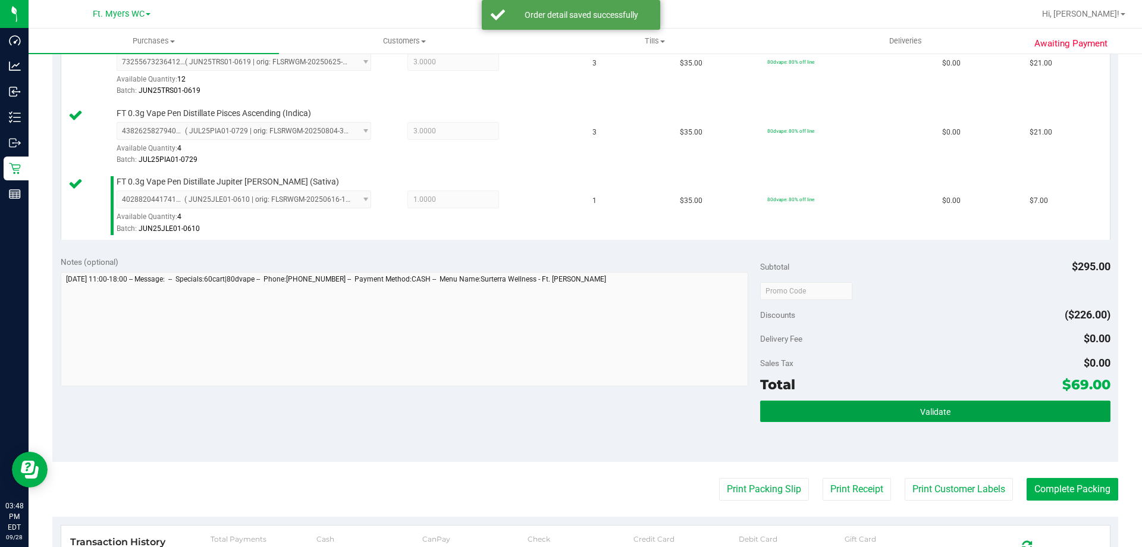
drag, startPoint x: 969, startPoint y: 416, endPoint x: 793, endPoint y: 336, distance: 193.3
click at [969, 416] on button "Validate" at bounding box center [935, 410] width 350 height 21
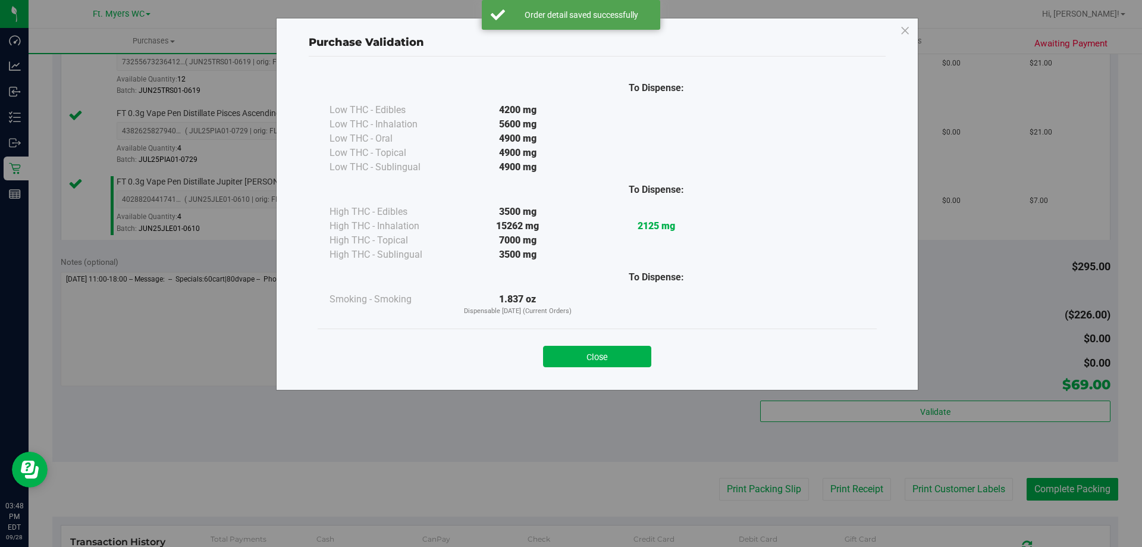
click at [631, 346] on button "Close" at bounding box center [597, 356] width 108 height 21
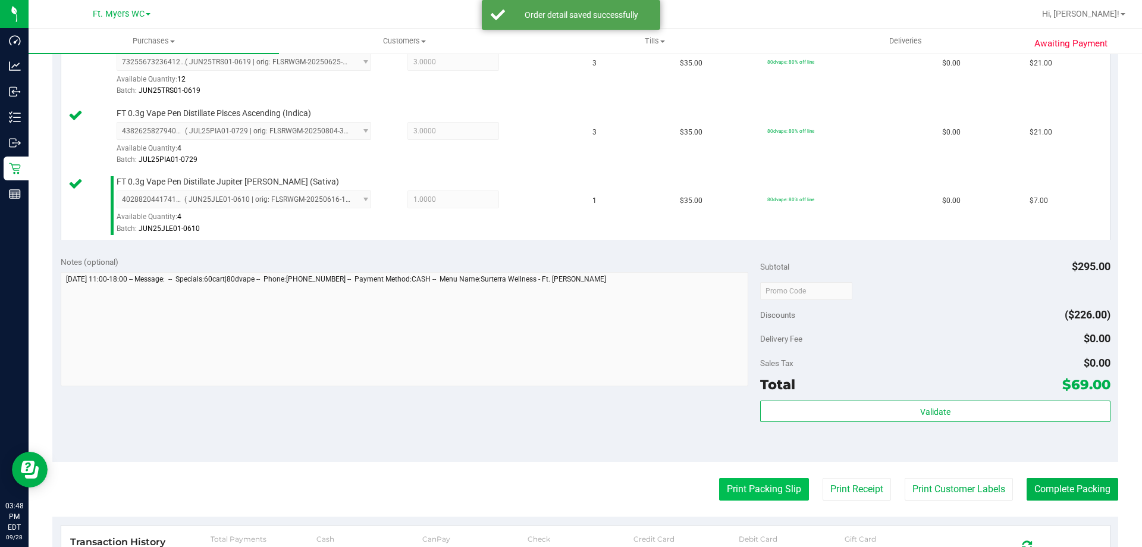
click at [722, 488] on button "Print Packing Slip" at bounding box center [764, 489] width 90 height 23
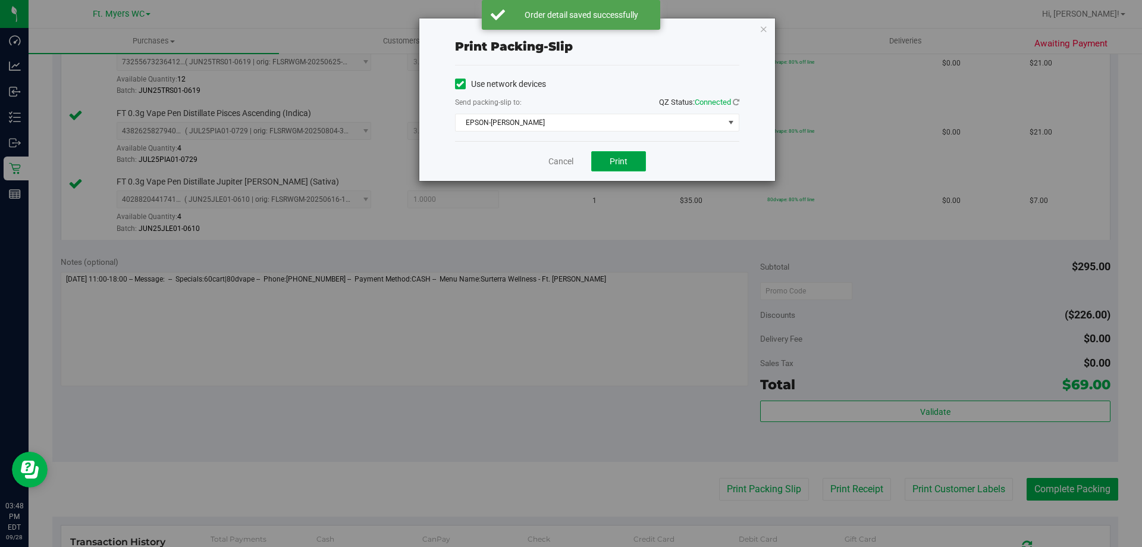
click at [624, 159] on span "Print" at bounding box center [619, 161] width 18 height 10
click at [611, 120] on span "EPSON-[PERSON_NAME]" at bounding box center [590, 122] width 268 height 17
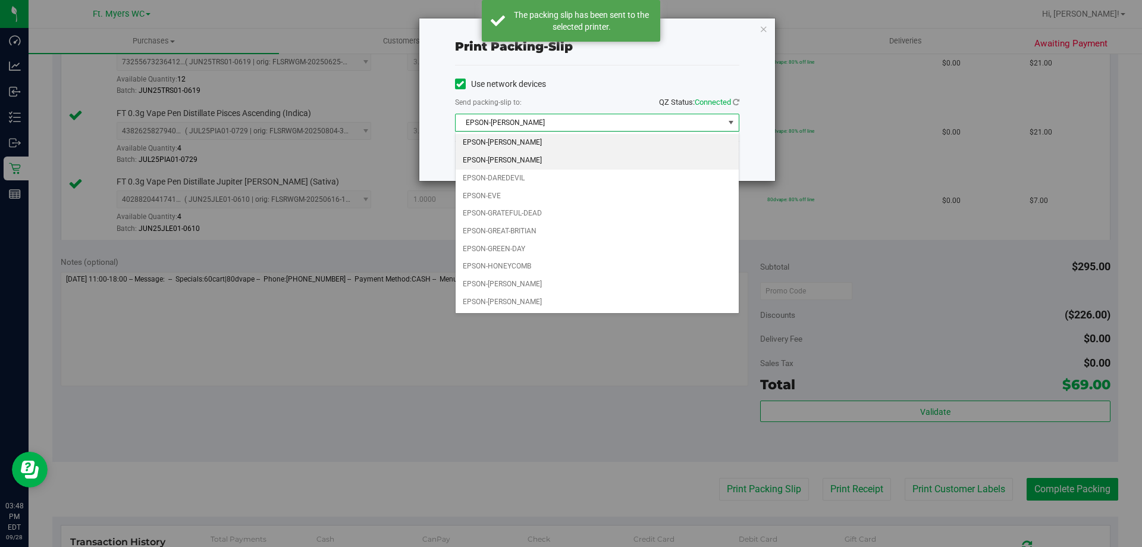
click at [575, 154] on li "EPSON-[PERSON_NAME]" at bounding box center [597, 161] width 283 height 18
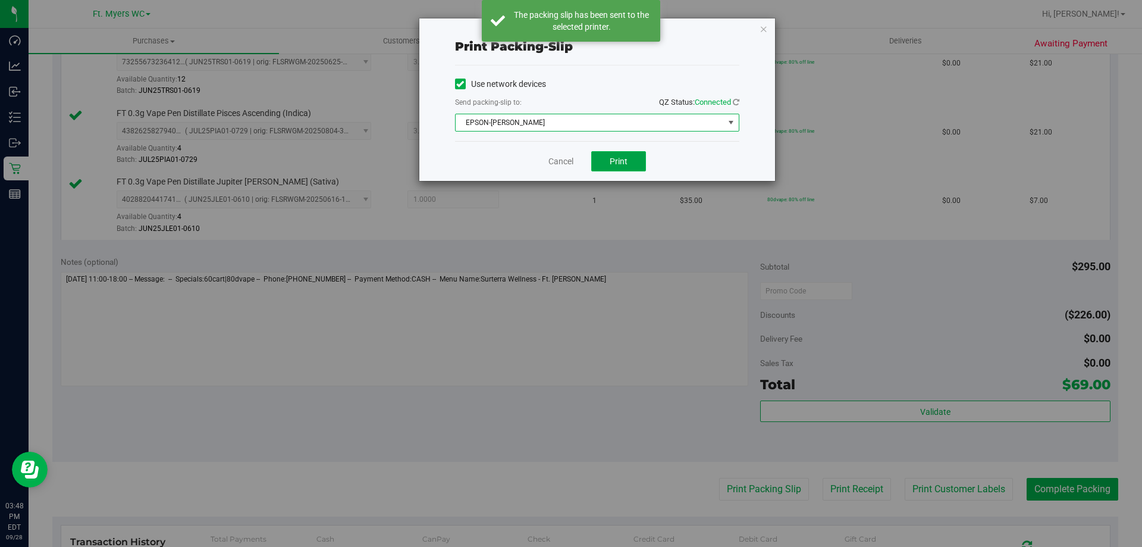
click at [624, 153] on button "Print" at bounding box center [618, 161] width 55 height 20
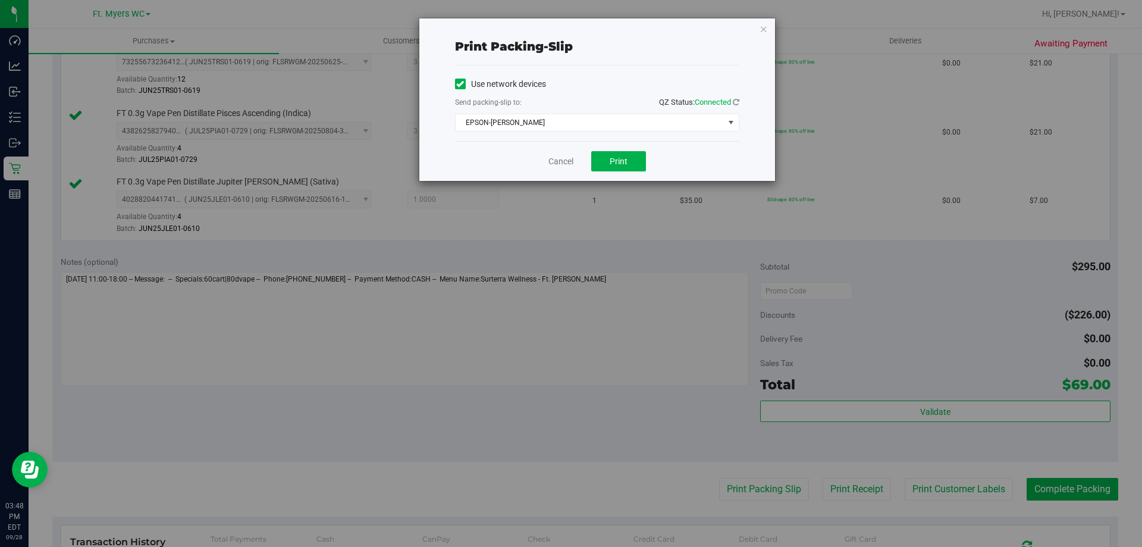
click at [577, 161] on div "Cancel Print" at bounding box center [597, 161] width 284 height 40
click at [561, 158] on link "Cancel" at bounding box center [561, 161] width 25 height 12
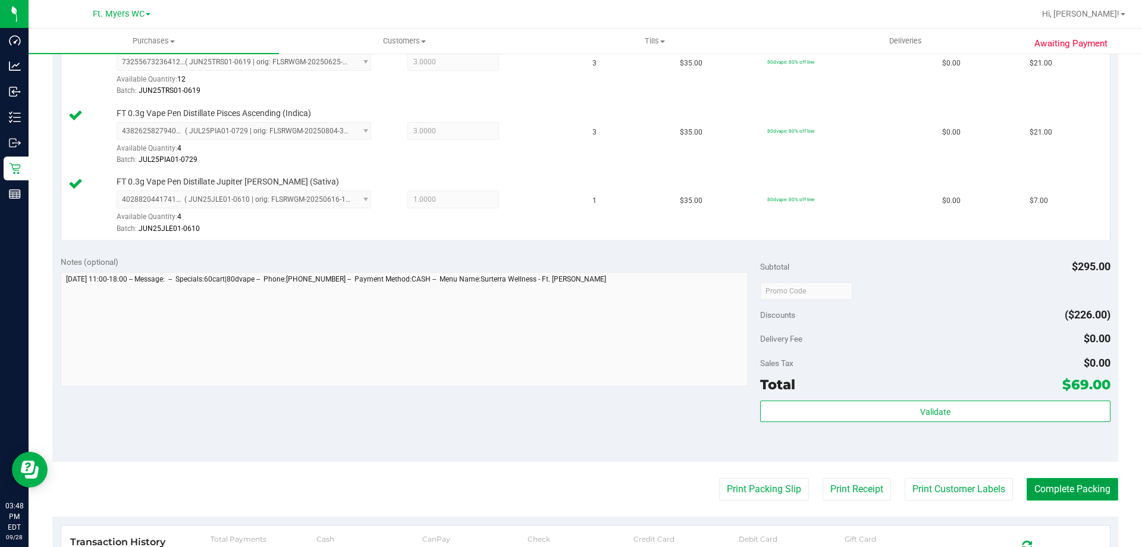
click at [1091, 483] on button "Complete Packing" at bounding box center [1073, 489] width 92 height 23
